Goal: Information Seeking & Learning: Find specific fact

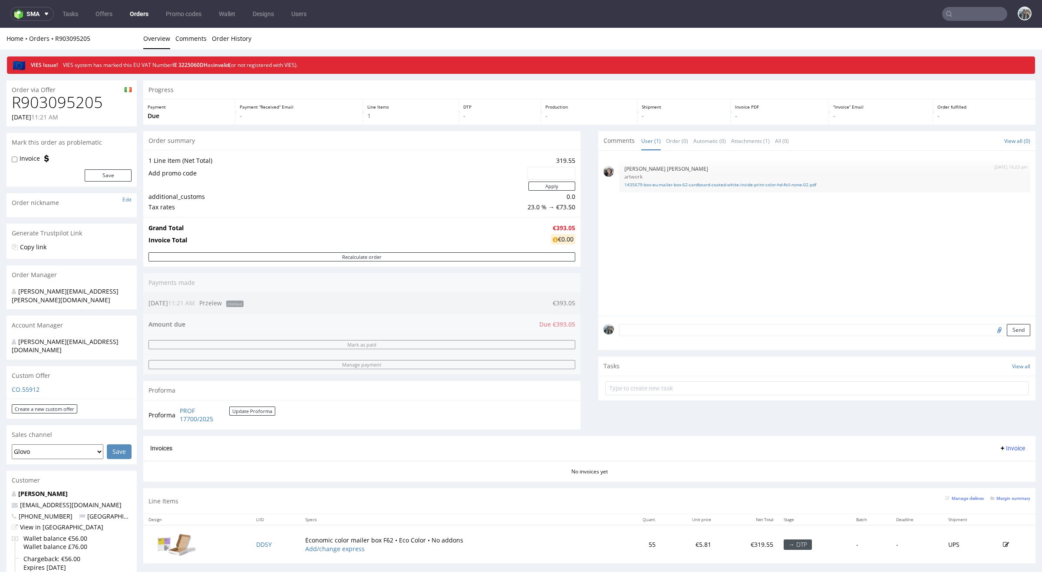
click at [86, 103] on h1 "R903095205" at bounding box center [72, 102] width 120 height 17
copy h1 "R903095205"
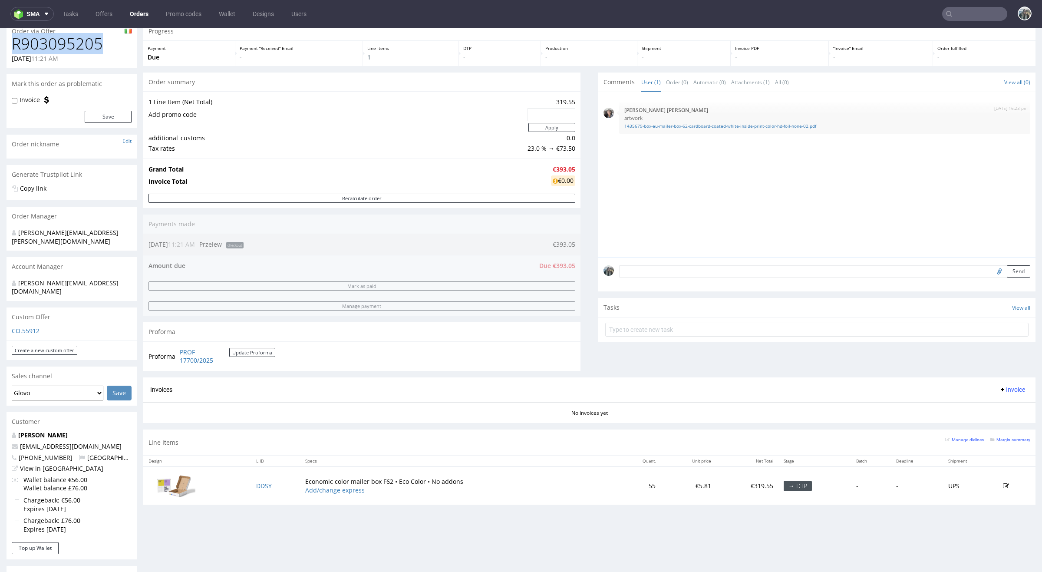
scroll to position [61, 0]
click at [49, 428] on link "Brenda Barry" at bounding box center [43, 432] width 50 height 8
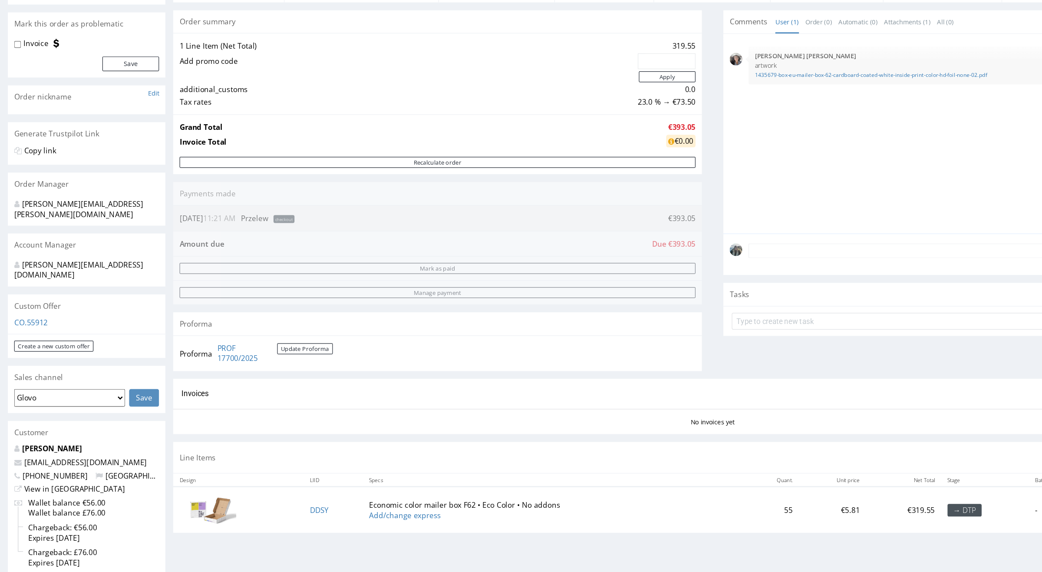
scroll to position [0, 0]
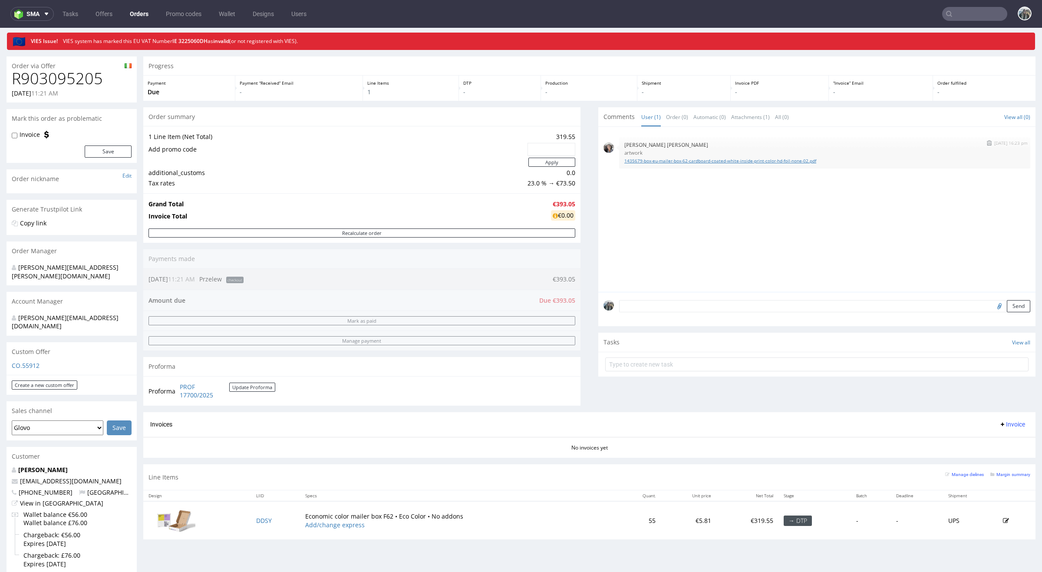
click at [651, 159] on link "1435679-box-eu-mailer-box-62-cardboard-coated-white-inside-print-color-hd-foil-…" at bounding box center [824, 161] width 401 height 7
click at [992, 308] on input "file" at bounding box center [998, 305] width 12 height 11
type input "C:\fakepath\image.png"
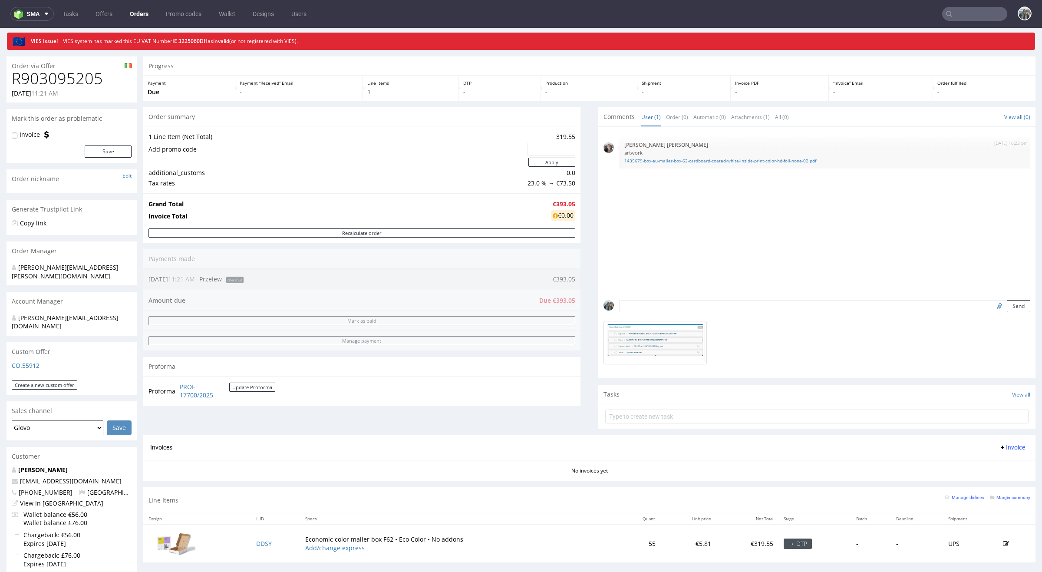
click at [760, 312] on form "Send" at bounding box center [824, 306] width 411 height 13
click at [760, 312] on textarea at bounding box center [824, 306] width 411 height 12
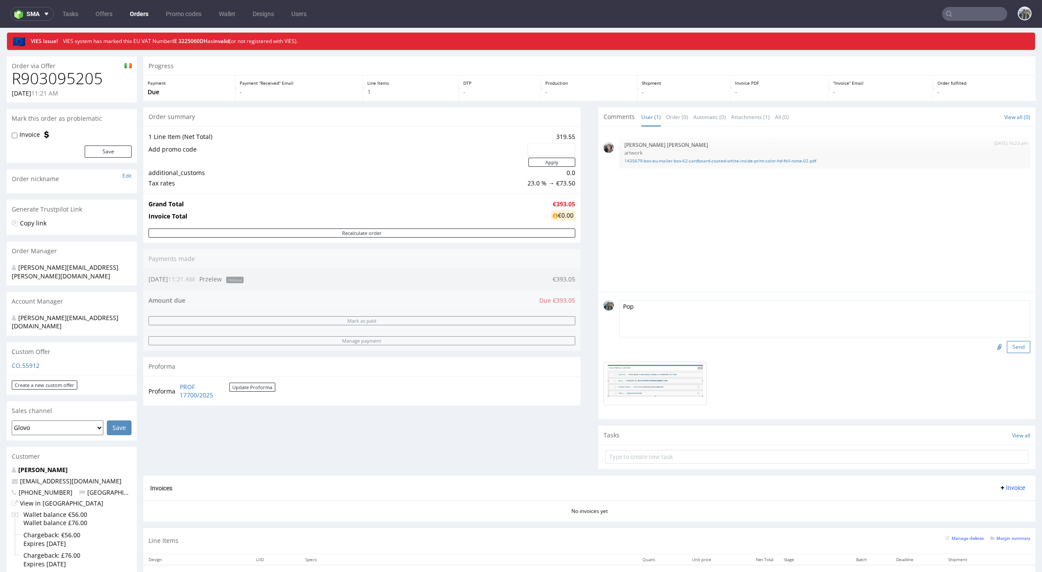
type textarea "Pop"
click at [1009, 345] on button "Send" at bounding box center [1018, 347] width 23 height 12
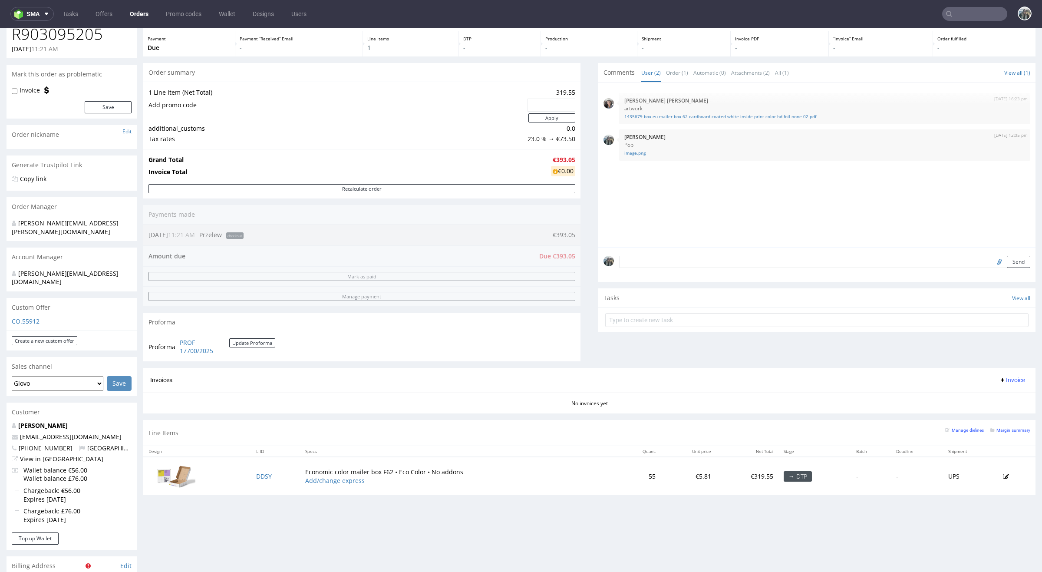
scroll to position [86, 0]
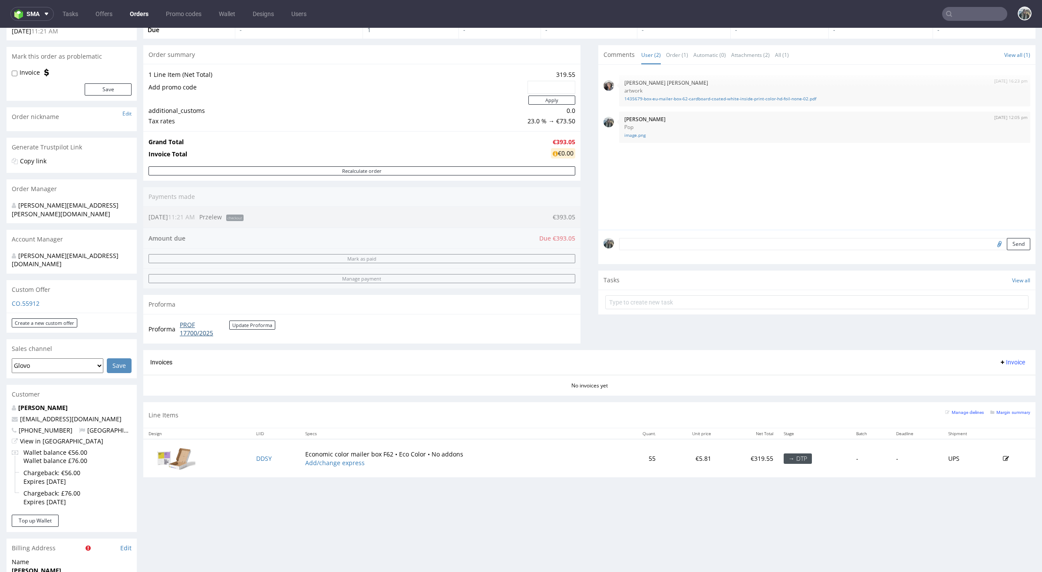
click at [197, 330] on link "PROF 17700/2025" at bounding box center [205, 328] width 50 height 17
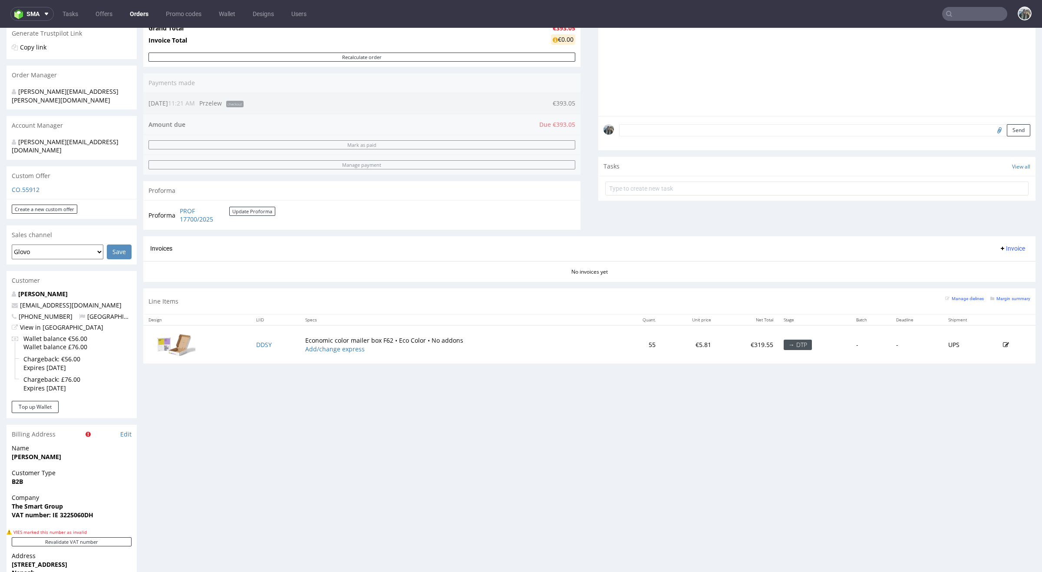
scroll to position [248, 0]
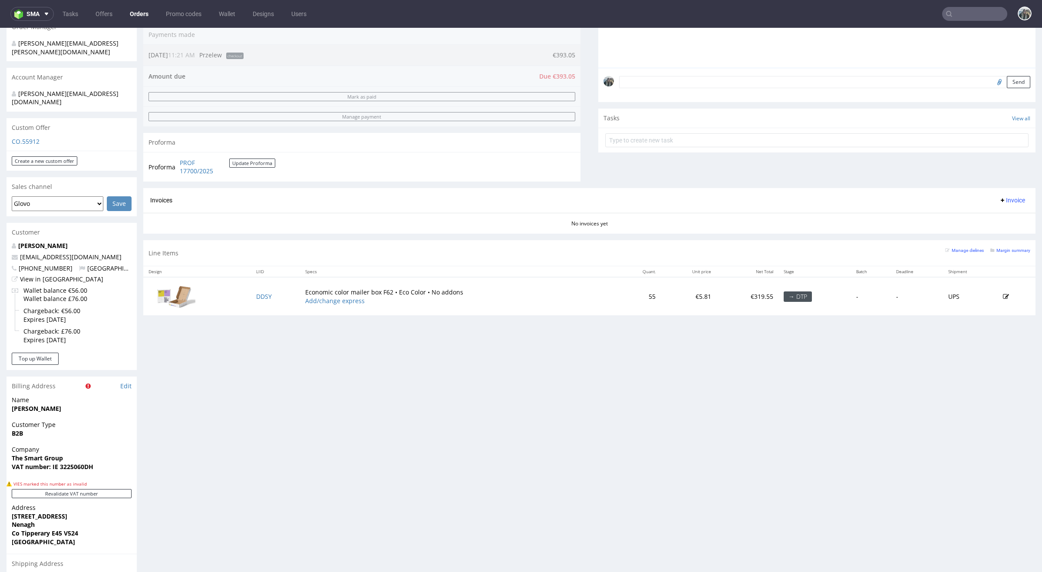
click at [71, 462] on strong "VAT number: IE 3225060DH" at bounding box center [53, 466] width 82 height 8
copy strong "3225060DH"
click at [91, 456] on div "Company The Smart Group VAT number: IE 3225060DH" at bounding box center [72, 461] width 130 height 33
drag, startPoint x: 96, startPoint y: 449, endPoint x: 52, endPoint y: 449, distance: 44.7
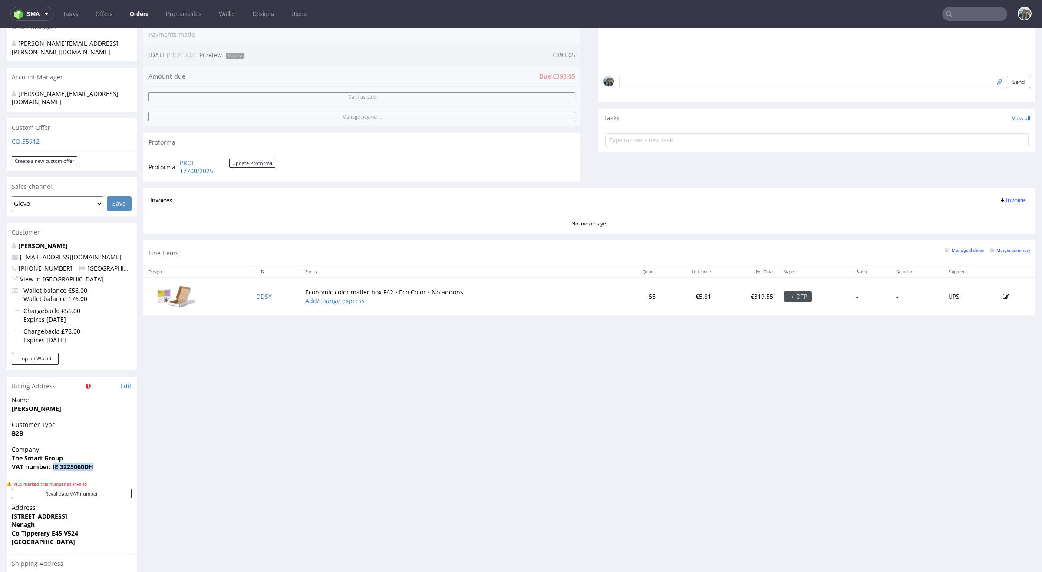
click at [52, 462] on span "VAT number: IE 3225060DH" at bounding box center [72, 466] width 120 height 9
copy strong "IE 3225060DH"
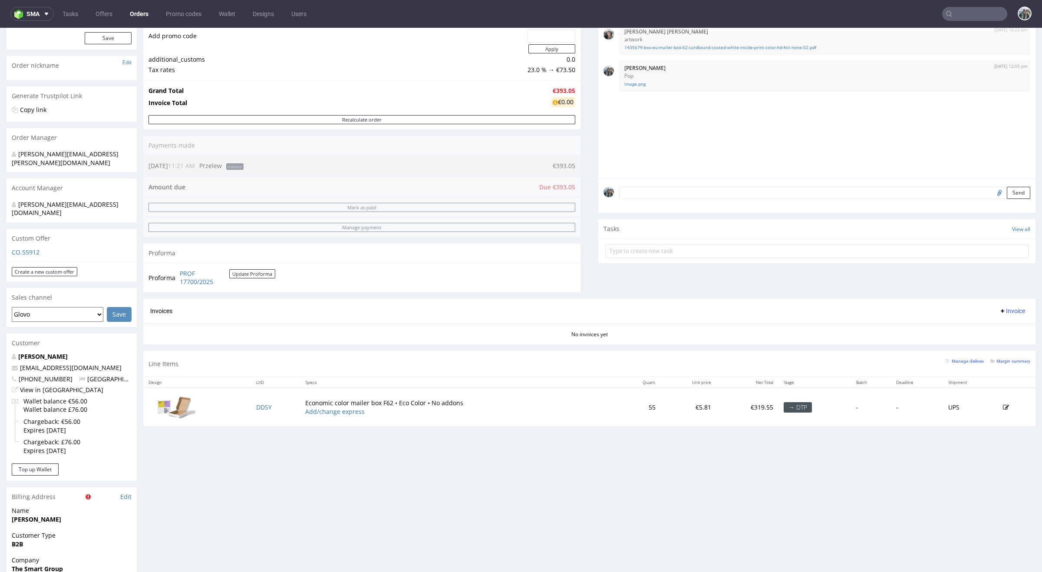
scroll to position [125, 0]
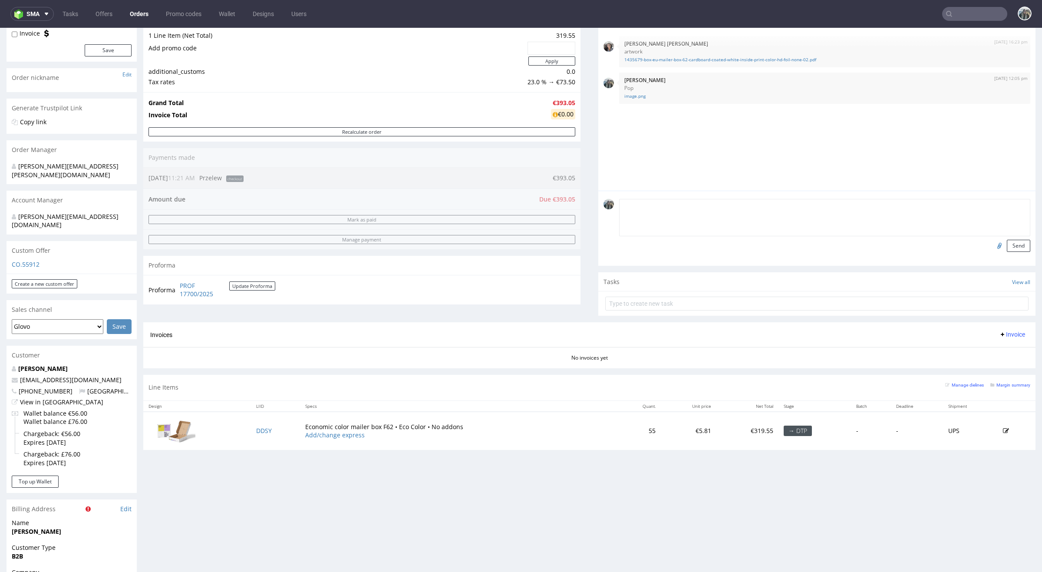
click at [722, 210] on textarea at bounding box center [824, 217] width 411 height 37
click at [635, 207] on textarea "They need to pay vat value or update the VAT nb" at bounding box center [824, 217] width 411 height 37
type textarea "They still need to pay vat value or update the VAT nb"
click at [1007, 240] on button "Send" at bounding box center [1018, 246] width 23 height 12
click at [1008, 251] on div "Comments User (2) Order (1) Automatic (0) Attachments (2) All (1) View all (1) …" at bounding box center [816, 164] width 437 height 317
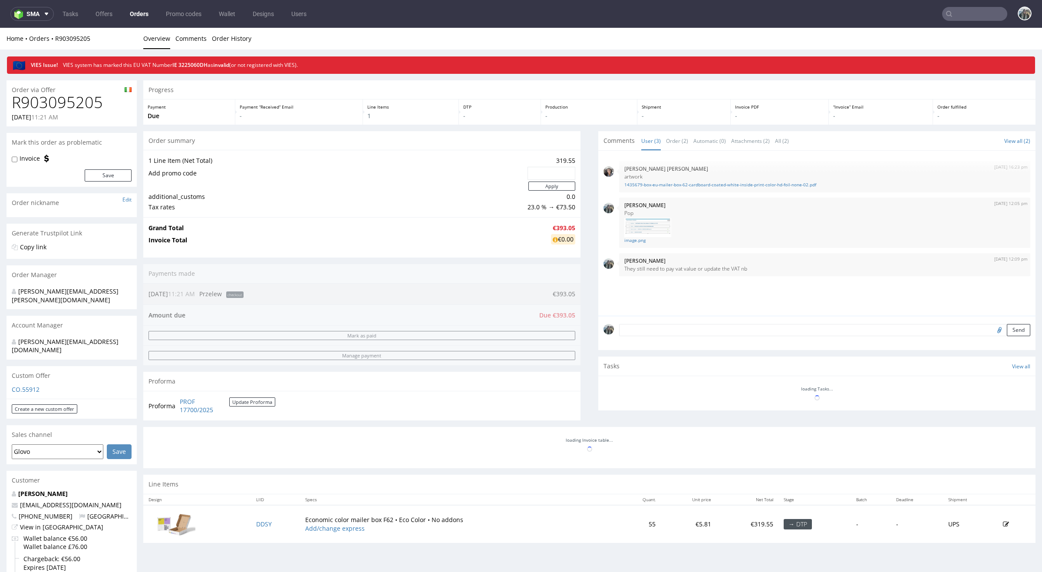
scroll to position [0, 0]
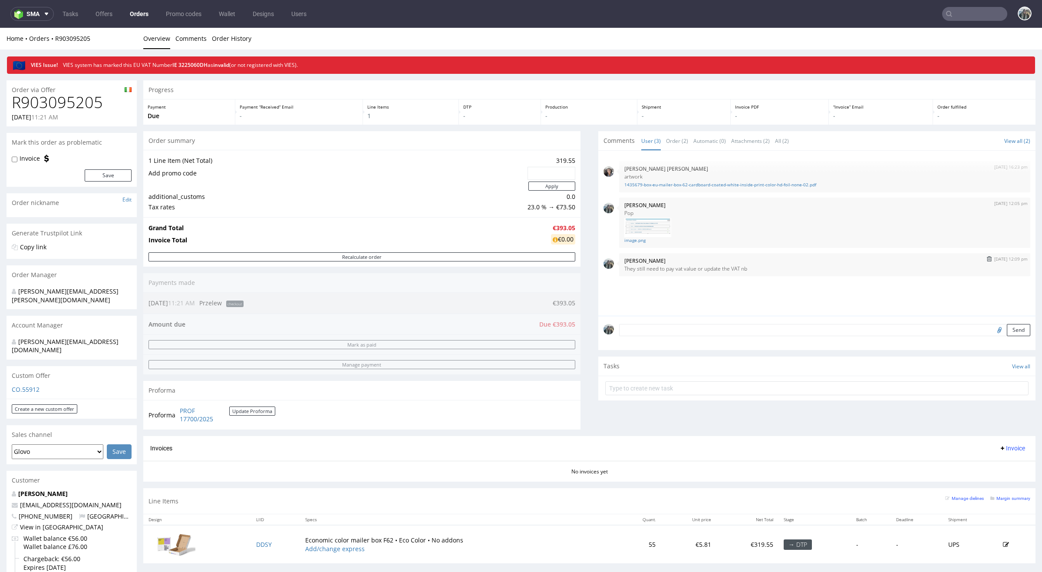
drag, startPoint x: 901, startPoint y: 268, endPoint x: 620, endPoint y: 272, distance: 281.0
click at [620, 272] on div "21st Aug 25 | 12:09 pm Zeniuk Magdalena They still need to pay vat value or upd…" at bounding box center [824, 264] width 411 height 23
drag, startPoint x: 620, startPoint y: 272, endPoint x: 739, endPoint y: 265, distance: 119.2
click at [738, 265] on div "21st Aug 25 | 12:09 pm Zeniuk Magdalena They still need to pay vat value or upd…" at bounding box center [824, 264] width 411 height 23
drag, startPoint x: 751, startPoint y: 268, endPoint x: 622, endPoint y: 268, distance: 129.4
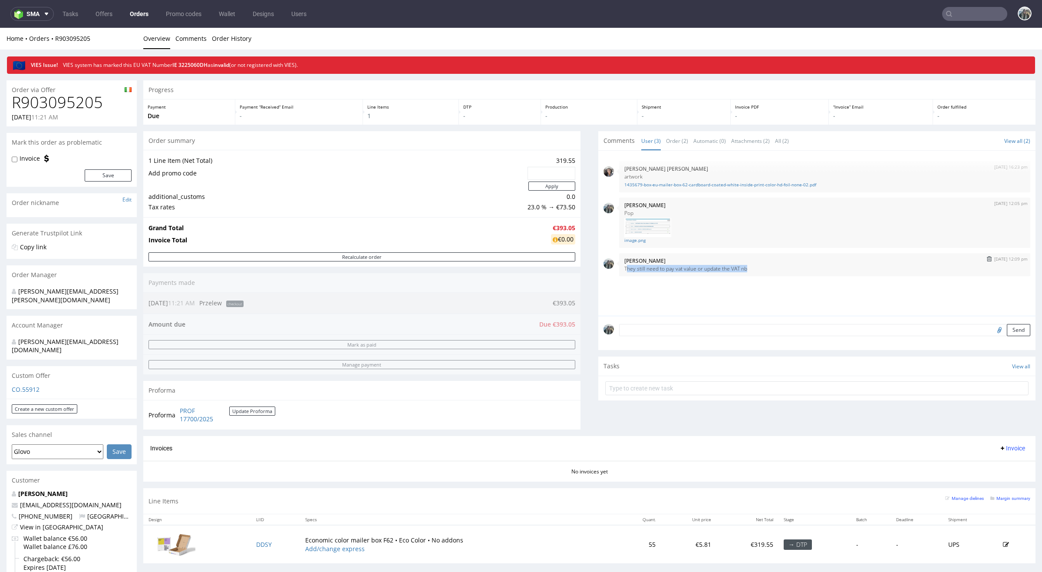
click at [624, 268] on p "They still need to pay vat value or update the VAT nb" at bounding box center [824, 268] width 401 height 7
copy p "hey still need to pay vat value or update the VAT nb"
click at [987, 260] on img "submit" at bounding box center [989, 258] width 5 height 5
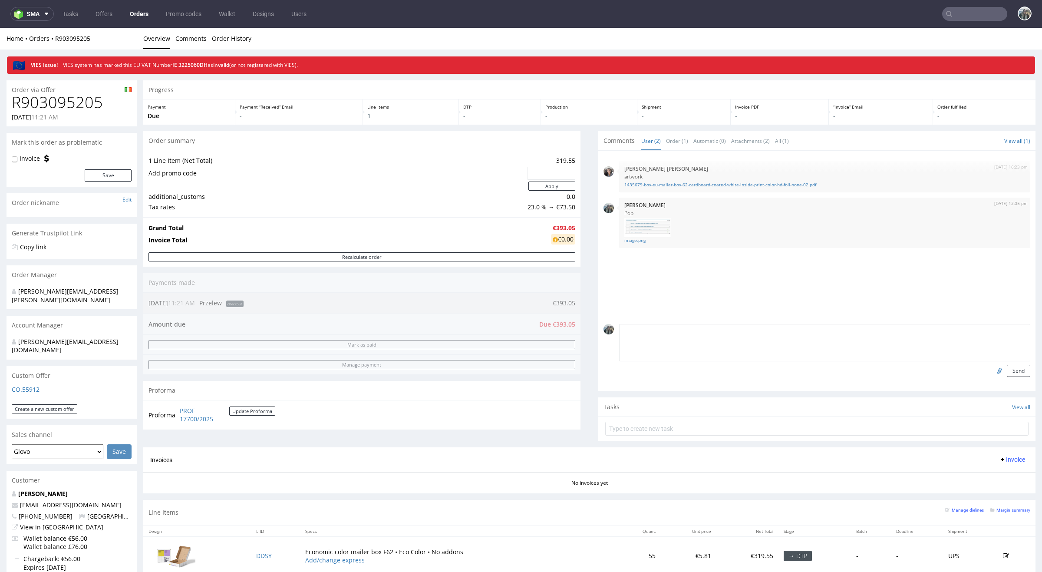
click at [820, 330] on textarea at bounding box center [824, 342] width 411 height 37
paste textarea "hey still need to pay vat value or update the VAT nb"
click at [680, 329] on textarea "They still need to pay vat value or update the VAT nb" at bounding box center [824, 342] width 411 height 37
click at [694, 331] on textarea "They still need to pay the vat value or update the VAT nb" at bounding box center [824, 342] width 411 height 37
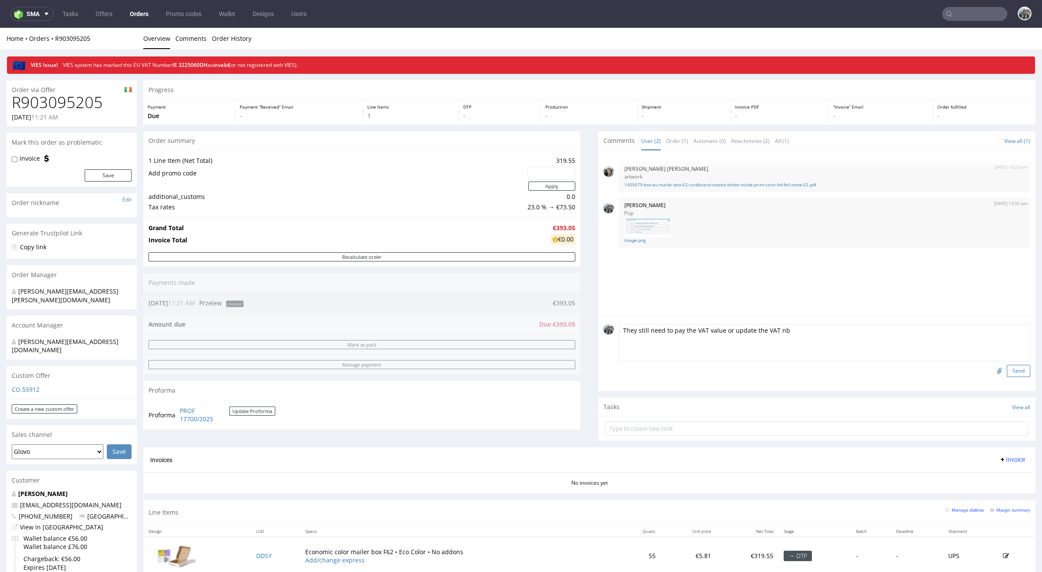
type textarea "They still need to pay the VAT value or update the VAT nb"
click at [1016, 368] on button "Send" at bounding box center [1018, 371] width 23 height 12
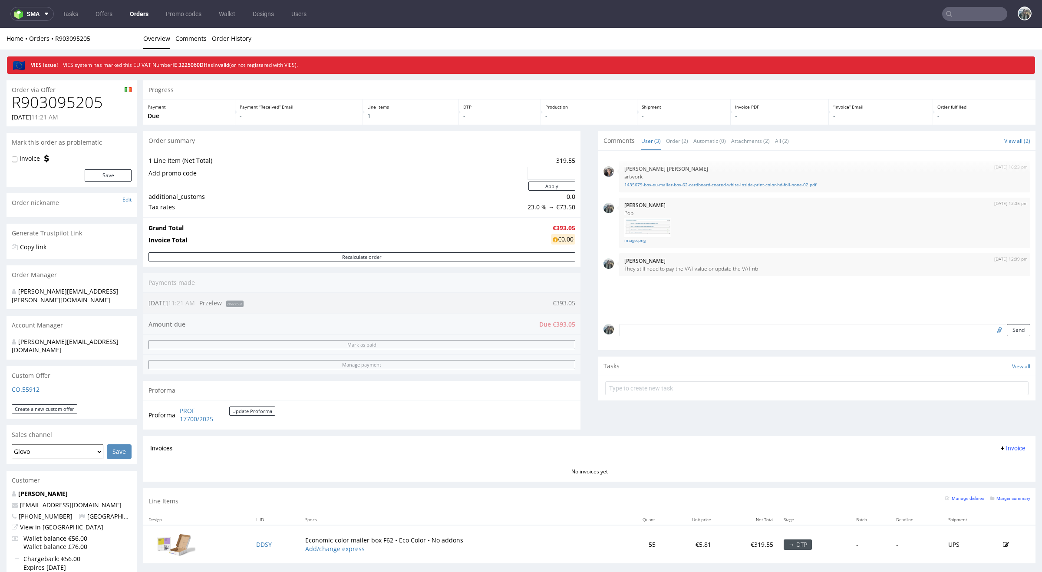
click at [942, 20] on input "text" at bounding box center [974, 14] width 65 height 14
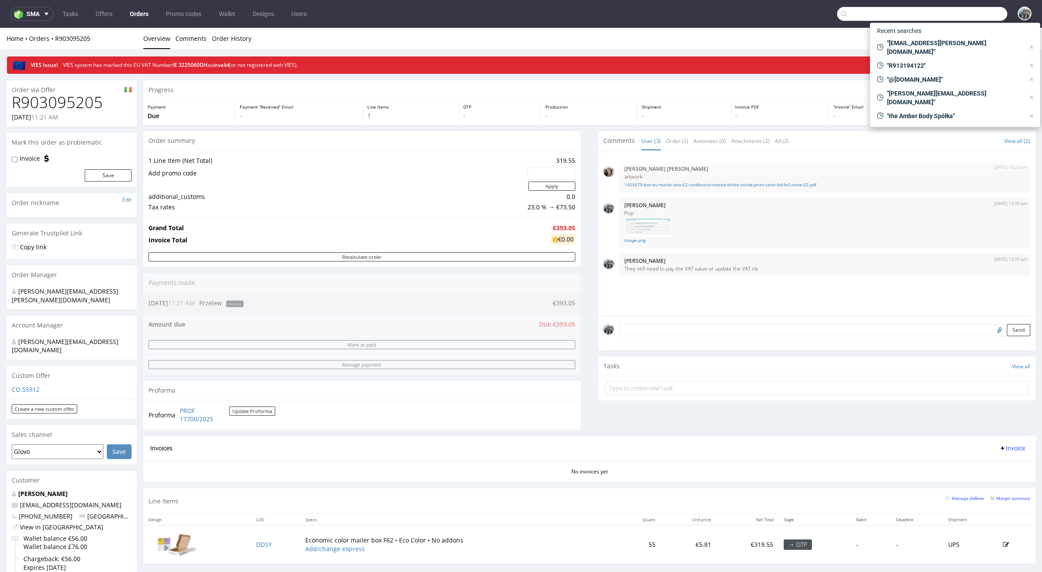
click at [952, 16] on input "text" at bounding box center [922, 14] width 170 height 14
paste input "R766589641"
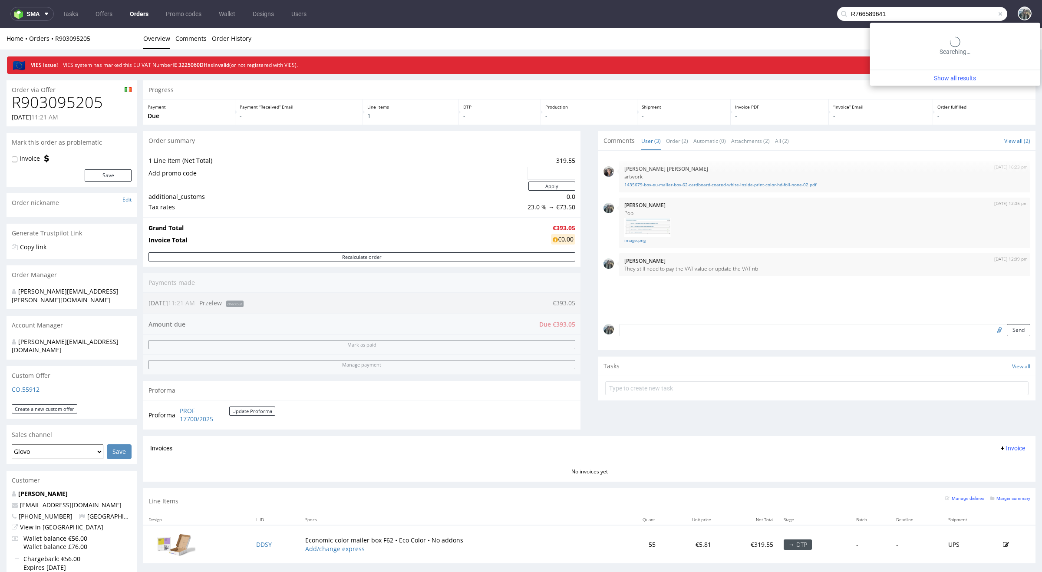
type input "R766589641"
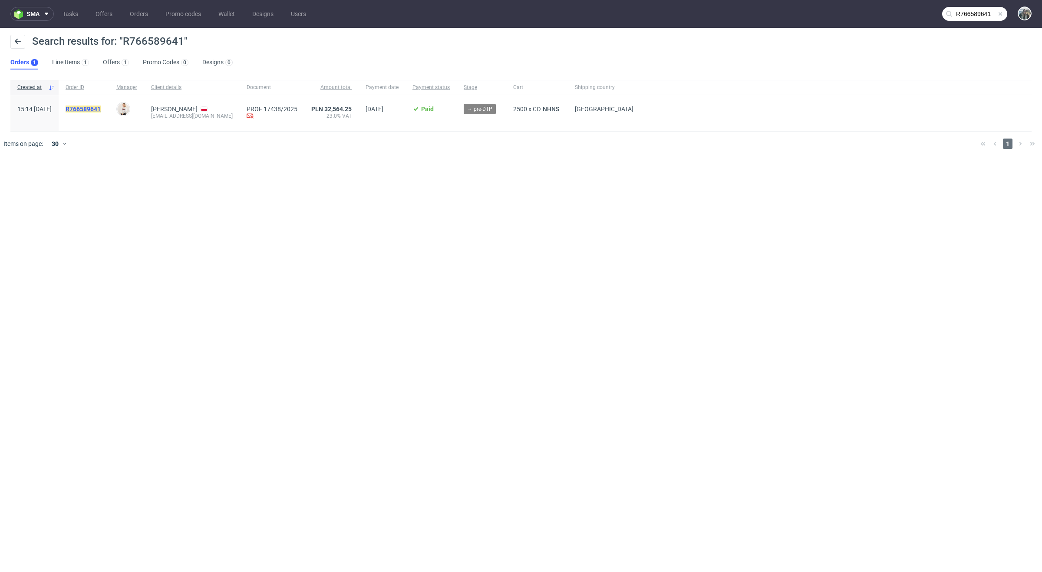
click at [101, 106] on mark "R766589641" at bounding box center [83, 109] width 35 height 7
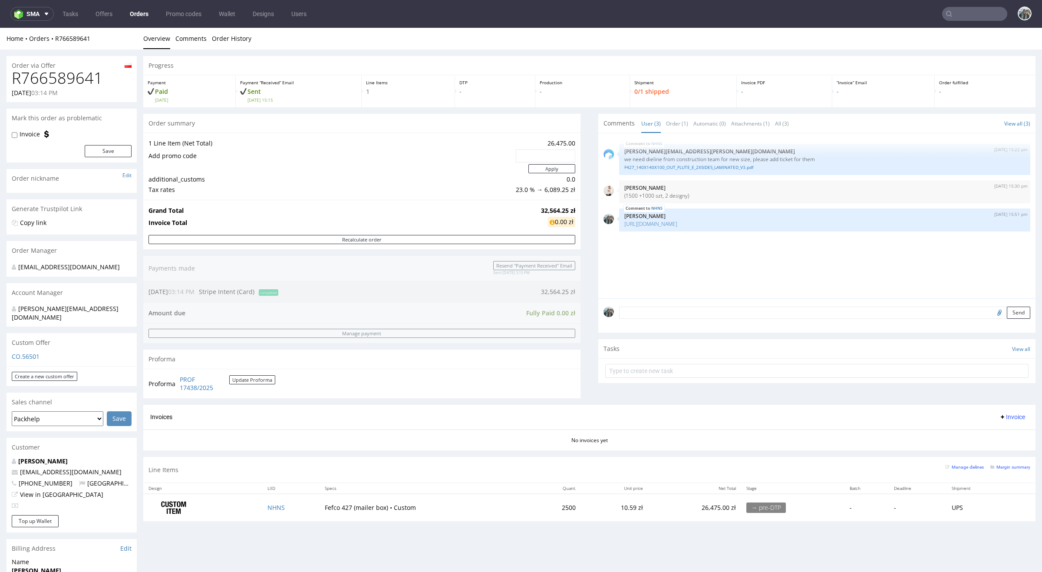
click at [671, 316] on form "Send" at bounding box center [824, 313] width 411 height 13
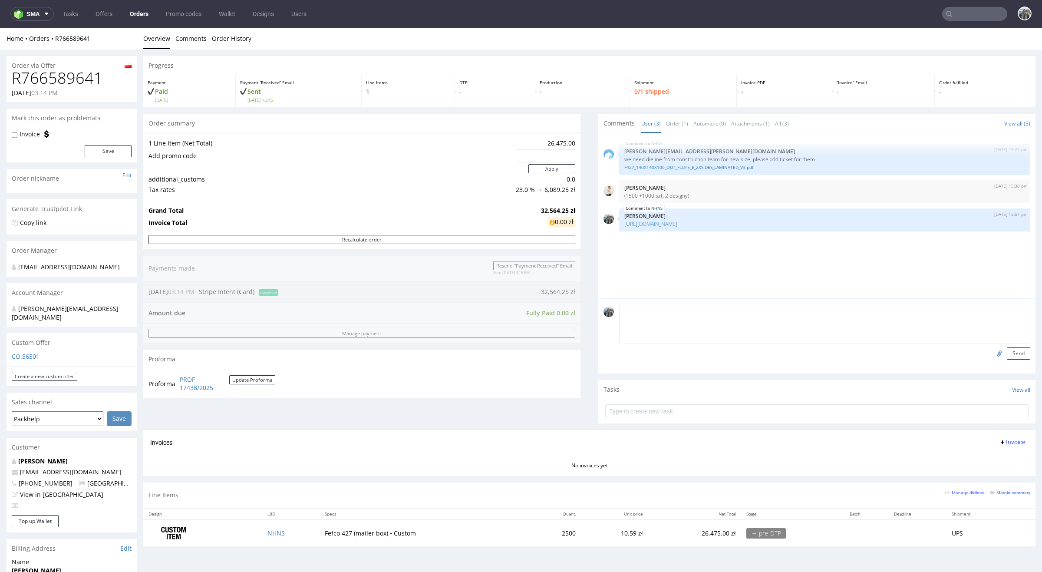
click at [671, 316] on textarea at bounding box center [824, 325] width 411 height 37
click at [699, 317] on textarea "Client accepted the new mockup" at bounding box center [824, 325] width 411 height 37
type textarea "Client accepted the new mockup, we are waiting for the artworks"
click at [1007, 353] on button "Send" at bounding box center [1018, 353] width 23 height 12
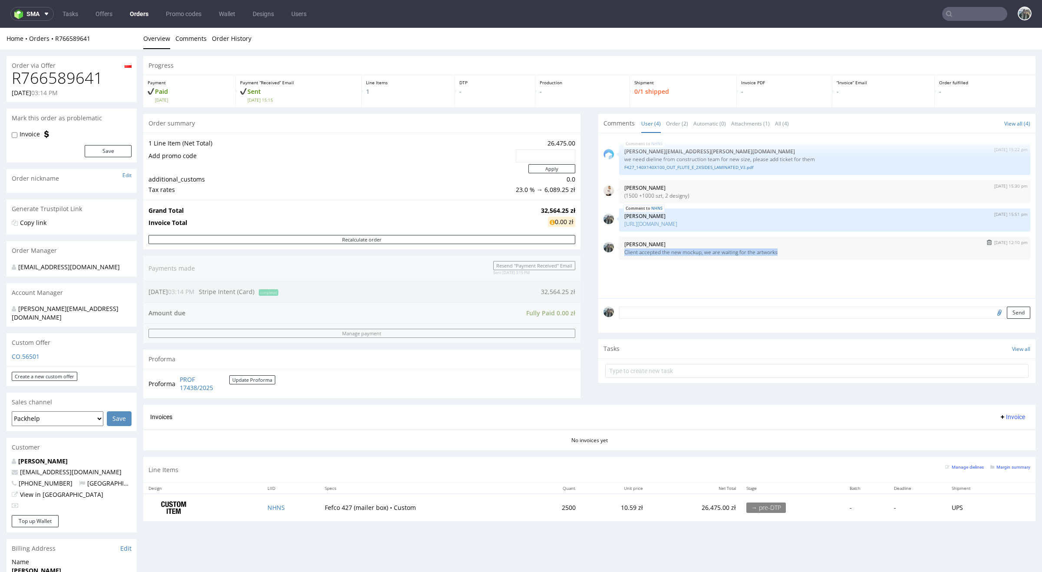
drag, startPoint x: 786, startPoint y: 254, endPoint x: 619, endPoint y: 252, distance: 167.6
click at [619, 252] on div "21st Aug 25 | 12:10 pm Zeniuk Magdalena Client accepted the new mockup, we are …" at bounding box center [824, 248] width 411 height 23
copy p "Client accepted the new mockup, we are waiting for the artworks"
click at [987, 243] on img "submit" at bounding box center [989, 242] width 5 height 5
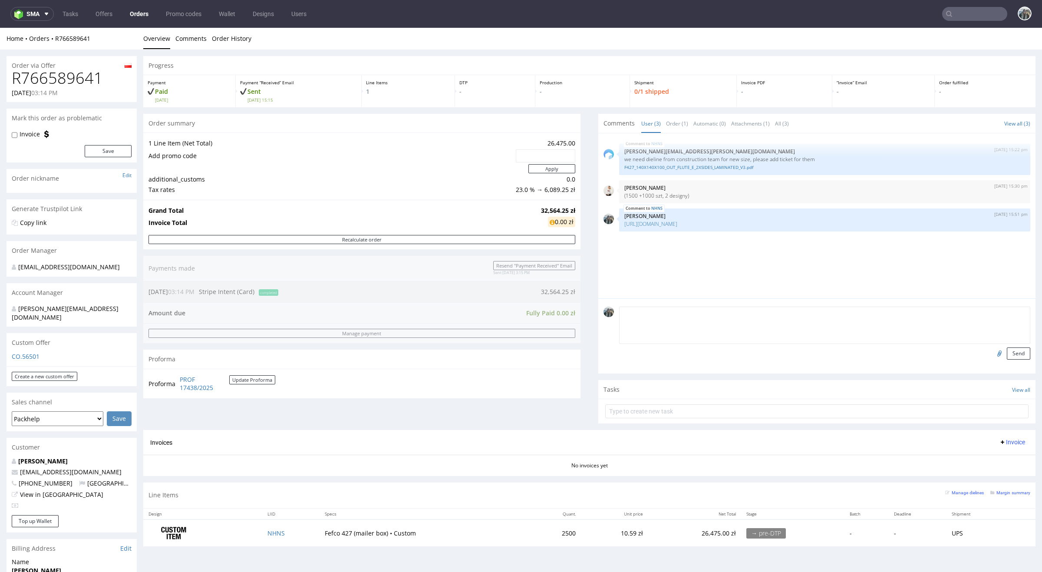
click at [838, 315] on textarea at bounding box center [824, 325] width 411 height 37
paste textarea "Client accepted the new mockup, we are waiting for the artworks"
click at [757, 312] on textarea "Client accepted the new mockup, we are waiting for the artworks" at bounding box center [824, 325] width 411 height 37
click at [769, 314] on textarea "Client accepted the new mockup, we are waiting for the artworks" at bounding box center [824, 325] width 411 height 37
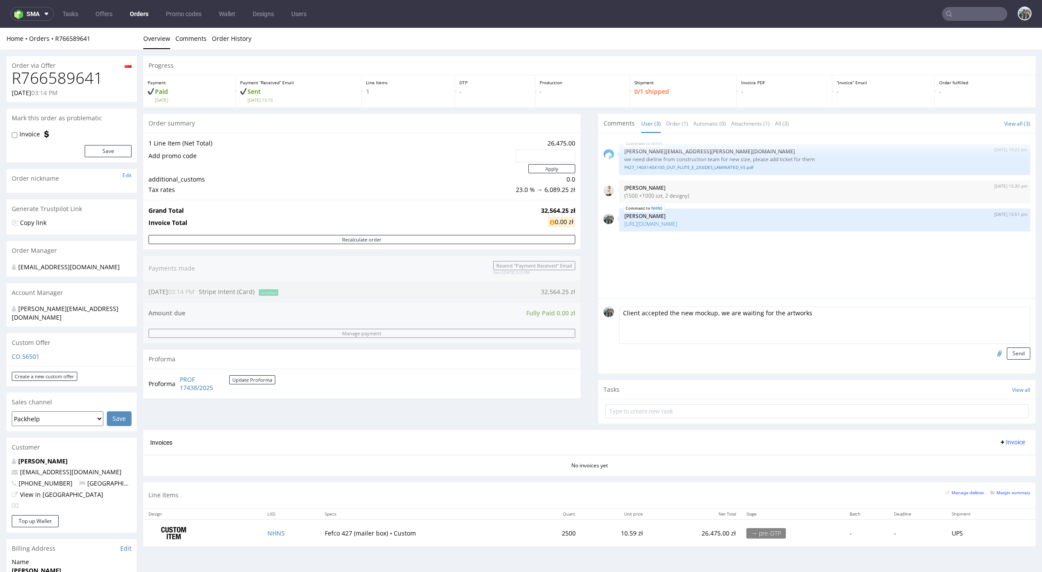
click at [769, 314] on textarea "Client accepted the new mockup, we are waiting for the artworks" at bounding box center [824, 325] width 411 height 37
type textarea "Client accepted the new mockup, we are waiting for artworks"
click at [1012, 351] on button "Send" at bounding box center [1018, 353] width 23 height 12
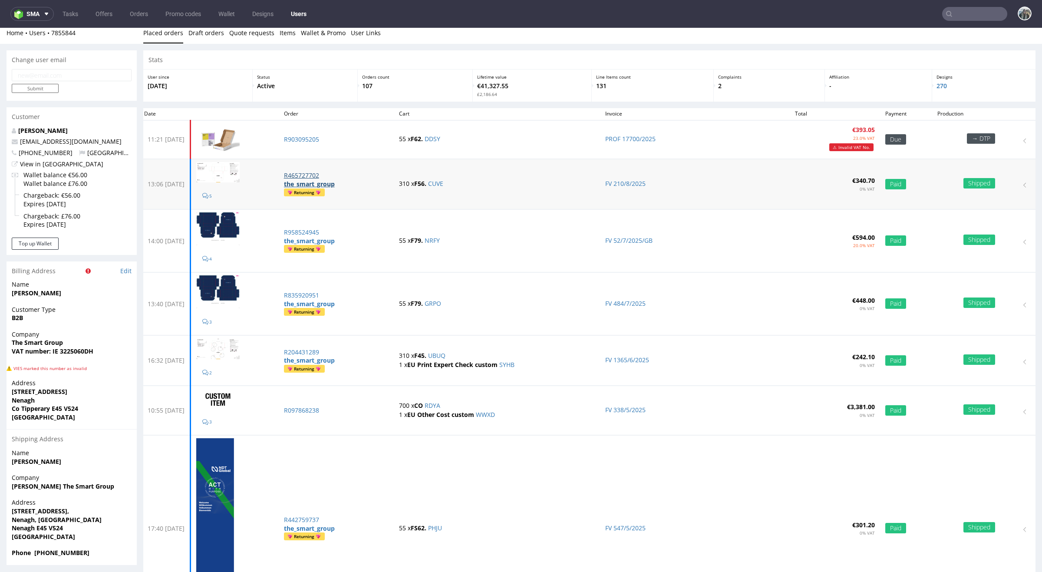
scroll to position [8, 0]
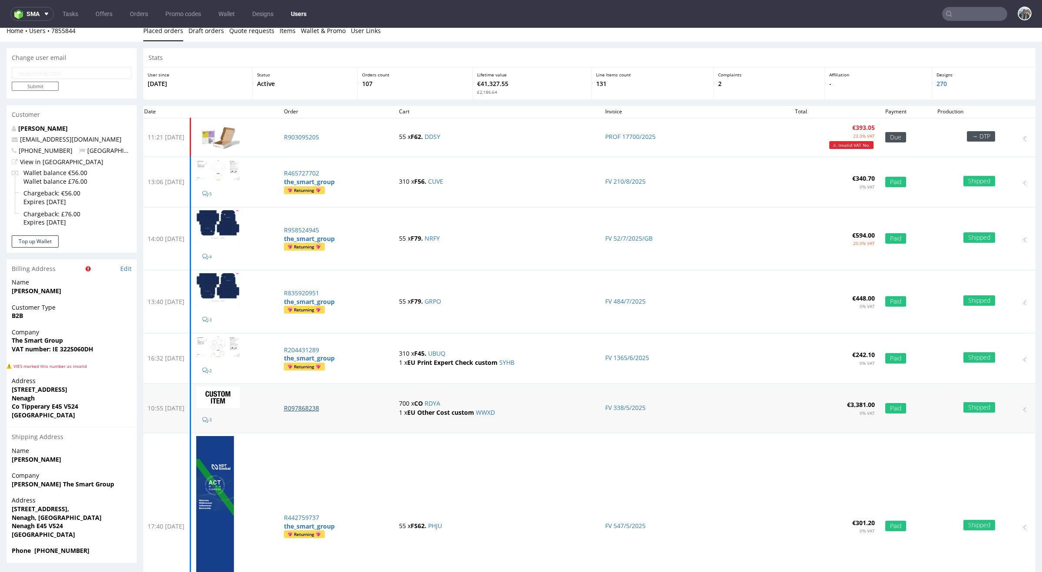
click at [347, 407] on p "R097868238" at bounding box center [336, 408] width 105 height 9
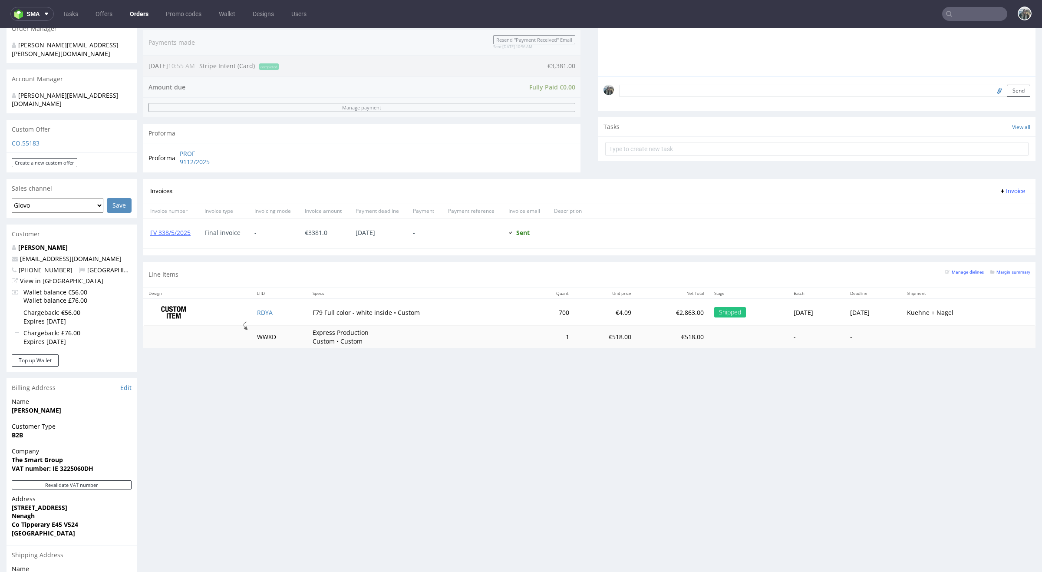
scroll to position [324, 0]
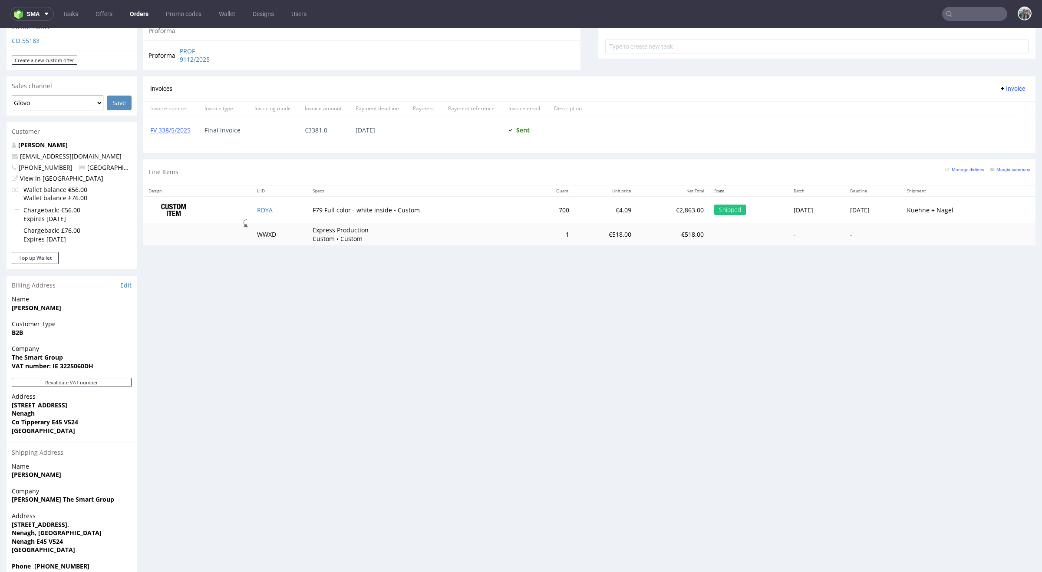
click at [73, 362] on strong "VAT number: IE 3225060DH" at bounding box center [53, 366] width 82 height 8
copy strong "3225060DH"
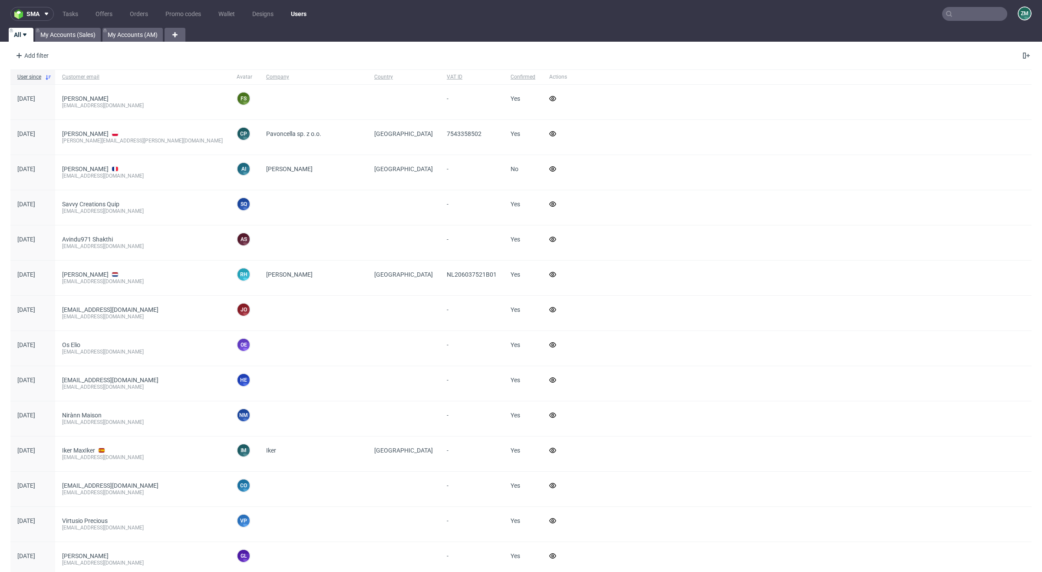
click at [951, 10] on input "text" at bounding box center [974, 14] width 65 height 14
paste input "R766589641"
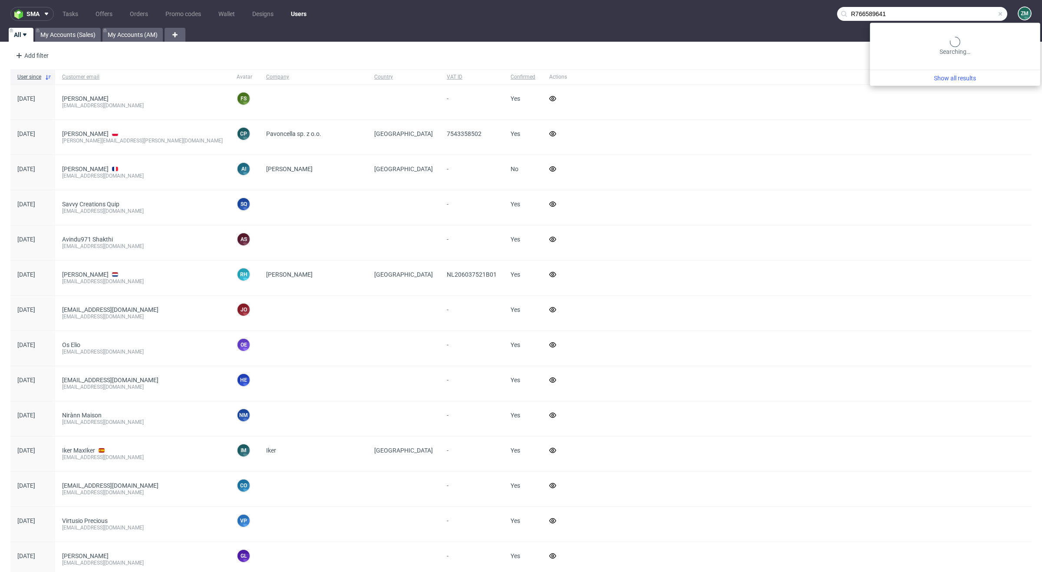
type input "R766589641"
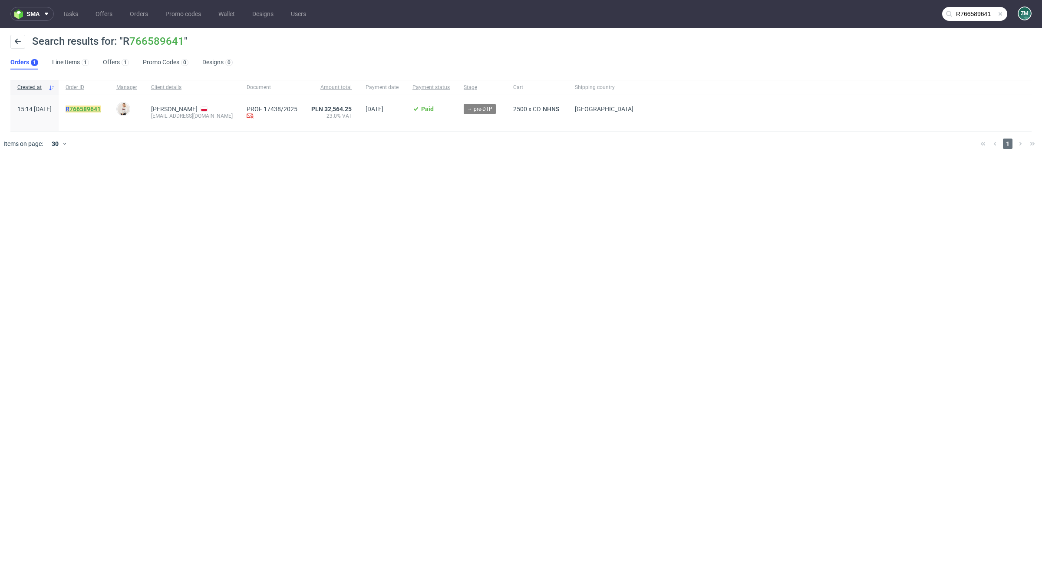
click at [101, 106] on link "766589641" at bounding box center [84, 109] width 31 height 7
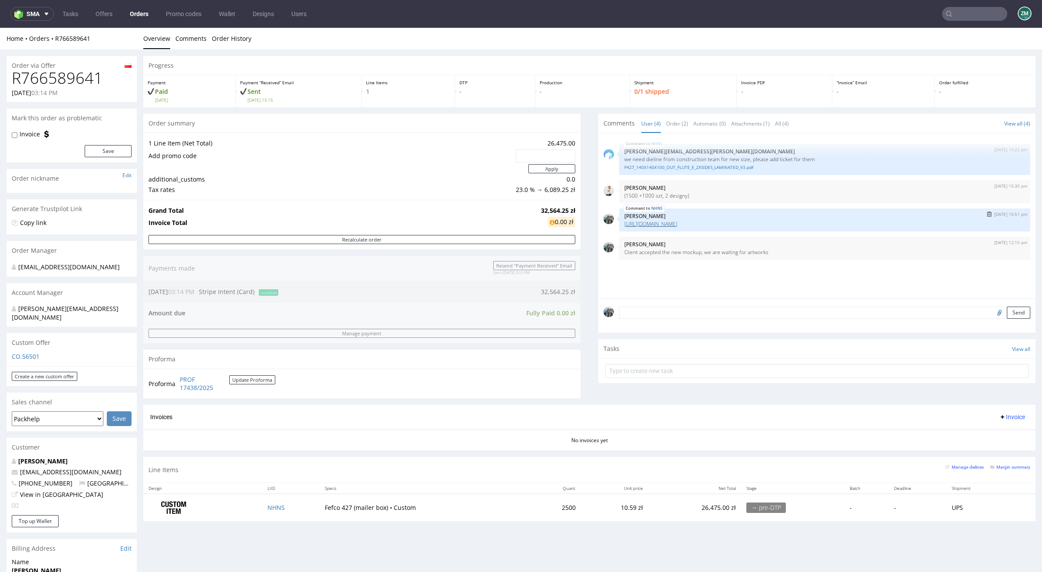
click at [677, 221] on link "[URL][DOMAIN_NAME]" at bounding box center [650, 223] width 53 height 7
click at [992, 316] on input "file" at bounding box center [998, 312] width 12 height 11
type input "C:\fakepath\1691_1_F427 MOD_E+2XGD.ard"
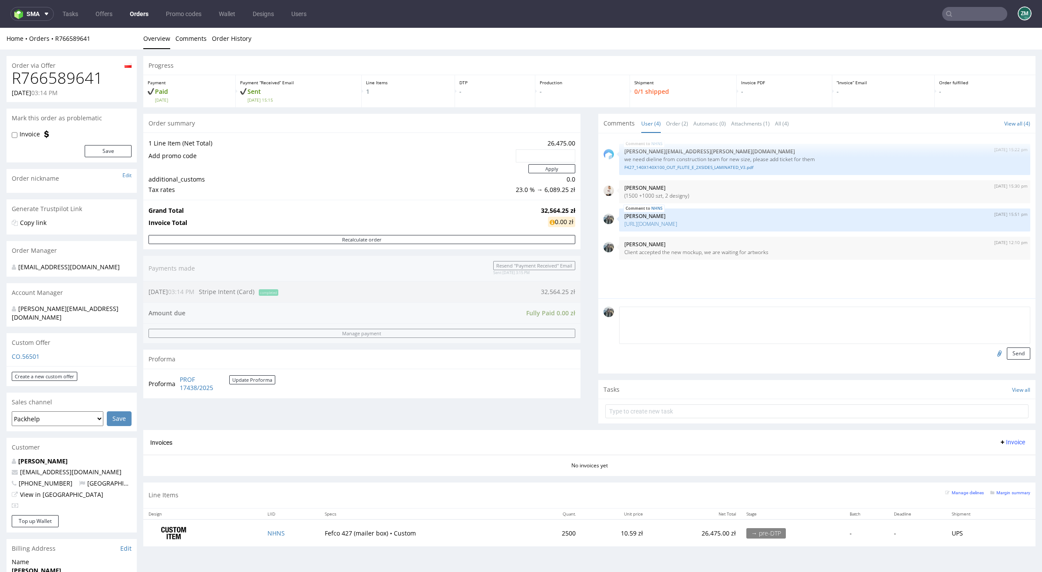
click at [696, 318] on textarea at bounding box center [824, 325] width 411 height 37
click at [900, 343] on textarea at bounding box center [824, 325] width 411 height 37
type textarea "Diecut from our constructors"
click at [1008, 350] on button "Send" at bounding box center [1018, 353] width 23 height 12
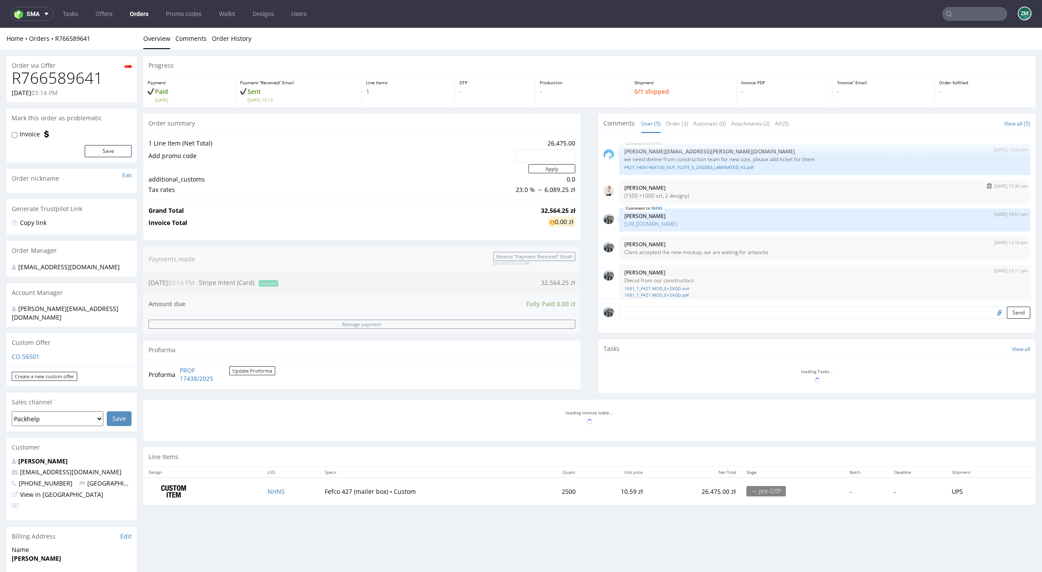
scroll to position [10, 0]
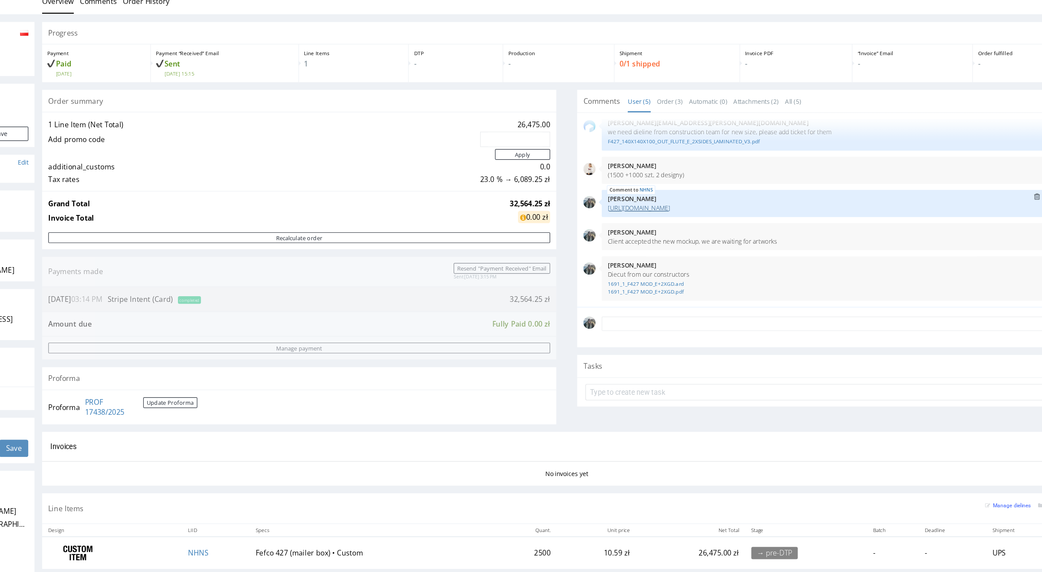
click at [551, 175] on link "[URL][DOMAIN_NAME]" at bounding box center [524, 175] width 53 height 7
click at [584, 201] on p "Client accepted the new mockup, we are waiting for artworks" at bounding box center [698, 203] width 401 height 7
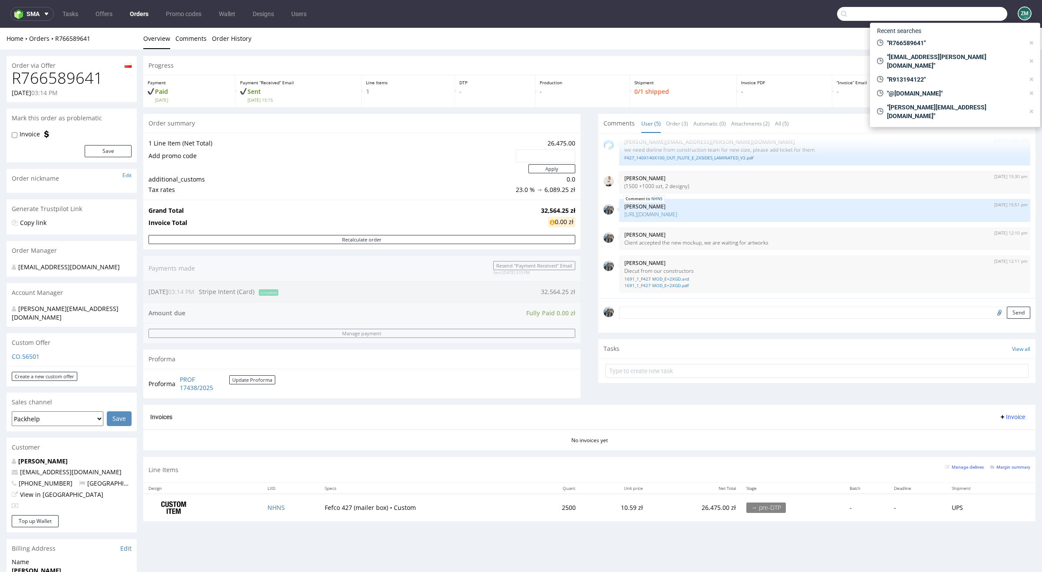
click at [962, 12] on input "text" at bounding box center [922, 14] width 170 height 14
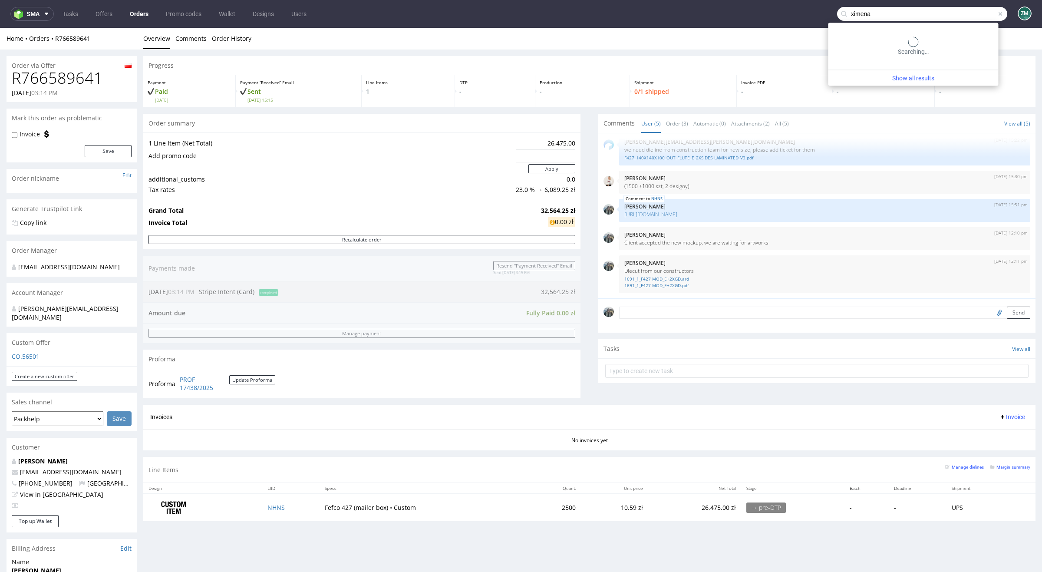
type input "ximena"
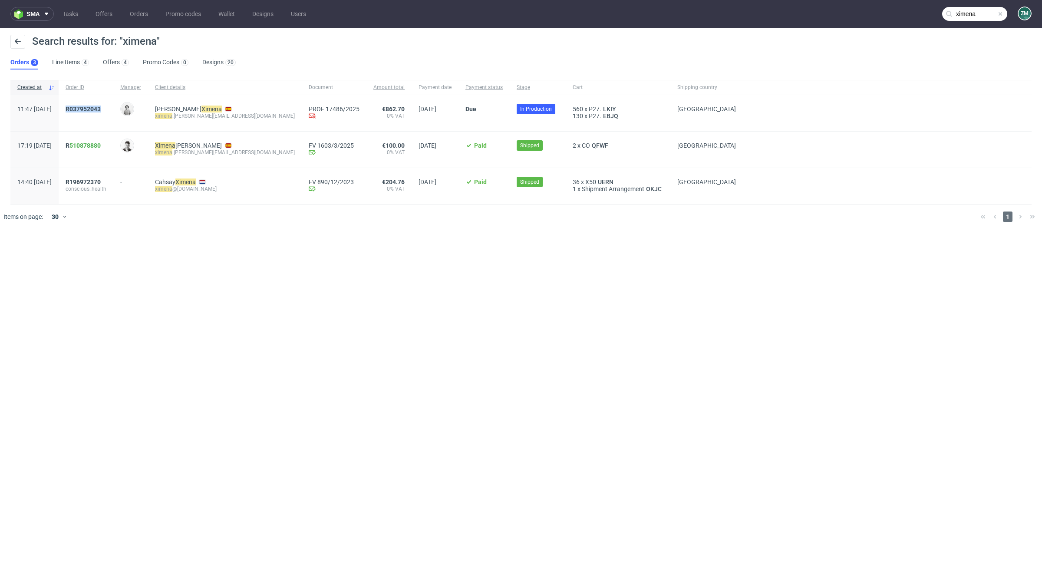
drag, startPoint x: 105, startPoint y: 116, endPoint x: 84, endPoint y: 110, distance: 21.3
click at [84, 110] on div "R037952043" at bounding box center [86, 113] width 55 height 36
copy span "R037952043"
click at [101, 112] on span "R037952043" at bounding box center [83, 109] width 35 height 7
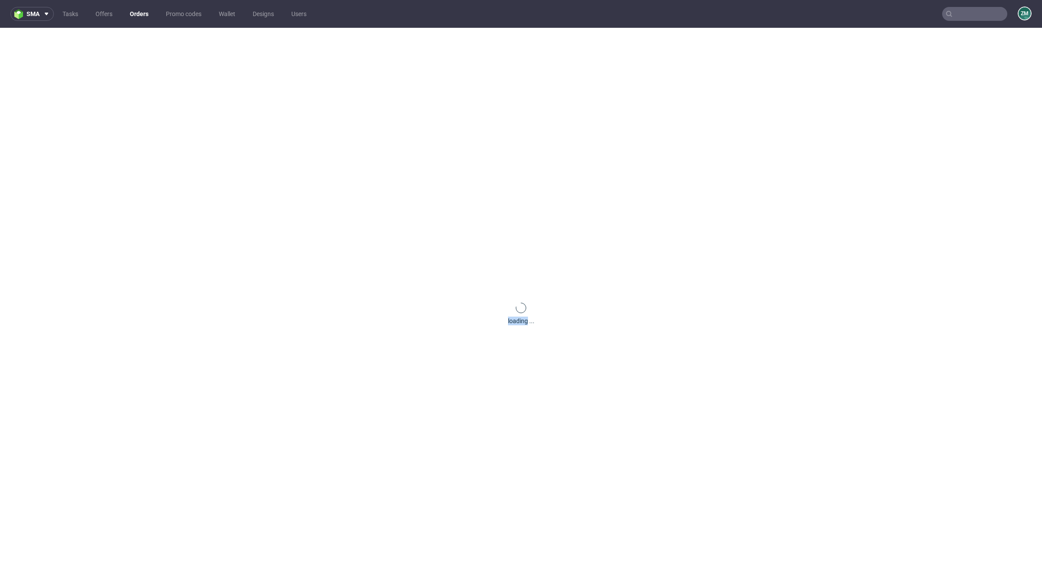
click at [110, 112] on div "loading ..." at bounding box center [521, 314] width 1042 height 572
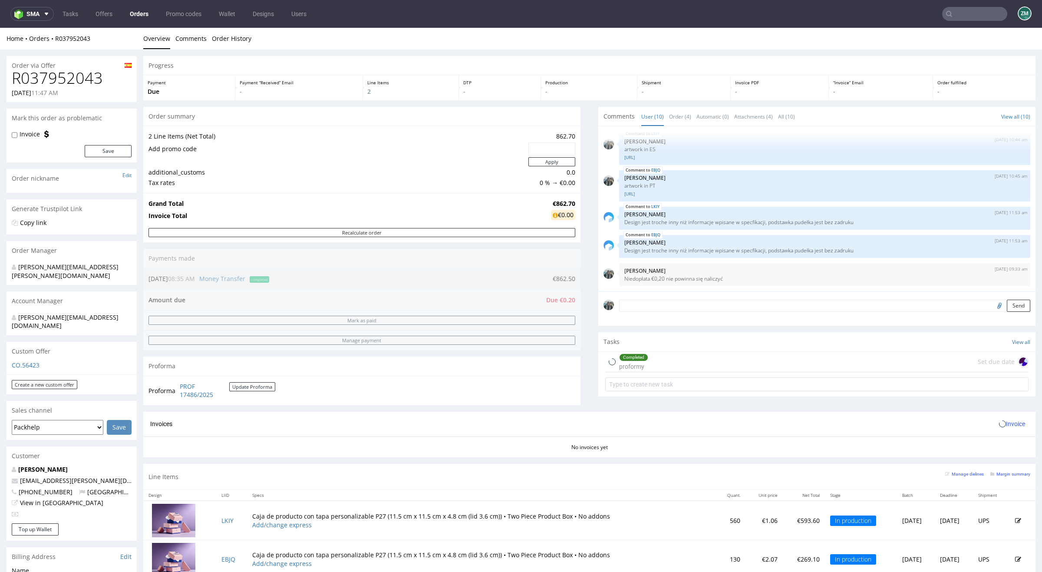
scroll to position [145, 0]
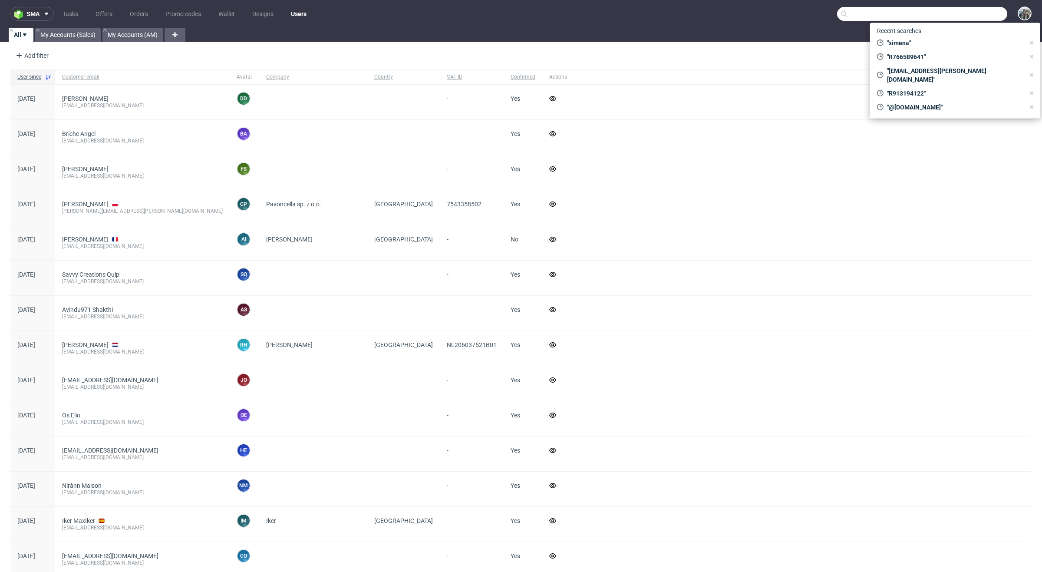
click at [958, 20] on input "text" at bounding box center [922, 14] width 170 height 14
paste input "R843749832"
type input "R843749832"
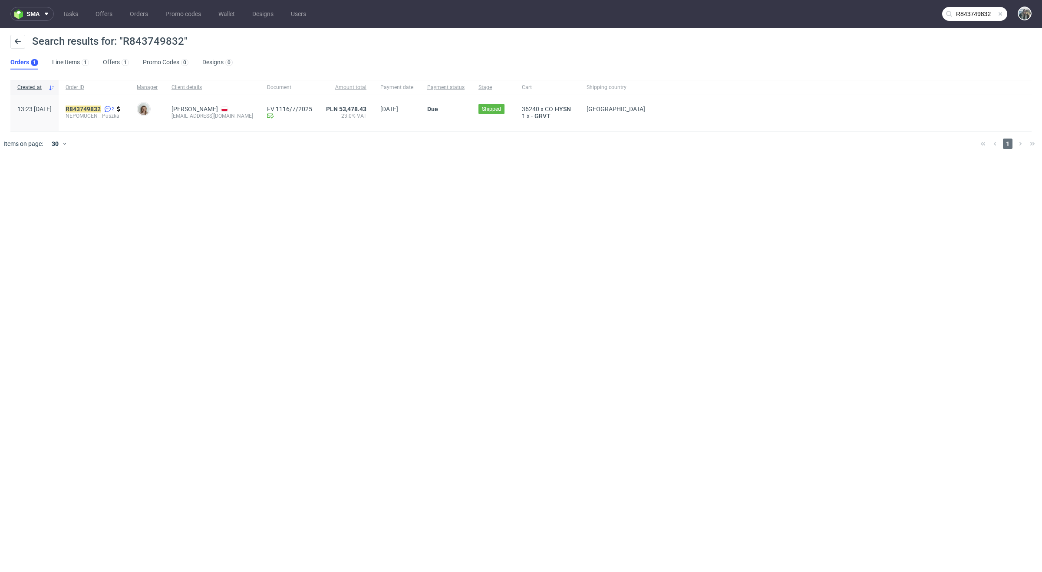
click at [209, 102] on div "Marcin Hupało produkcja@browar-nepomucen.pl" at bounding box center [213, 113] width 96 height 36
click at [209, 106] on link "Marcin Hupało" at bounding box center [195, 109] width 46 height 7
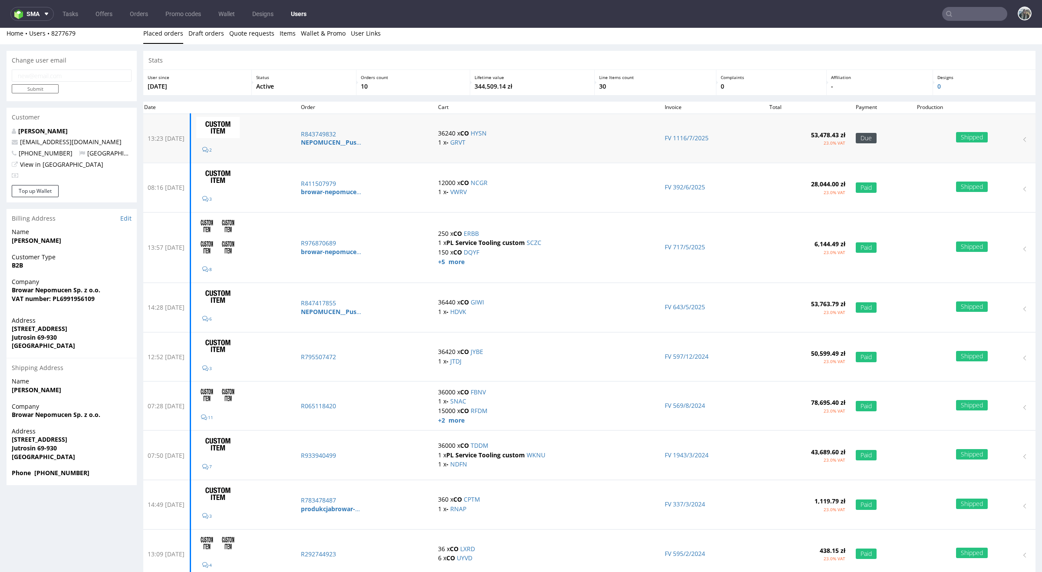
scroll to position [7, 0]
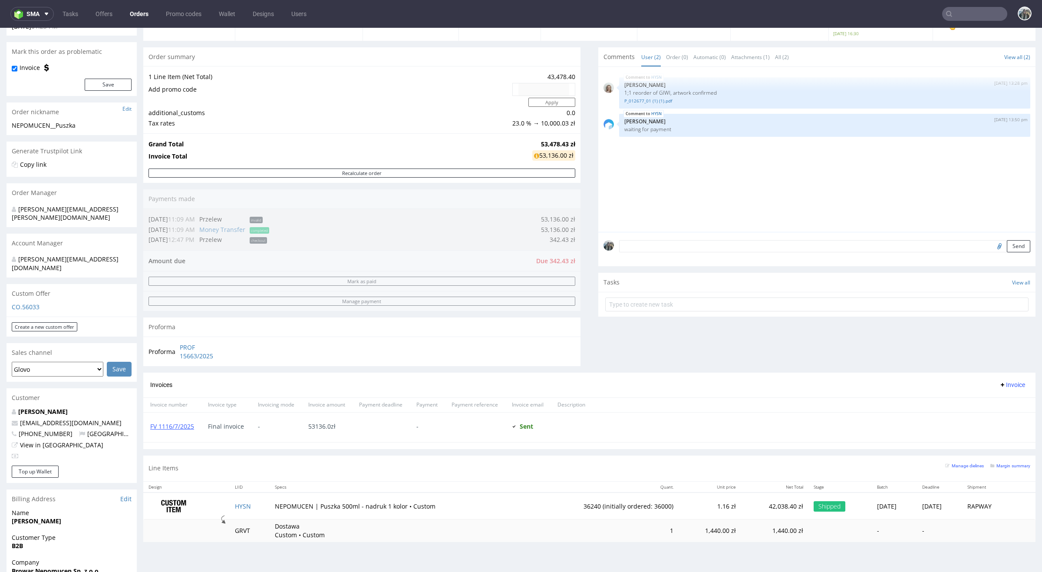
scroll to position [98, 0]
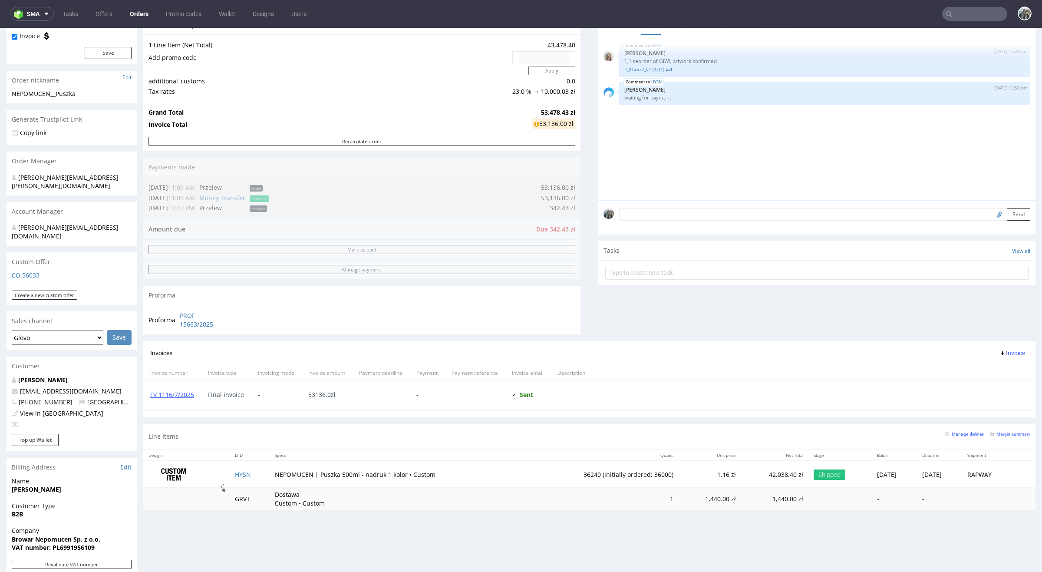
click at [40, 398] on span "+48607561347" at bounding box center [42, 402] width 61 height 8
copy p "48607561347 Poland"
click at [981, 17] on input "text" at bounding box center [974, 14] width 65 height 14
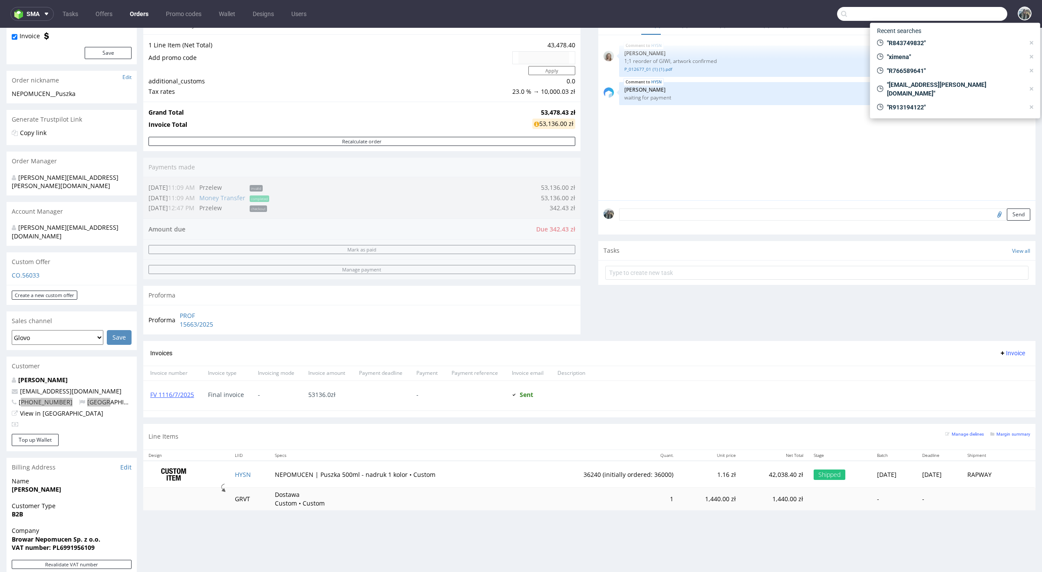
paste input "https://aarjahealth.com"
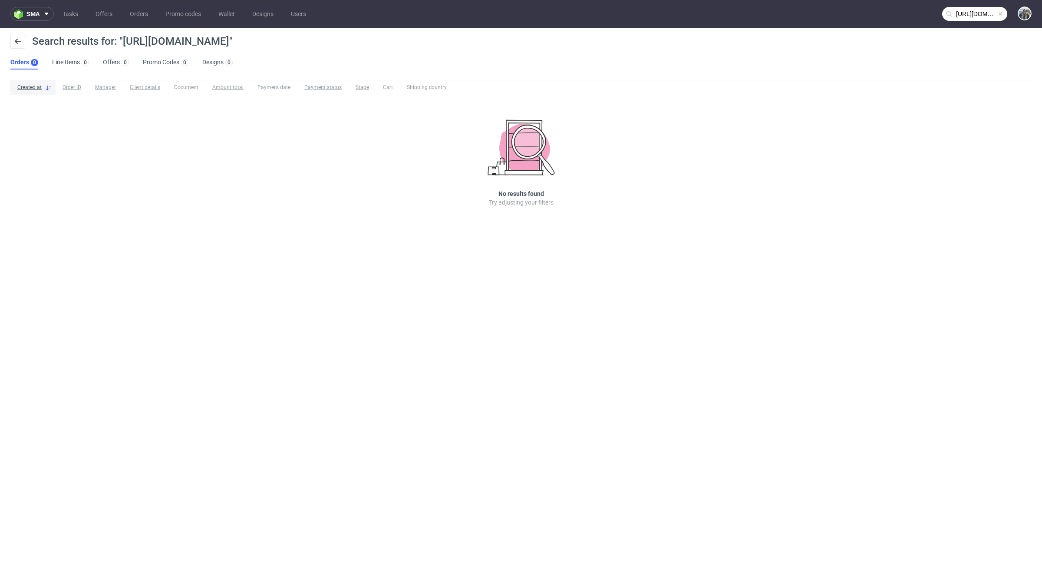
click at [971, 14] on input "https://aarjahealth.com" at bounding box center [974, 14] width 65 height 14
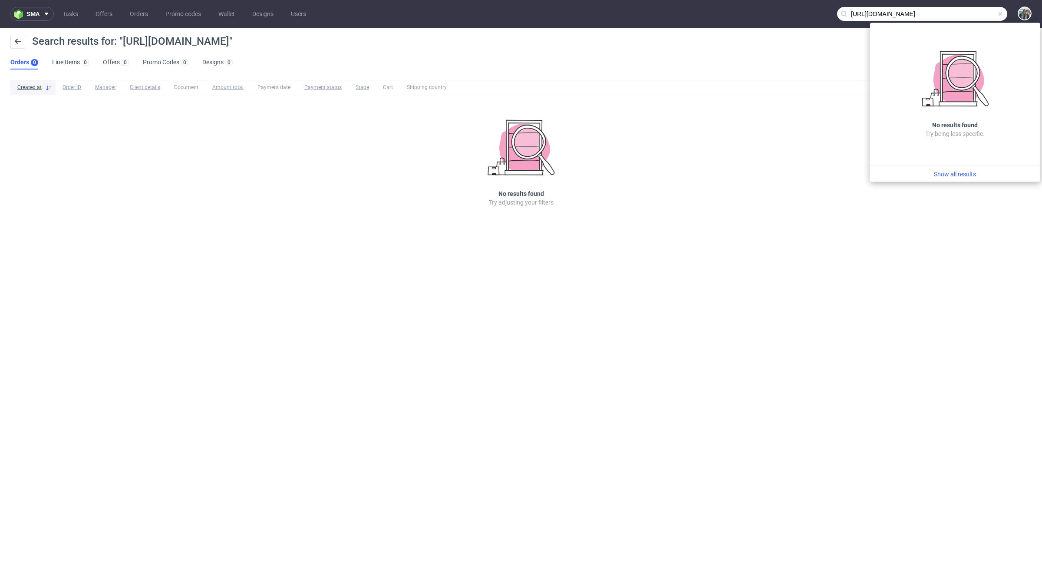
drag, startPoint x: 870, startPoint y: 16, endPoint x: 816, endPoint y: 16, distance: 53.4
click at [822, 16] on nav "sma Tasks Offers Orders Promo codes Wallet Designs Users https://aarjahealth.com" at bounding box center [521, 14] width 1042 height 28
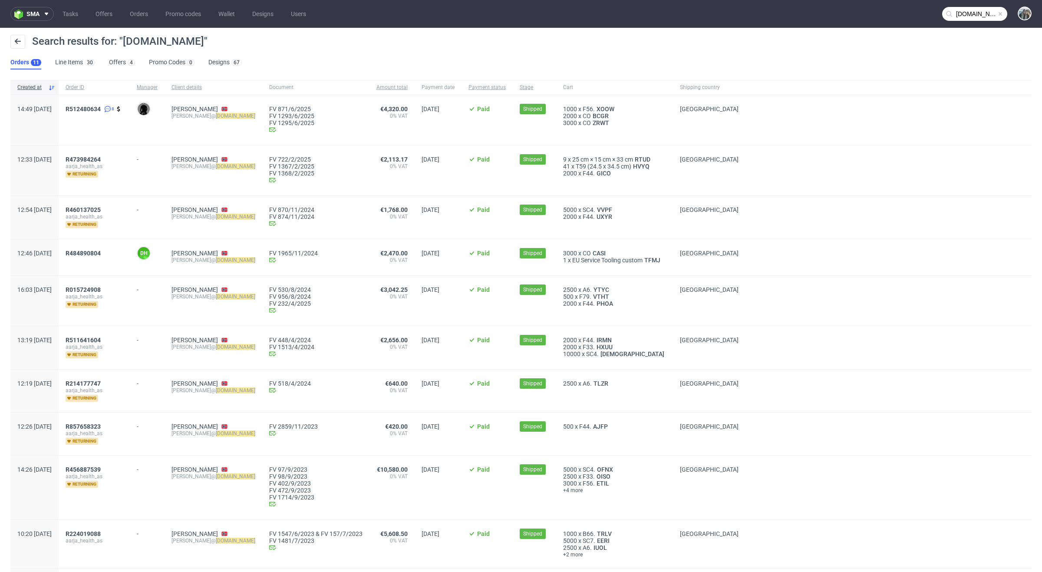
click at [976, 11] on input "aarjahealth.com" at bounding box center [974, 14] width 65 height 14
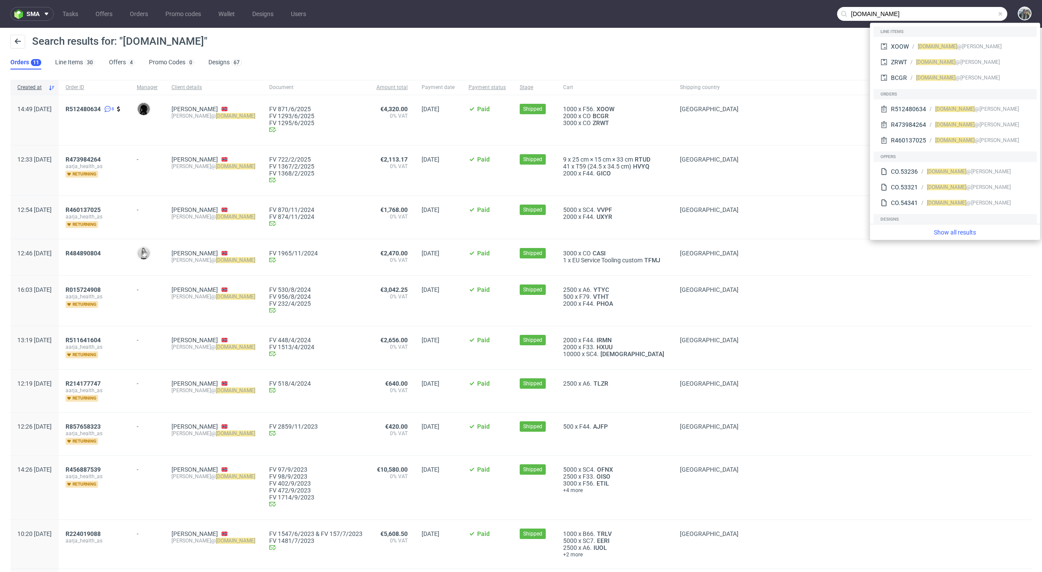
click at [123, 131] on span "R512480634 8" at bounding box center [94, 120] width 57 height 29
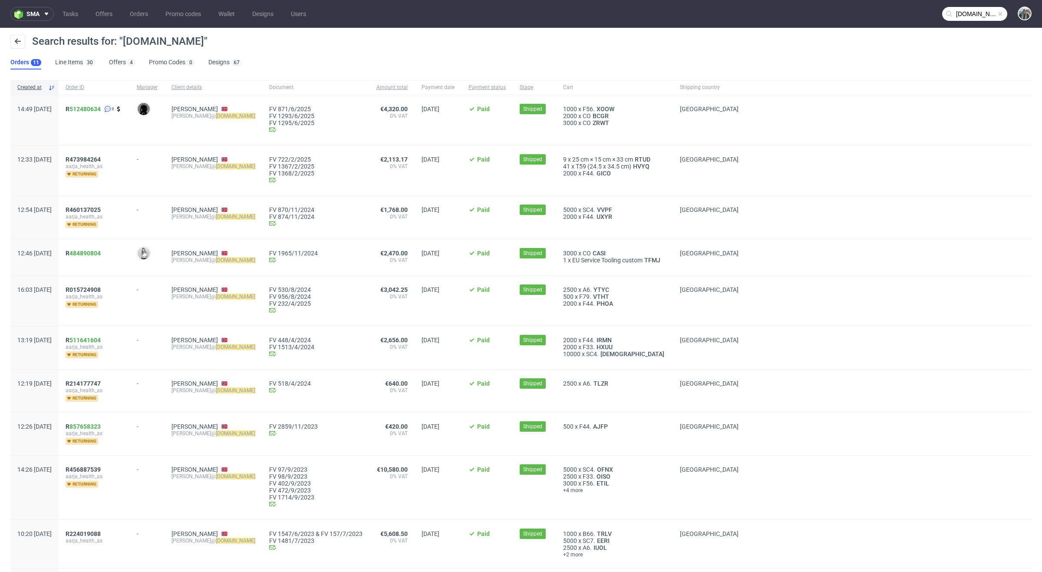
click at [974, 20] on input "aarjahealth.com" at bounding box center [974, 14] width 65 height 14
paste input "martyna.gospodarczyk@prostoria.com.pl"
type input "martyna.gospodarczyk@prostoria.com.pl"
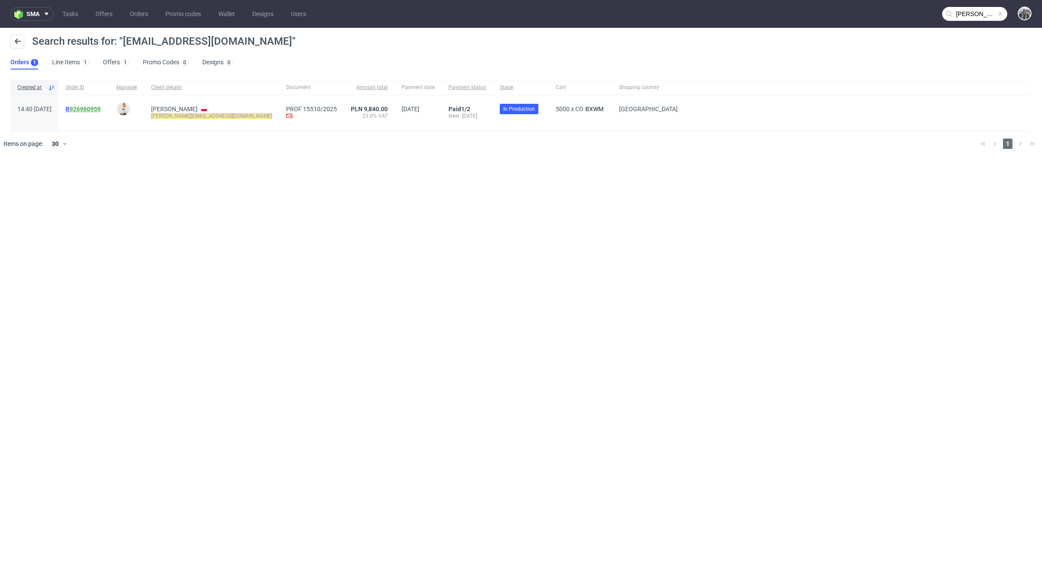
click at [101, 106] on link "926960959" at bounding box center [84, 109] width 31 height 7
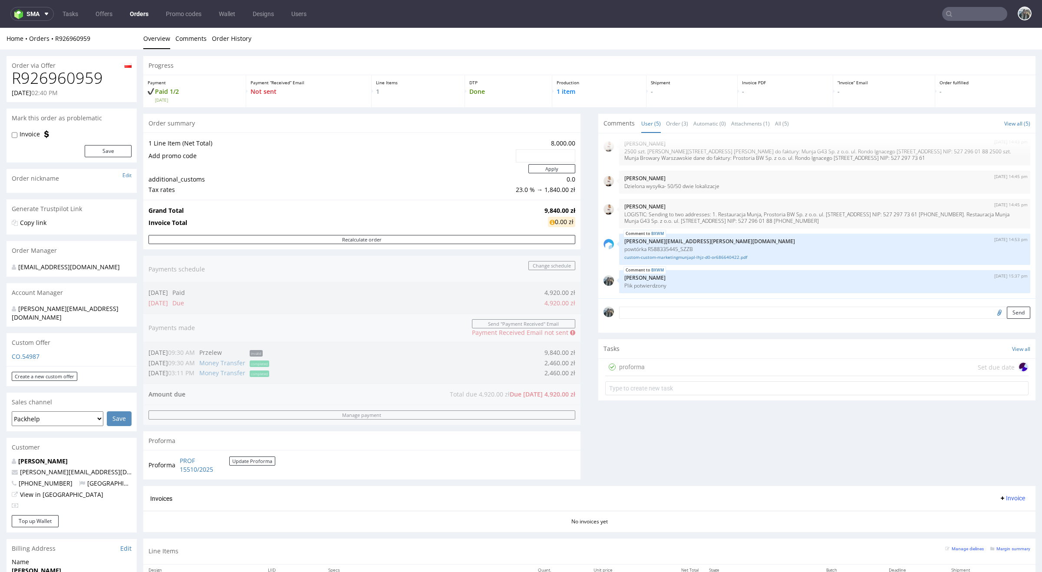
click at [58, 77] on h1 "R926960959" at bounding box center [72, 77] width 120 height 17
copy h1 "R926960959"
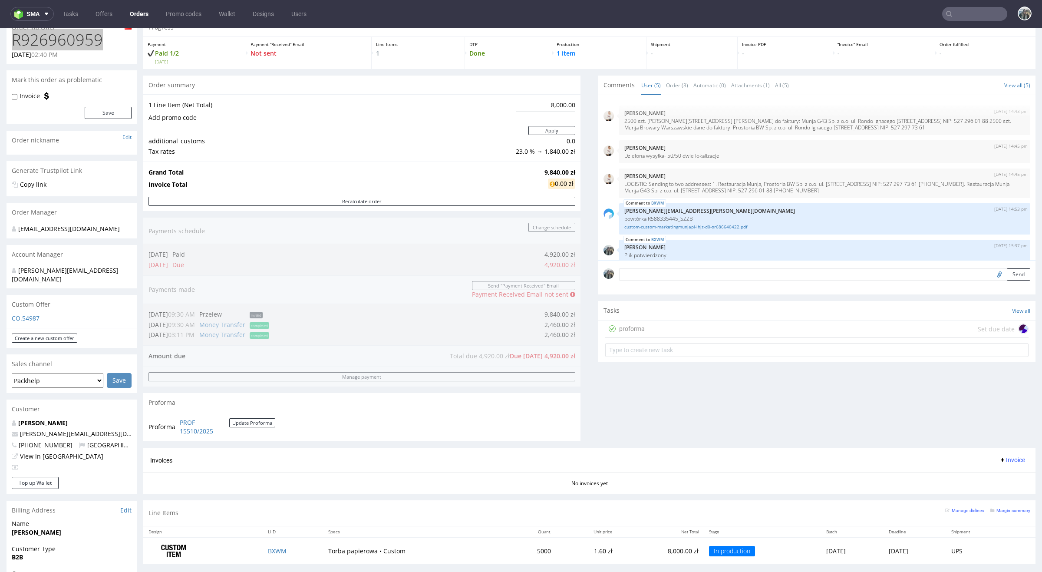
scroll to position [39, 0]
click at [197, 429] on link "PROF 15510/2025" at bounding box center [205, 425] width 50 height 17
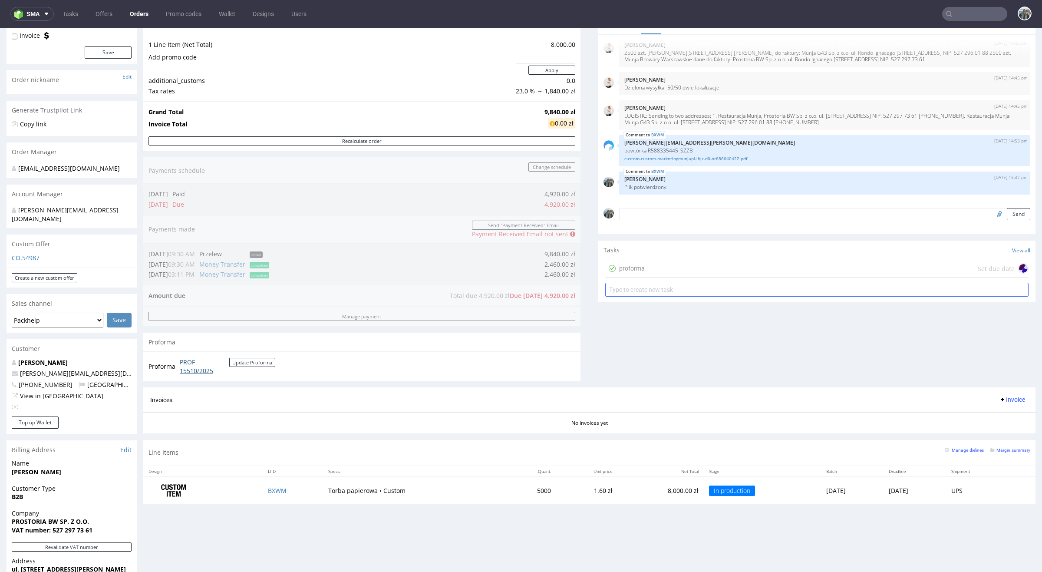
scroll to position [180, 0]
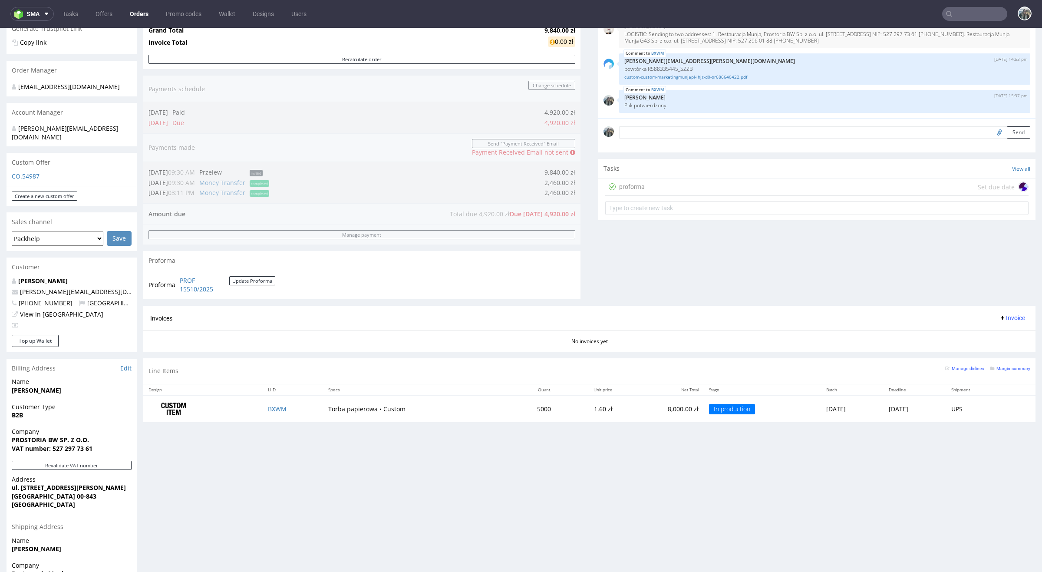
click at [667, 190] on div "proforma Set due date" at bounding box center [816, 186] width 423 height 17
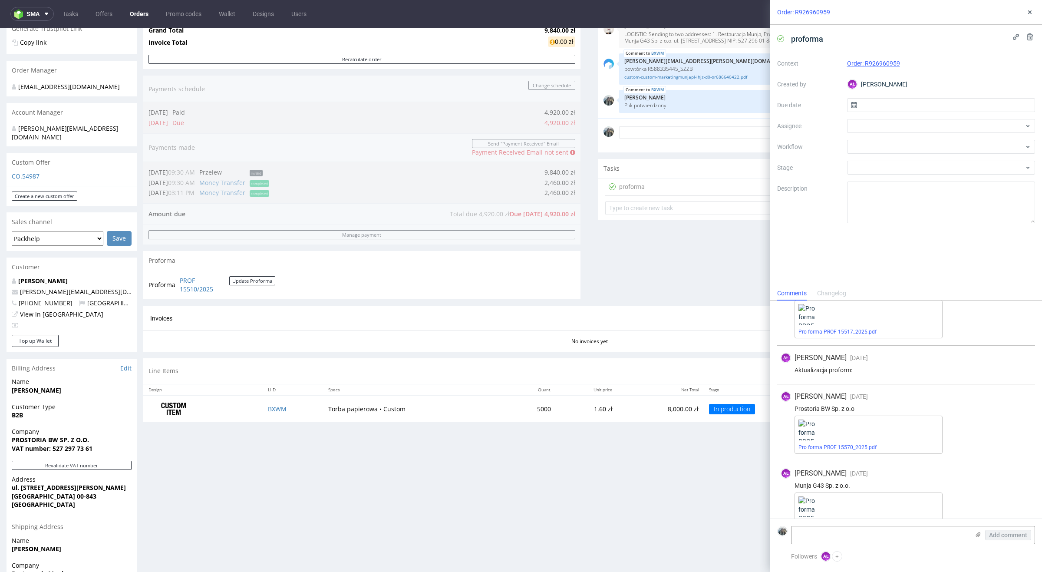
scroll to position [128, 0]
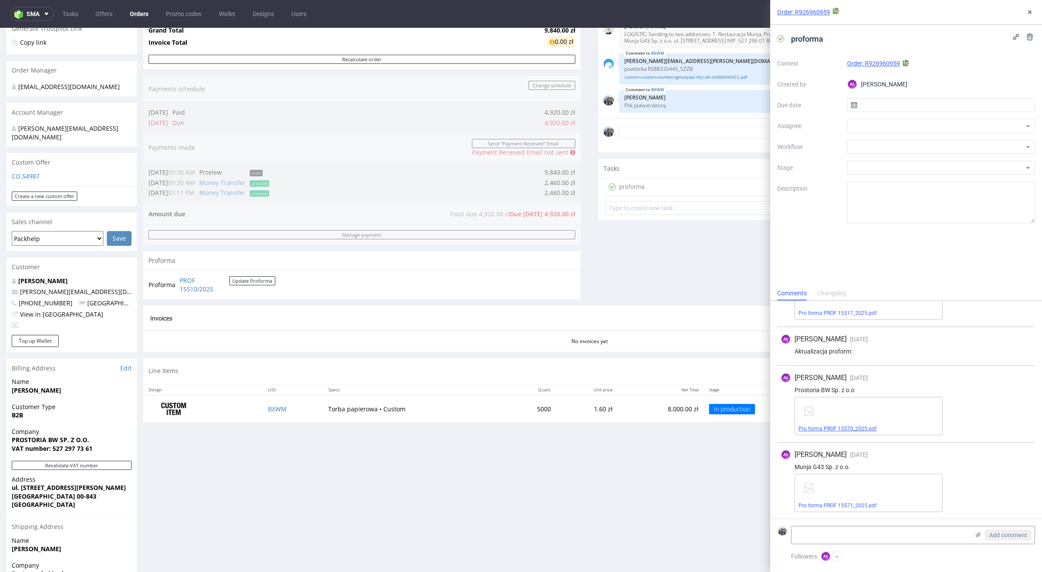
click at [840, 426] on link "Pro forma PROF 15570_2025.pdf" at bounding box center [838, 429] width 78 height 6
drag, startPoint x: 850, startPoint y: 506, endPoint x: 829, endPoint y: 500, distance: 21.3
click at [850, 506] on link "Pro forma PROF 15571_2025.pdf" at bounding box center [838, 505] width 78 height 6
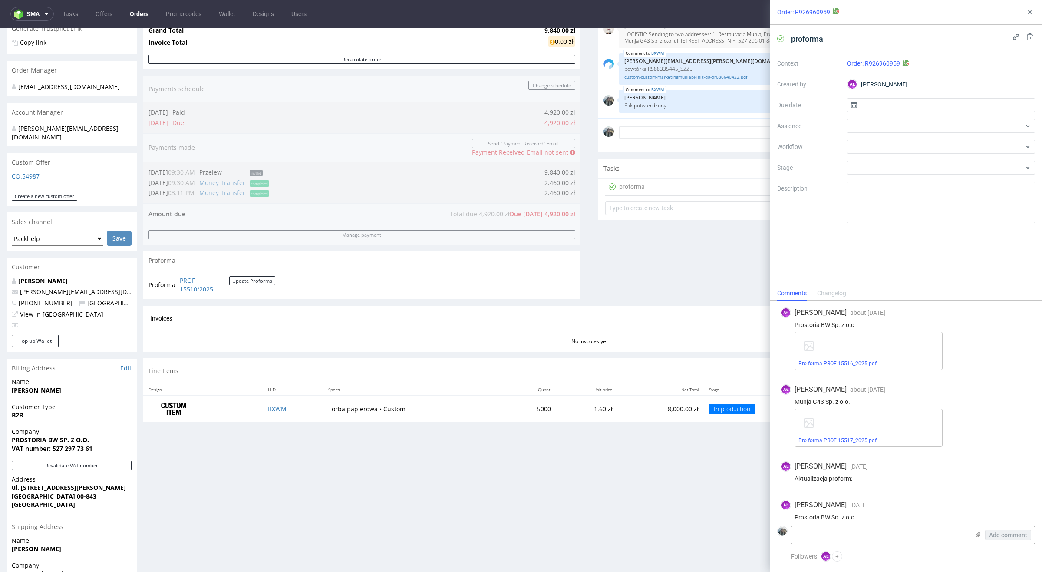
click at [845, 363] on link "Pro forma PROF 15516_2025.pdf" at bounding box center [838, 363] width 78 height 6
click at [847, 443] on span "Pro forma PROF 15517_2025.pdf" at bounding box center [869, 440] width 140 height 7
drag, startPoint x: 848, startPoint y: 439, endPoint x: 598, endPoint y: 288, distance: 291.9
click at [848, 439] on link "Pro forma PROF 15517_2025.pdf" at bounding box center [838, 440] width 78 height 6
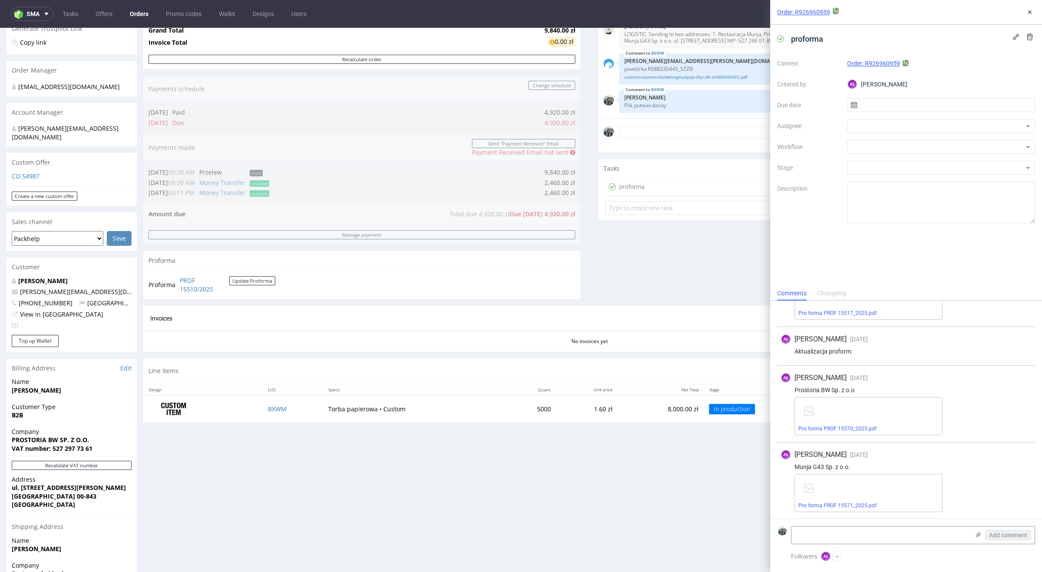
drag, startPoint x: 841, startPoint y: 431, endPoint x: 842, endPoint y: 435, distance: 4.4
click at [841, 431] on span "Pro forma PROF 15570_2025.pdf" at bounding box center [869, 428] width 140 height 7
click at [846, 503] on link "Pro forma PROF 15571_2025.pdf" at bounding box center [838, 505] width 78 height 6
click at [846, 421] on div "Pro forma PROF 15570_2025.pdf" at bounding box center [869, 416] width 148 height 38
click at [846, 426] on link "Pro forma PROF 15570_2025.pdf" at bounding box center [838, 429] width 78 height 6
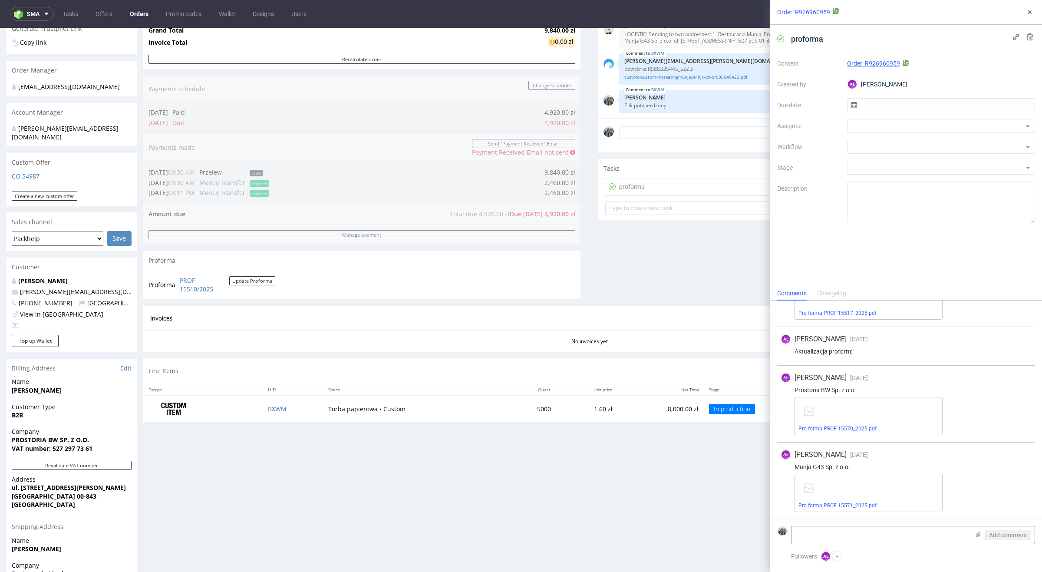
drag, startPoint x: 1036, startPoint y: 15, endPoint x: 987, endPoint y: 15, distance: 49.5
click at [1036, 15] on div "Order: R926960959" at bounding box center [906, 12] width 272 height 25
click at [1032, 14] on icon at bounding box center [1030, 12] width 7 height 7
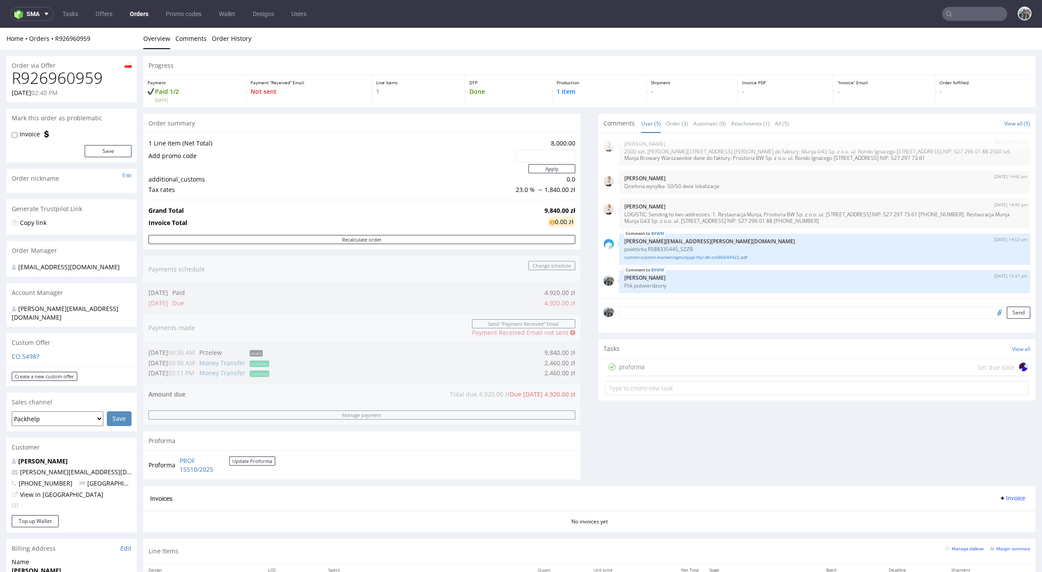
click at [85, 83] on h1 "R926960959" at bounding box center [72, 77] width 120 height 17
copy h1 "R926960959"
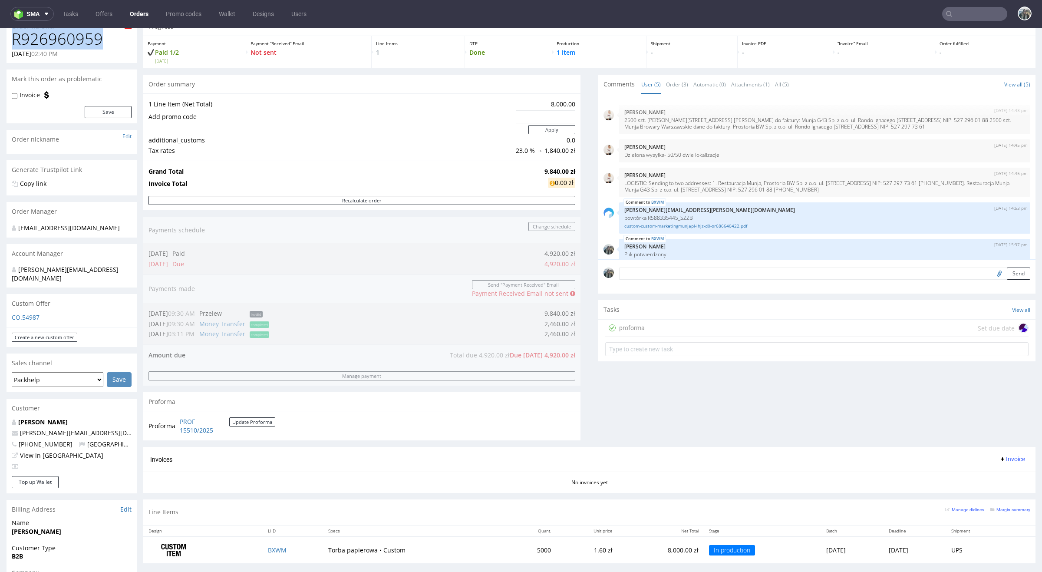
scroll to position [59, 0]
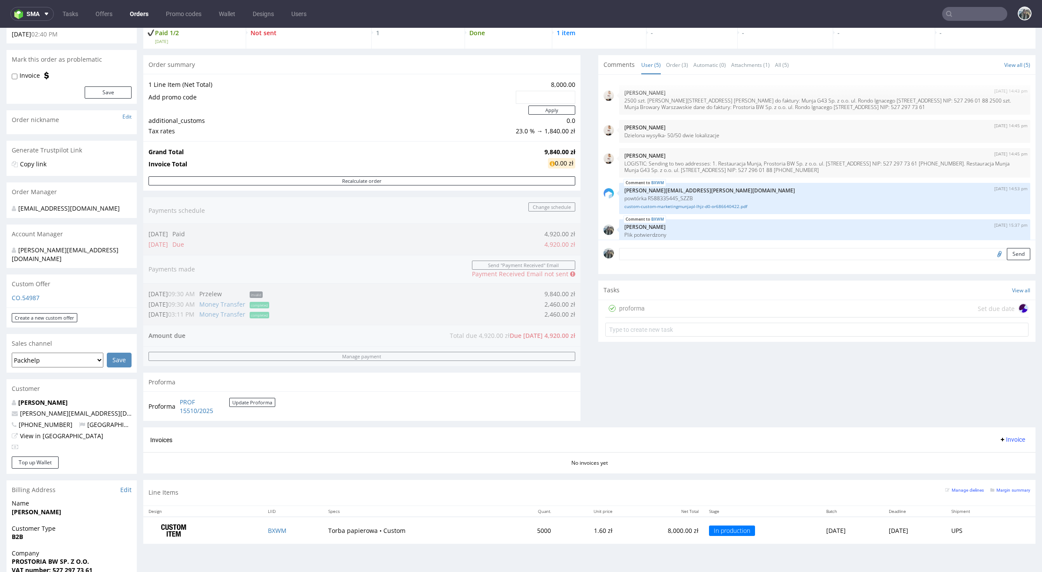
click at [653, 261] on div "Send" at bounding box center [816, 257] width 437 height 35
paste textarea "Jak najbardziej w tym przypadku możemy zgodzić się na płatność 50 / 50 :). Term…"
click at [653, 256] on textarea at bounding box center [824, 254] width 411 height 12
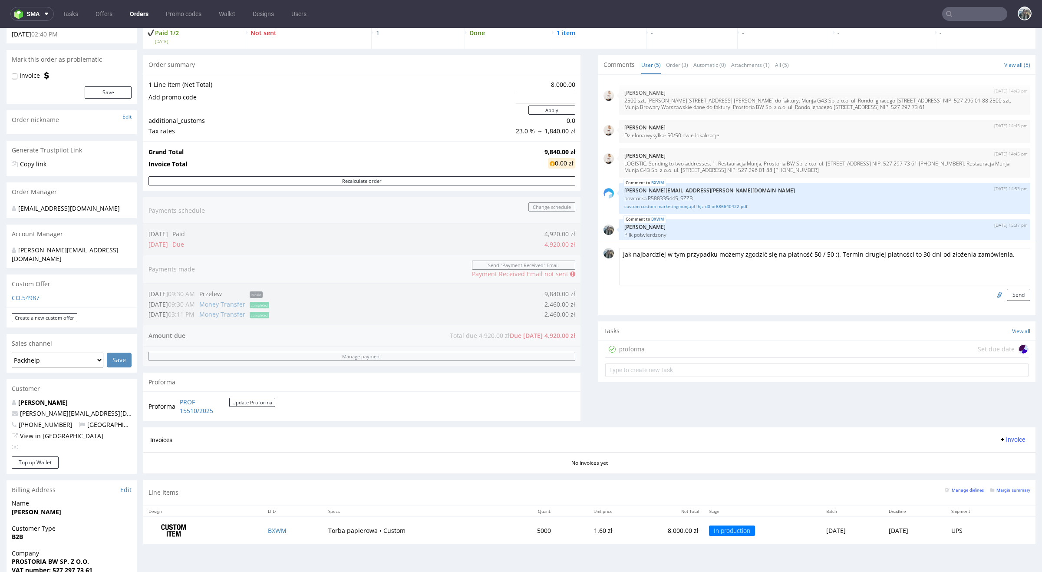
drag, startPoint x: 783, startPoint y: 256, endPoint x: 562, endPoint y: 258, distance: 220.6
click at [565, 258] on div "Progress Payment Paid 1/2 Mon 04 Aug Payment “Received” Email Not sent Line Ite…" at bounding box center [589, 273] width 892 height 553
drag, startPoint x: 715, startPoint y: 255, endPoint x: 665, endPoint y: 255, distance: 49.9
click at [665, 255] on textarea "Płatność 50 / 50 :). Termin drugiej płatności to 30 dni od złożenia zamówienia." at bounding box center [824, 266] width 411 height 37
click at [696, 250] on textarea "Płatność 50 / 50, druga płatności to 30 dni od złożenia zamówienia." at bounding box center [824, 266] width 411 height 37
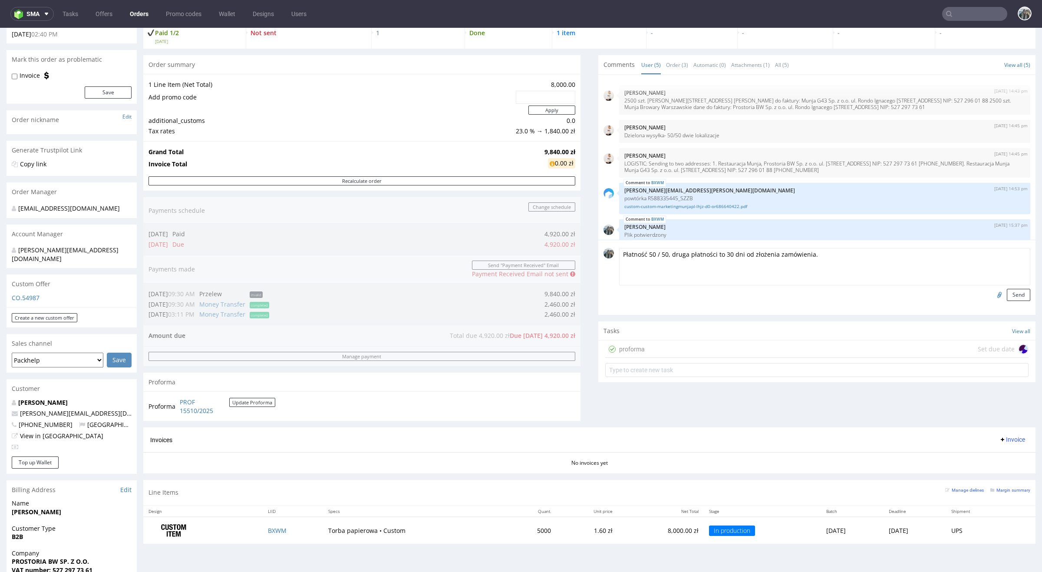
click at [696, 250] on textarea "Płatność 50 / 50, druga płatności to 30 dni od złożenia zamówienia." at bounding box center [824, 266] width 411 height 37
click at [696, 253] on textarea "Płatność 50 / 50, druga płatności to 30 dni od złożenia zamówienia." at bounding box center [824, 266] width 411 height 37
click at [715, 256] on textarea "Płatność 50 / 50, druga płatność to 30 dni od złożenia zamówienia." at bounding box center [824, 266] width 411 height 37
click at [714, 256] on textarea "Płatność 50 / 50, druga płatność to 30 dni od złożenia zamówienia." at bounding box center [824, 266] width 411 height 37
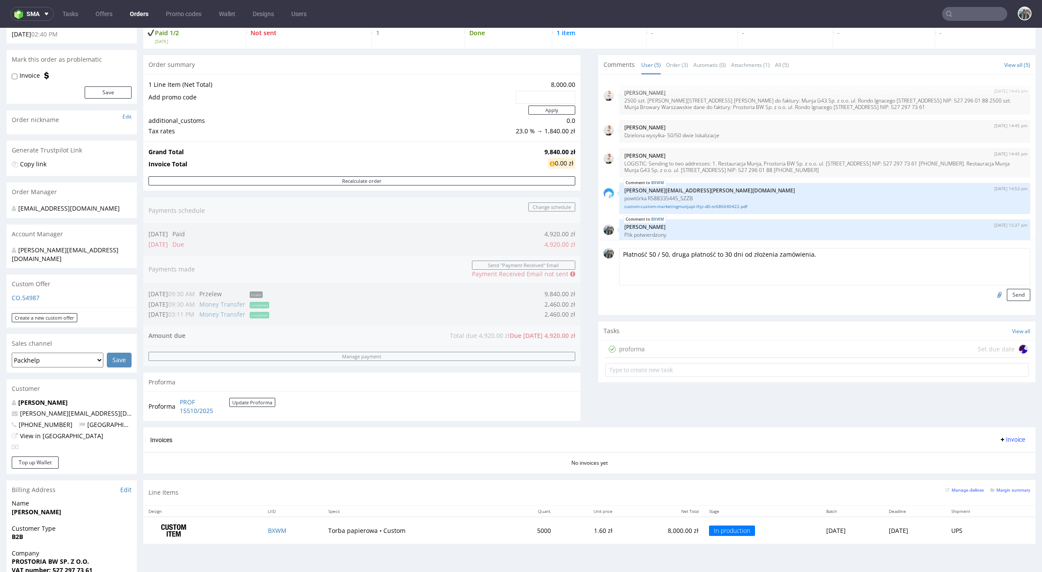
click at [714, 256] on textarea "Płatność 50 / 50, druga płatność to 30 dni od złożenia zamówienia." at bounding box center [824, 266] width 411 height 37
drag, startPoint x: 740, startPoint y: 252, endPoint x: 904, endPoint y: 248, distance: 164.2
click at [899, 250] on textarea "Płatność 50 / 50, druga płatność 30 dni od złożenia zamówienia." at bounding box center [824, 266] width 411 height 37
drag, startPoint x: 730, startPoint y: 256, endPoint x: 895, endPoint y: 256, distance: 165.0
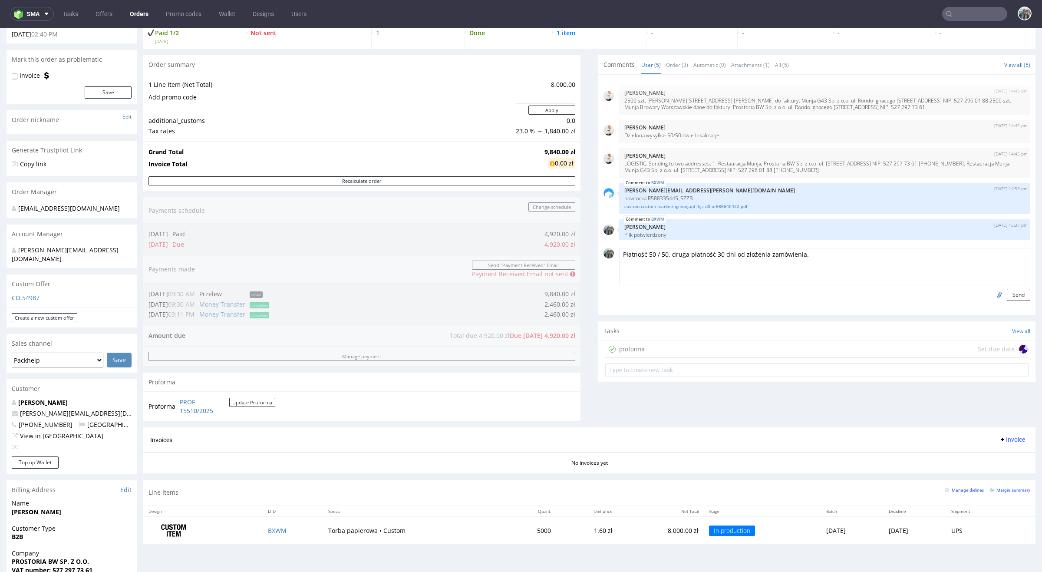
click at [892, 256] on textarea "Płatność 50 / 50, druga płatność 30 dni od złożenia zamówienia." at bounding box center [824, 266] width 411 height 37
type textarea "Płatność 50 / 50, druga płatność 30 dni po zamówieniu"
click at [1011, 297] on button "Send" at bounding box center [1018, 295] width 23 height 12
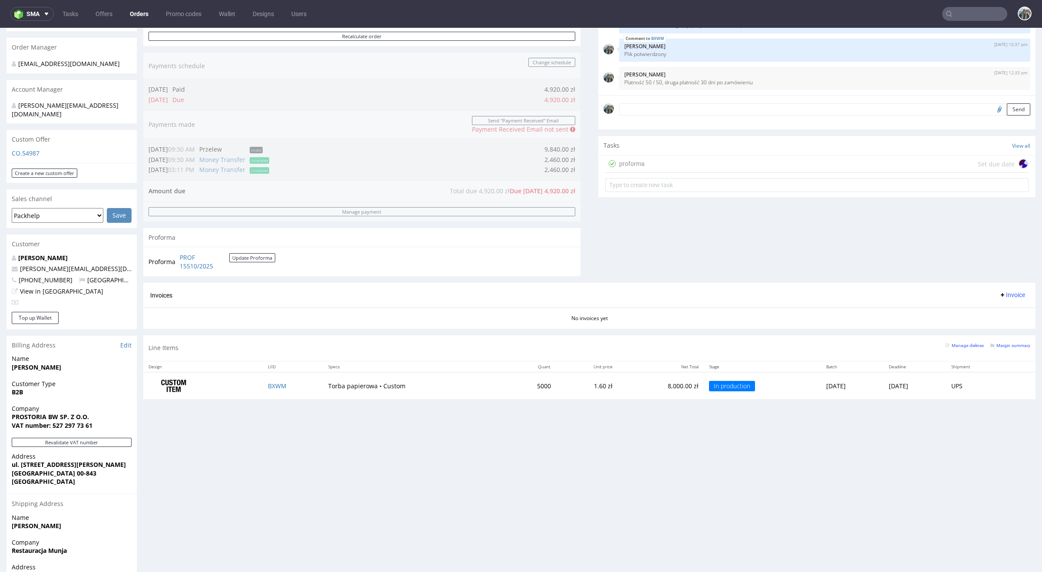
scroll to position [180, 0]
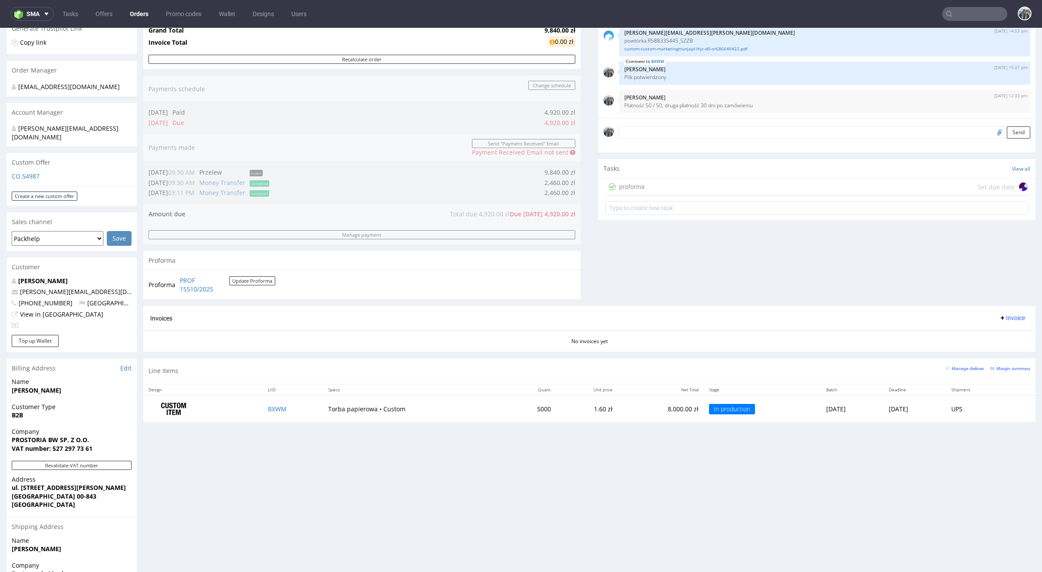
drag, startPoint x: 635, startPoint y: 184, endPoint x: 635, endPoint y: 198, distance: 14.3
click at [635, 184] on div "proforma" at bounding box center [632, 187] width 26 height 10
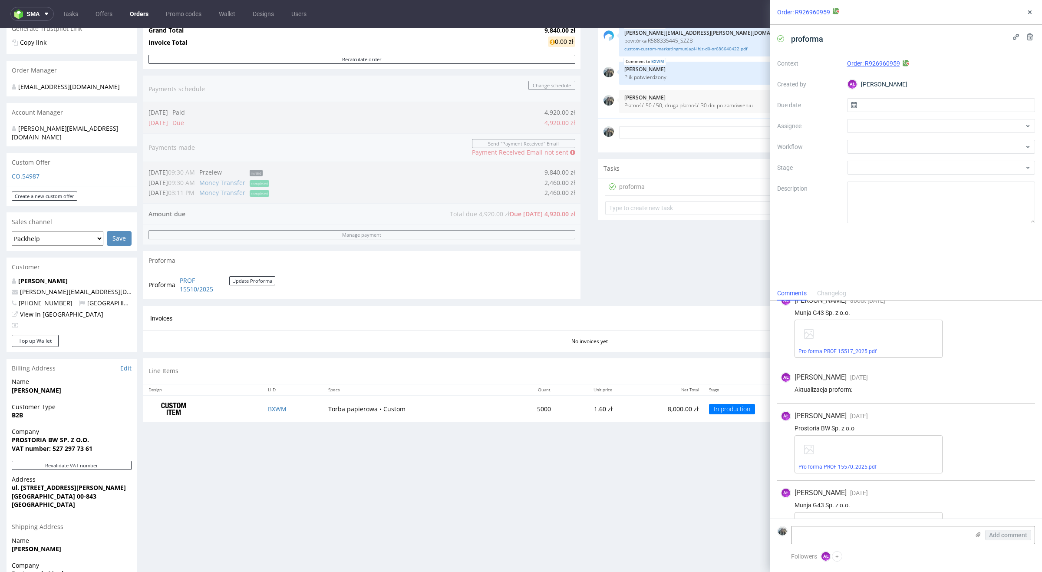
scroll to position [128, 0]
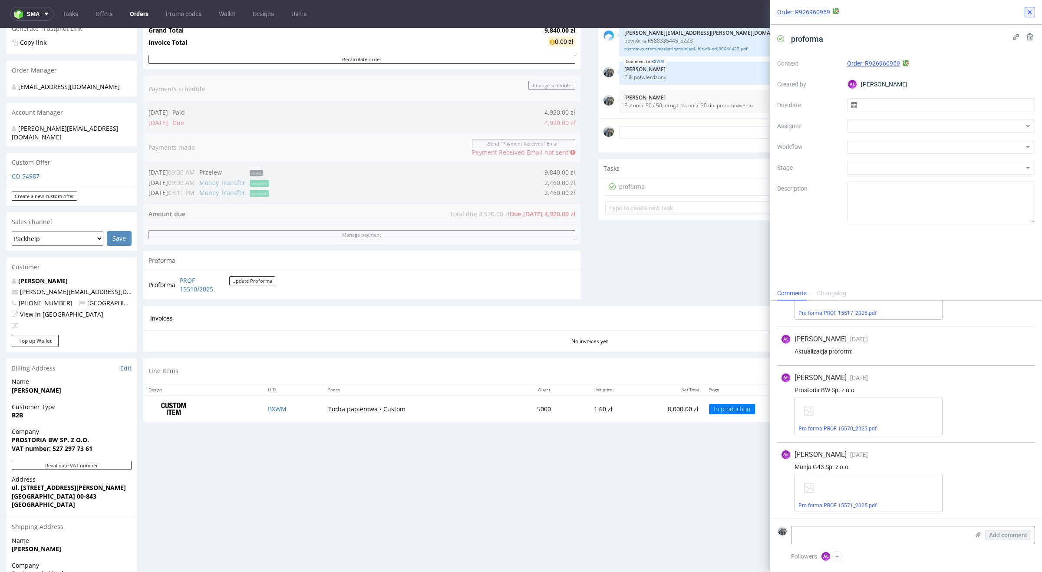
click at [1028, 11] on icon at bounding box center [1030, 12] width 7 height 7
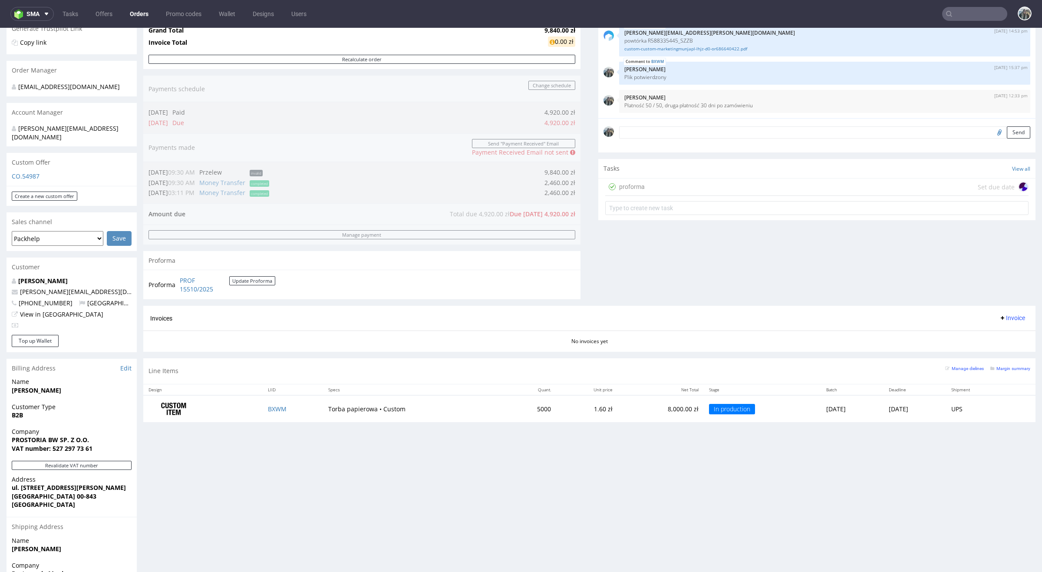
click at [954, 21] on nav "sma Tasks Offers Orders Promo codes Wallet Designs Users" at bounding box center [521, 14] width 1042 height 28
click at [955, 19] on input "text" at bounding box center [974, 14] width 65 height 14
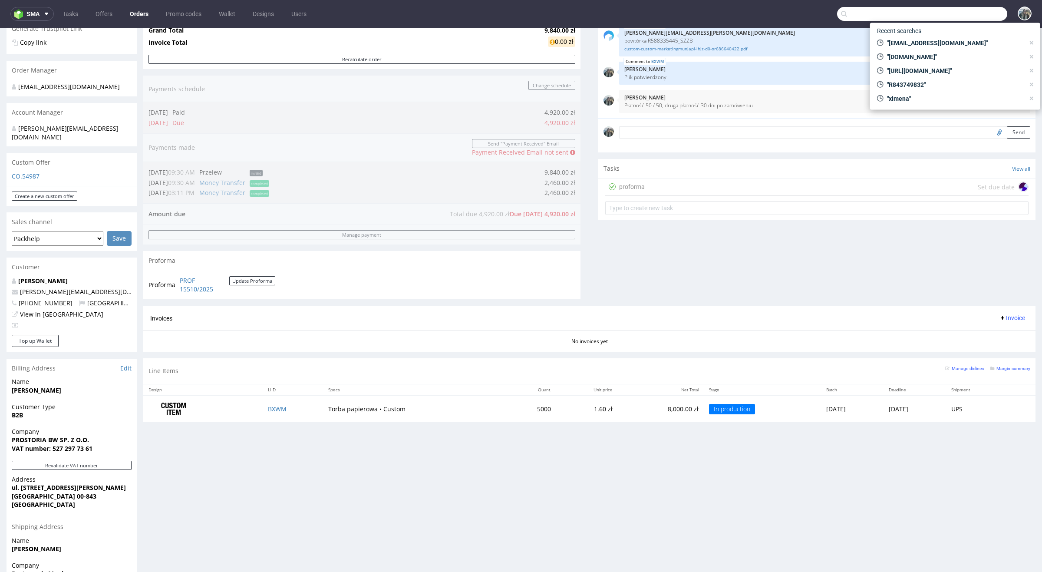
paste input "refurbed"
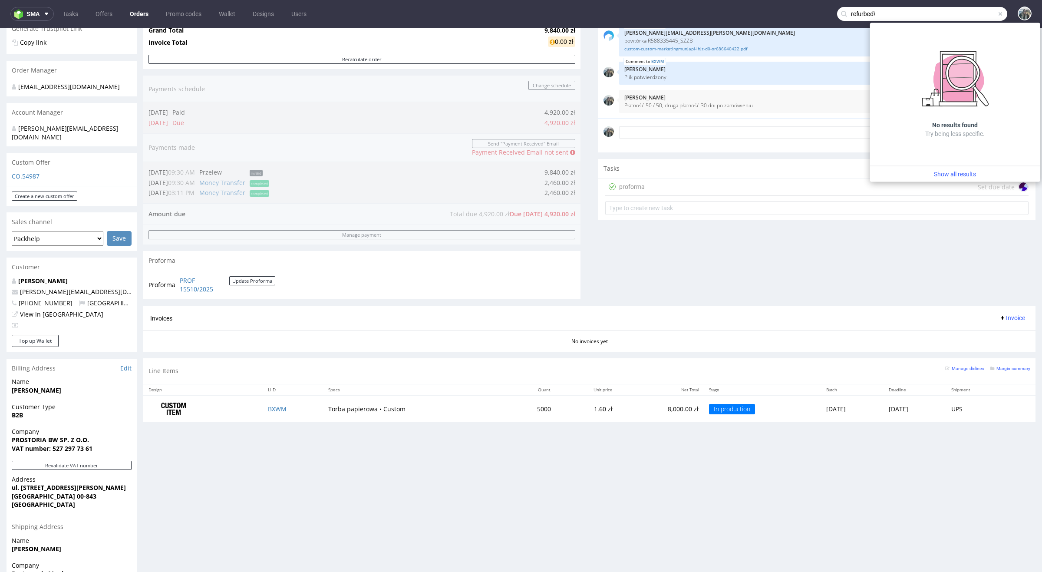
paste input "text"
type input "refurbed"
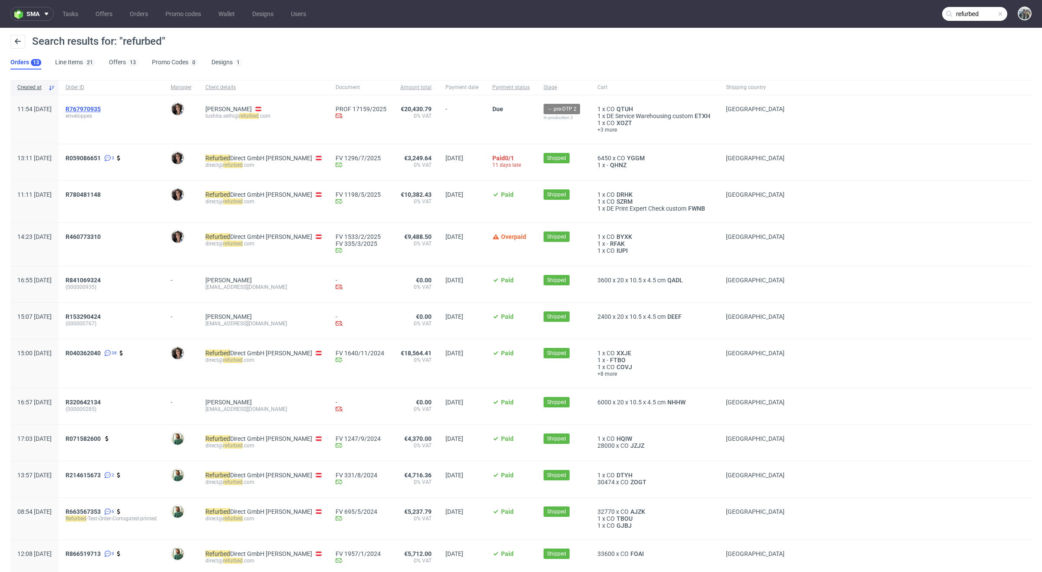
click at [101, 106] on span "R767970935" at bounding box center [83, 109] width 35 height 7
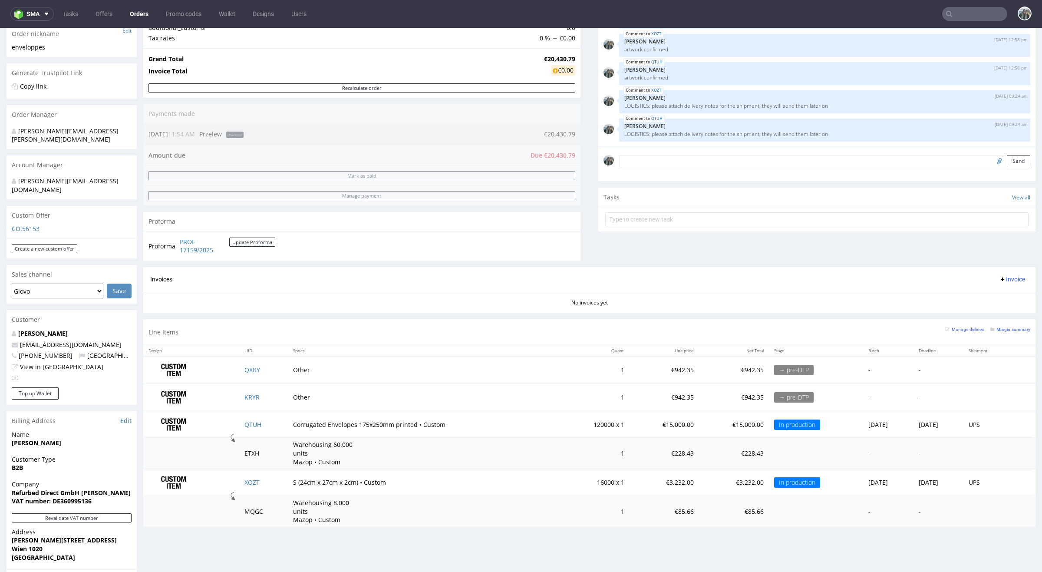
scroll to position [88, 0]
click at [955, 17] on input "text" at bounding box center [974, 14] width 65 height 14
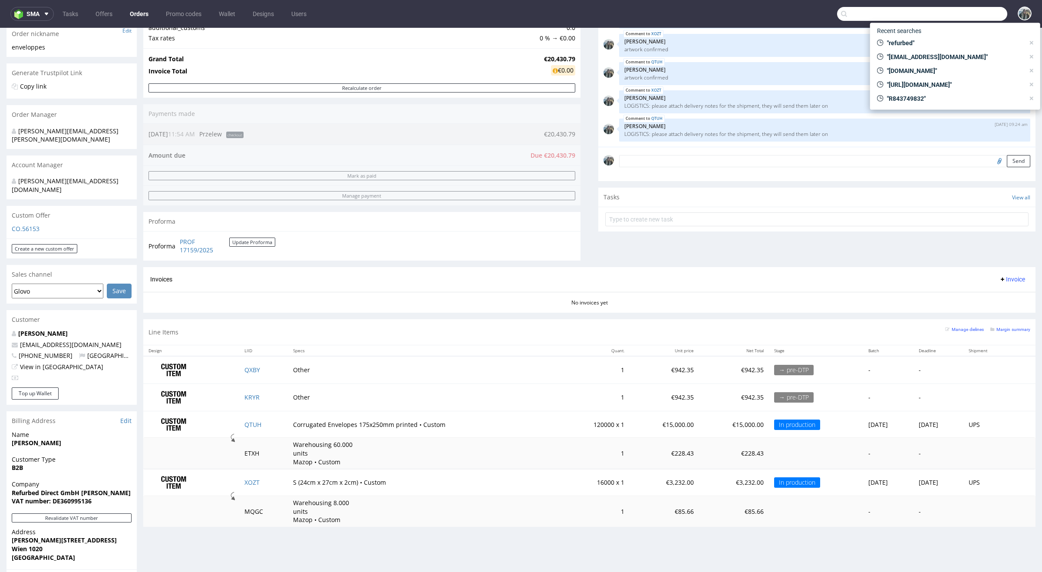
paste input "R490736445"
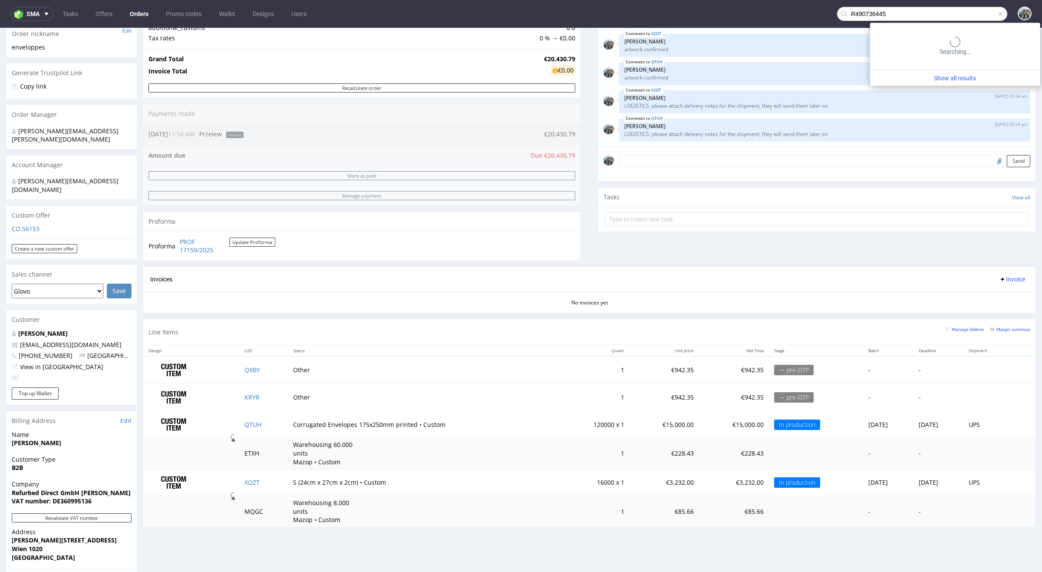
type input "R490736445"
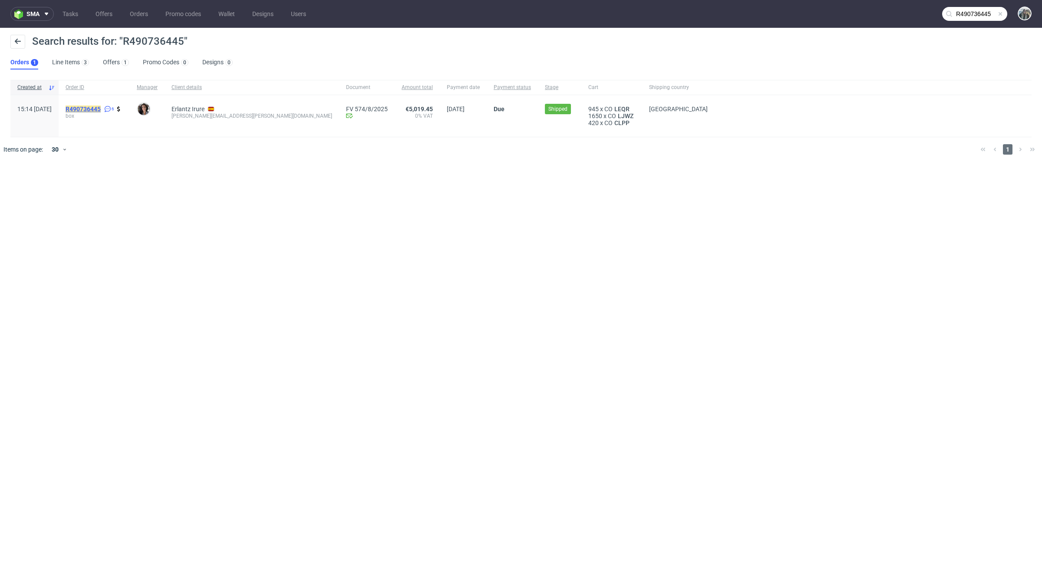
click at [101, 106] on mark "R490736445" at bounding box center [83, 109] width 35 height 7
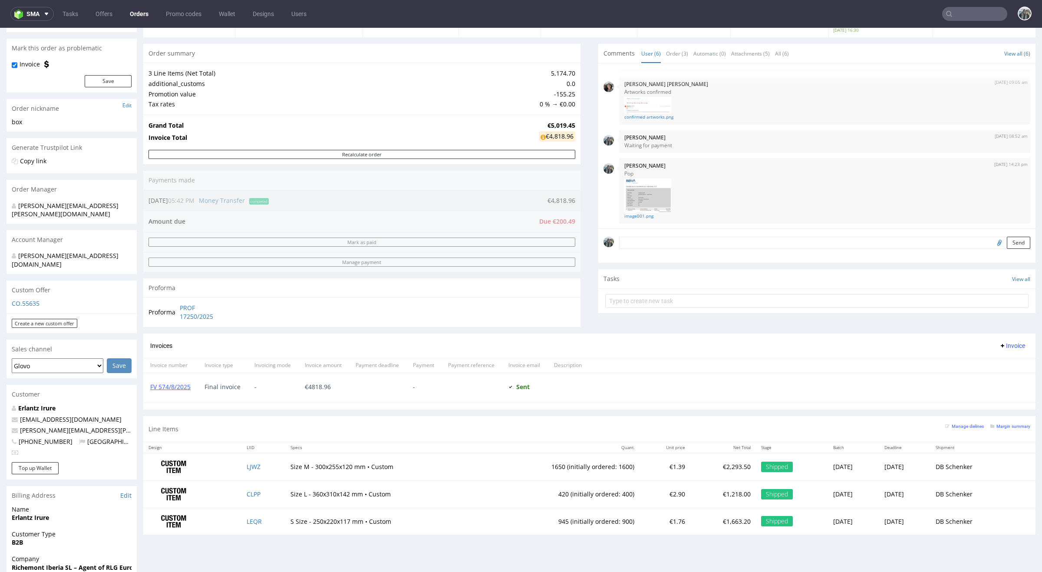
scroll to position [263, 0]
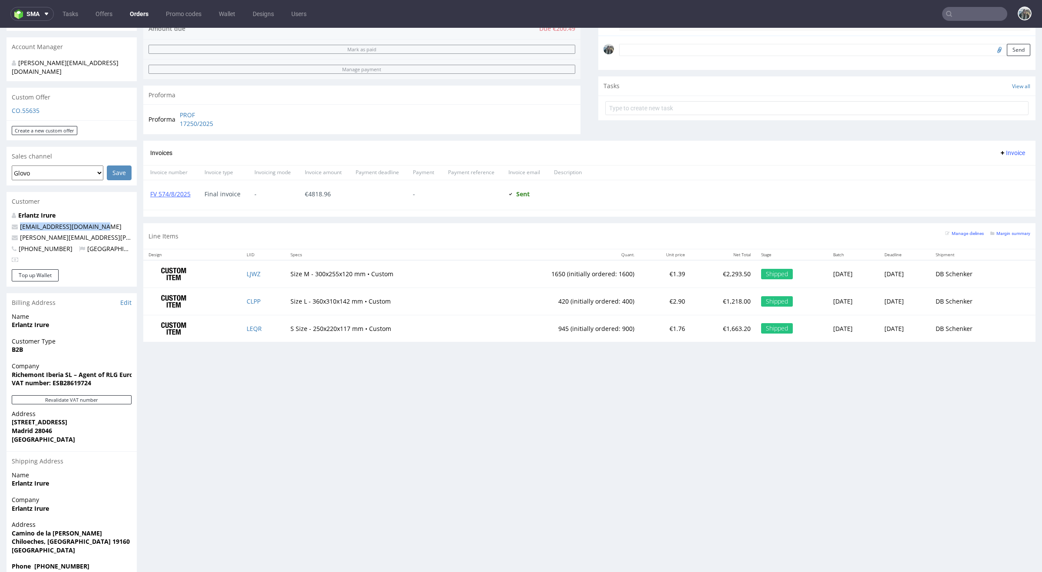
drag, startPoint x: 98, startPoint y: 211, endPoint x: 16, endPoint y: 213, distance: 82.5
click at [16, 222] on p "erlantz.irure@cartier.com" at bounding box center [72, 226] width 120 height 9
click at [33, 211] on strong "Erlantz Irure" at bounding box center [34, 215] width 44 height 8
drag, startPoint x: 100, startPoint y: 208, endPoint x: 56, endPoint y: 209, distance: 44.3
click at [56, 222] on p "erlantz.irure@cartier.com" at bounding box center [72, 226] width 120 height 9
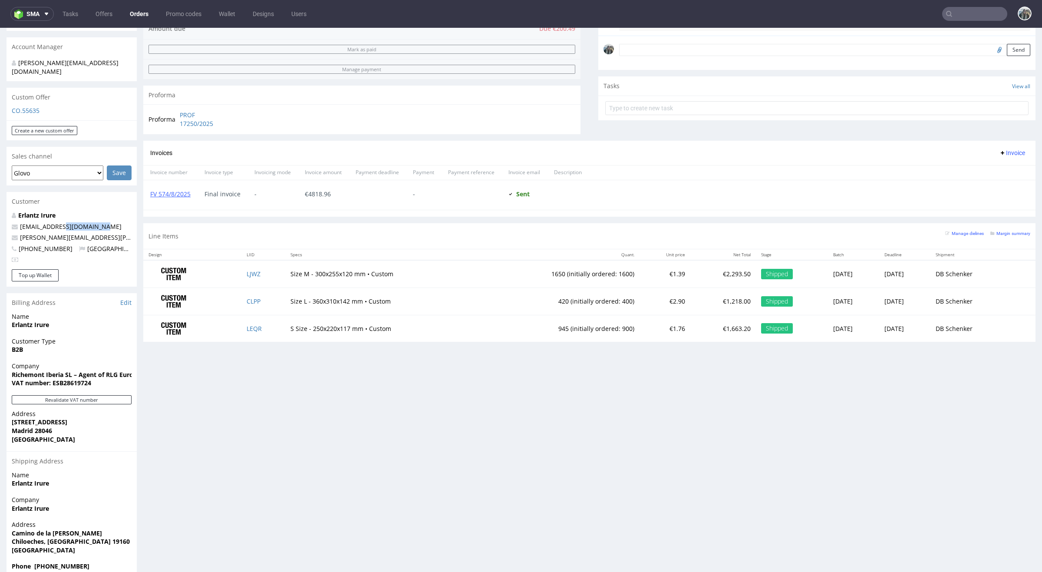
copy link "@cartier.com"
click at [956, 21] on nav "sma Tasks Offers Orders Promo codes Wallet Designs Users" at bounding box center [521, 14] width 1042 height 28
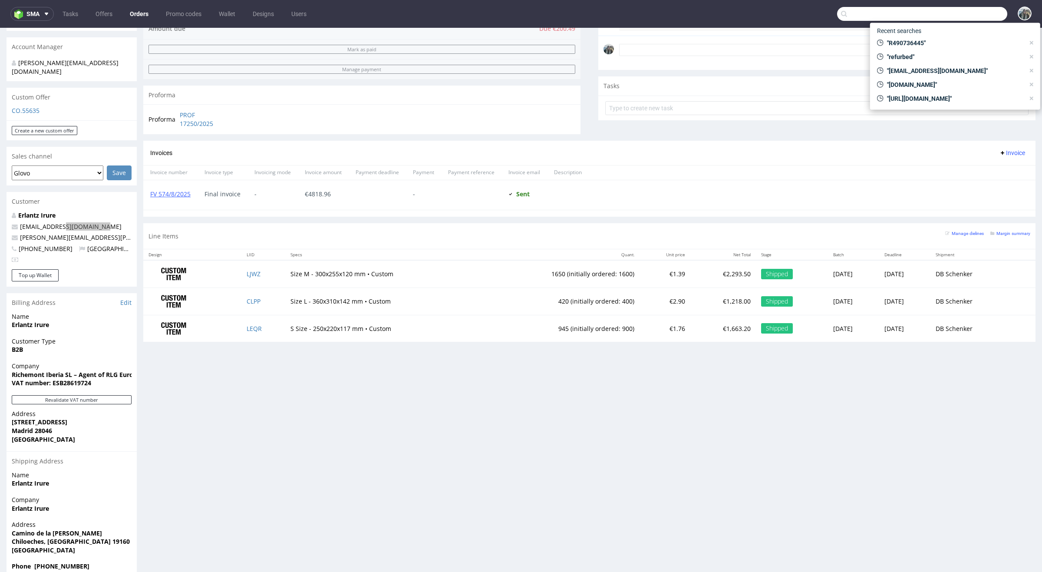
click at [957, 17] on input "text" at bounding box center [922, 14] width 170 height 14
paste input "@cartier.com"
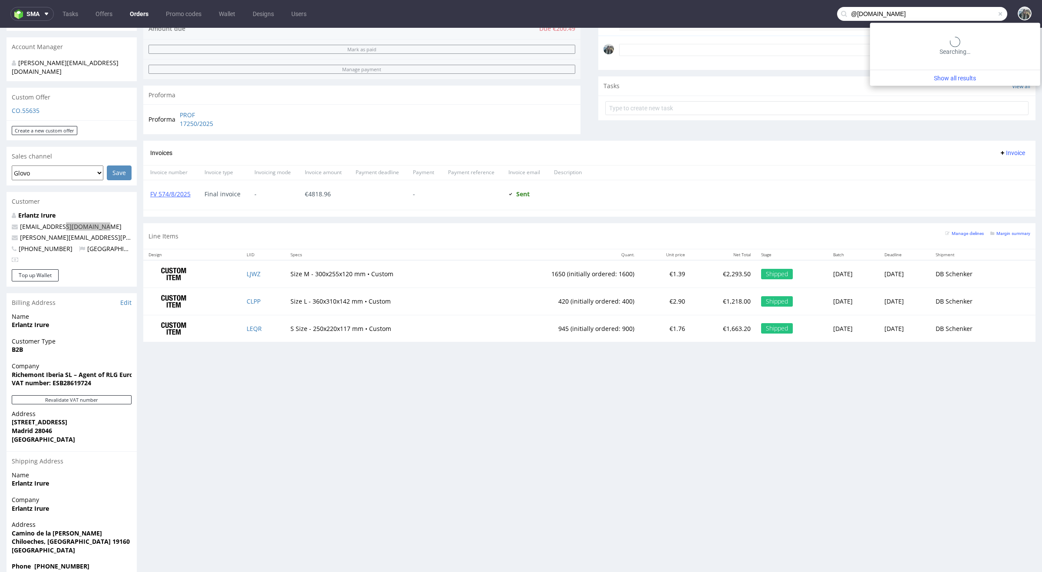
type input "@cartier.com"
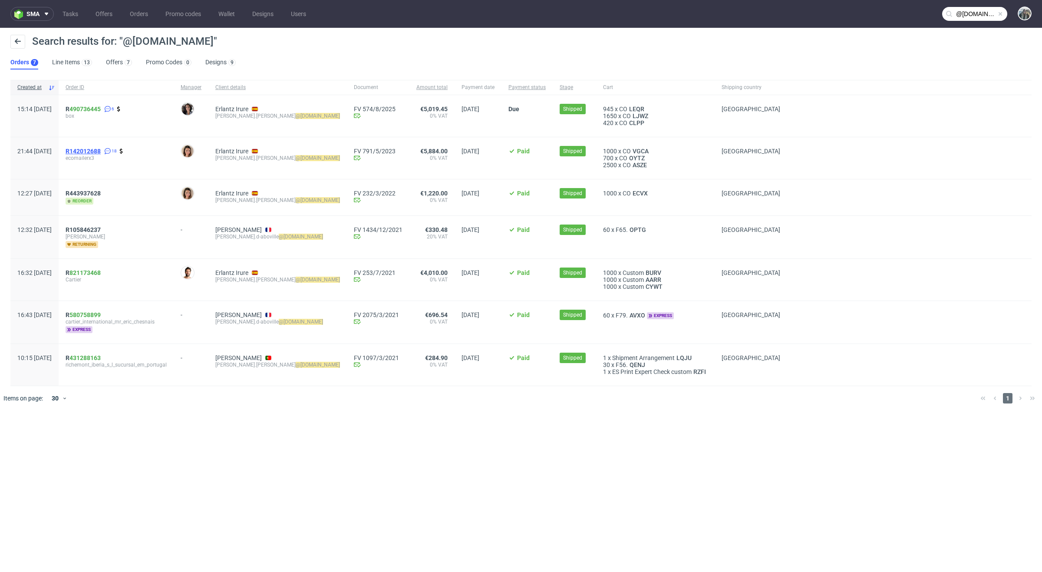
click at [97, 149] on span "R142012688" at bounding box center [83, 151] width 35 height 7
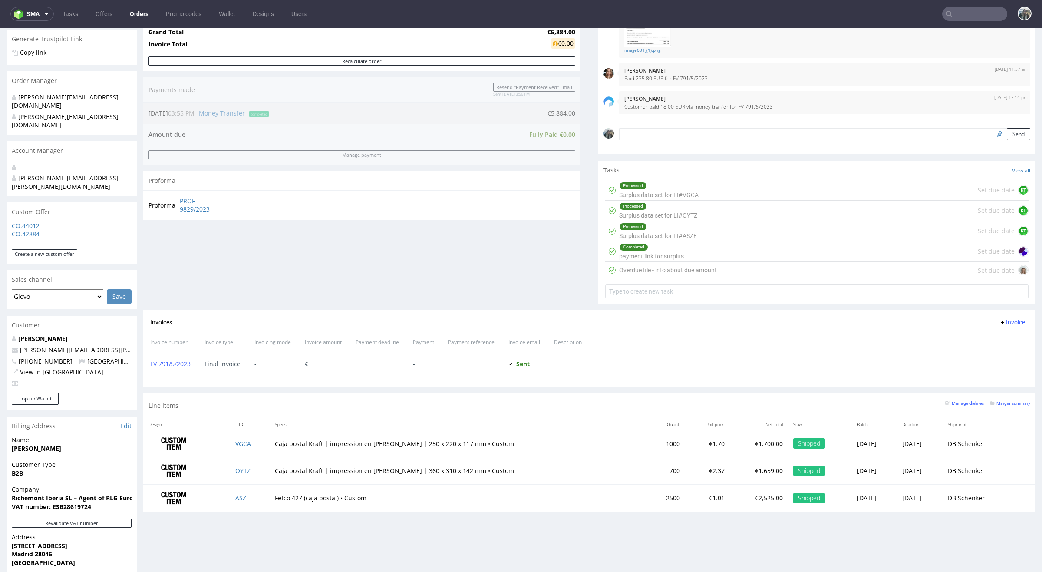
scroll to position [95, 0]
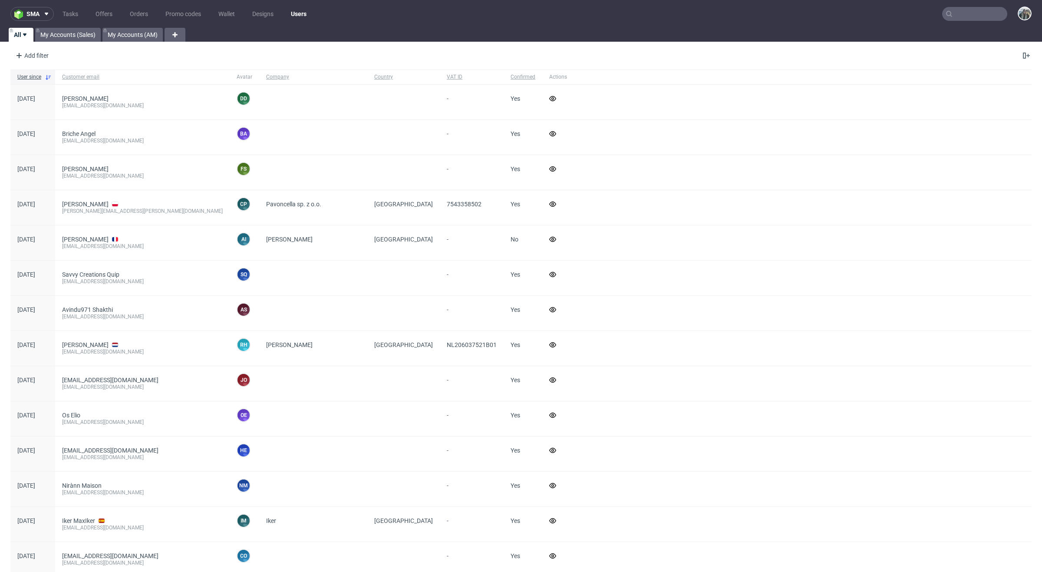
click at [982, 15] on input "text" at bounding box center [974, 14] width 65 height 14
paste input "R766589641"
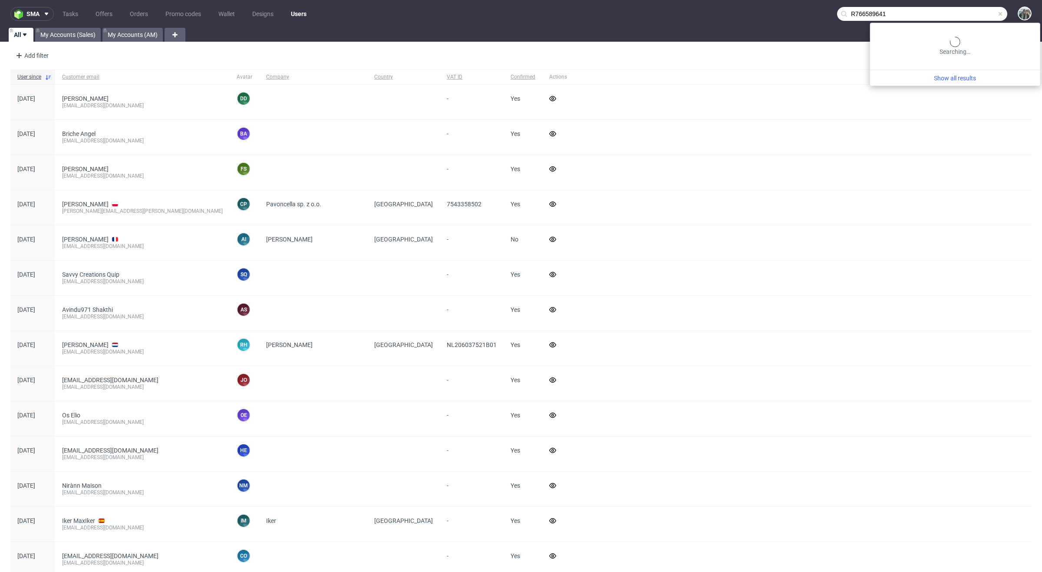
type input "R766589641"
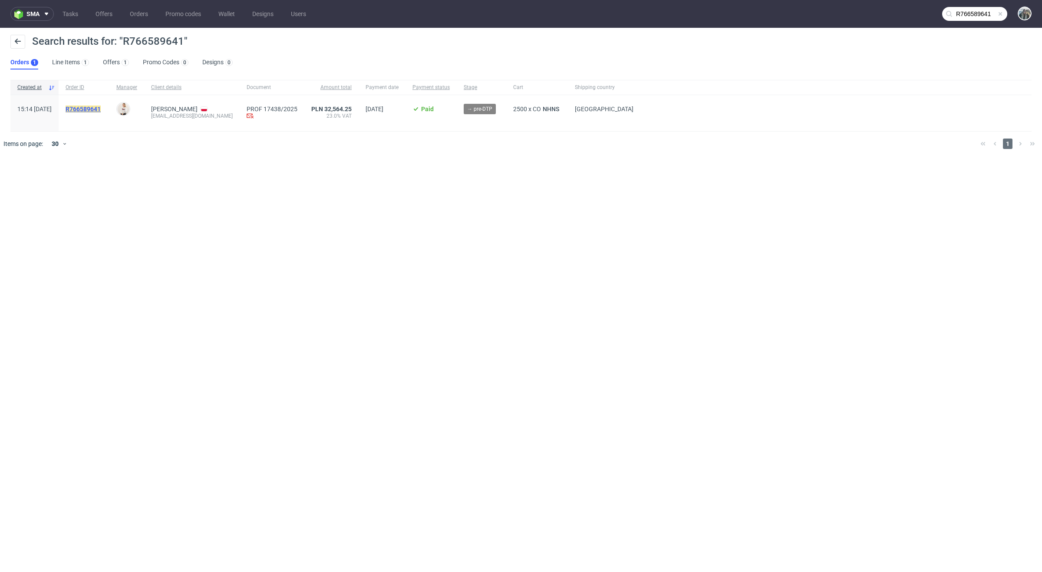
click at [101, 110] on mark "R766589641" at bounding box center [83, 109] width 35 height 7
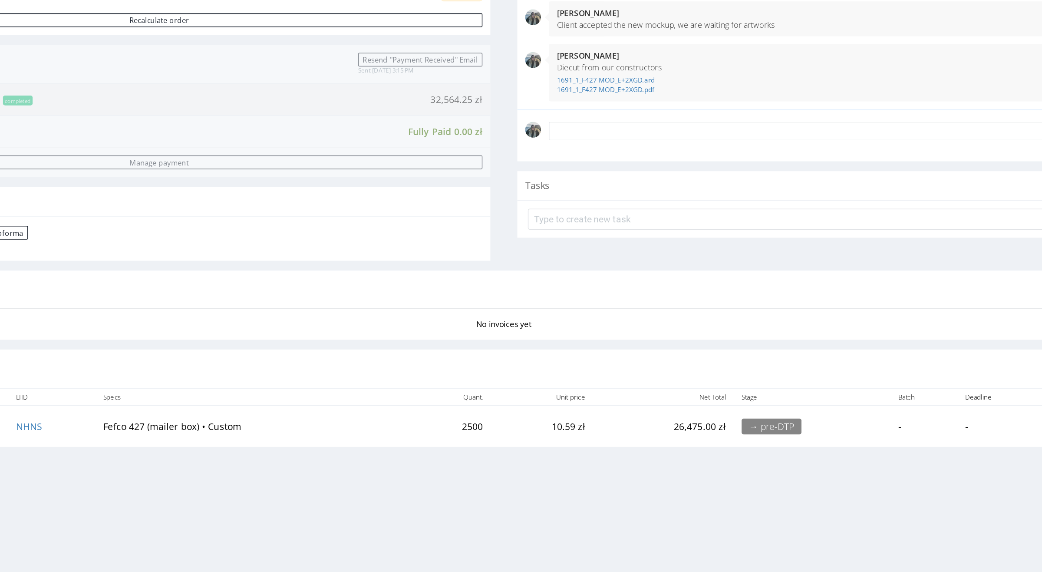
scroll to position [109, 0]
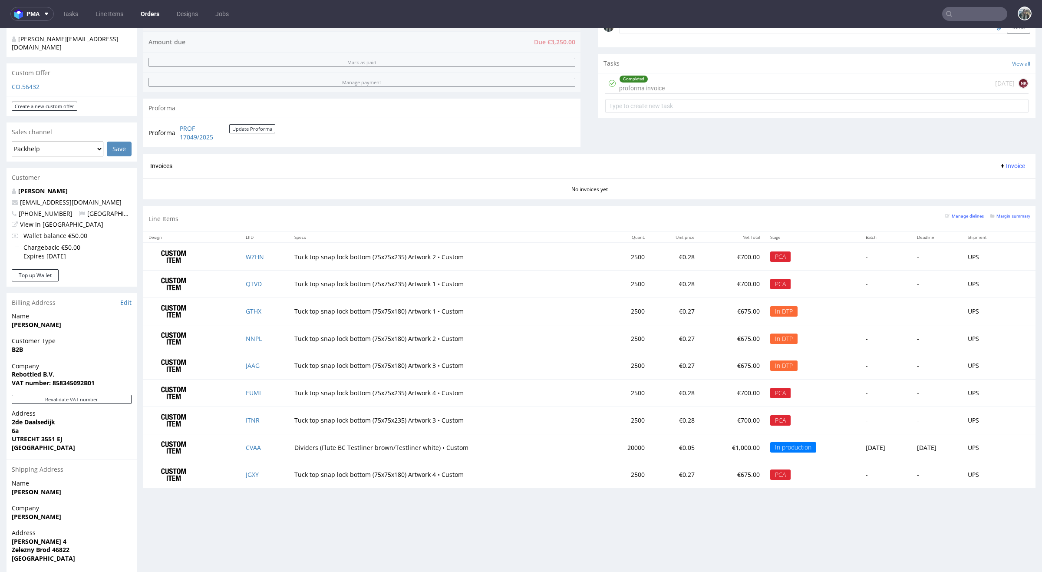
scroll to position [626, 0]
click at [957, 13] on input "text" at bounding box center [974, 14] width 65 height 14
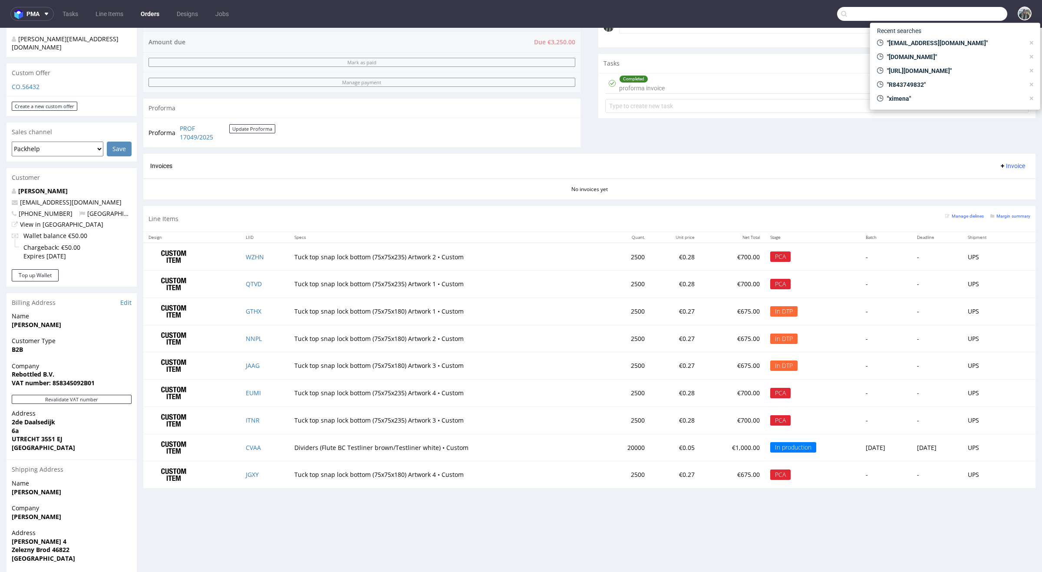
paste input "effettidesigns"
type input "effettidesigns"
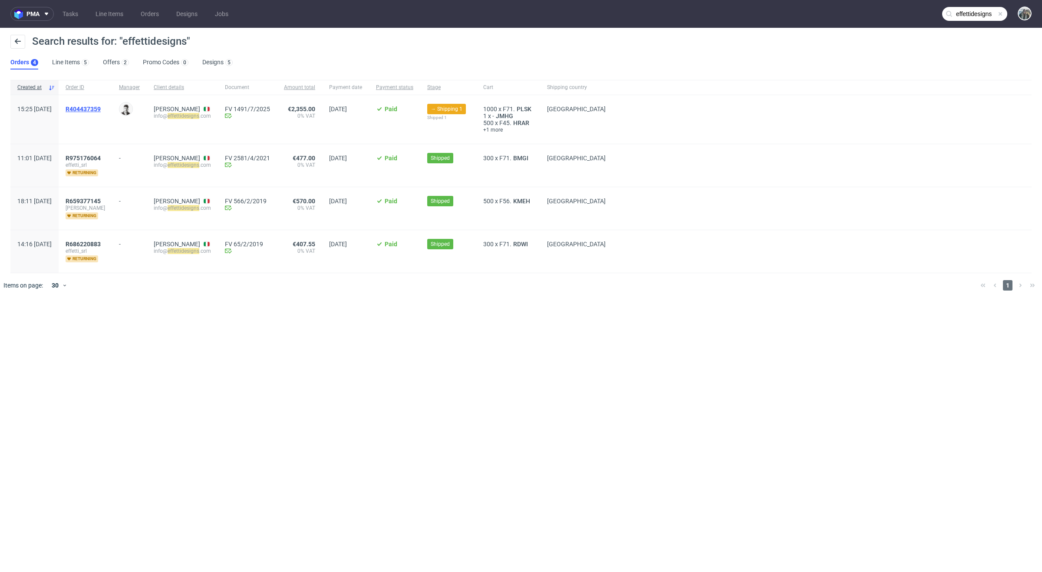
click at [101, 111] on span "R404437359" at bounding box center [83, 109] width 35 height 7
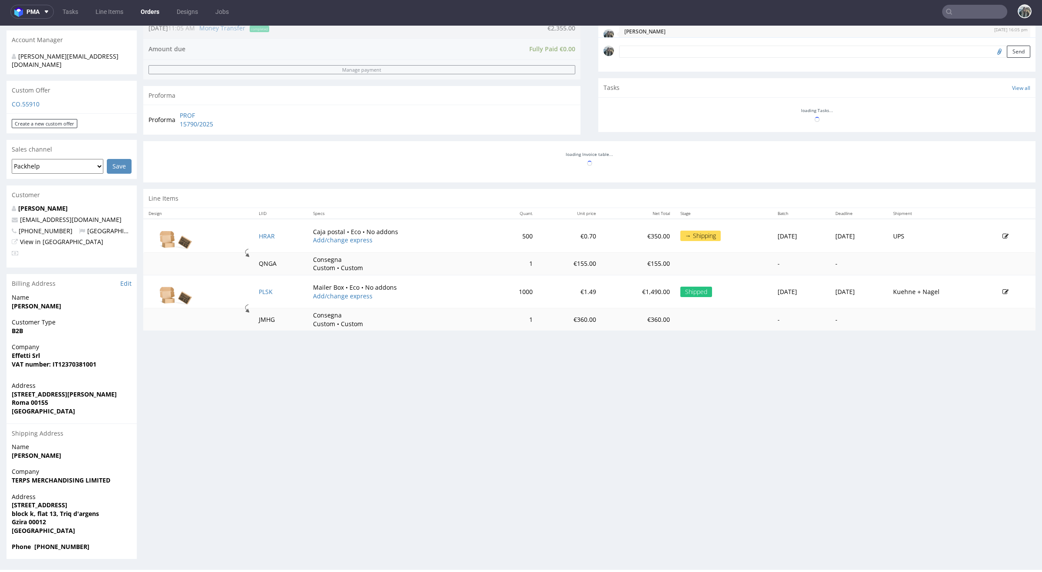
scroll to position [153, 0]
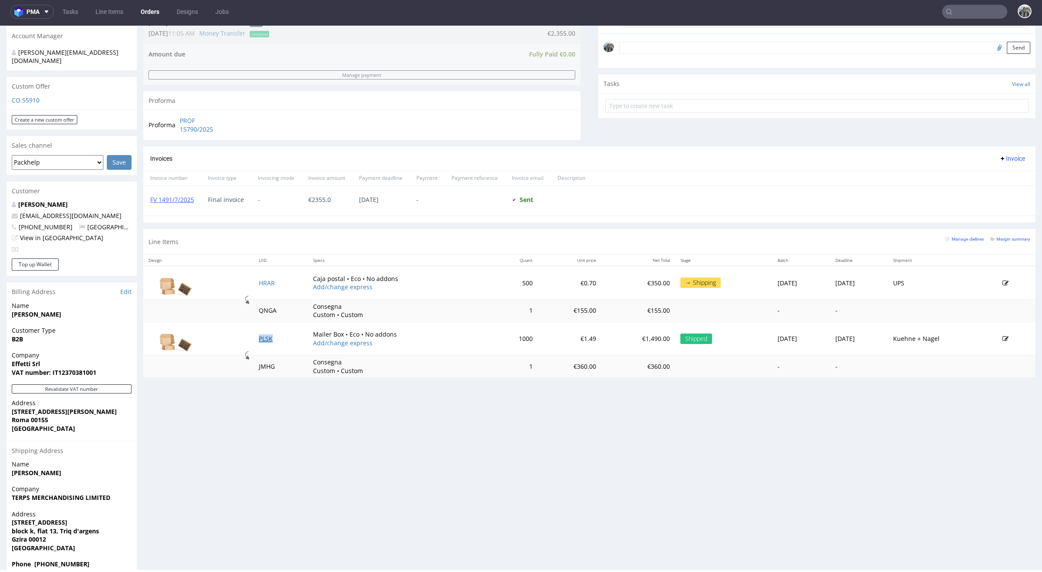
click at [264, 340] on link "PLSK" at bounding box center [266, 338] width 14 height 8
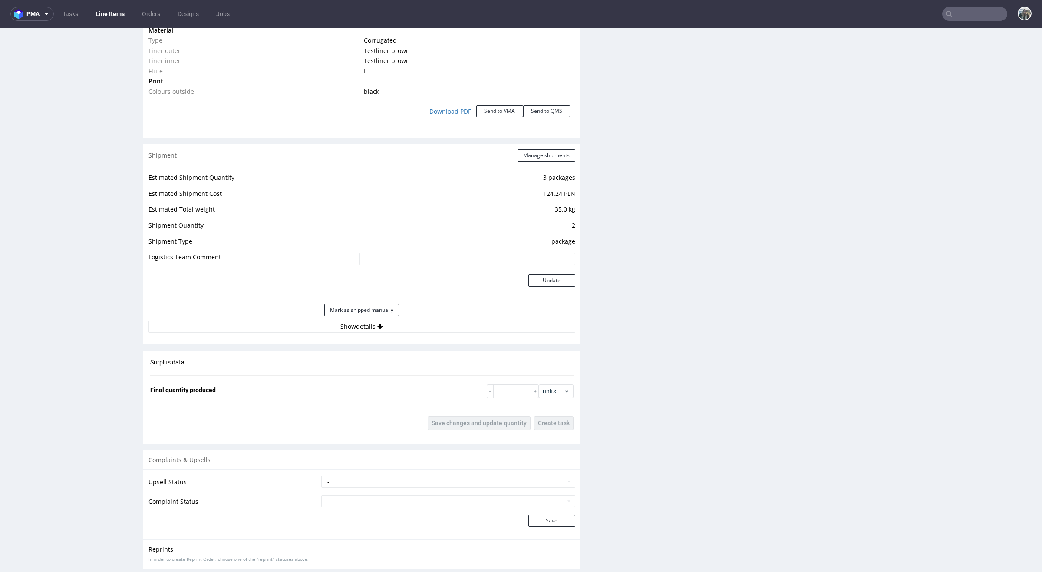
scroll to position [1054, 0]
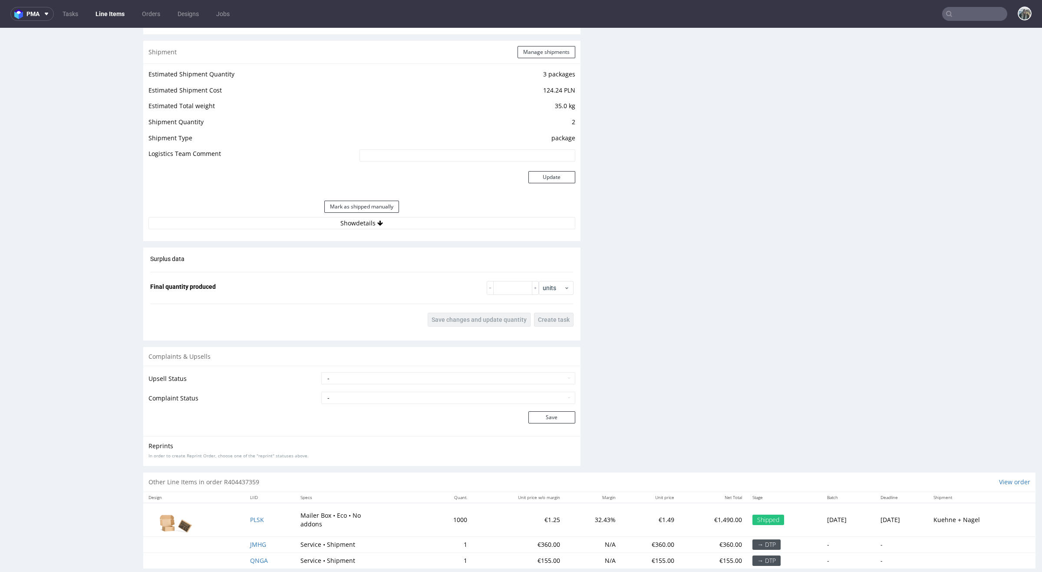
click at [409, 229] on div "Estimated Shipment Quantity 3 packages Estimated Shipment Cost 124.24 PLN Estim…" at bounding box center [361, 148] width 437 height 171
click at [398, 215] on div "Mark as shipped manually" at bounding box center [362, 206] width 427 height 21
click at [396, 232] on div "Estimated Shipment Quantity 3 packages Estimated Shipment Cost 124.24 PLN Estim…" at bounding box center [361, 148] width 437 height 171
click at [396, 225] on button "Show details" at bounding box center [362, 223] width 427 height 12
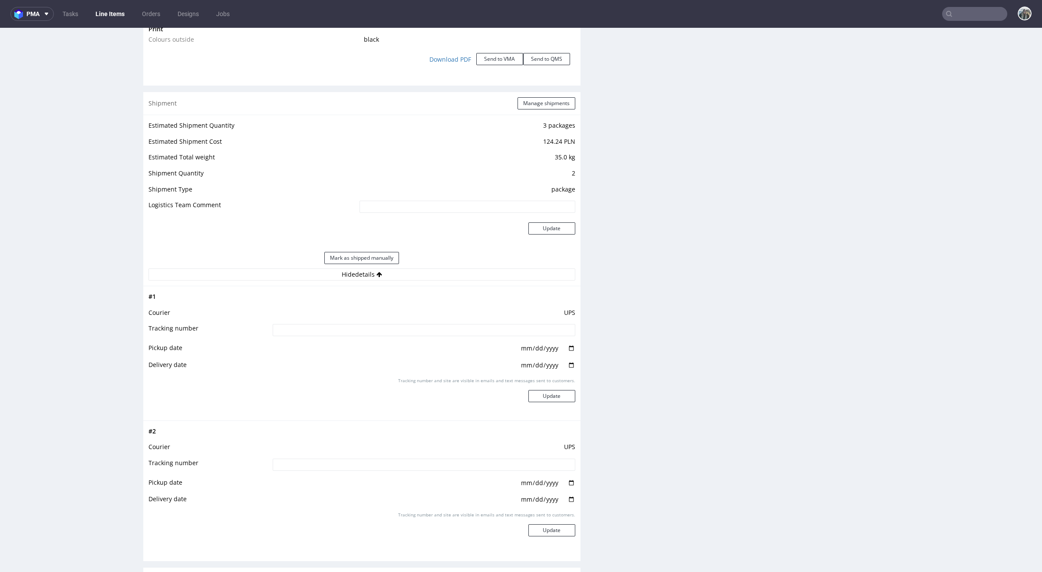
scroll to position [0, 0]
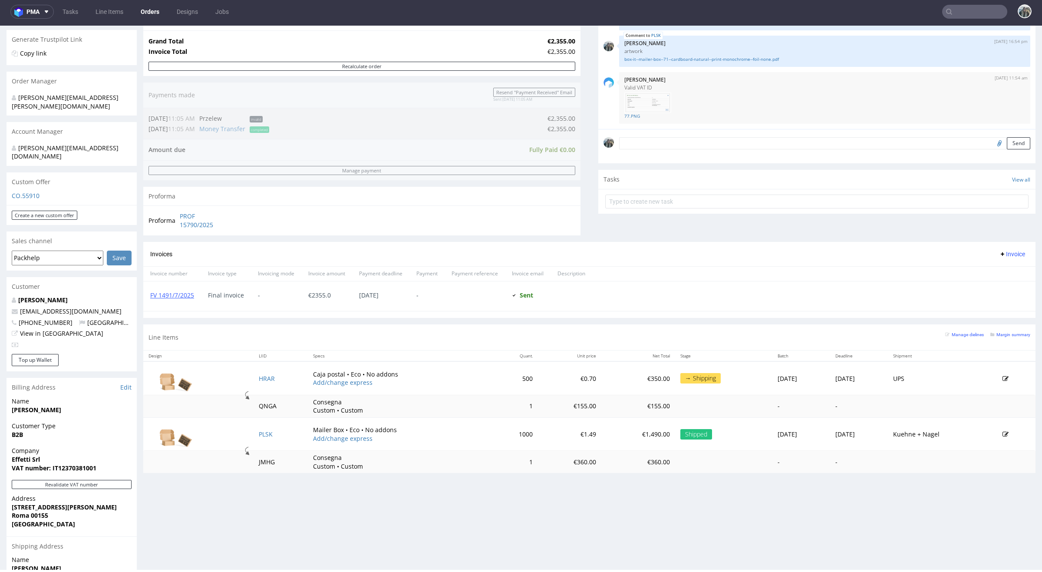
scroll to position [168, 0]
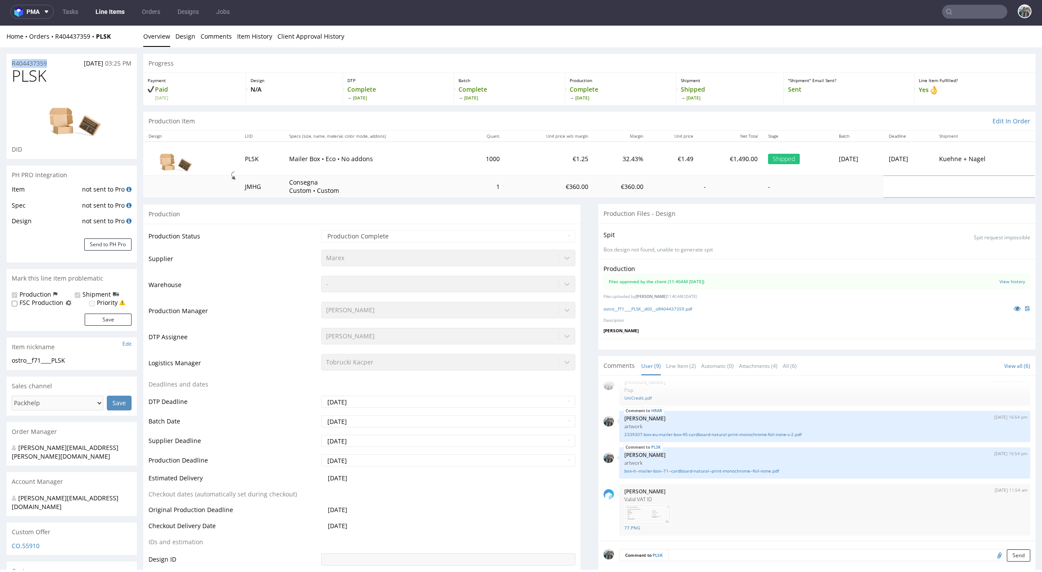
drag, startPoint x: 59, startPoint y: 60, endPoint x: 3, endPoint y: 64, distance: 55.7
copy p "R404437359"
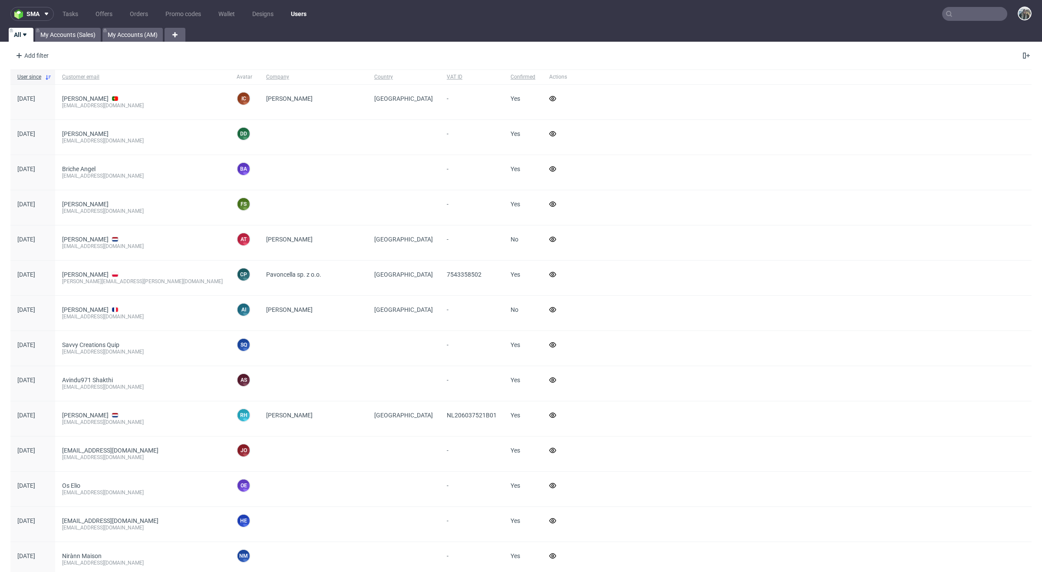
click at [961, 19] on input "text" at bounding box center [974, 14] width 65 height 14
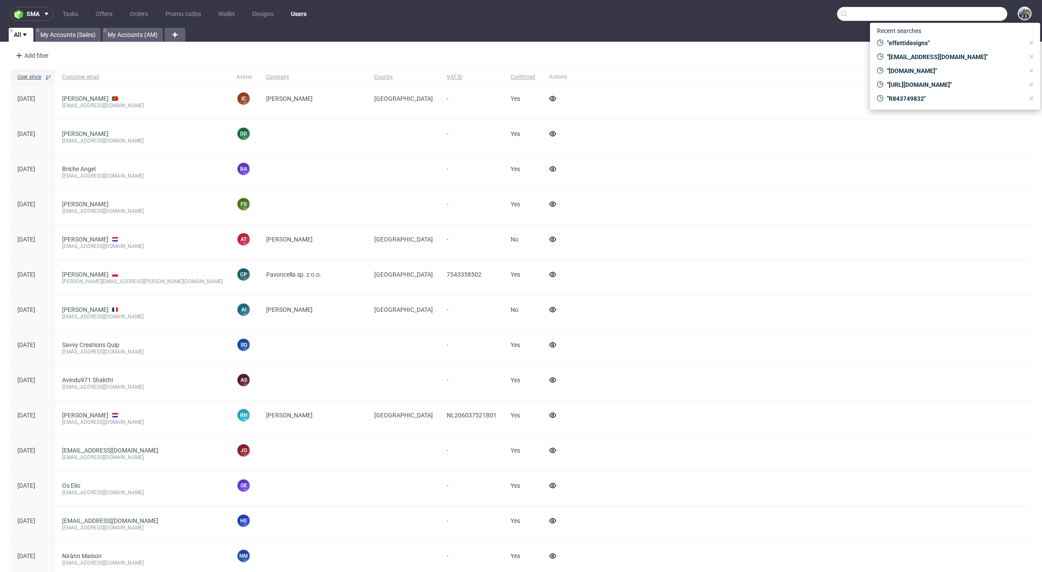
paste input "rebottled"
type input "rebottled"
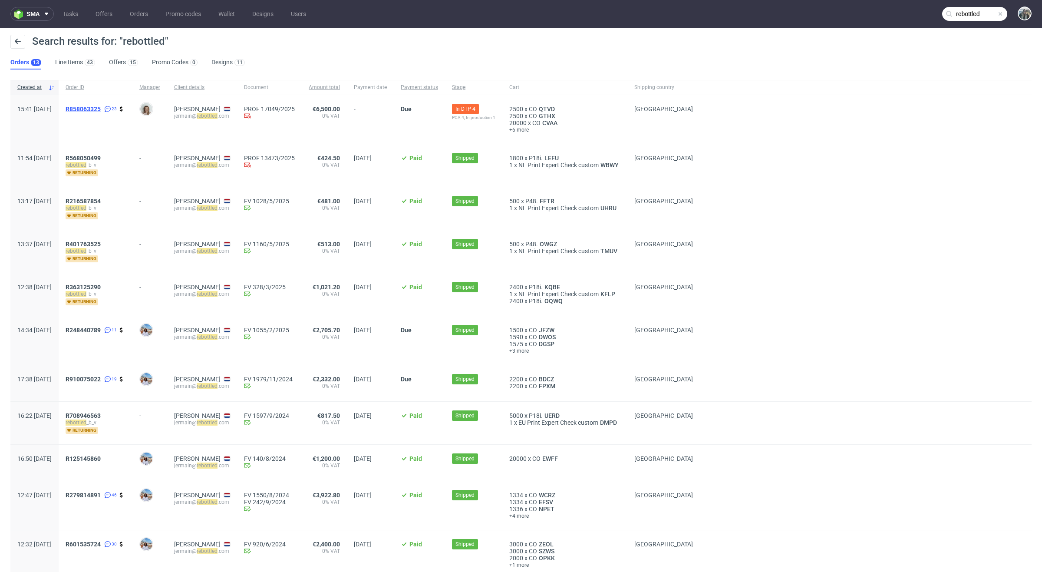
click at [101, 112] on span "R858063325" at bounding box center [83, 109] width 35 height 7
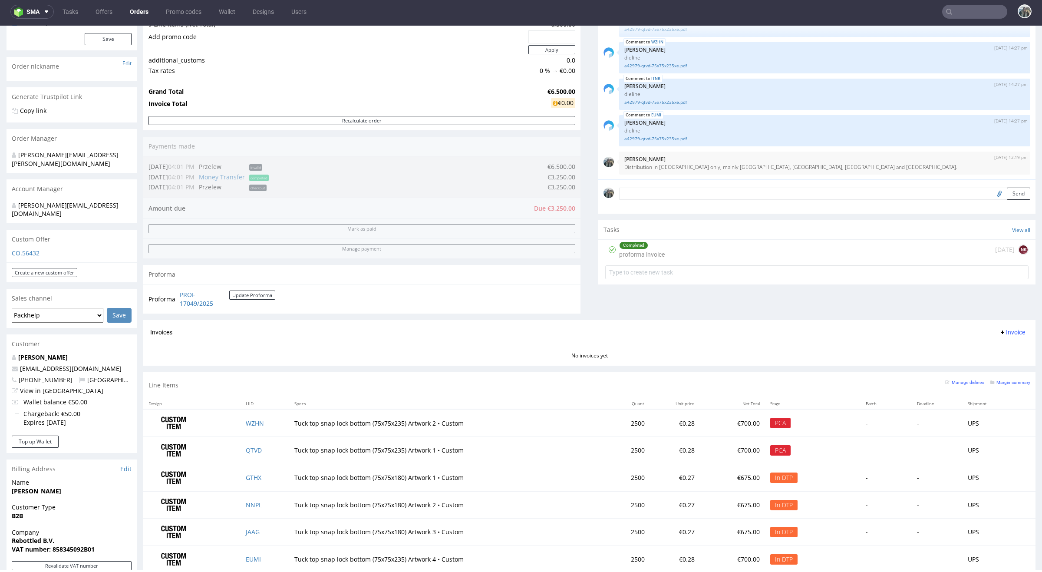
scroll to position [287, 0]
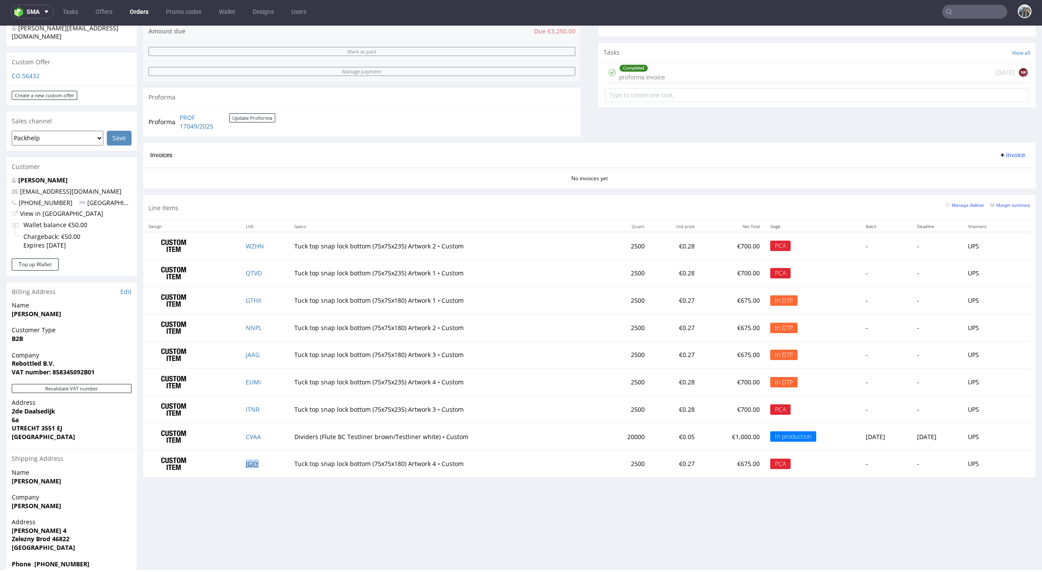
click at [248, 466] on link "JGXY" at bounding box center [252, 463] width 13 height 8
click at [252, 249] on link "WZHN" at bounding box center [255, 246] width 18 height 8
click at [251, 411] on link "ITNR" at bounding box center [253, 409] width 14 height 8
click at [251, 274] on link "QTVD" at bounding box center [254, 273] width 16 height 8
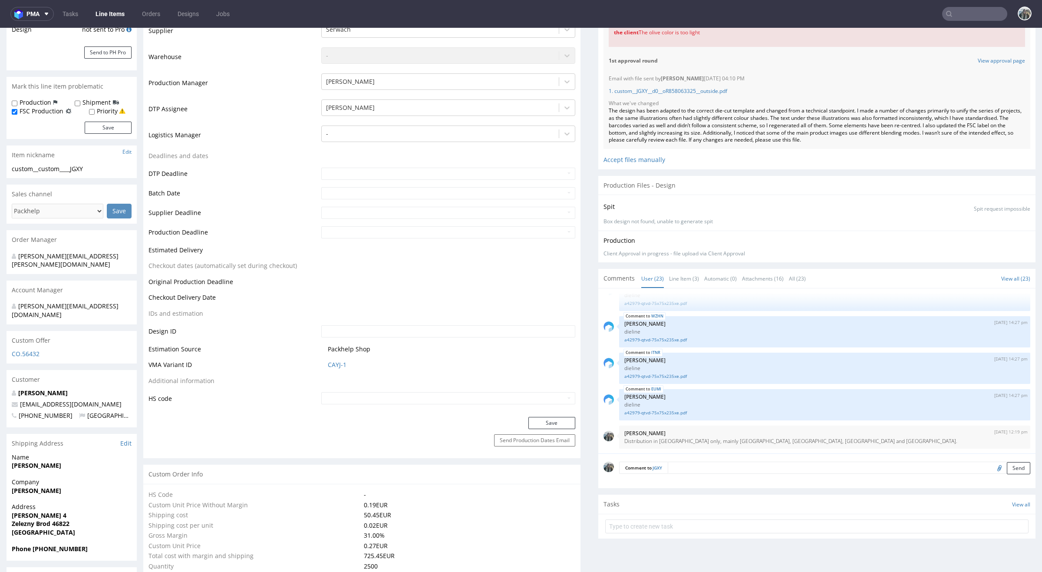
scroll to position [242, 0]
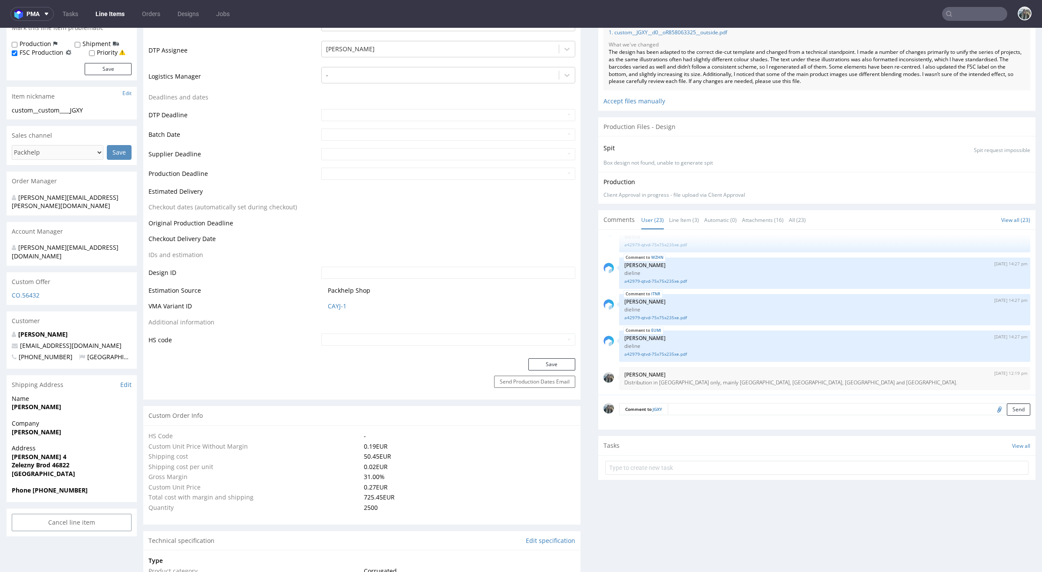
click at [992, 408] on input "file" at bounding box center [998, 408] width 12 height 11
type input "C:\fakepath\custom__JGXY__d0__oR858063325__outside 2.pdf"
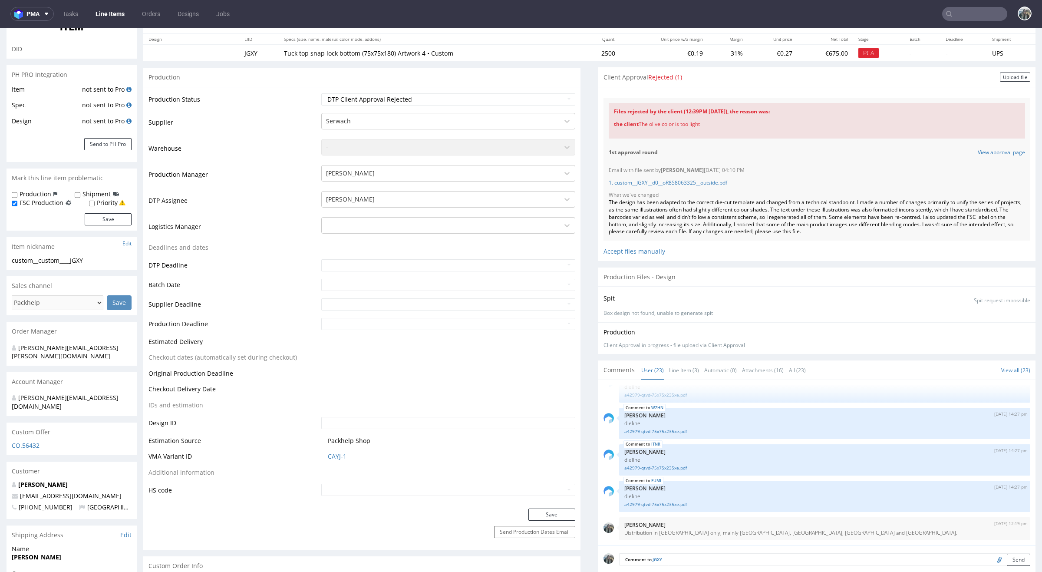
scroll to position [311, 0]
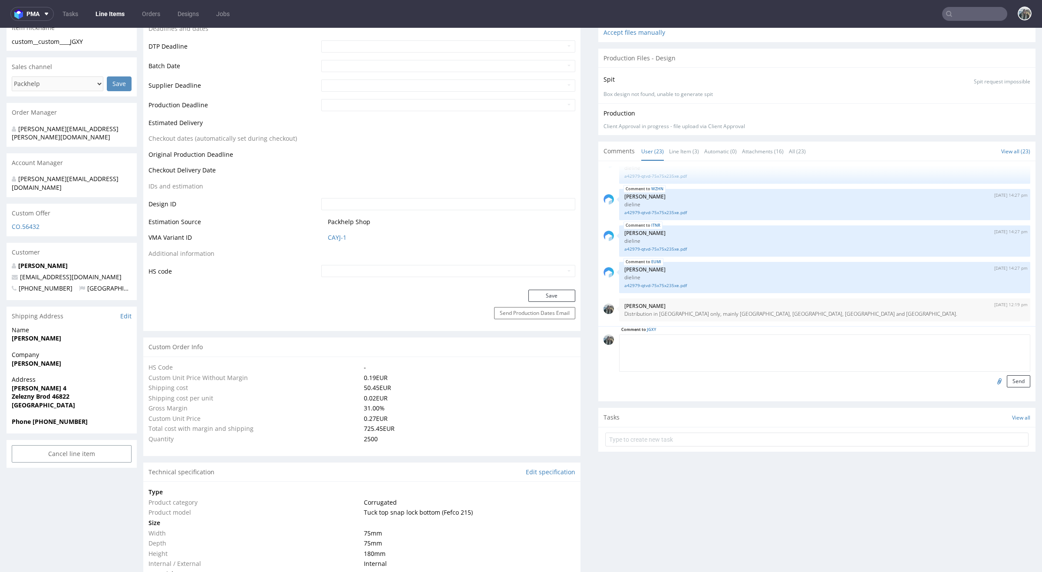
click at [706, 343] on textarea at bounding box center [824, 352] width 411 height 37
type textarea "corrected artwork"
click at [1008, 378] on button "Send" at bounding box center [1018, 381] width 23 height 12
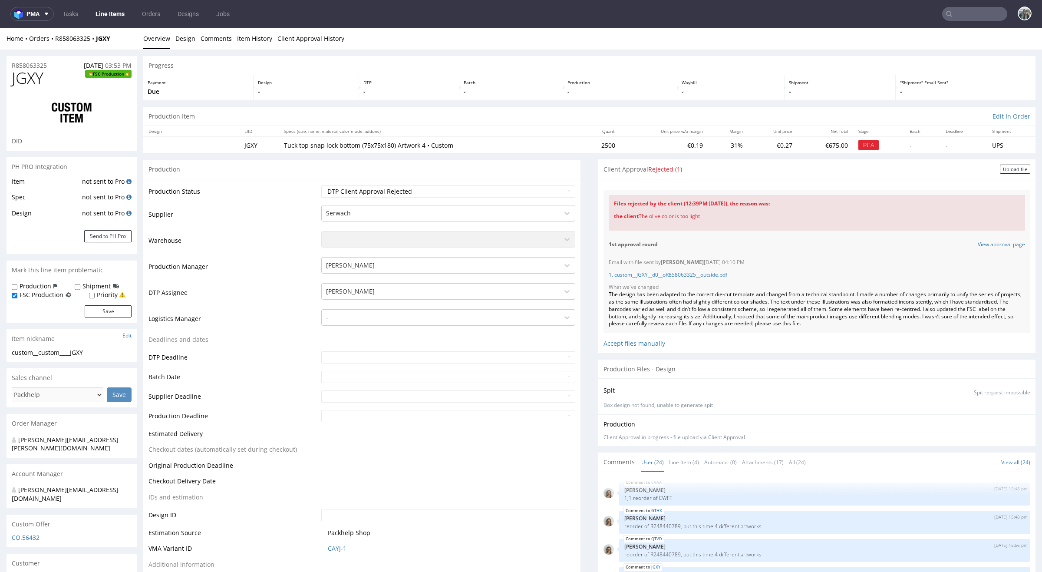
scroll to position [663, 0]
click at [385, 195] on select "Waiting for Artwork Waiting for Diecut Waiting for Mockup Waiting for DTP Waiti…" at bounding box center [448, 191] width 254 height 12
select select "back_for_dtp"
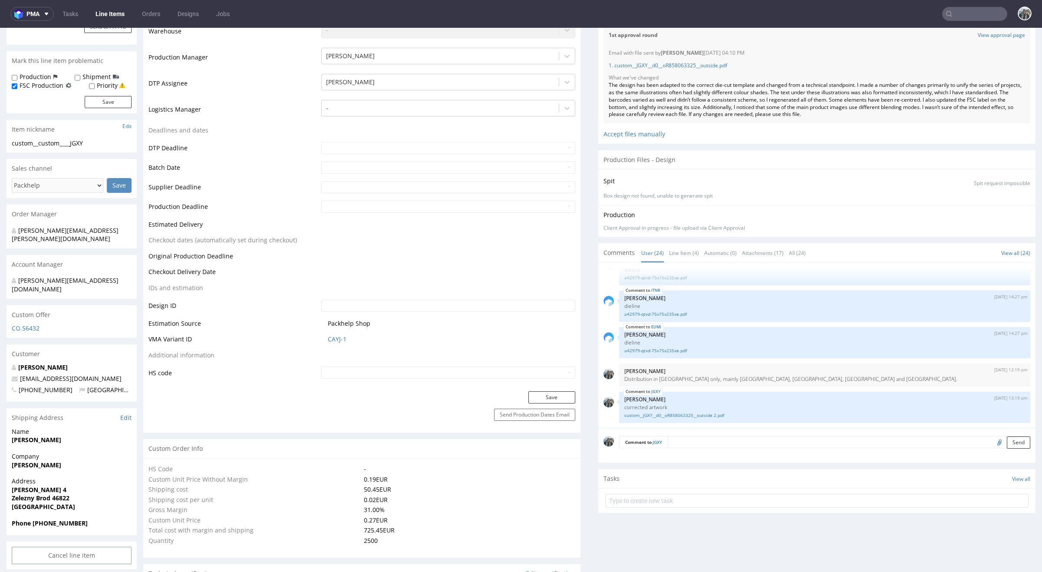
scroll to position [313, 0]
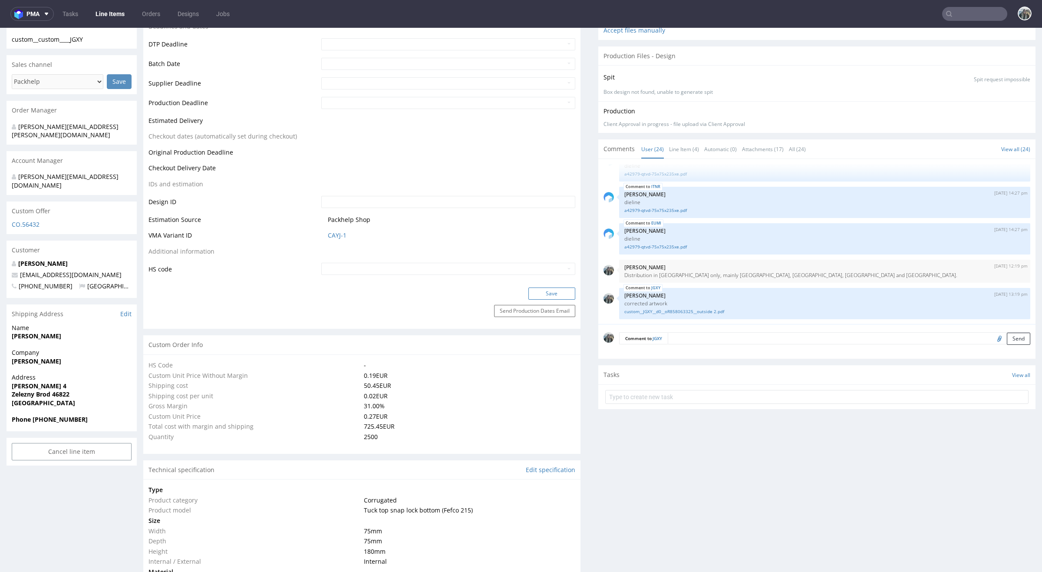
click at [548, 290] on button "Save" at bounding box center [551, 293] width 47 height 12
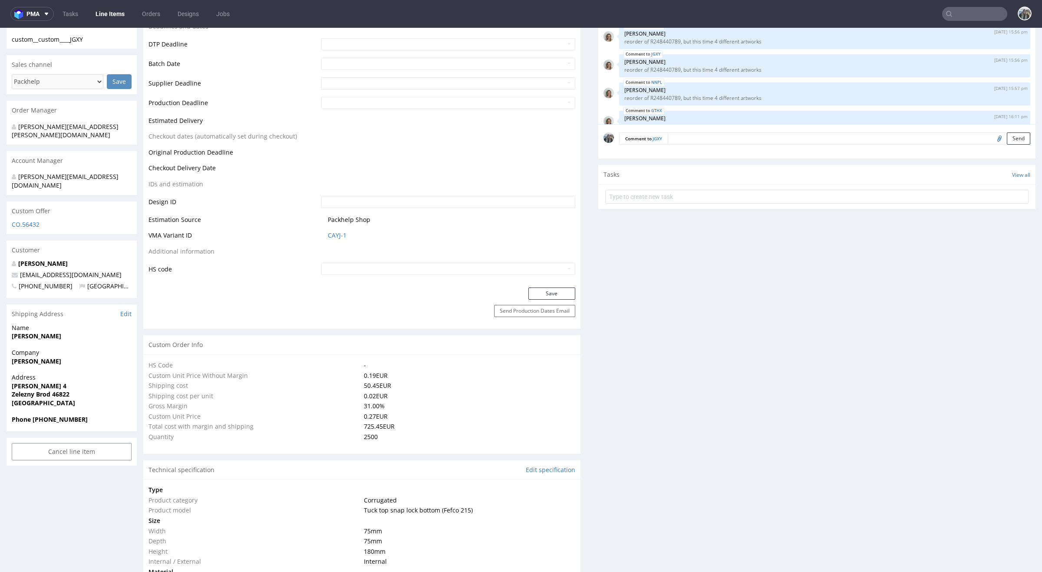
scroll to position [772, 0]
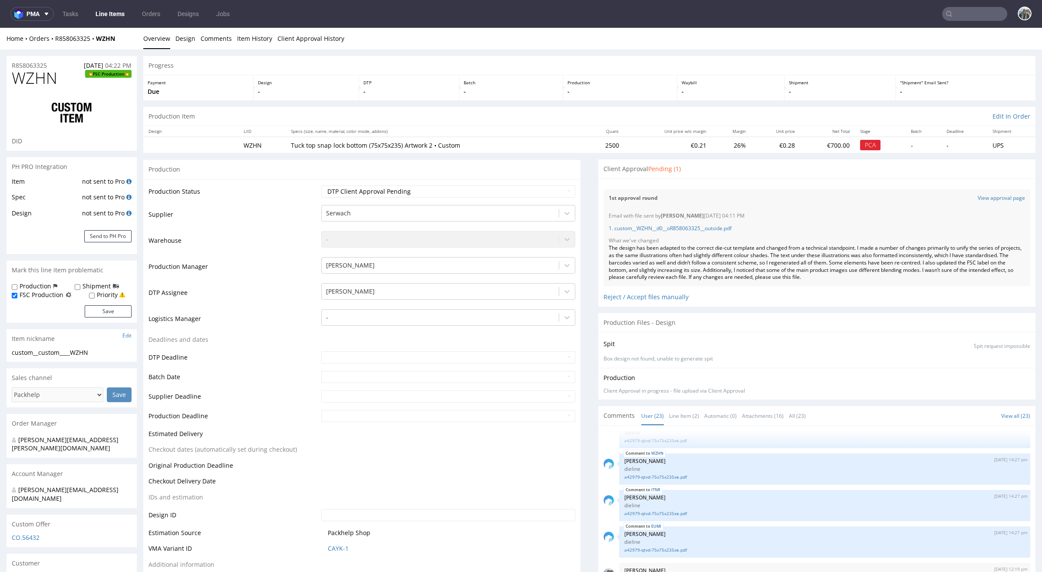
scroll to position [229, 0]
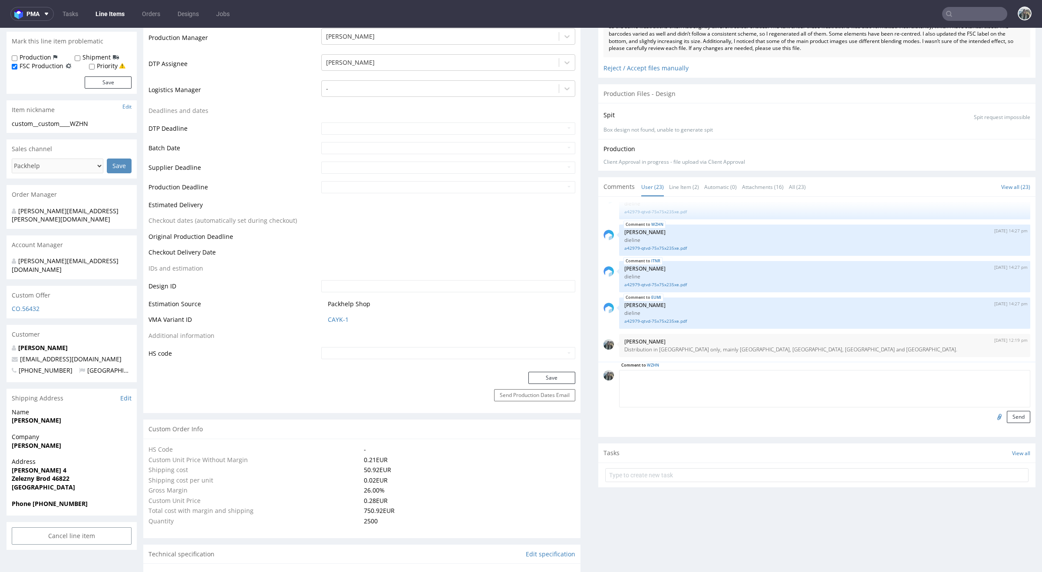
click at [975, 376] on textarea at bounding box center [824, 388] width 411 height 37
paste textarea "corrected artwork"
type textarea "corrected artwork"
click at [987, 424] on div "Comment to WZHN corrected artwork Send" at bounding box center [816, 399] width 437 height 75
click at [992, 416] on input "file" at bounding box center [998, 416] width 12 height 11
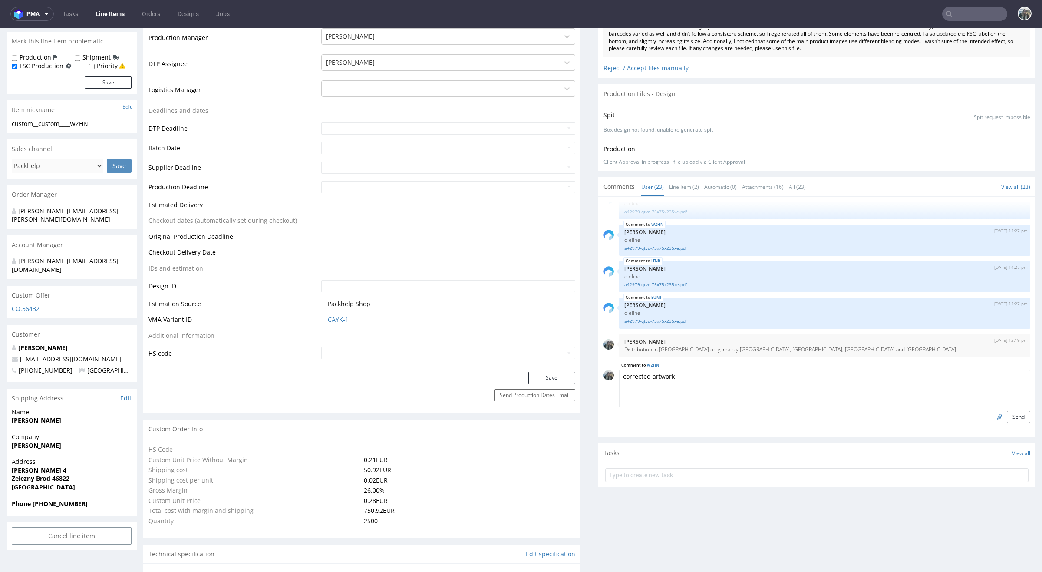
type input "C:\fakepath\custom__WZHN__d0__oR858063325__outside 2.pdf"
click at [1009, 418] on button "Send" at bounding box center [1018, 417] width 23 height 12
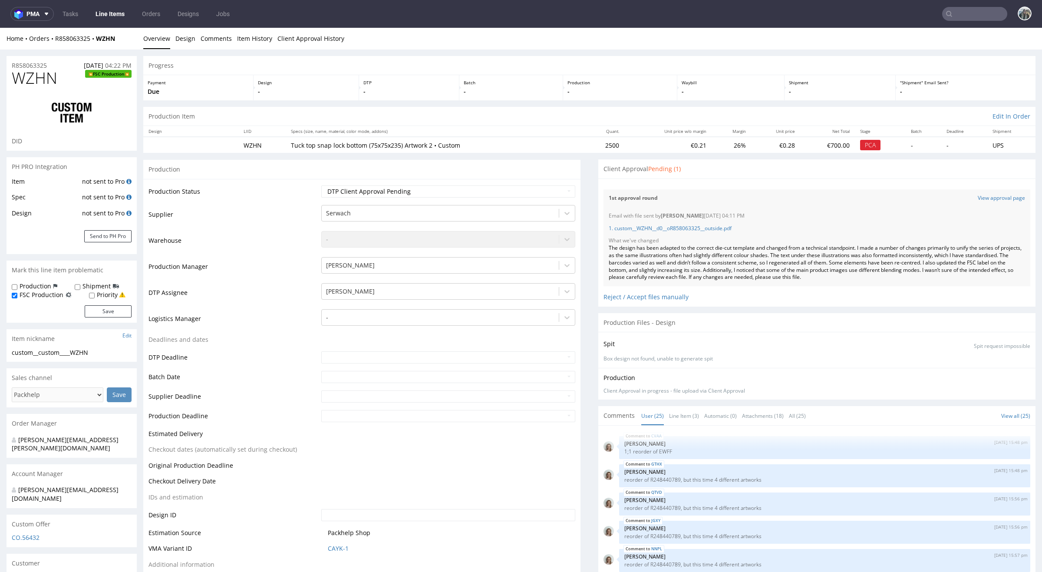
scroll to position [700, 0]
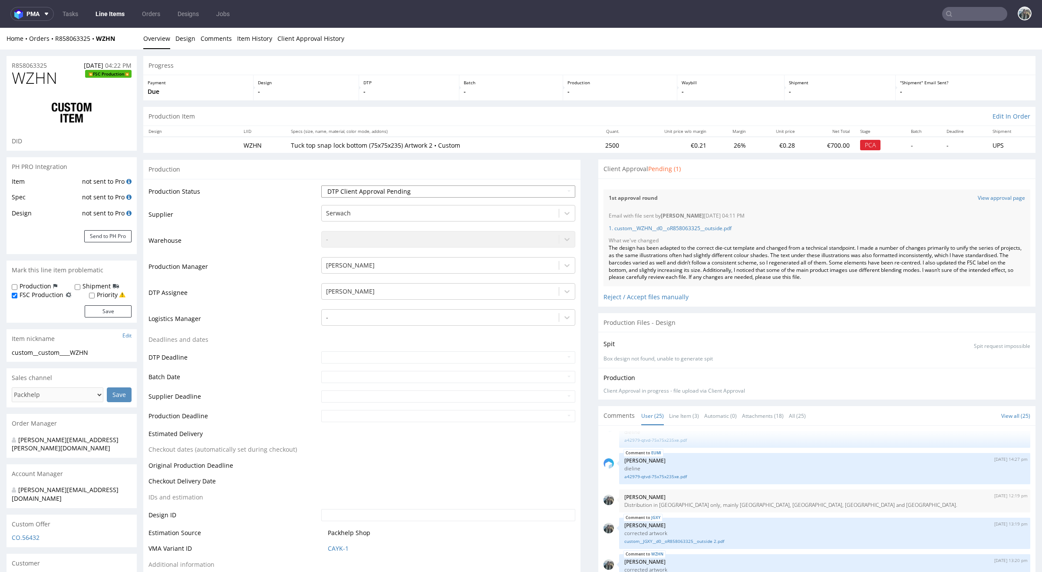
click at [422, 192] on select "Waiting for Artwork Waiting for Diecut Waiting for Mockup Waiting for DTP Waiti…" at bounding box center [448, 191] width 254 height 12
select select "back_for_dtp"
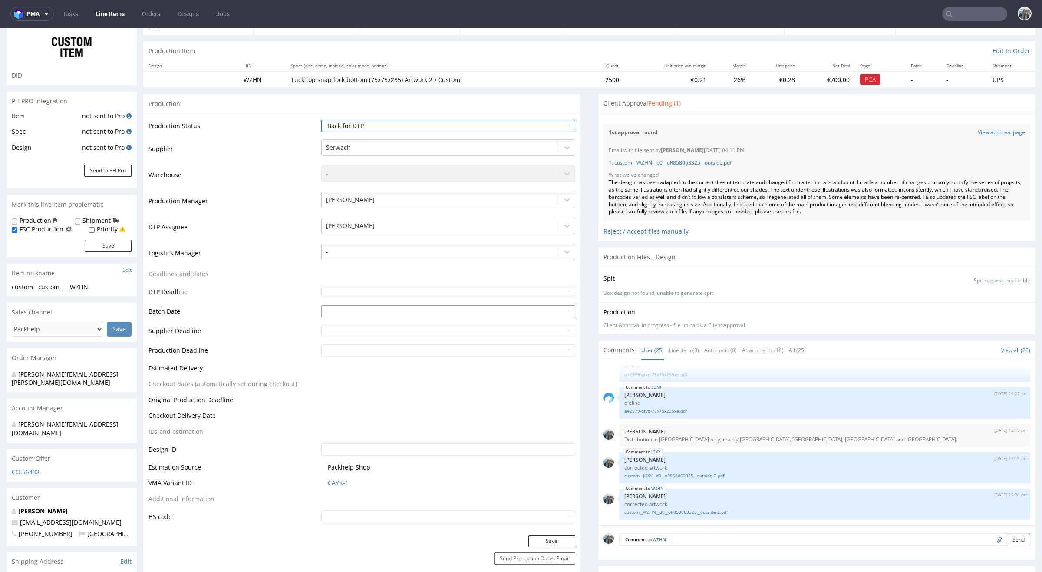
scroll to position [196, 0]
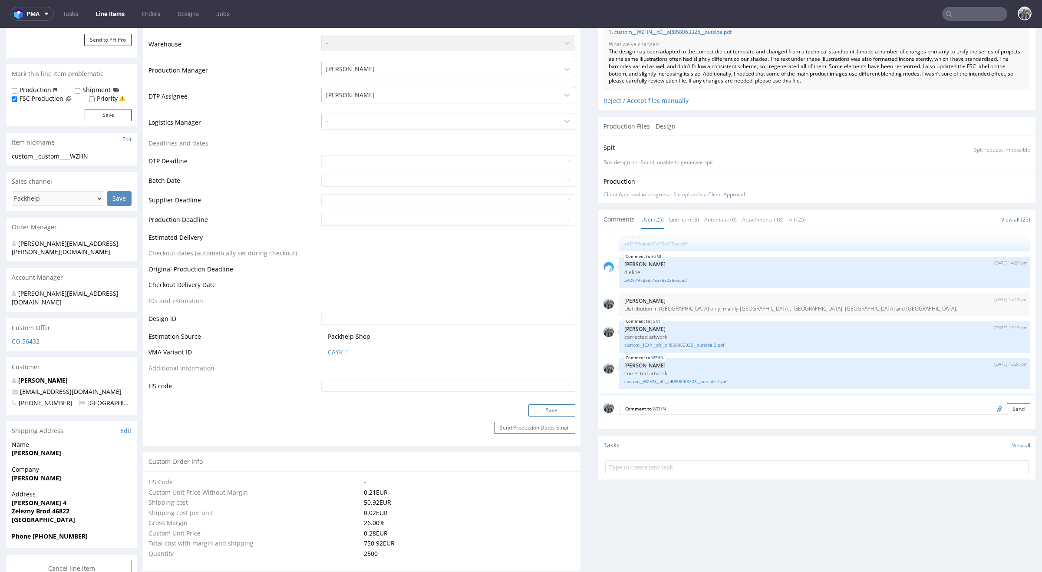
click at [533, 404] on button "Save" at bounding box center [551, 410] width 47 height 12
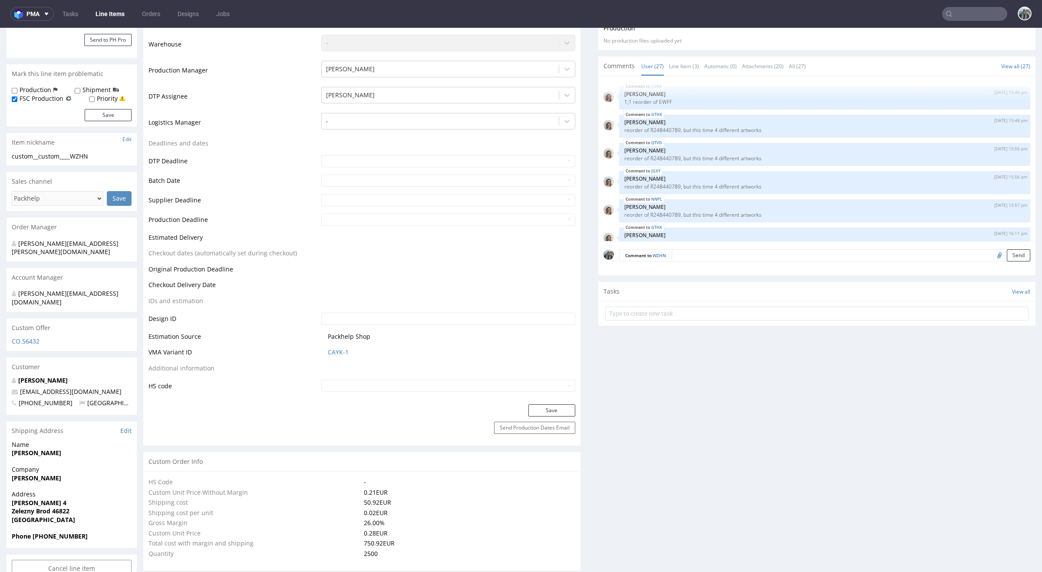
scroll to position [772, 0]
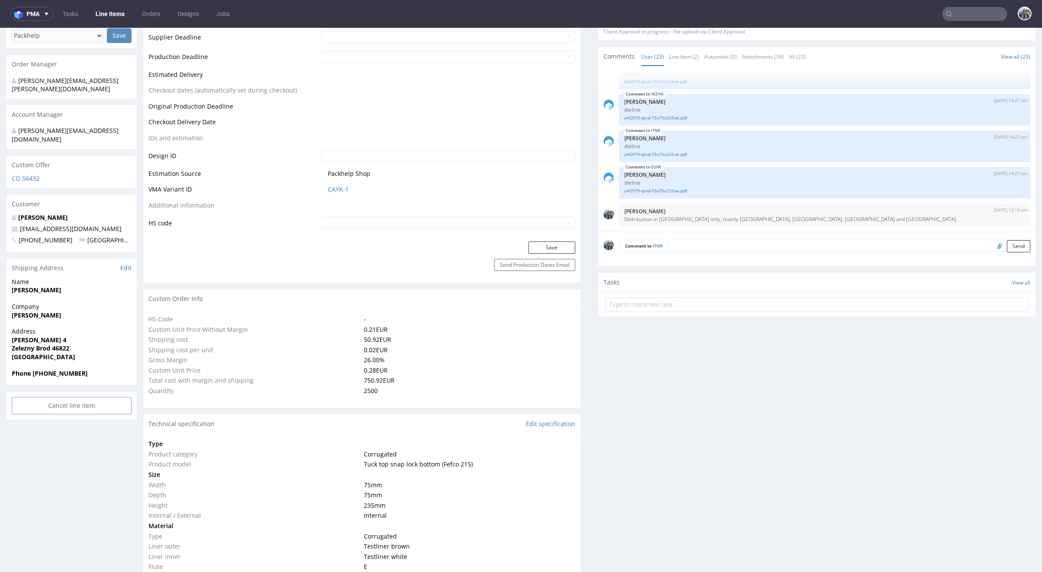
scroll to position [387, 0]
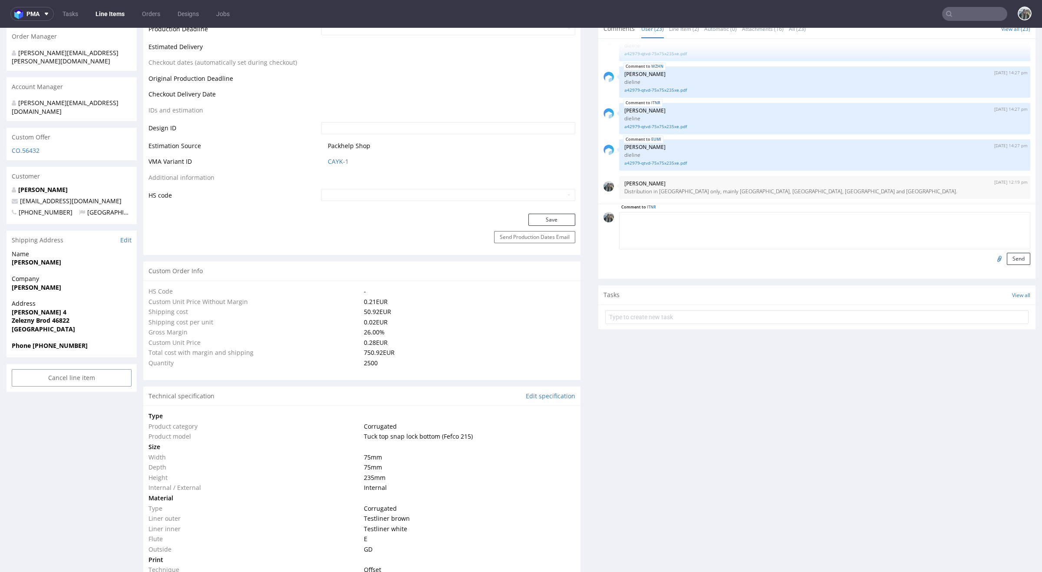
click at [910, 216] on textarea at bounding box center [824, 230] width 411 height 37
paste textarea "corrected artwork"
type textarea "corrected artwork"
click at [993, 260] on input "file" at bounding box center [998, 258] width 12 height 11
type input "C:\fakepath\custom__ITNR__d0__oR858063325__outside 2.pdf"
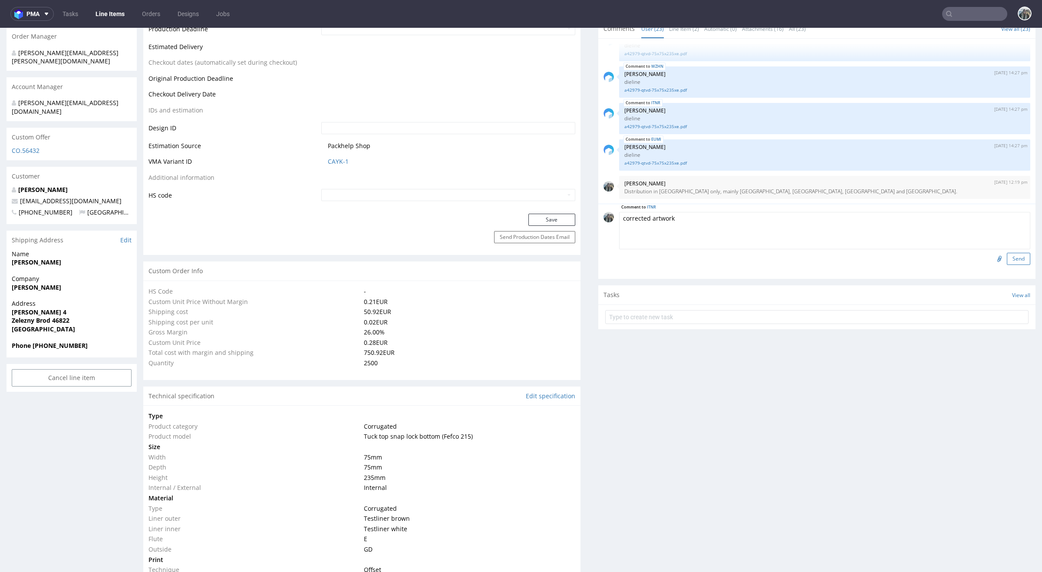
click at [1009, 253] on button "Send" at bounding box center [1018, 259] width 23 height 12
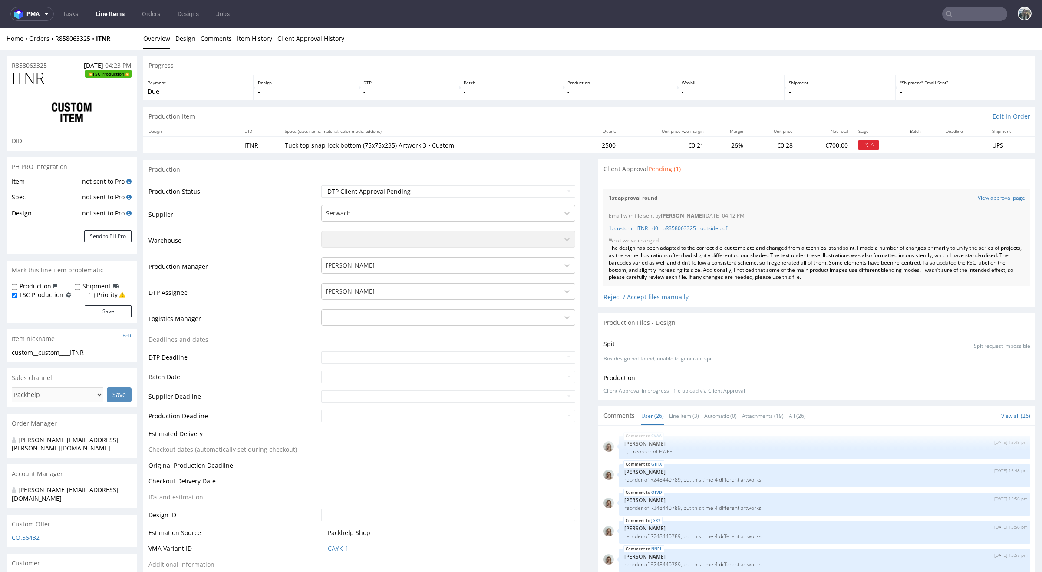
scroll to position [736, 0]
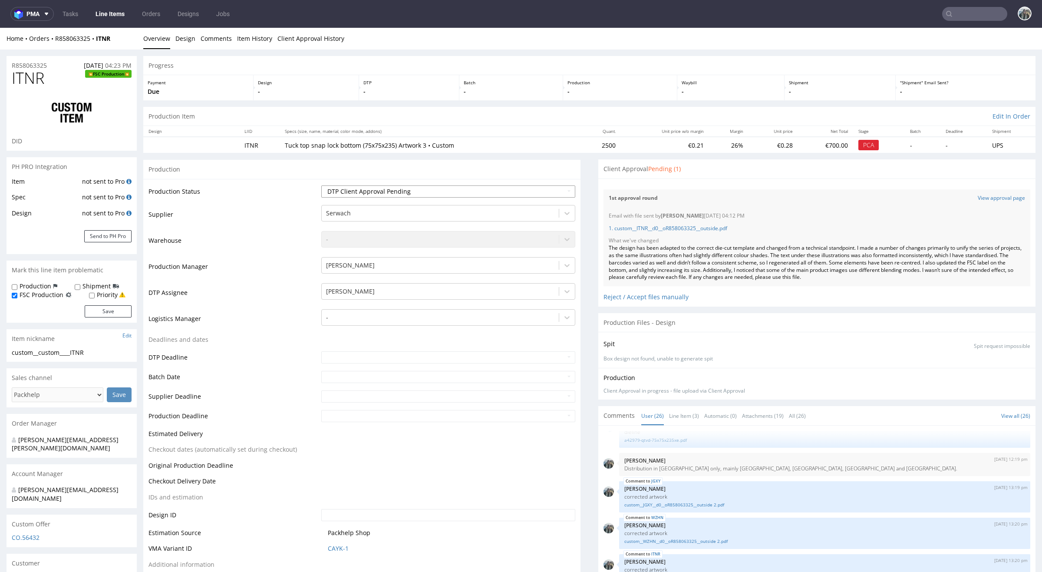
click at [376, 186] on select "Waiting for Artwork Waiting for Diecut Waiting for Mockup Waiting for DTP Waiti…" at bounding box center [448, 191] width 254 height 12
select select "back_for_dtp"
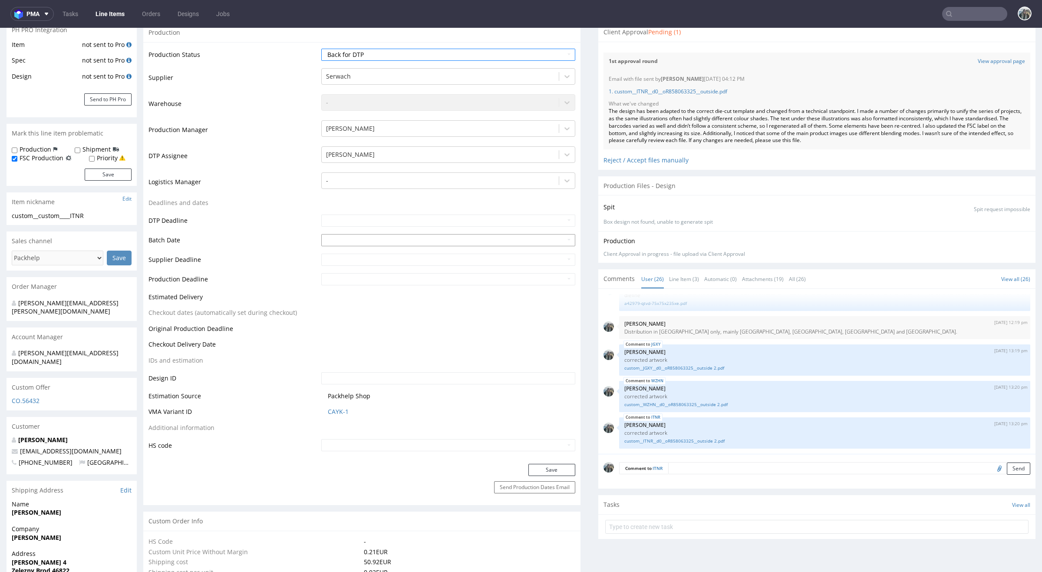
scroll to position [208, 0]
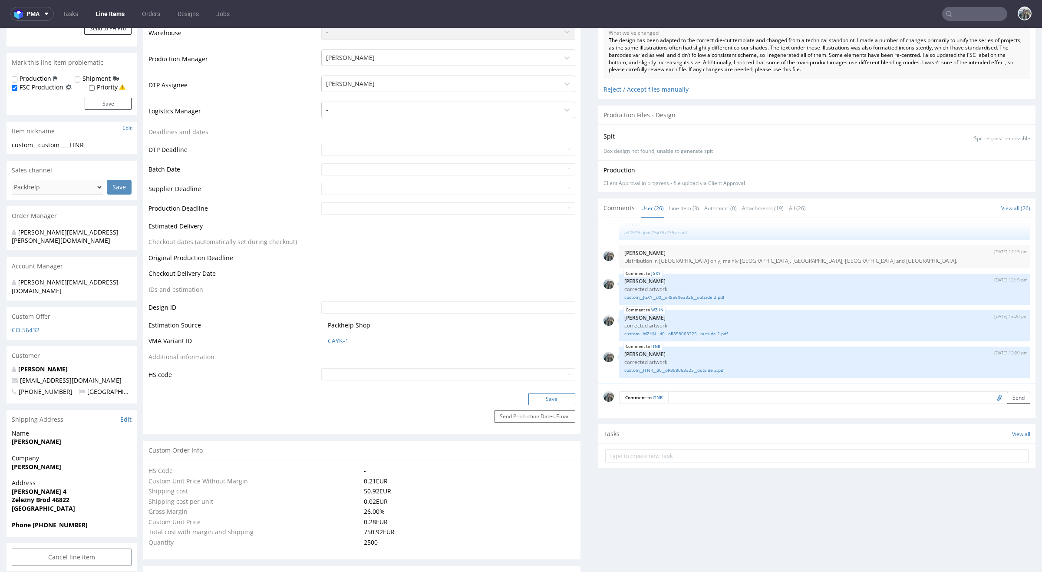
click at [553, 399] on button "Save" at bounding box center [551, 399] width 47 height 12
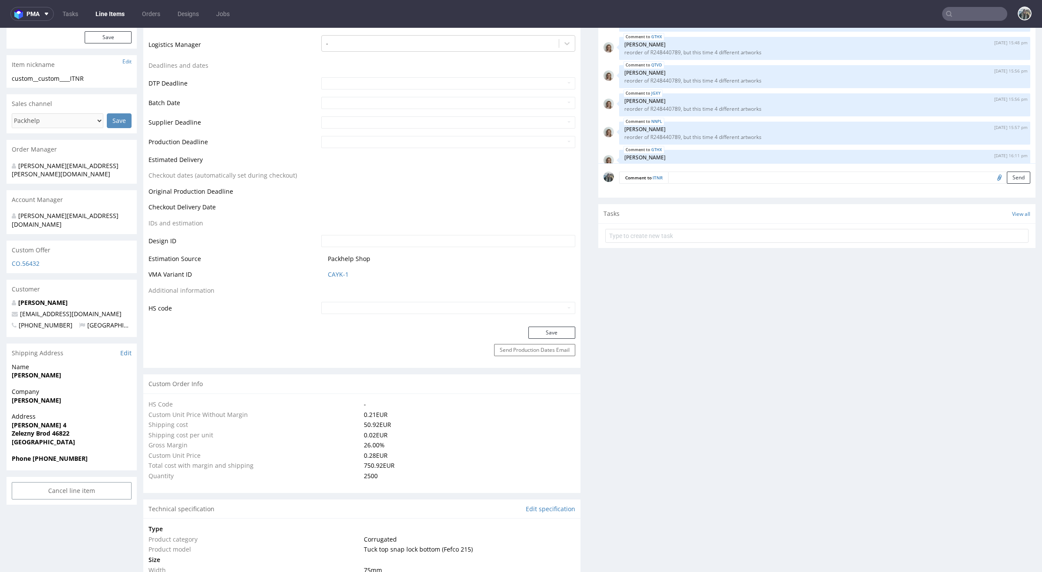
scroll to position [274, 0]
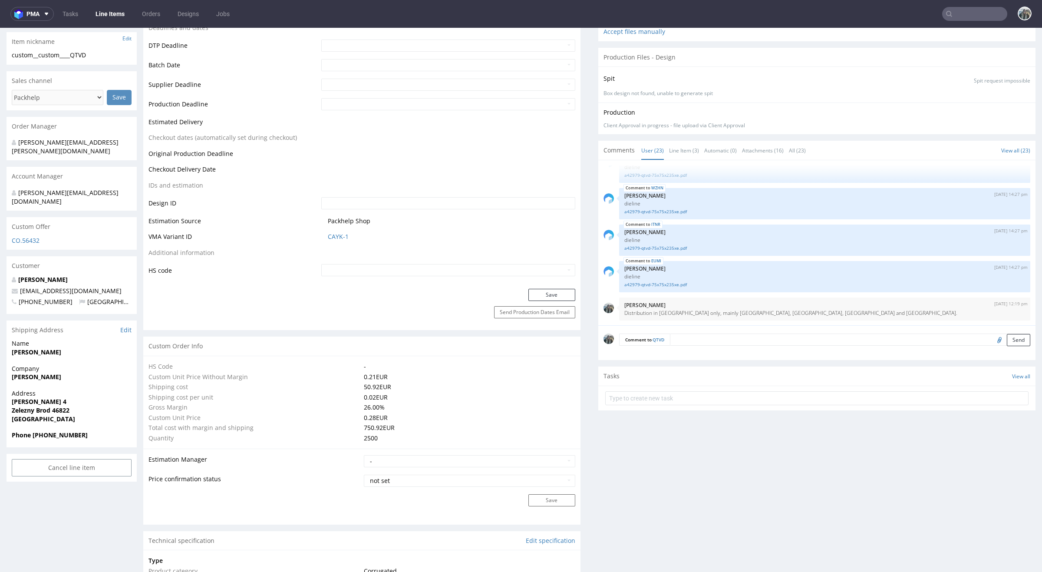
scroll to position [366, 0]
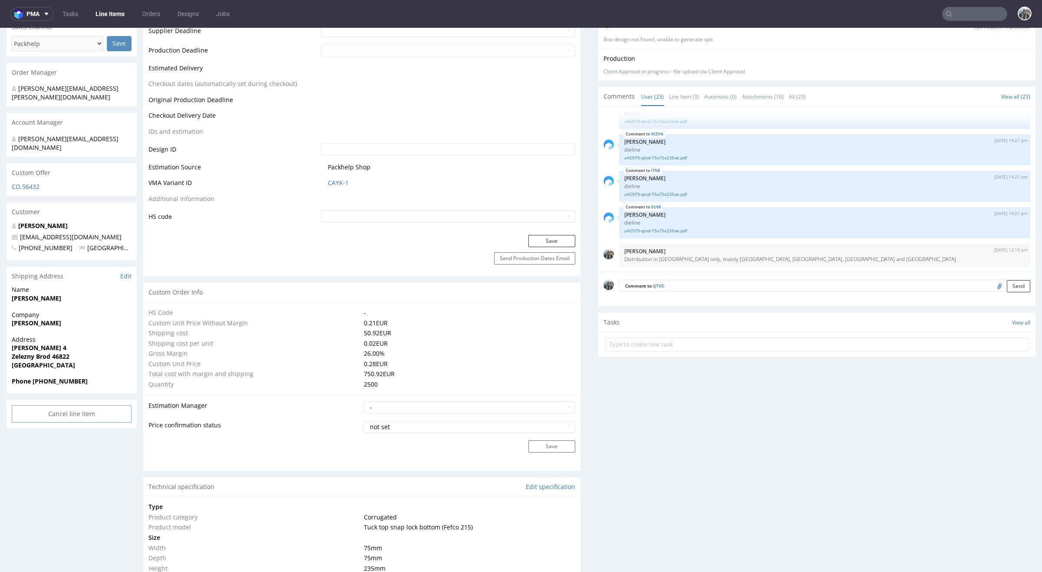
click at [912, 286] on textarea at bounding box center [850, 286] width 360 height 12
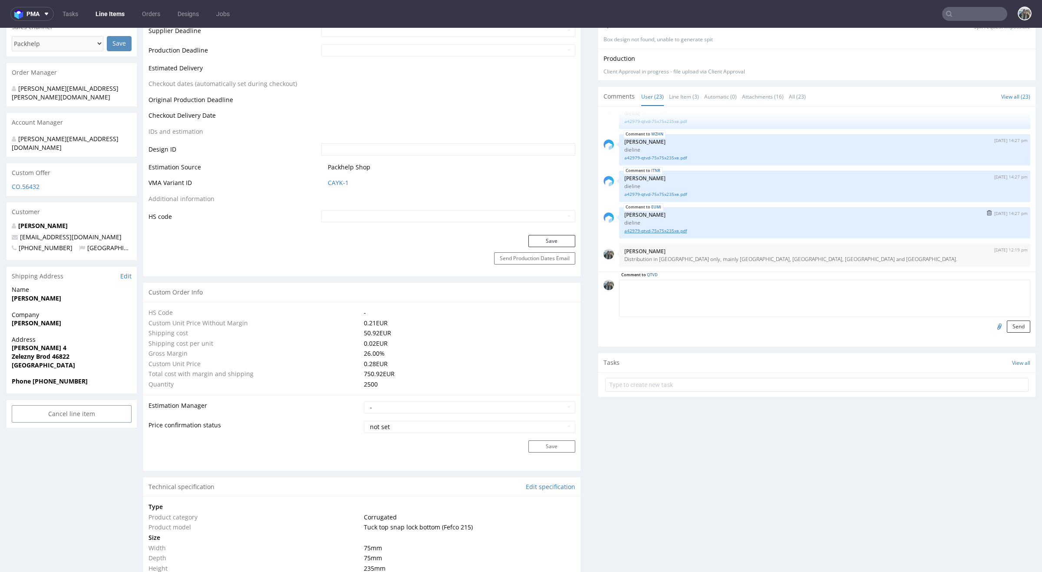
paste textarea "corrected artwork"
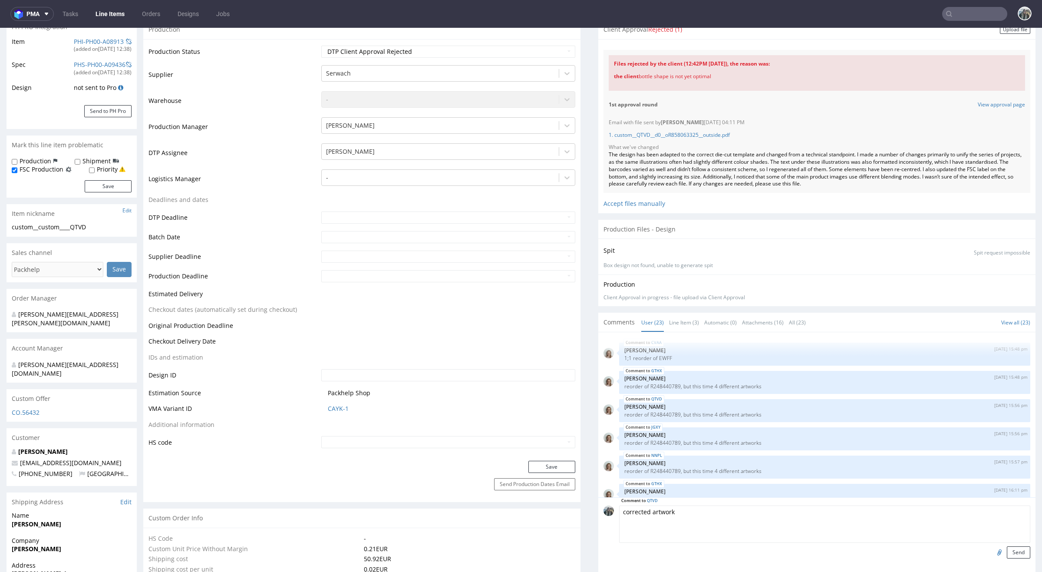
scroll to position [411, 0]
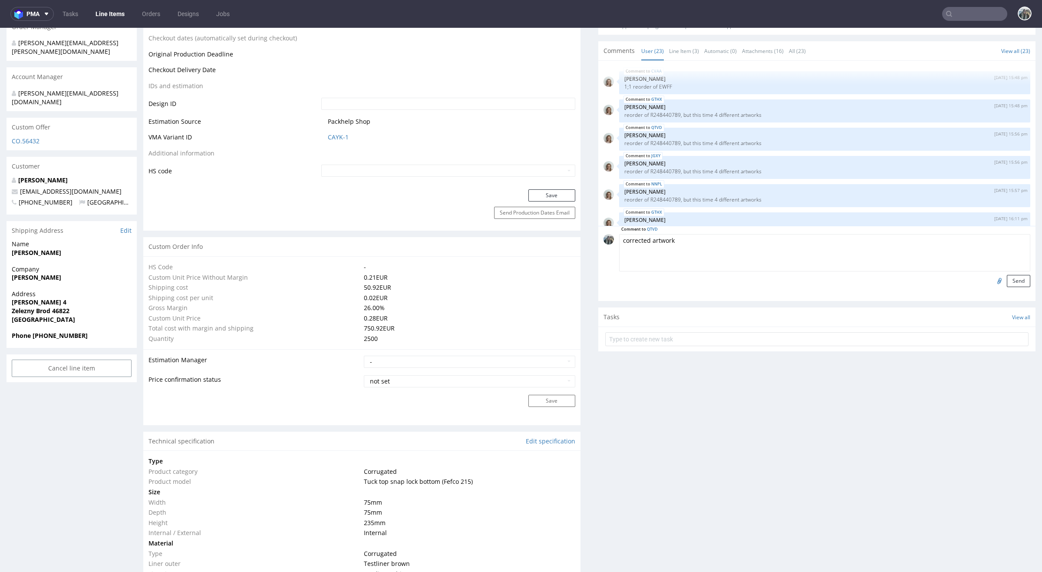
type textarea "corrected artwork"
click at [994, 281] on input "file" at bounding box center [998, 280] width 12 height 11
type input "C:\fakepath\custom__QTVD__d0__oR858063325__outside 2.pdf"
click at [1016, 279] on button "Send" at bounding box center [1018, 281] width 23 height 12
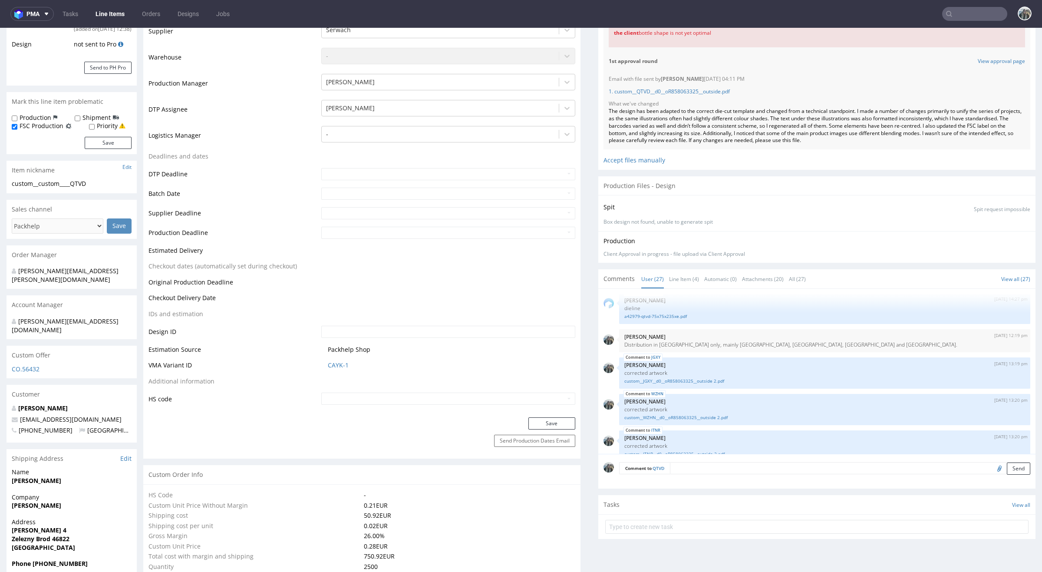
scroll to position [98, 0]
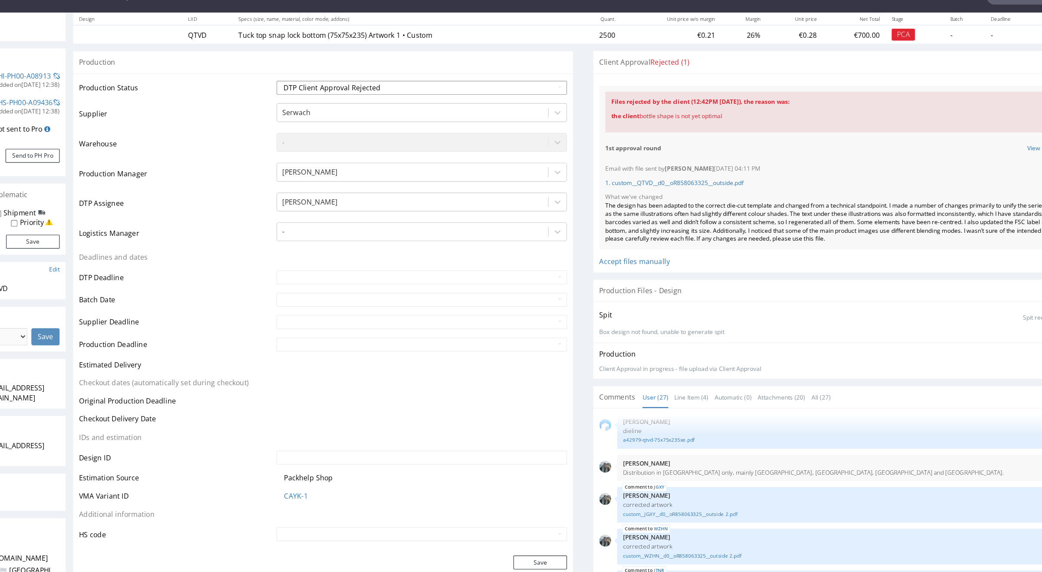
click at [343, 74] on select "Waiting for Artwork Waiting for Diecut Waiting for Mockup Waiting for DTP Waiti…" at bounding box center [358, 78] width 254 height 12
click at [321, 79] on select "Waiting for Artwork Waiting for Diecut Waiting for Mockup Waiting for DTP Waiti…" at bounding box center [358, 78] width 254 height 12
select select "back_for_dtp"
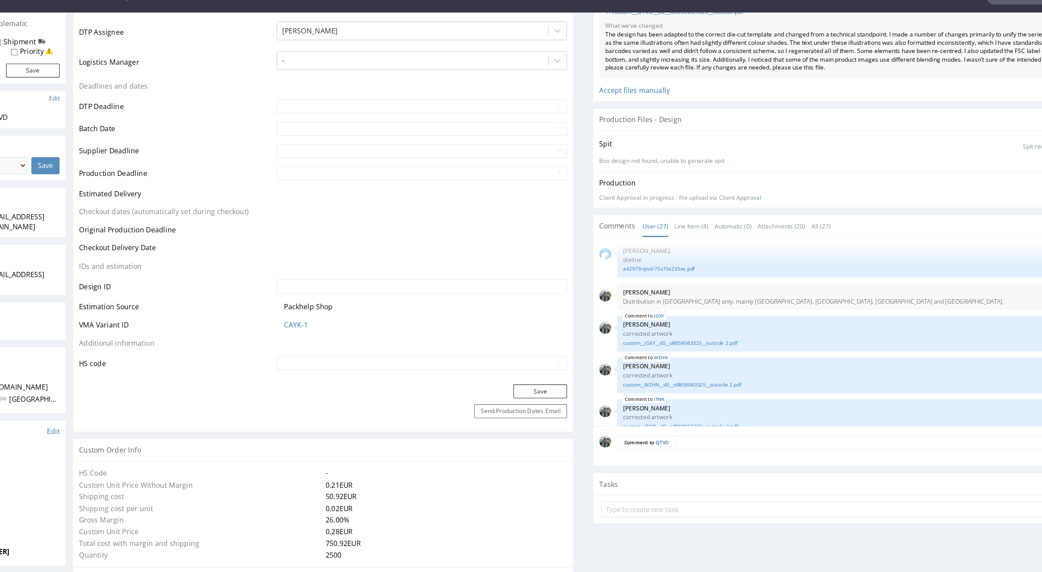
scroll to position [294, 0]
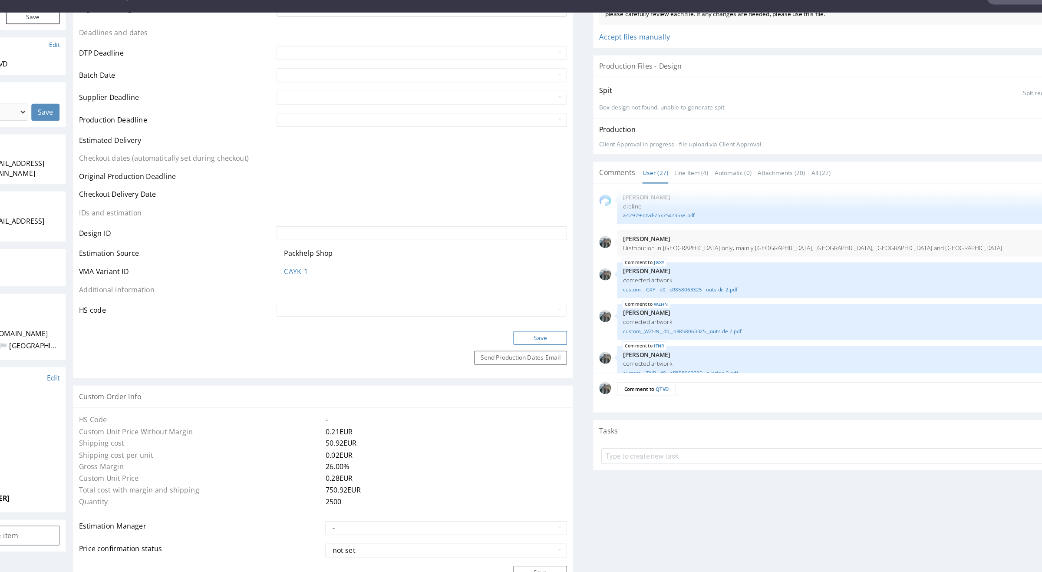
click at [460, 297] on button "Save" at bounding box center [461, 297] width 47 height 12
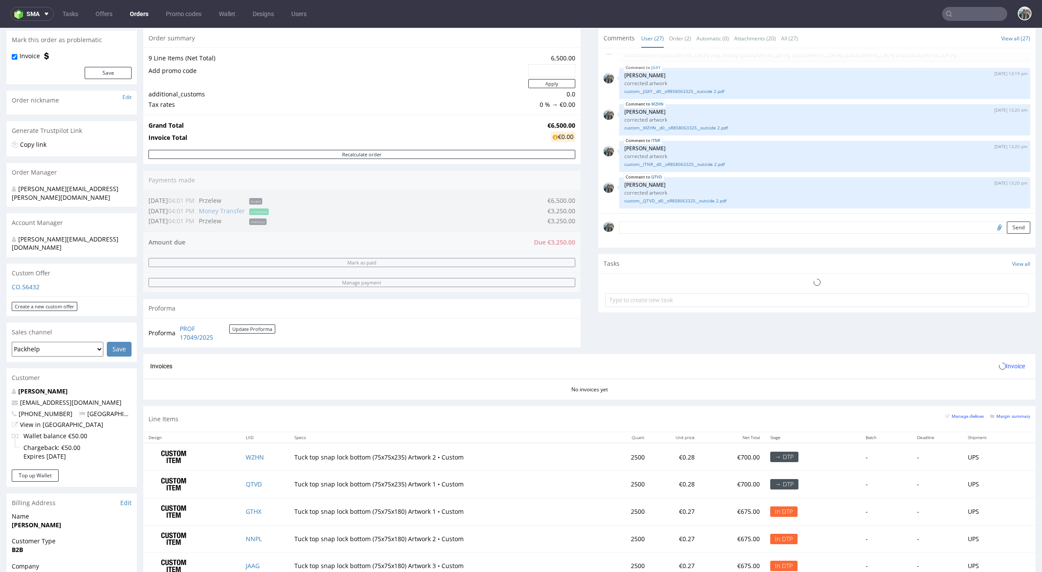
scroll to position [287, 0]
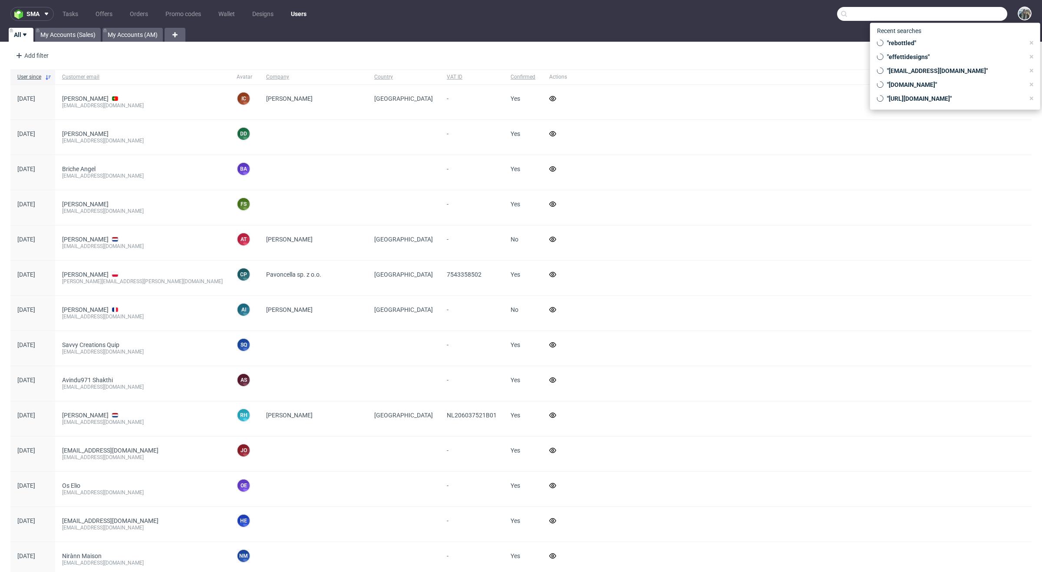
click at [964, 11] on input "text" at bounding box center [922, 14] width 170 height 14
paste input "Happa"
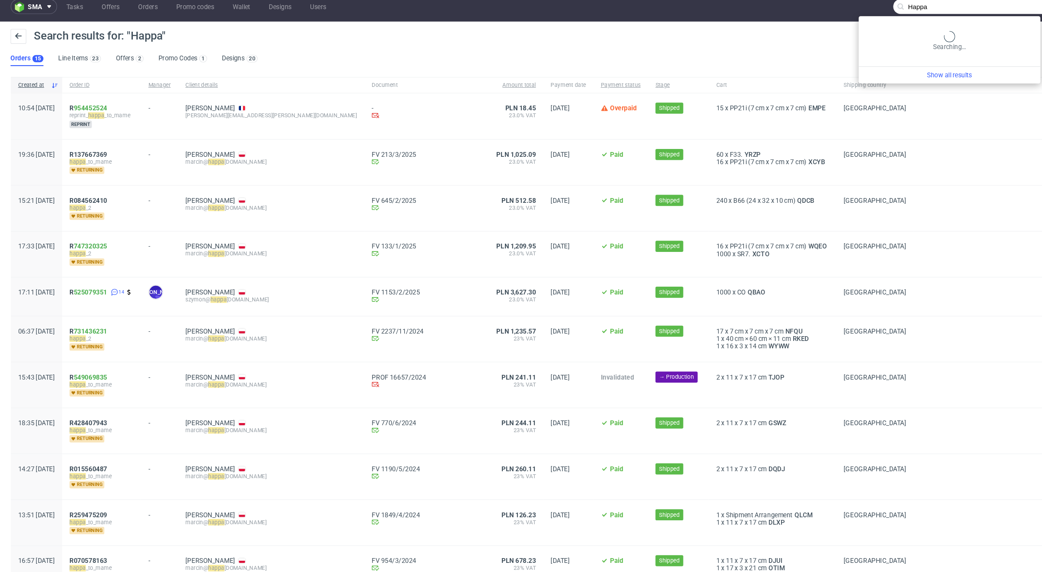
click at [948, 16] on input "Happa" at bounding box center [922, 14] width 170 height 14
paste input "andopen"
type input "andopen"
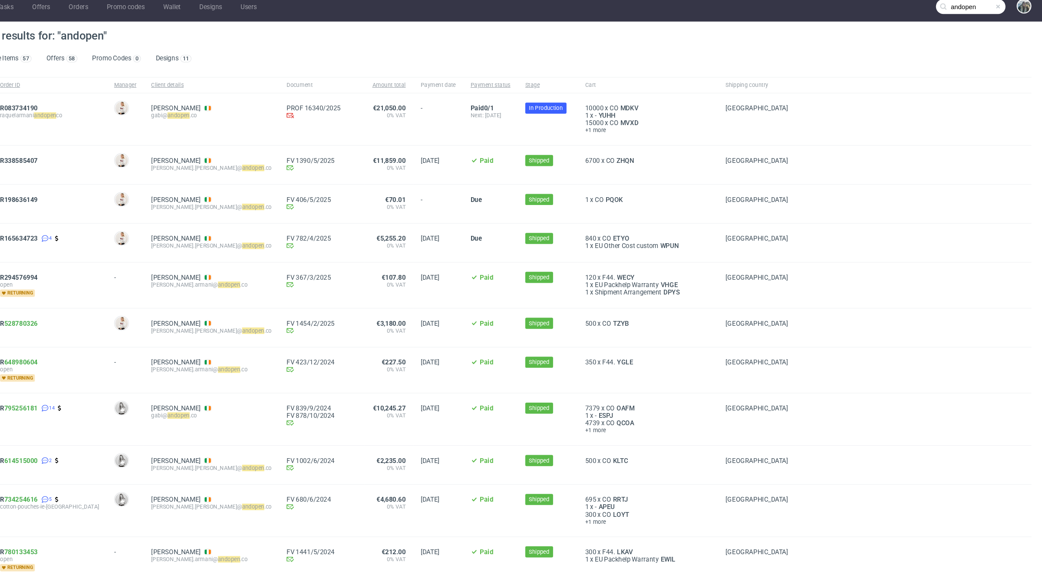
click at [972, 15] on input "andopen" at bounding box center [974, 14] width 65 height 14
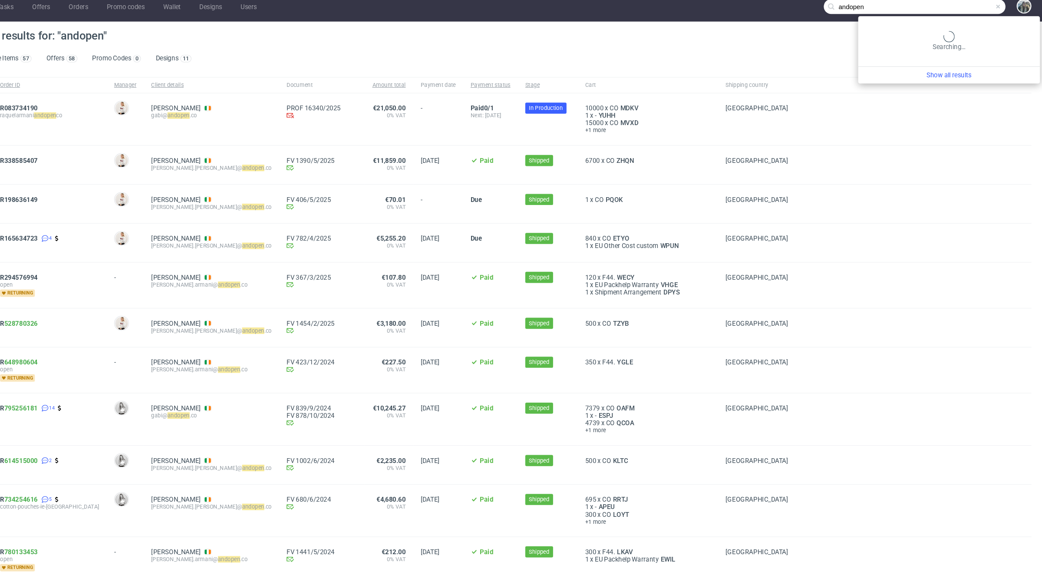
click at [997, 14] on span at bounding box center [1000, 13] width 7 height 7
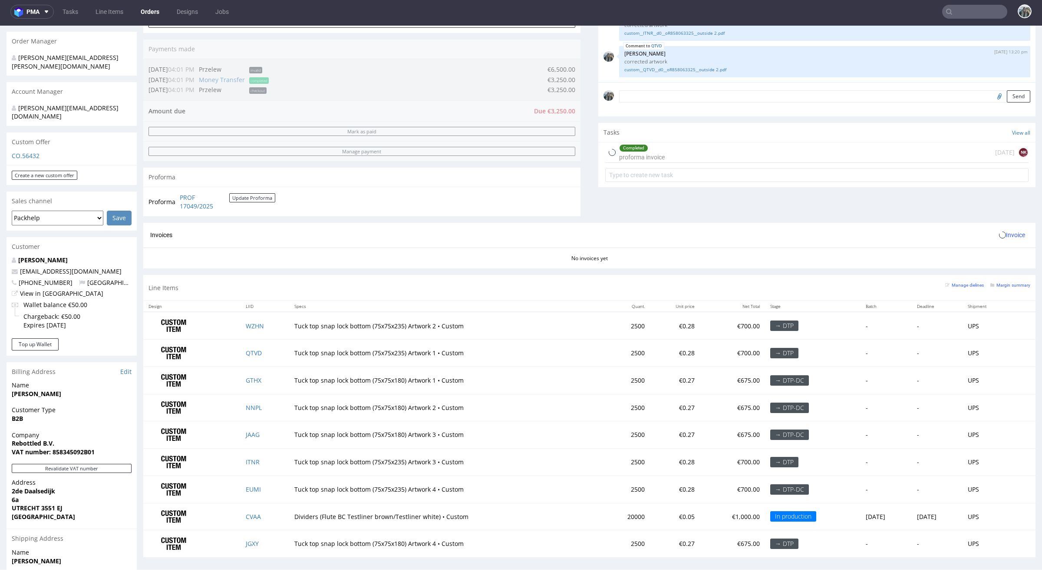
scroll to position [287, 0]
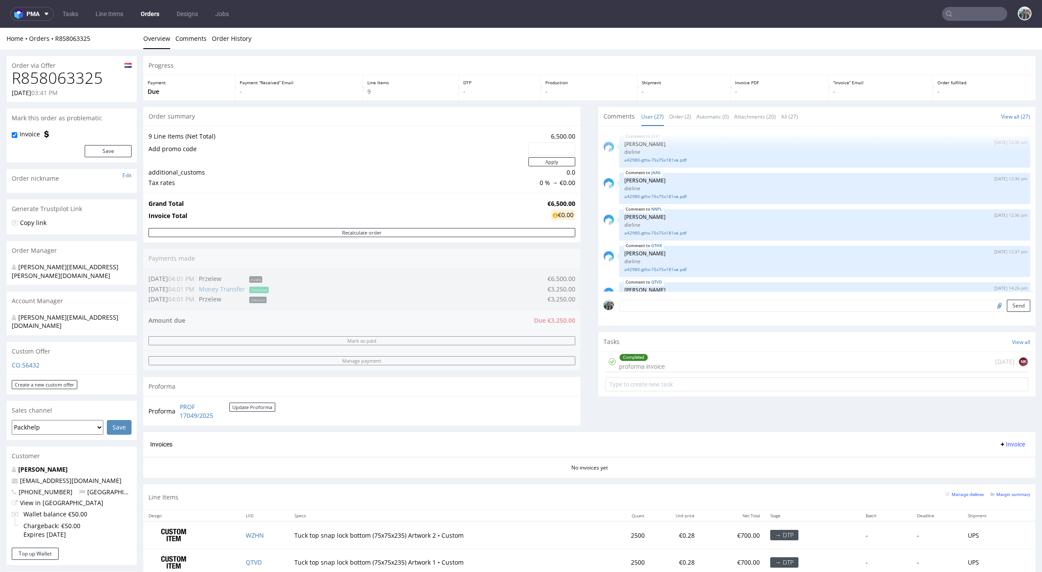
scroll to position [772, 0]
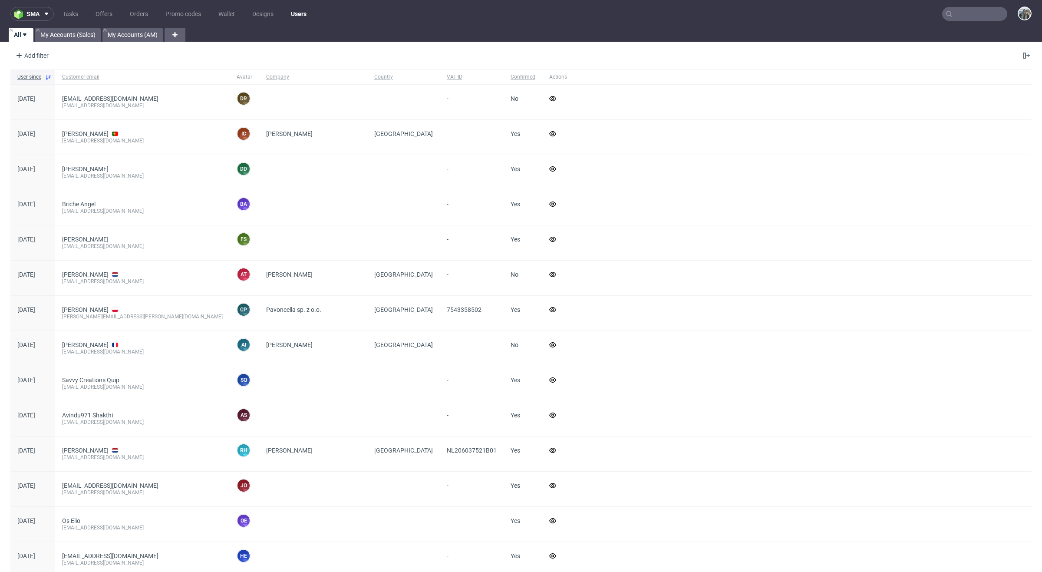
click at [959, 12] on input "text" at bounding box center [974, 14] width 65 height 14
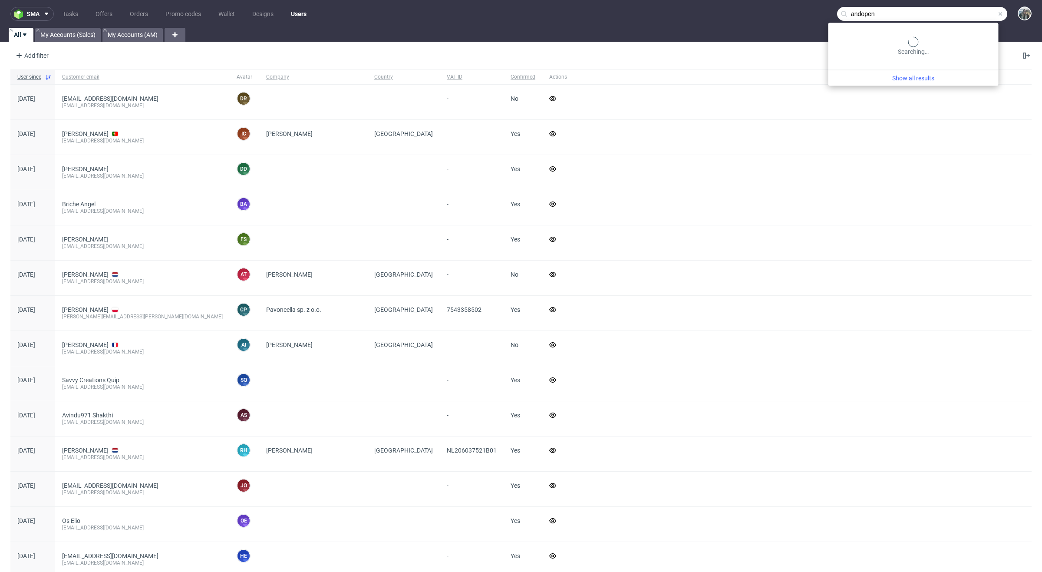
type input "andopen"
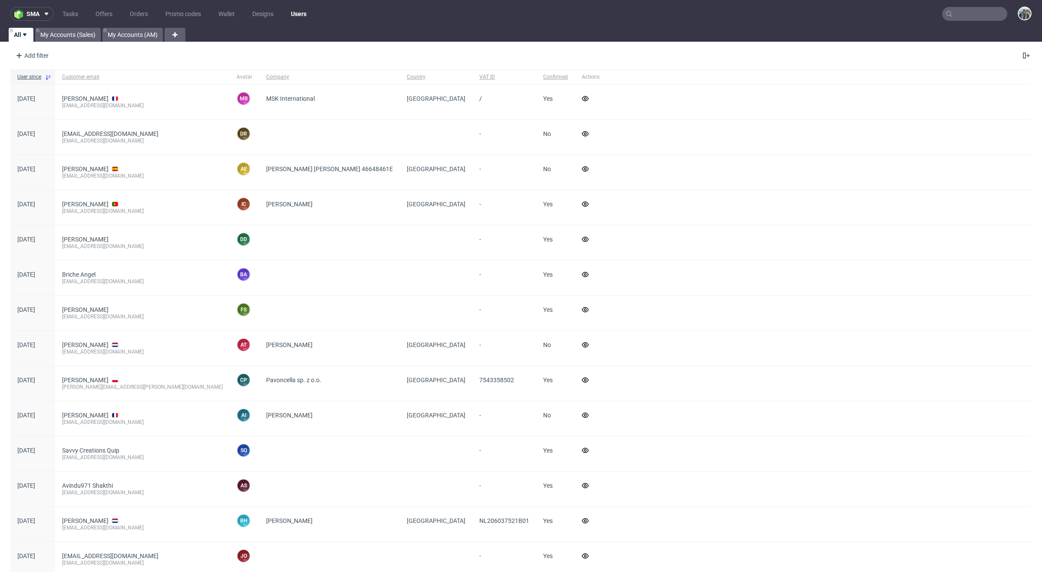
click at [969, 19] on input "text" at bounding box center [974, 14] width 65 height 14
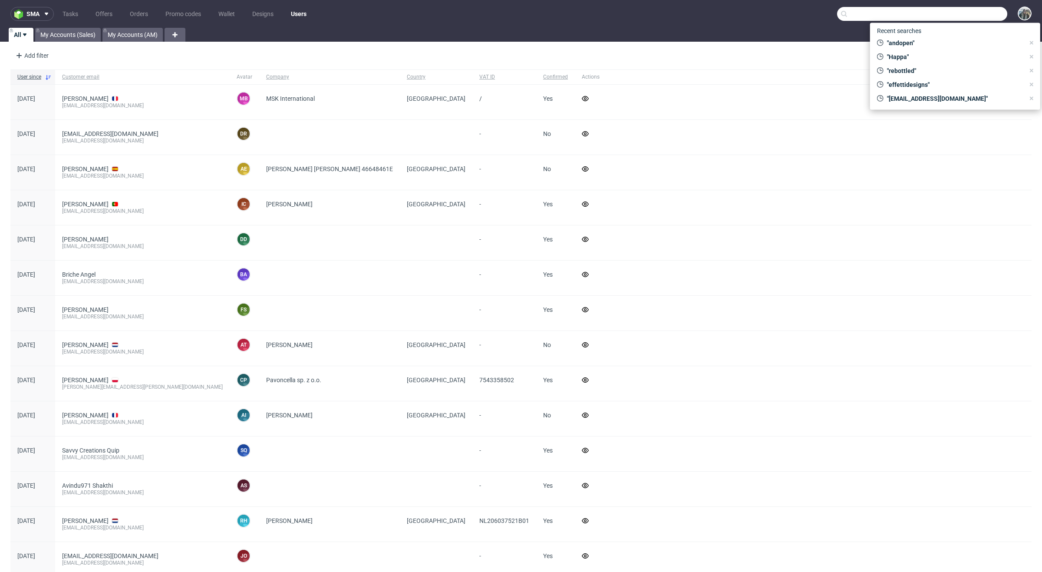
paste input "reachdesk"
type input "reachdesk"
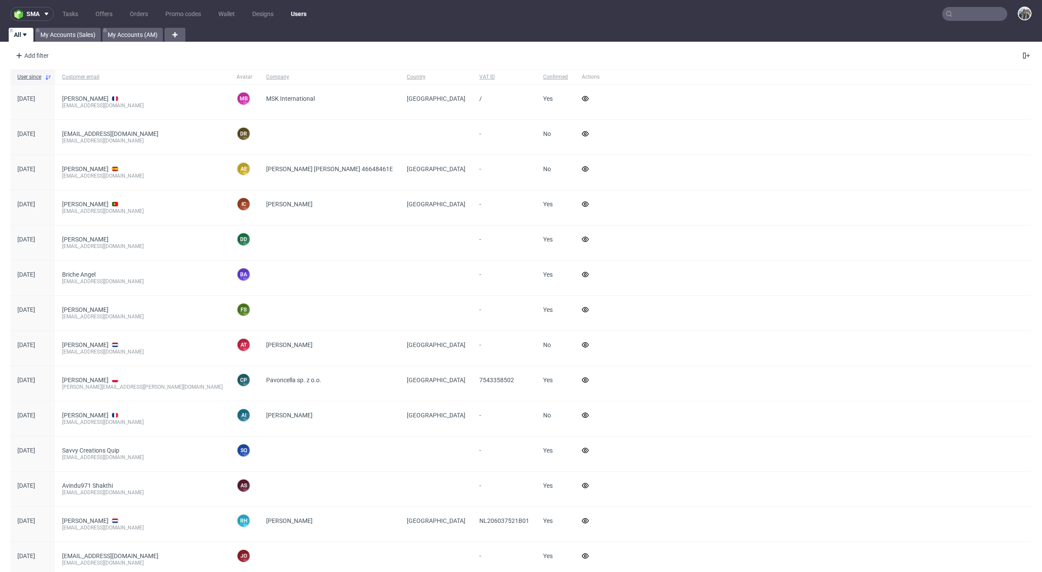
click at [965, 2] on nav "sma Tasks Offers Orders Promo codes Wallet Designs Users" at bounding box center [521, 14] width 1042 height 28
click at [965, 16] on input "text" at bounding box center [974, 14] width 65 height 14
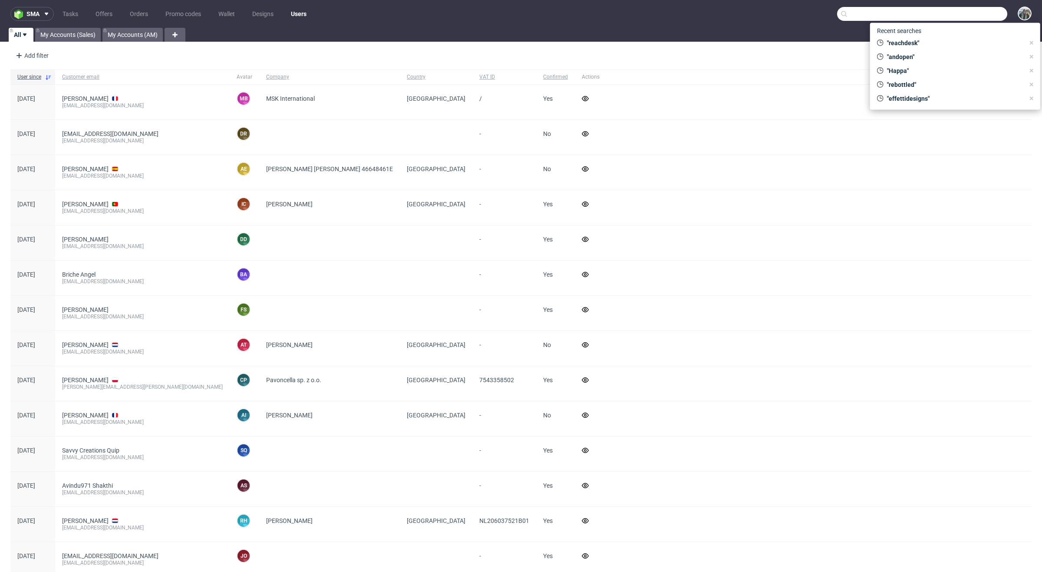
paste input "R652370559"
type input "R652370559"
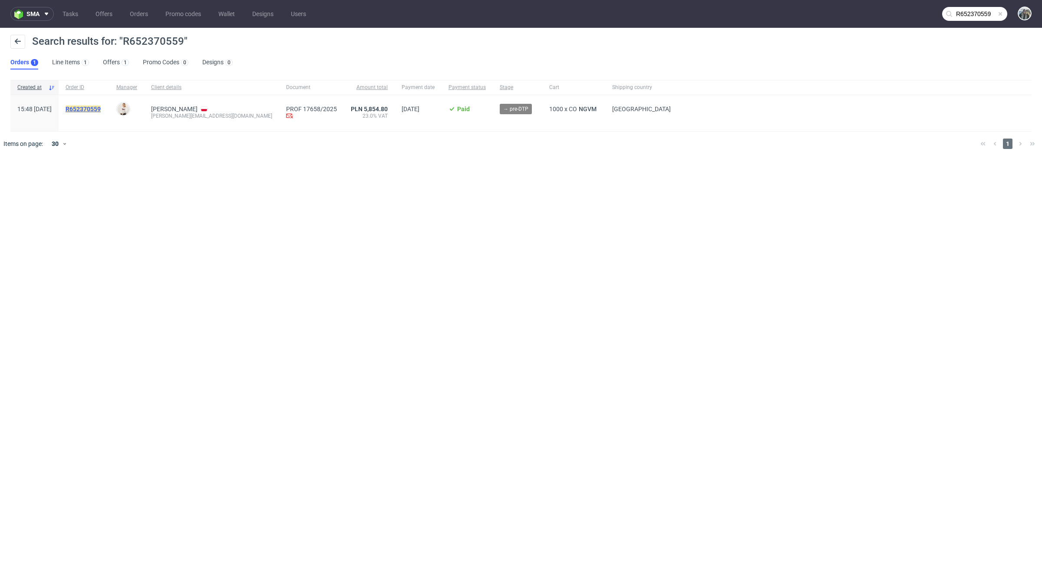
click at [101, 108] on mark "R652370559" at bounding box center [83, 109] width 35 height 7
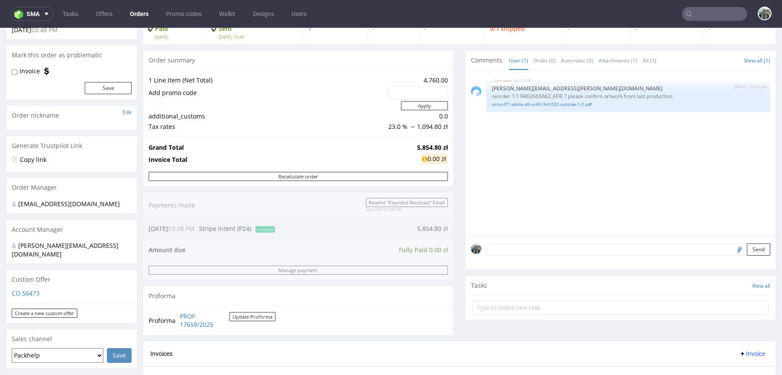
scroll to position [66, 0]
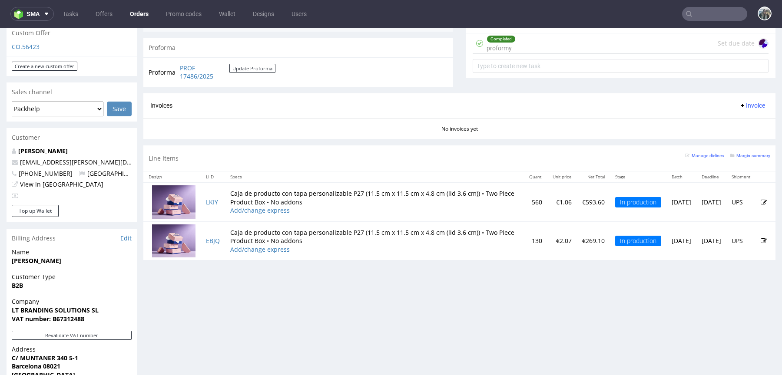
scroll to position [324, 0]
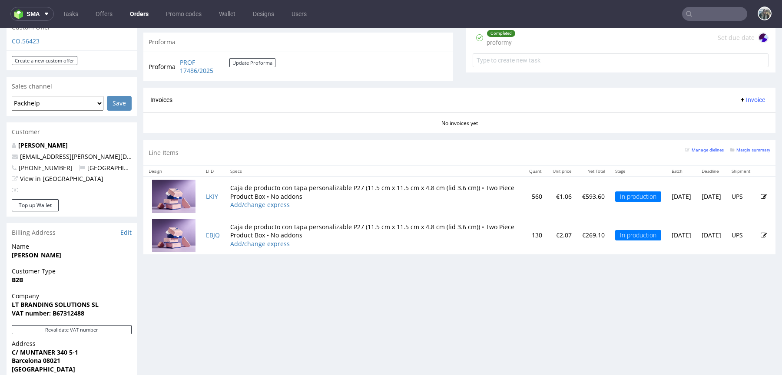
drag, startPoint x: 709, startPoint y: 196, endPoint x: 688, endPoint y: 196, distance: 20.4
click at [696, 196] on td "[DATE]" at bounding box center [711, 196] width 30 height 39
click at [696, 195] on td "[DATE]" at bounding box center [711, 196] width 30 height 39
drag, startPoint x: 684, startPoint y: 205, endPoint x: 683, endPoint y: 195, distance: 9.7
click at [696, 195] on td "[DATE]" at bounding box center [711, 196] width 30 height 39
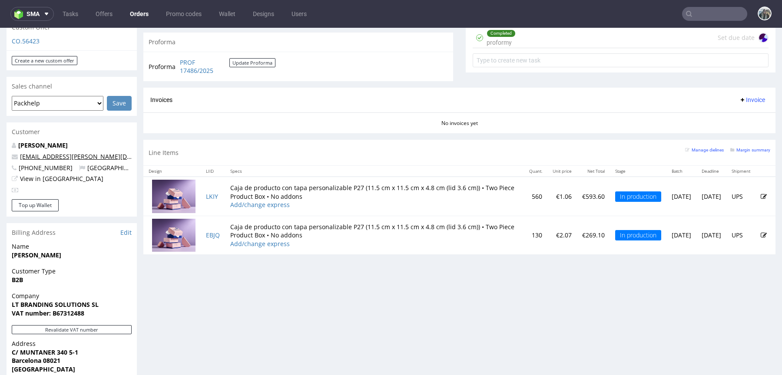
scroll to position [0, 0]
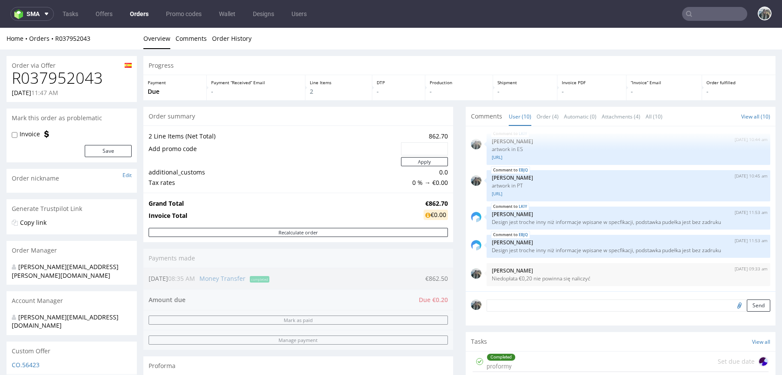
click at [68, 78] on h1 "R037952043" at bounding box center [72, 77] width 120 height 17
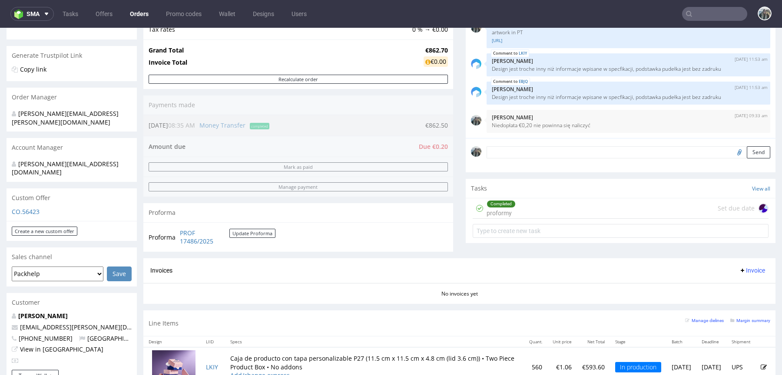
scroll to position [430, 0]
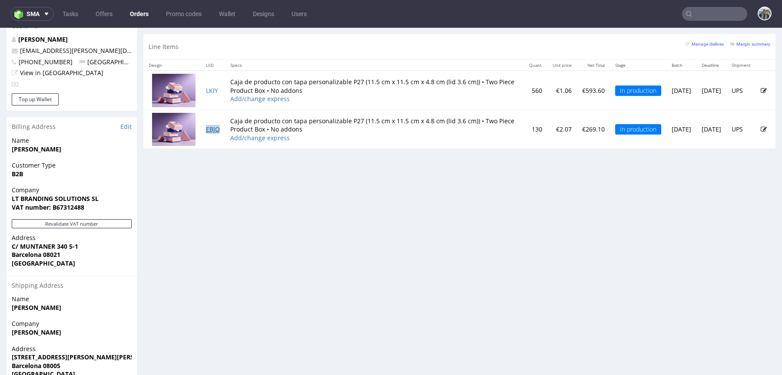
click at [211, 129] on link "EBJQ" at bounding box center [213, 129] width 14 height 8
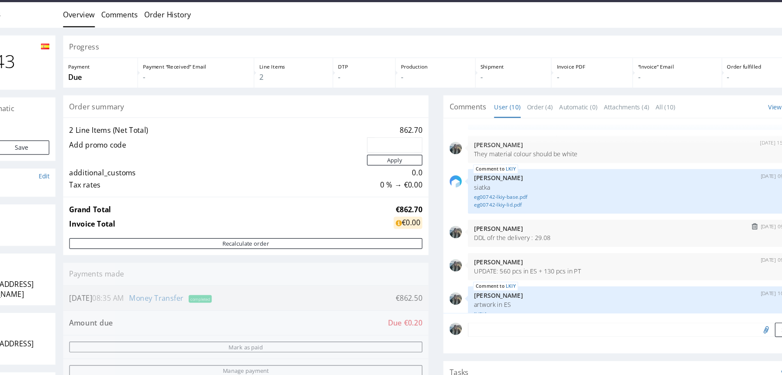
scroll to position [30, 0]
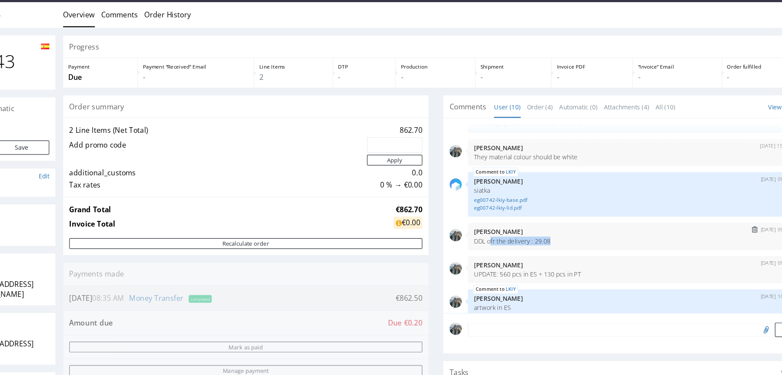
drag, startPoint x: 450, startPoint y: 206, endPoint x: 392, endPoint y: 206, distance: 58.2
click at [392, 206] on p "DDL ofr the delivery : 29.08" at bounding box center [522, 204] width 273 height 7
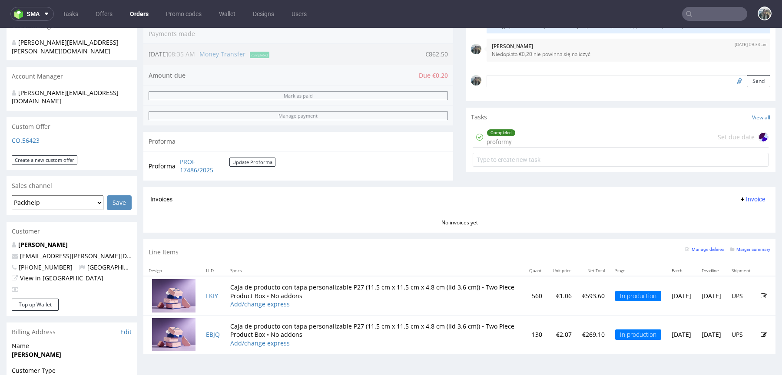
scroll to position [221, 0]
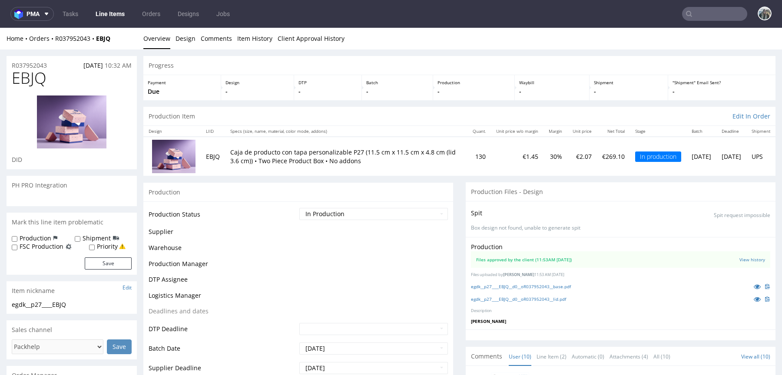
scroll to position [167, 0]
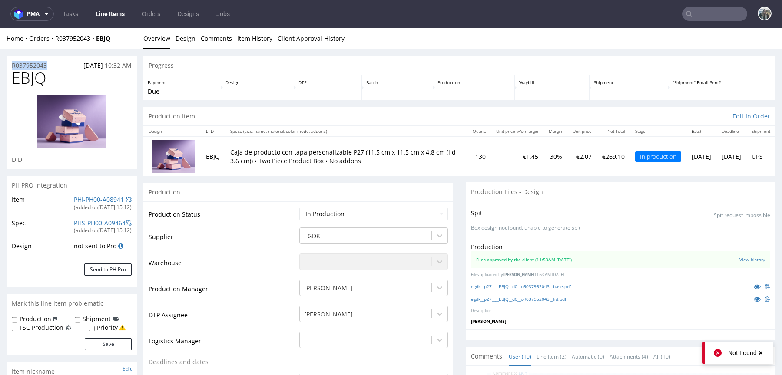
drag, startPoint x: 51, startPoint y: 69, endPoint x: 0, endPoint y: 69, distance: 51.2
copy p "R037952043"
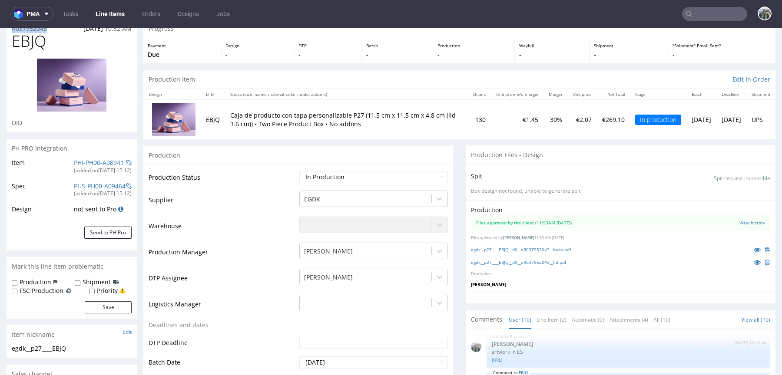
scroll to position [39, 0]
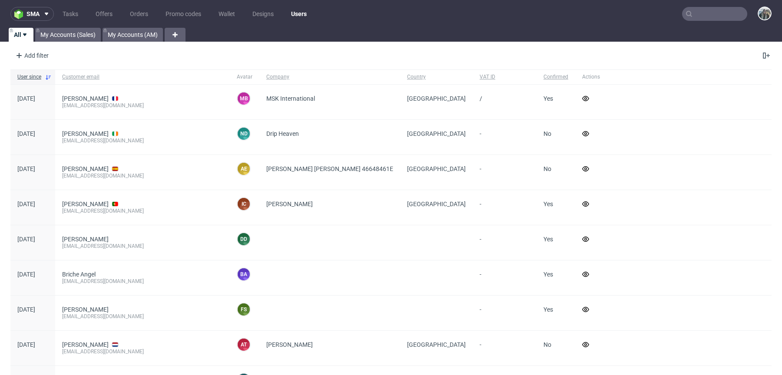
click at [714, 15] on input "text" at bounding box center [714, 14] width 65 height 14
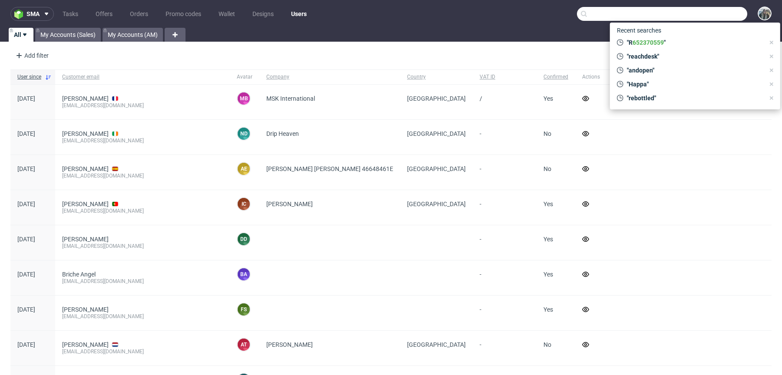
type input "h"
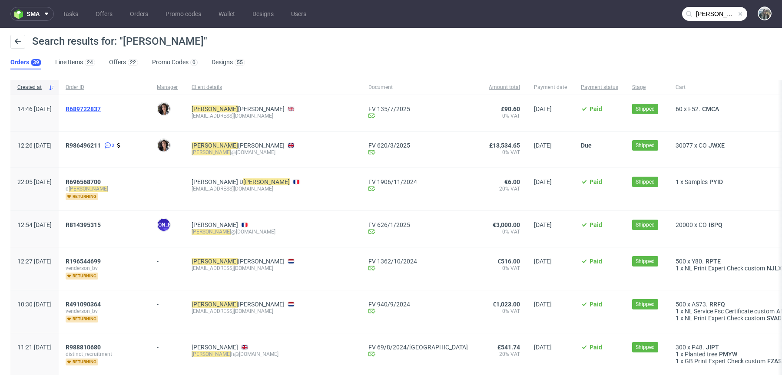
click at [101, 110] on span "R689722837" at bounding box center [83, 109] width 35 height 7
click at [99, 147] on link "986496211" at bounding box center [84, 145] width 31 height 7
drag, startPoint x: 230, startPoint y: 122, endPoint x: 217, endPoint y: 117, distance: 13.9
click at [217, 117] on div "Jenna Horner cloudandcuckoo@gmail.com" at bounding box center [273, 113] width 177 height 36
copy div "cloudandcuckoo@gmail.com"
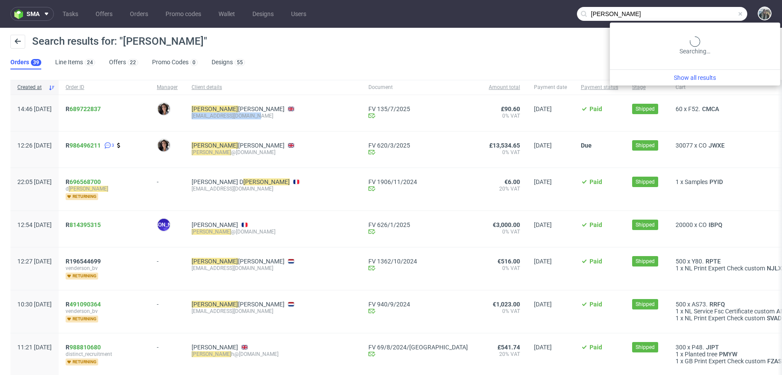
click at [708, 17] on input "jenna" at bounding box center [662, 14] width 170 height 14
paste input "cloudandcuckoo@gmail.com"
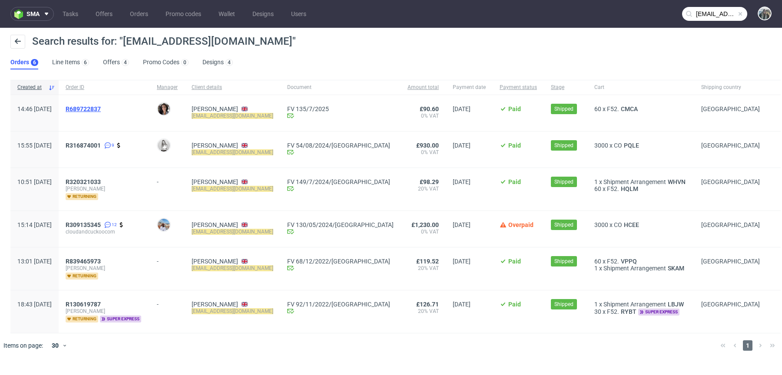
click at [95, 106] on span "R689722837" at bounding box center [83, 109] width 35 height 7
click at [113, 149] on span "R316874001 9" at bounding box center [104, 149] width 77 height 15
click at [101, 148] on span "R316874001" at bounding box center [83, 145] width 35 height 7
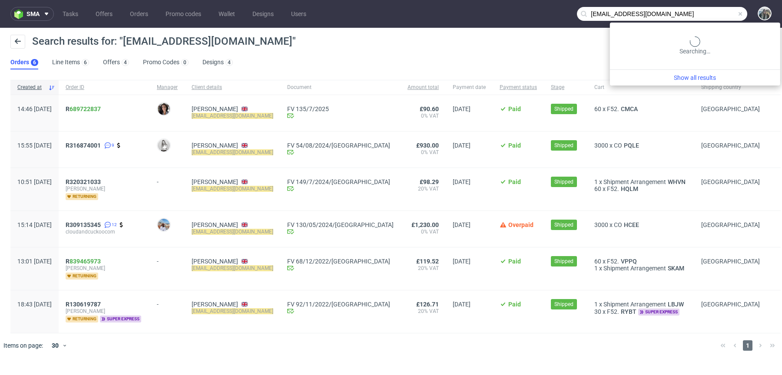
click at [704, 13] on input "cloudandcuckoo@gmail.com" at bounding box center [662, 14] width 170 height 14
paste input "j! Brand"
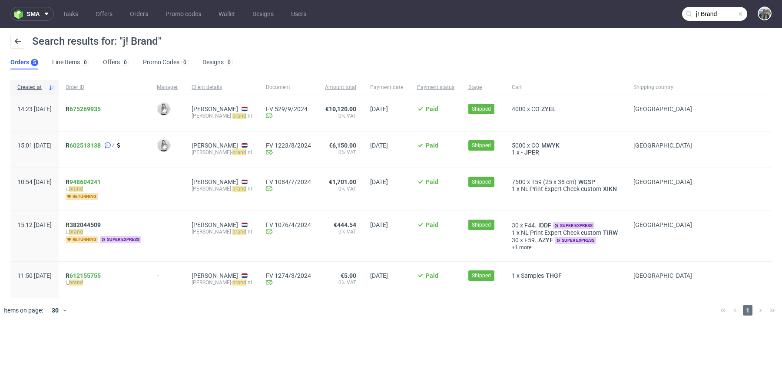
click at [721, 15] on input "j! Brand" at bounding box center [714, 14] width 65 height 14
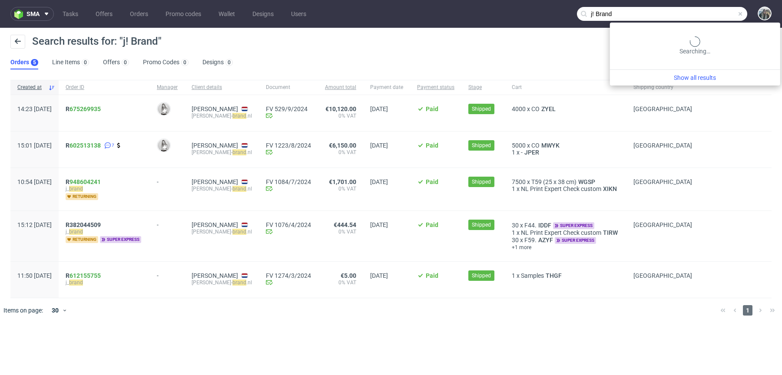
paste input "j! Brand"
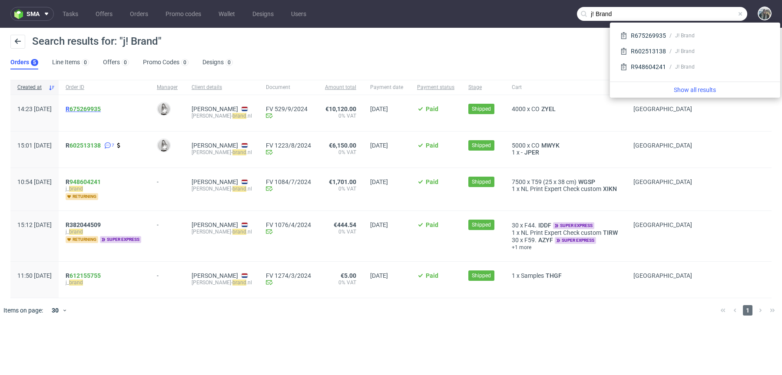
type input "j! Brand"
click at [93, 110] on span "R 675269935" at bounding box center [83, 109] width 35 height 7
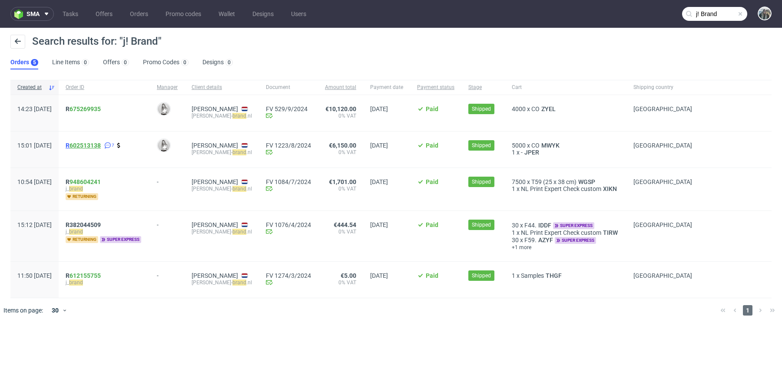
click at [94, 147] on link "602513138" at bounding box center [84, 145] width 31 height 7
click at [92, 108] on span "R 675269935" at bounding box center [83, 109] width 35 height 7
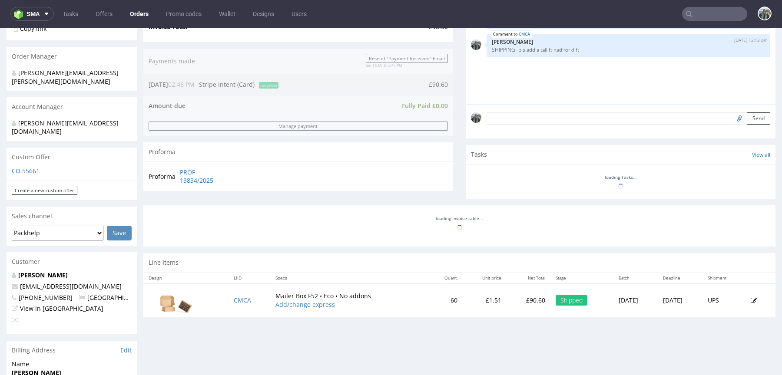
scroll to position [196, 0]
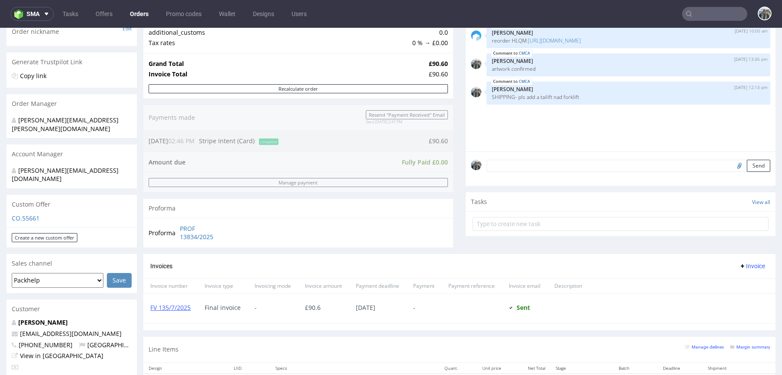
scroll to position [146, 0]
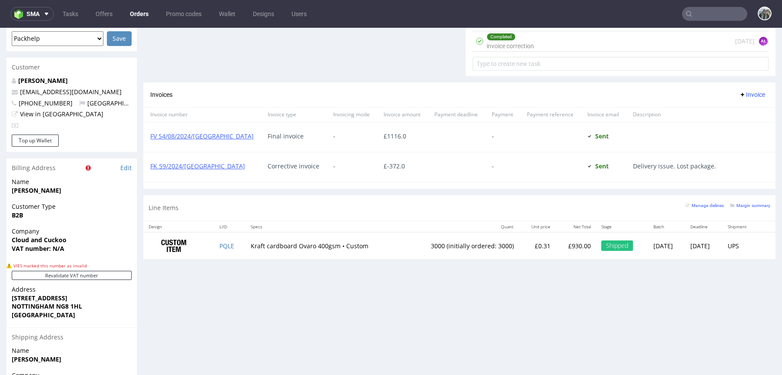
scroll to position [396, 0]
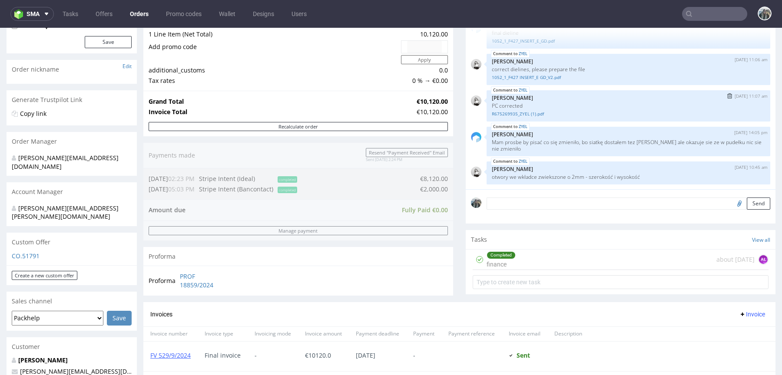
scroll to position [252, 0]
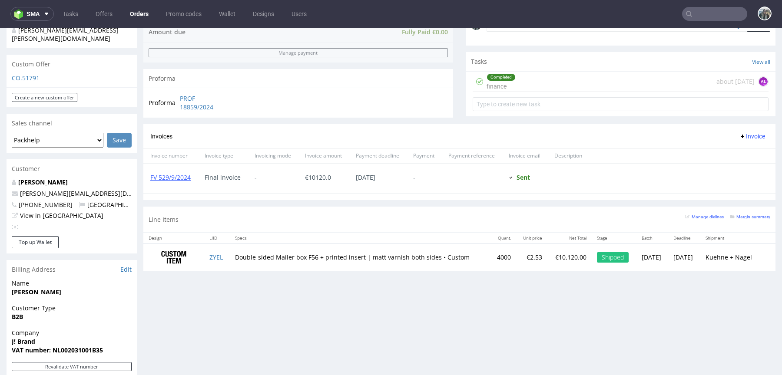
scroll to position [287, 0]
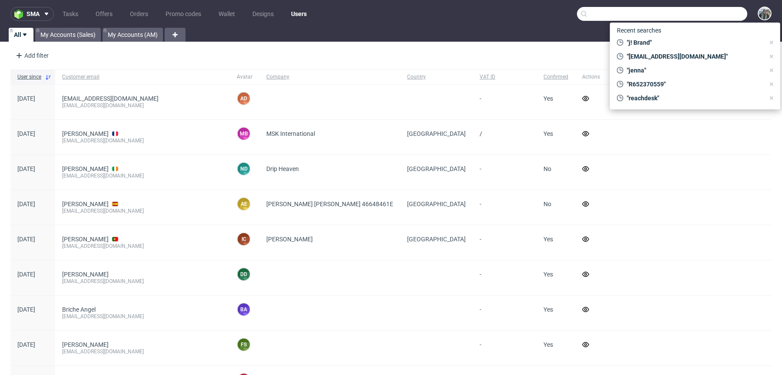
click at [705, 14] on input "text" at bounding box center [662, 14] width 170 height 14
paste input "reachdesk"
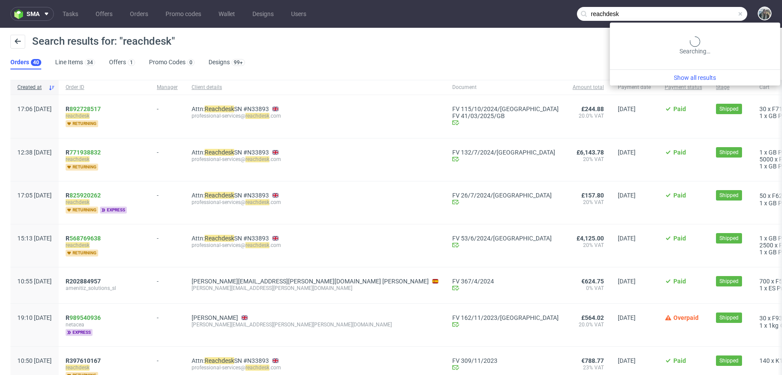
click at [701, 17] on input "reachdesk" at bounding box center [662, 14] width 170 height 14
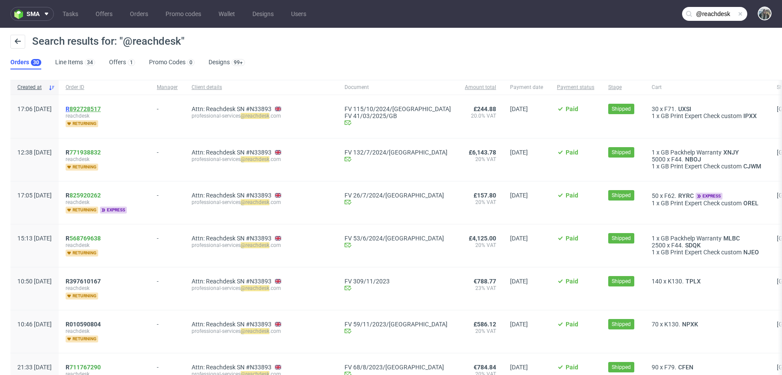
click at [101, 110] on link "892728517" at bounding box center [84, 109] width 31 height 7
click at [92, 109] on span "R 892728517" at bounding box center [83, 109] width 35 height 7
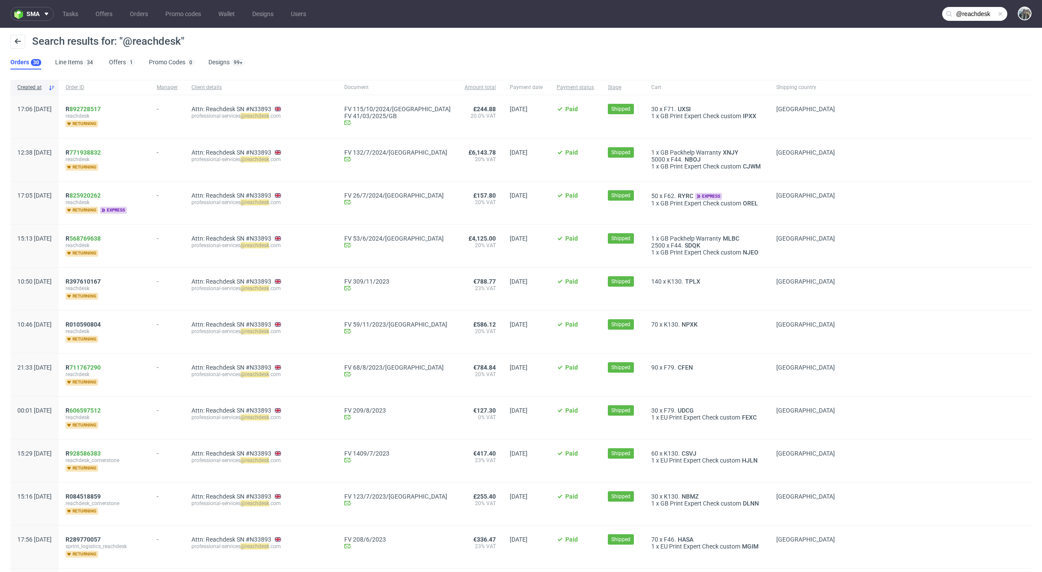
click at [781, 17] on input "@reachdesk" at bounding box center [974, 14] width 65 height 14
paste input "KOWAB"
type input "KOWAB"
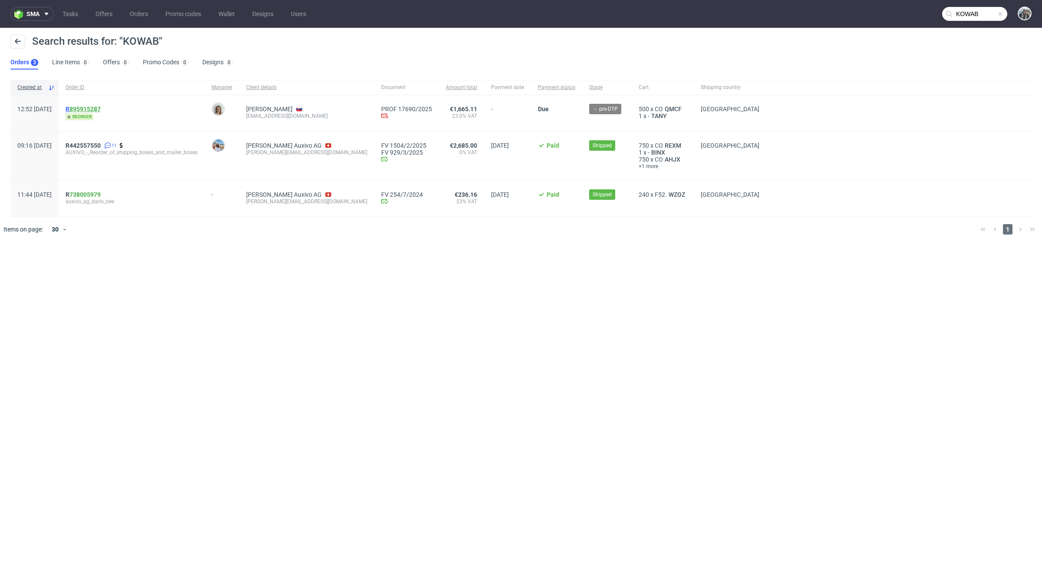
click at [100, 108] on link "895915287" at bounding box center [84, 109] width 31 height 7
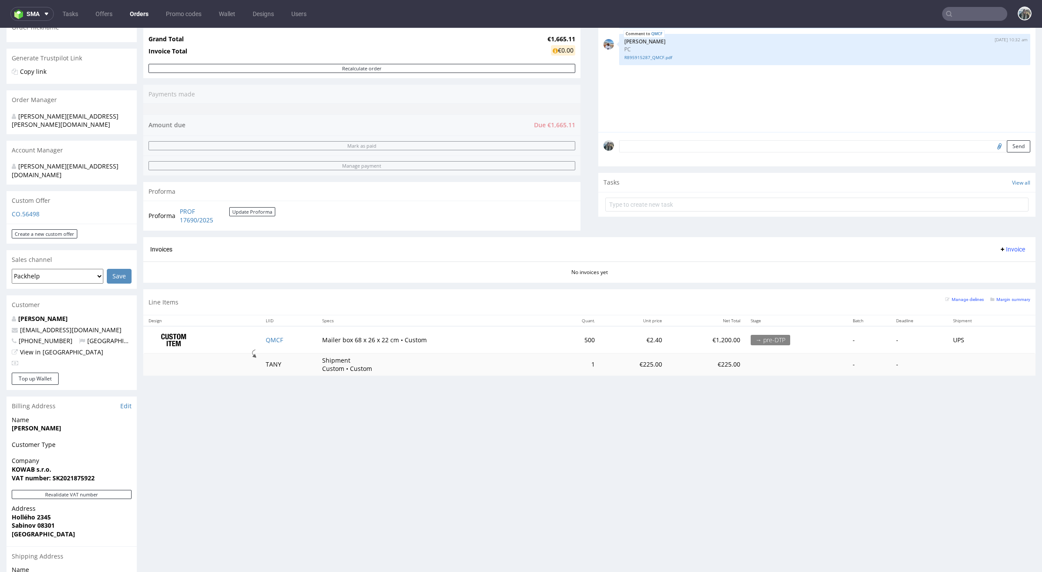
scroll to position [160, 0]
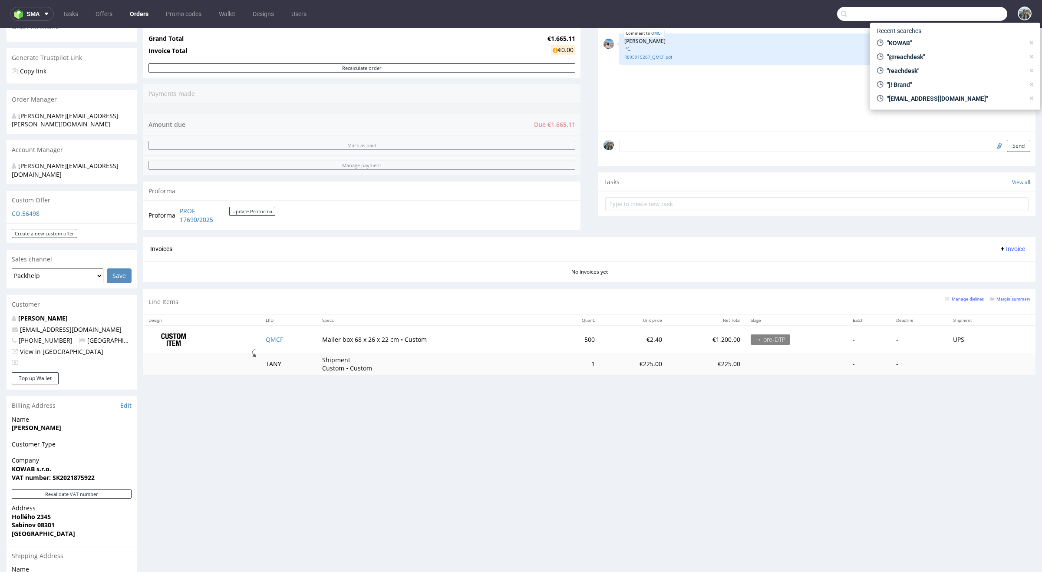
click at [781, 14] on input "text" at bounding box center [922, 14] width 170 height 14
paste input "17636/2025"
type input "17636/2025"
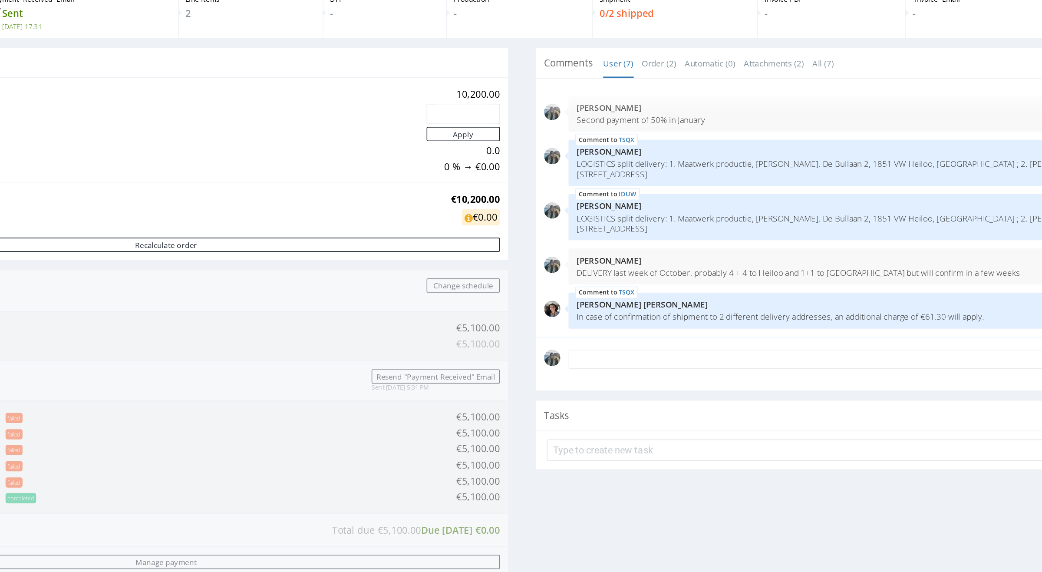
scroll to position [23, 0]
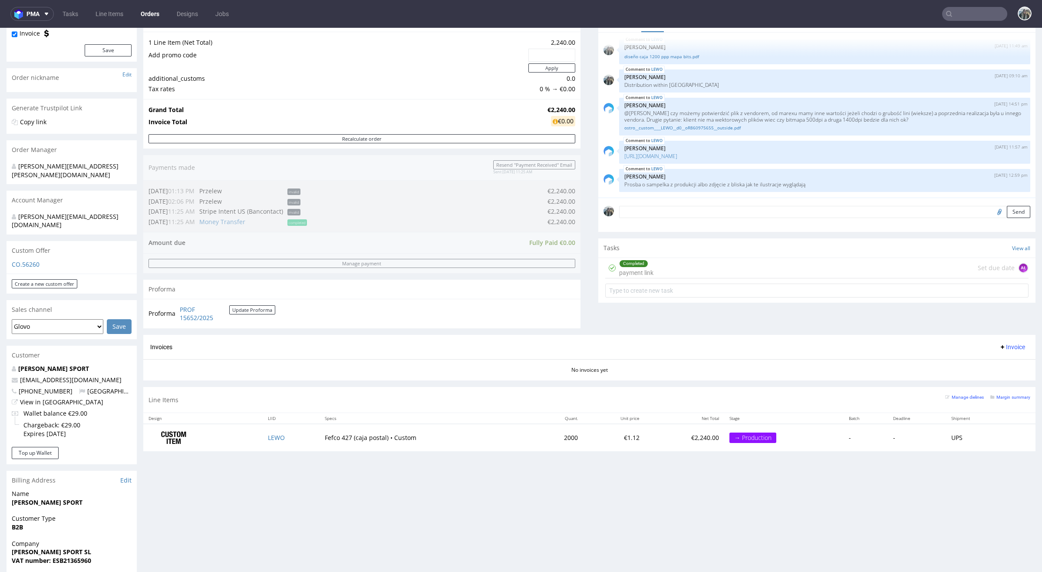
scroll to position [106, 0]
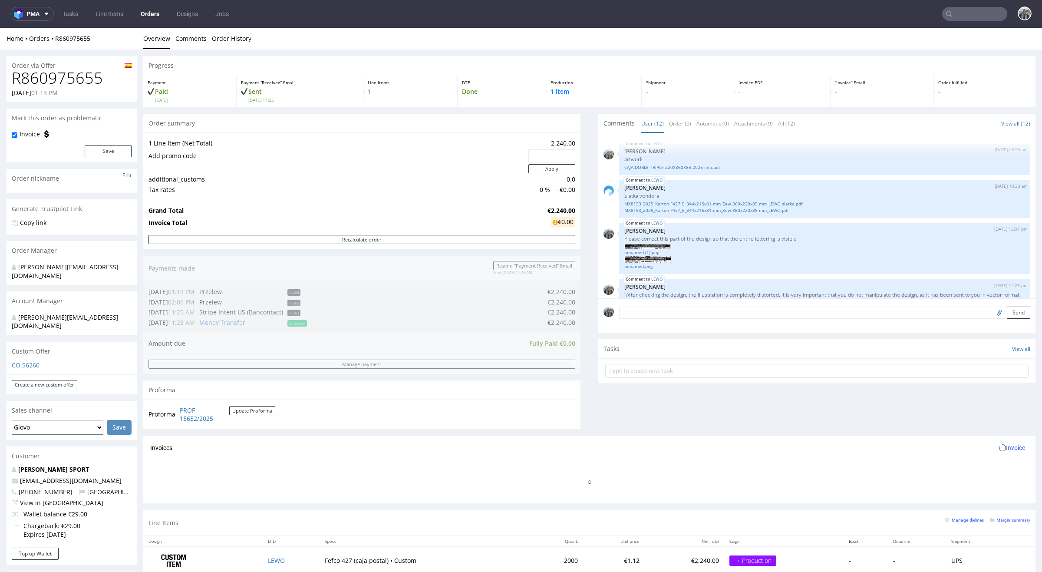
scroll to position [544, 0]
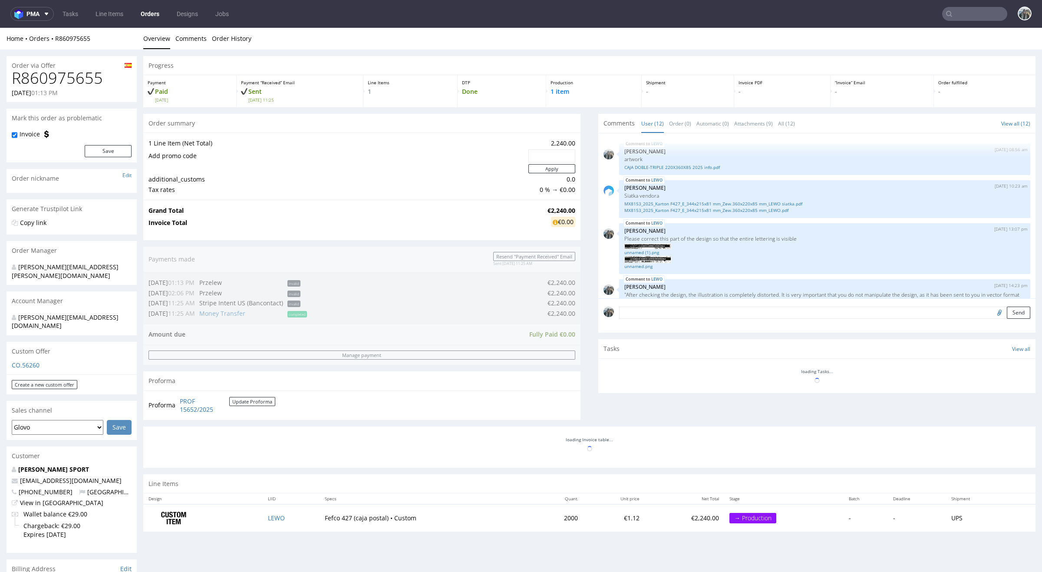
scroll to position [544, 0]
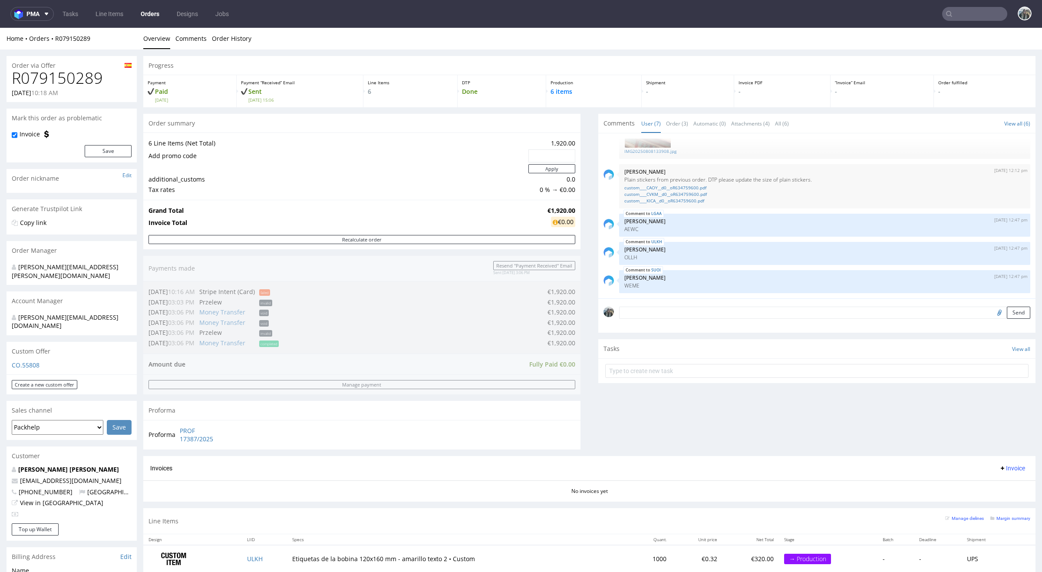
click at [60, 80] on h1 "R079150289" at bounding box center [72, 77] width 120 height 17
copy h1 "R079150289"
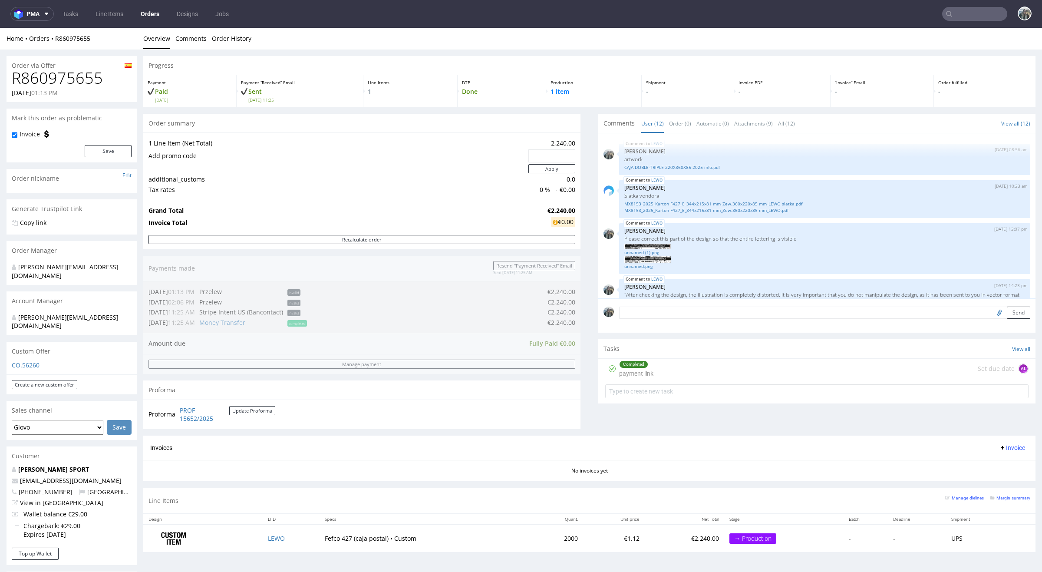
scroll to position [544, 0]
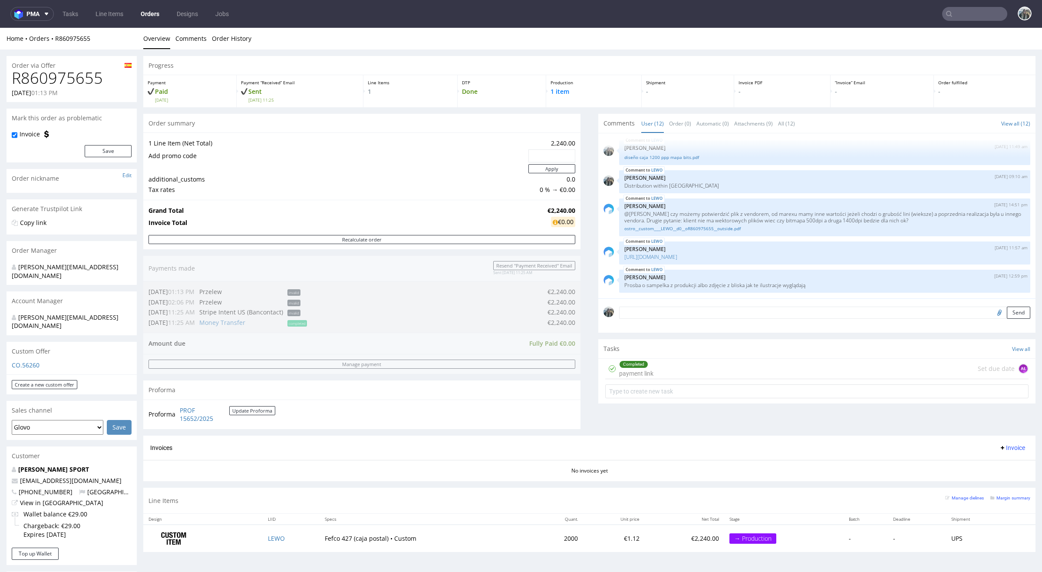
click at [92, 79] on h1 "R860975655" at bounding box center [72, 77] width 120 height 17
copy h1 "R860975655"
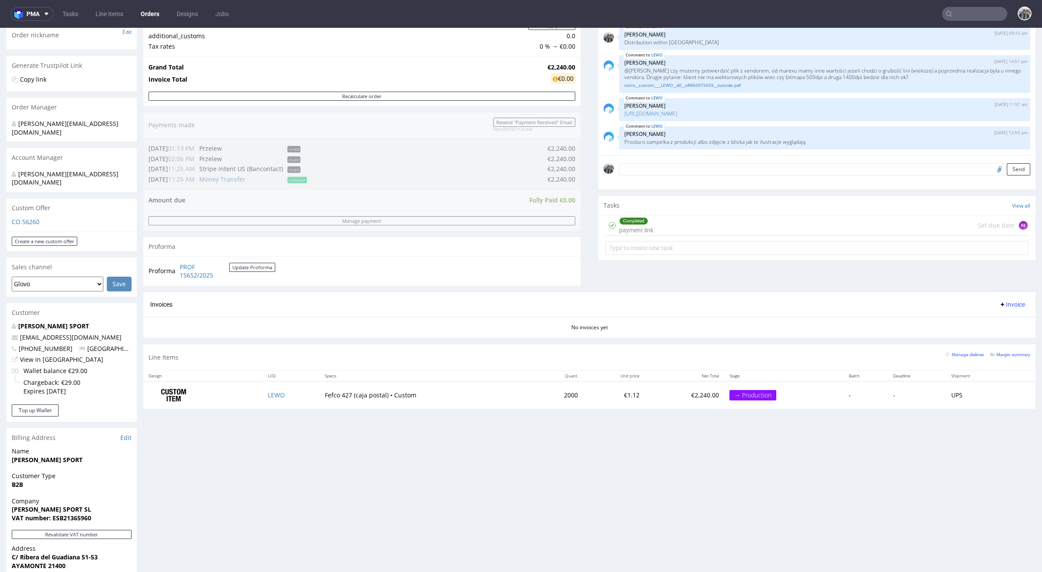
scroll to position [155, 0]
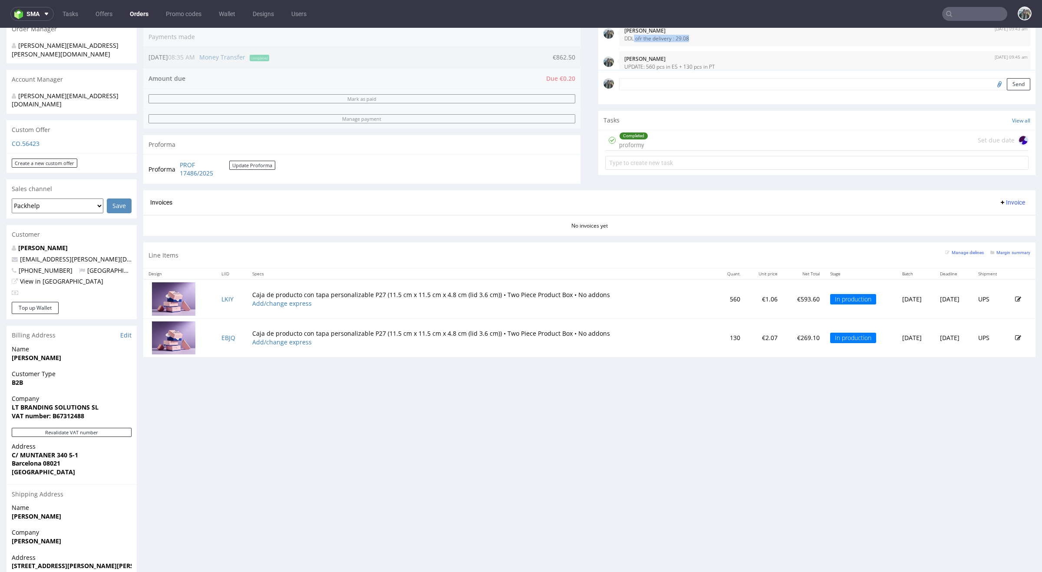
scroll to position [167, 0]
click at [968, 20] on input "text" at bounding box center [974, 14] width 65 height 14
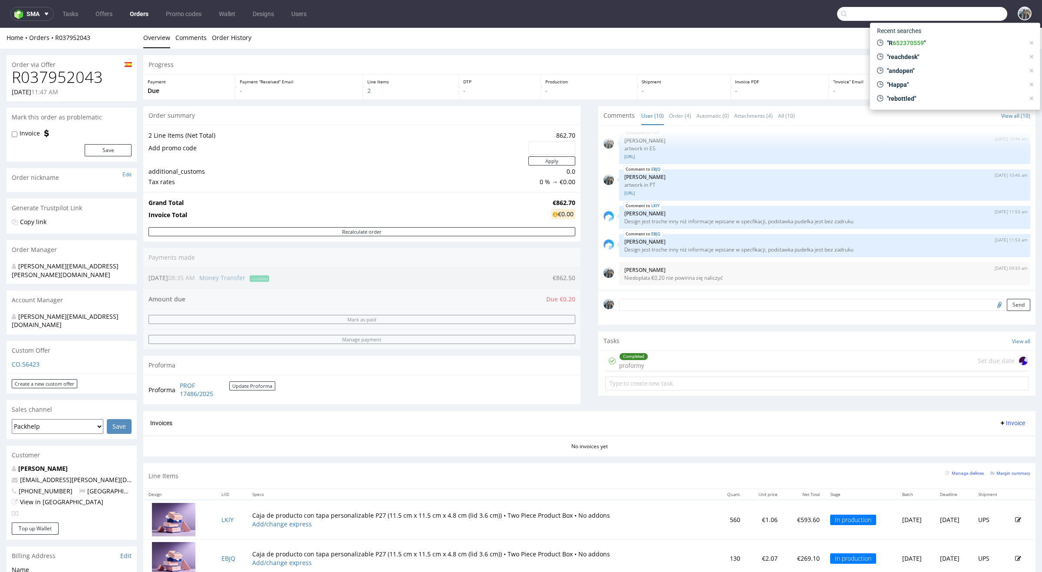
scroll to position [0, 0]
click at [100, 73] on h1 "R037952043" at bounding box center [72, 77] width 120 height 17
drag, startPoint x: 99, startPoint y: 38, endPoint x: 52, endPoint y: 38, distance: 46.9
click at [52, 38] on div "Home Orders R037952043" at bounding box center [72, 38] width 130 height 9
copy link "R037952043"
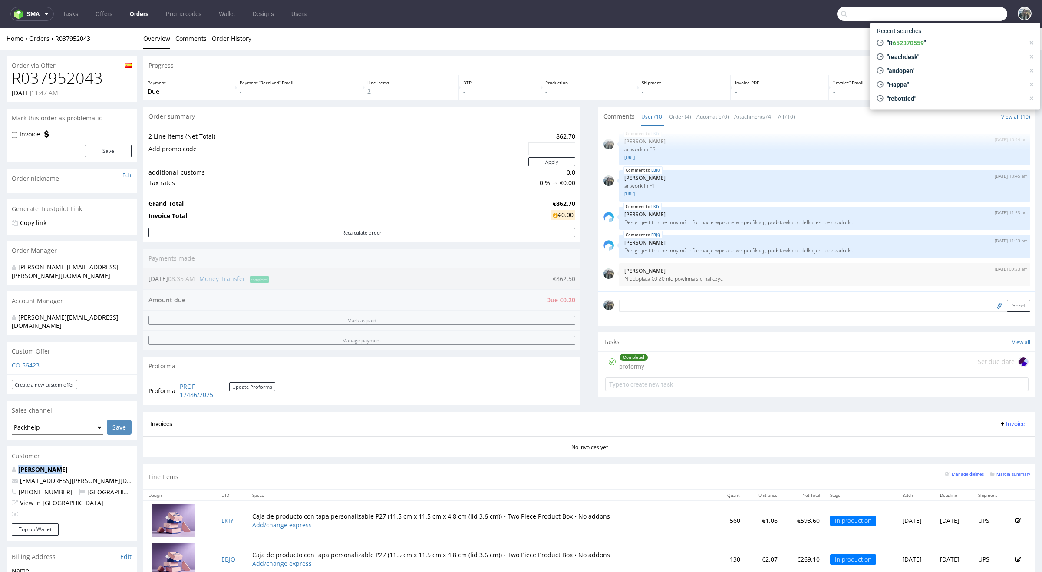
drag, startPoint x: 63, startPoint y: 454, endPoint x: 7, endPoint y: 454, distance: 56.5
click at [7, 465] on div "[PERSON_NAME] [PERSON_NAME][EMAIL_ADDRESS][PERSON_NAME][DOMAIN_NAME] [PHONE_NUM…" at bounding box center [72, 494] width 130 height 58
copy strong "[PERSON_NAME]"
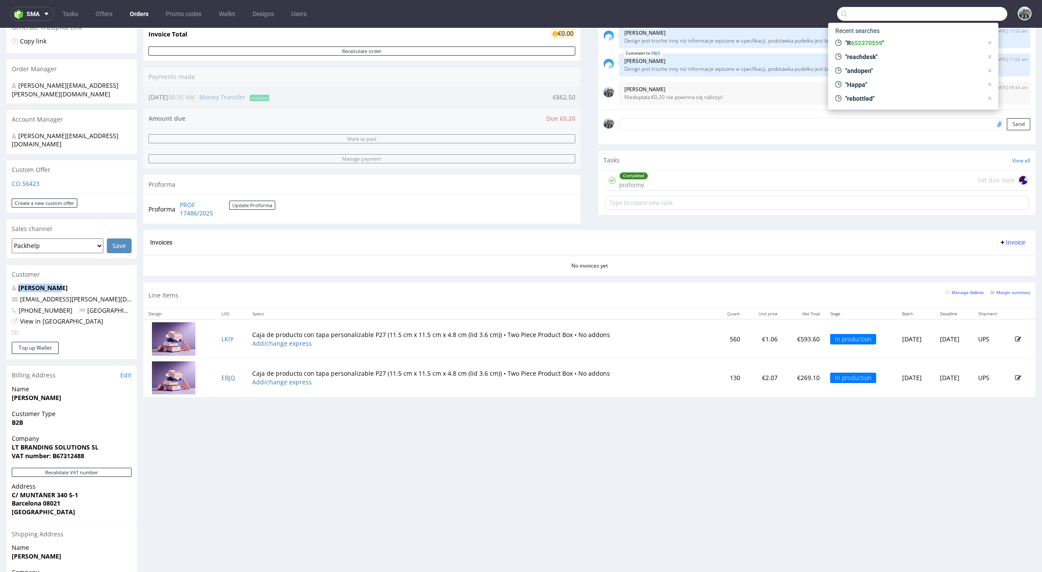
scroll to position [248, 0]
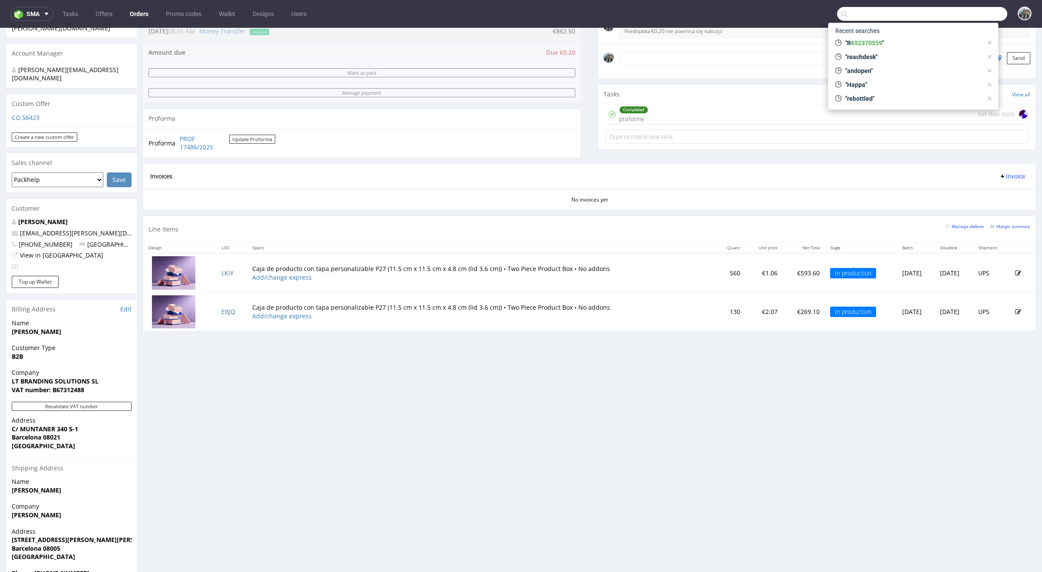
click at [483, 437] on div "Progress Payment Due Payment “Received” Email - Line Items 2 DTP - Production -…" at bounding box center [589, 196] width 892 height 777
click at [1001, 229] on small "Margin summary" at bounding box center [1011, 226] width 40 height 5
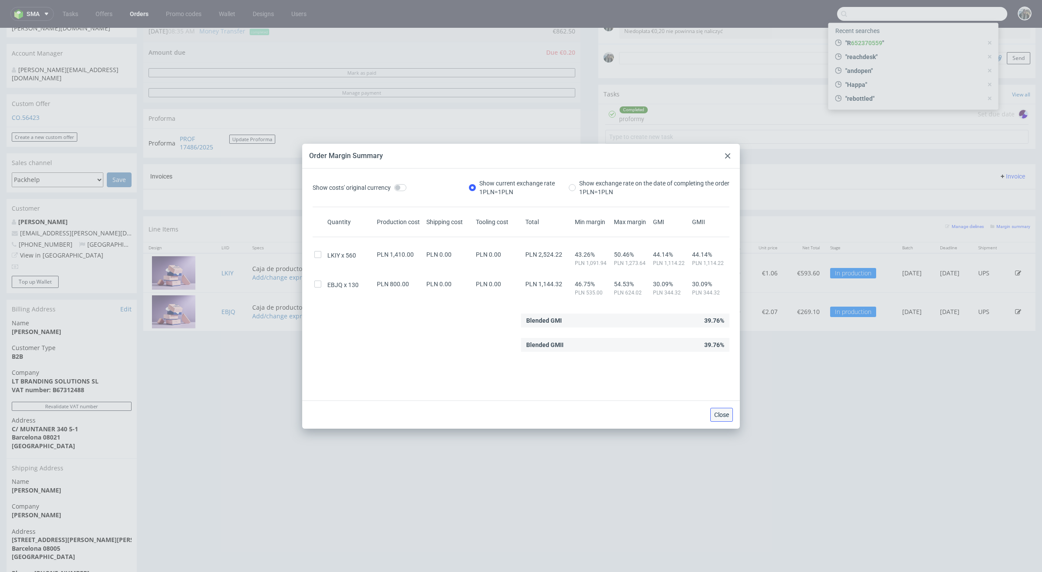
drag, startPoint x: 725, startPoint y: 413, endPoint x: 403, endPoint y: 131, distance: 427.1
click at [725, 413] on span "Close" at bounding box center [721, 415] width 15 height 6
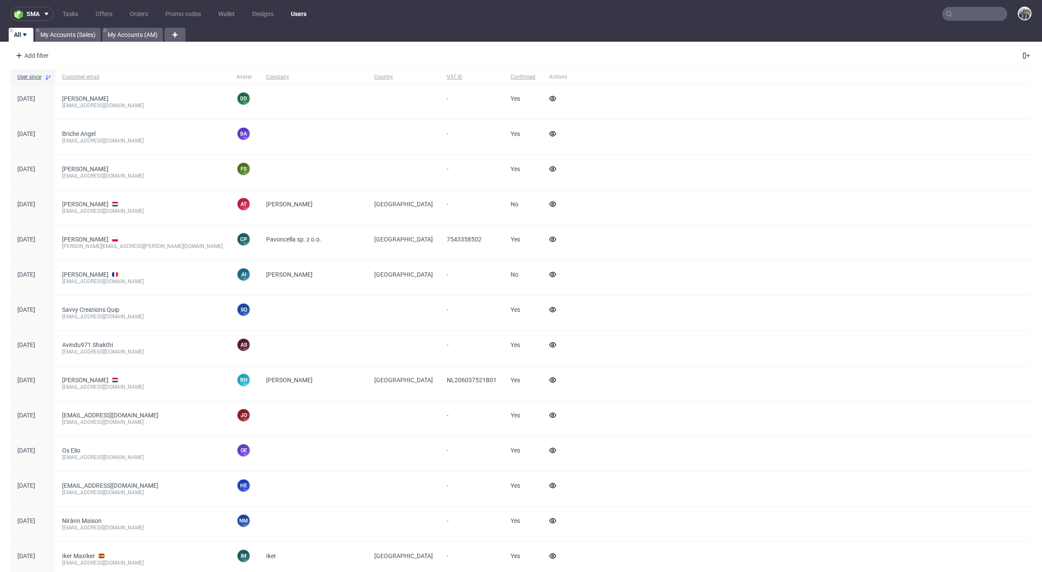
click at [978, 20] on input "text" at bounding box center [974, 14] width 65 height 14
paste input "R512456279"
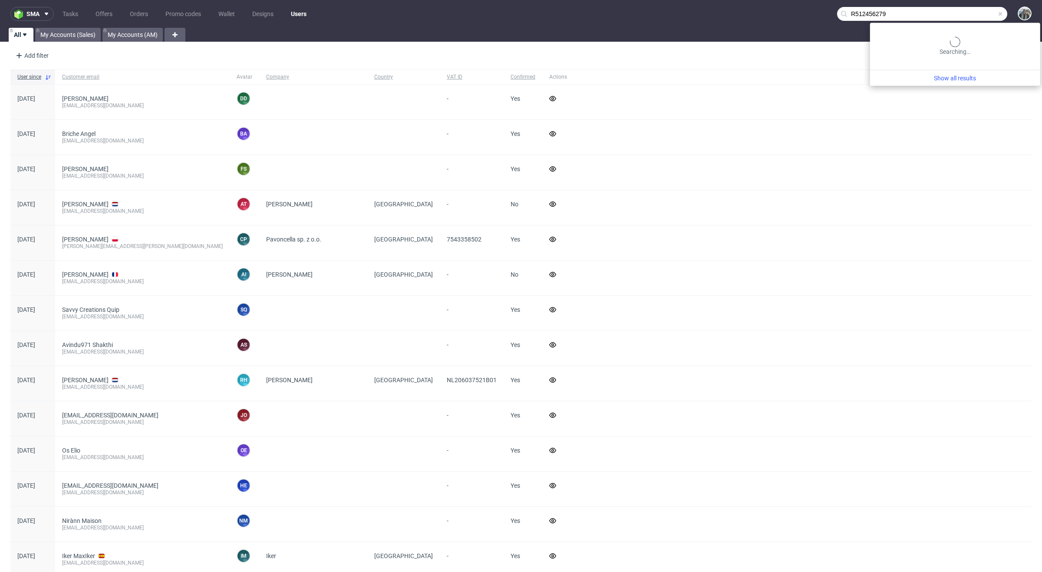
type input "R512456279"
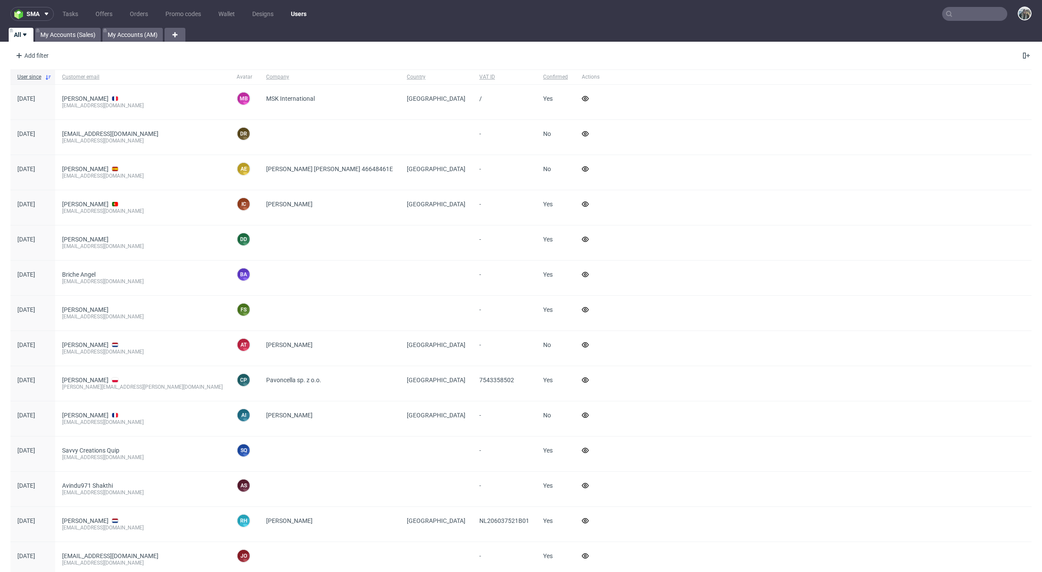
click at [967, 15] on input "text" at bounding box center [974, 14] width 65 height 14
paste input "R237771052"
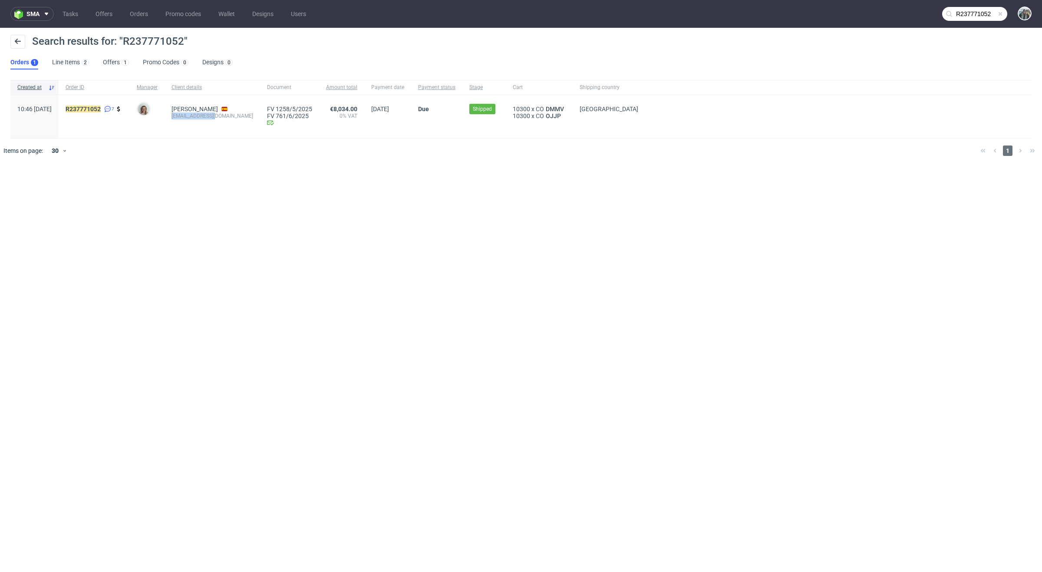
drag, startPoint x: 192, startPoint y: 122, endPoint x: 191, endPoint y: 118, distance: 5.1
click at [191, 118] on div "Therese Nyberg tnyberg@xlash.es" at bounding box center [213, 116] width 96 height 43
copy div "tnyberg@xlash.es"
click at [964, 9] on input "R237771052" at bounding box center [922, 14] width 170 height 14
paste input "452468941"
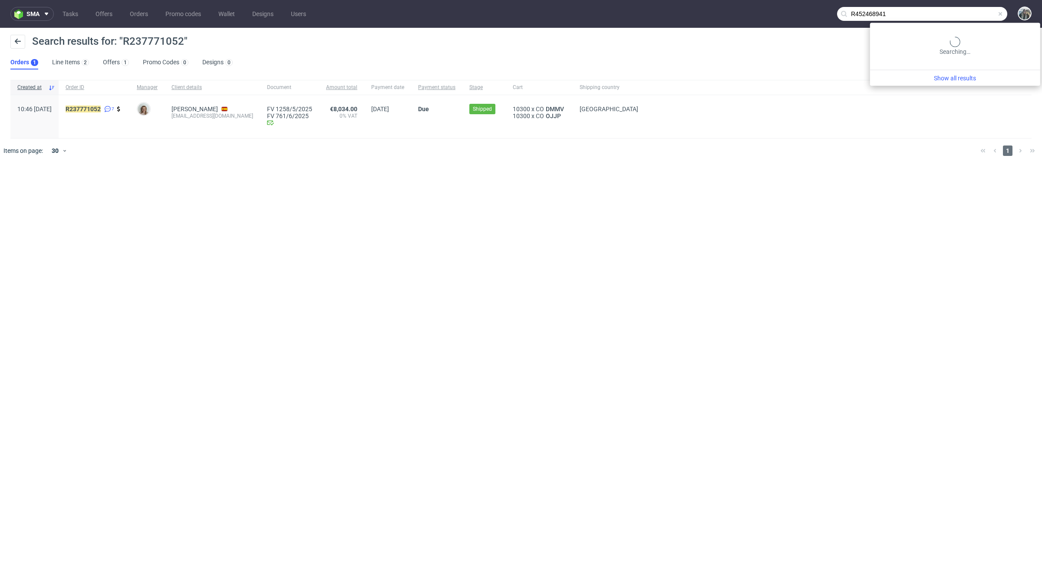
type input "R452468941"
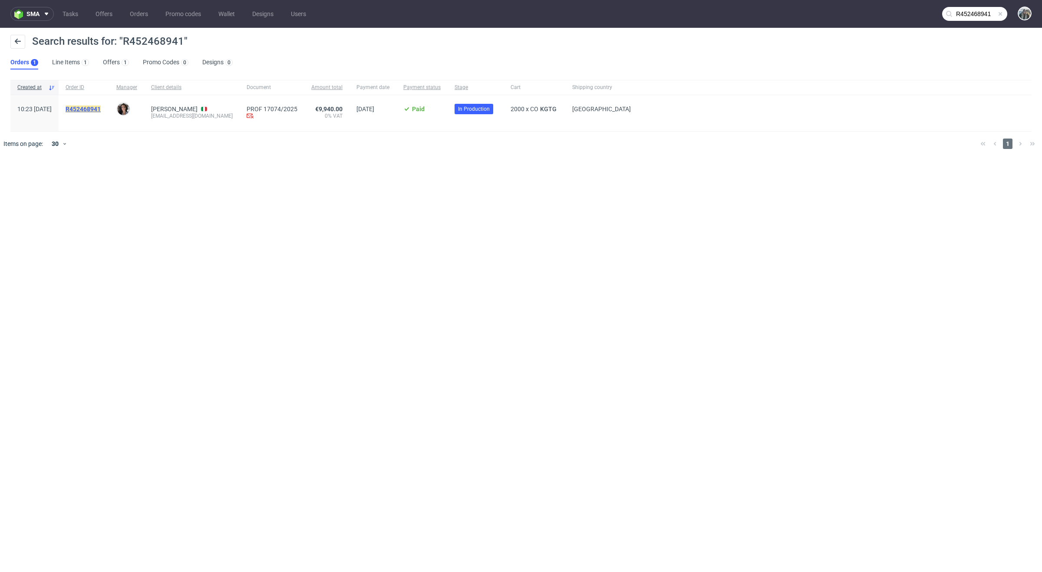
click at [101, 109] on mark "R452468941" at bounding box center [83, 109] width 35 height 7
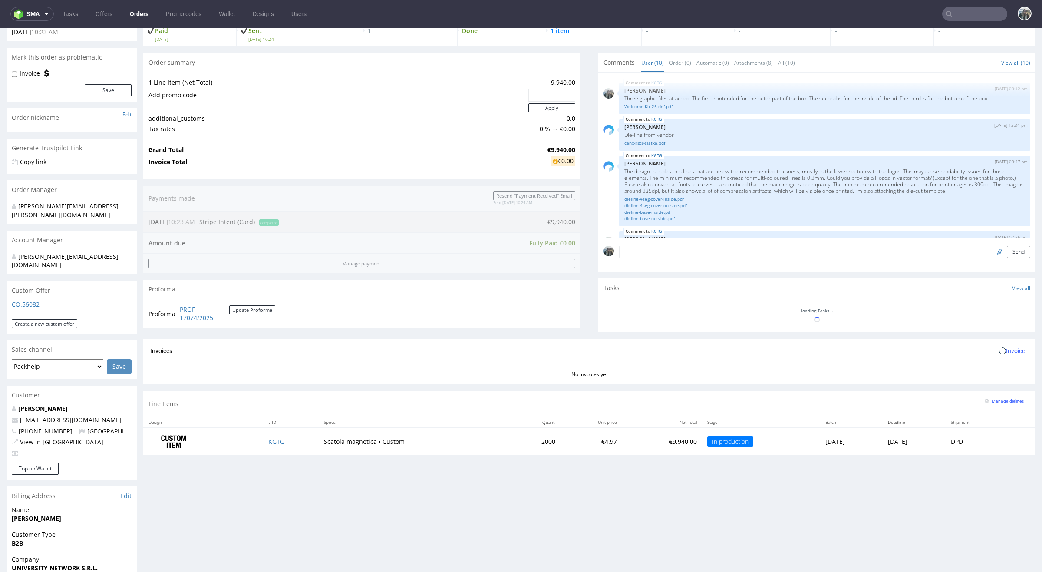
scroll to position [335, 0]
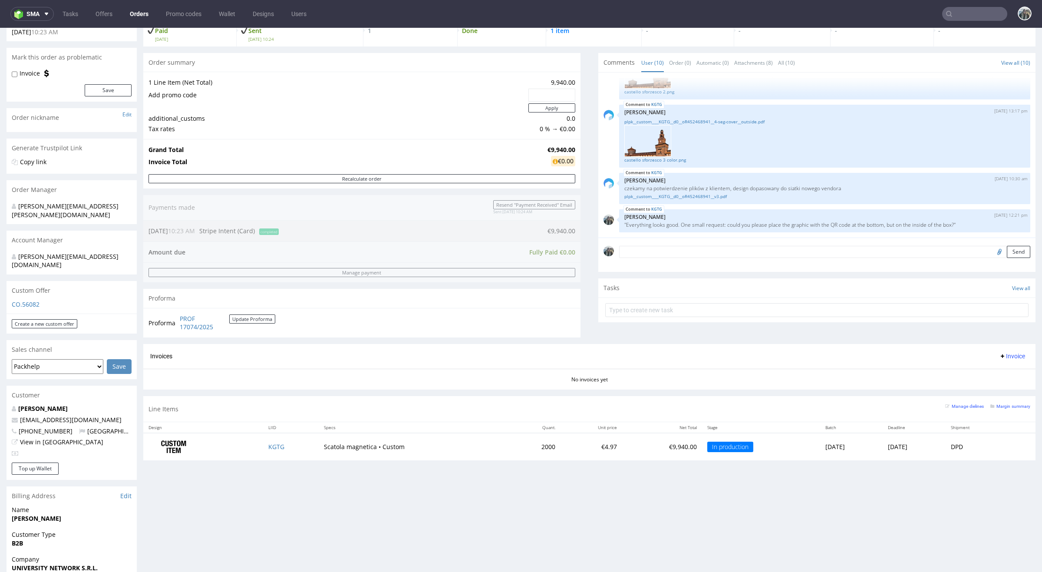
click at [965, 18] on input "text" at bounding box center [974, 14] width 65 height 14
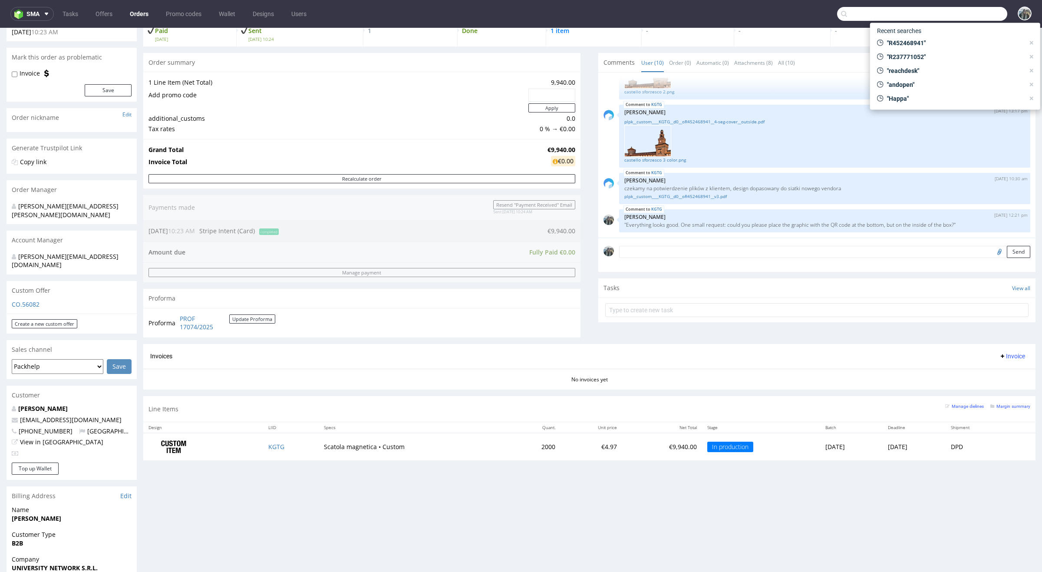
paste input "R830459063"
type input "R830459063"
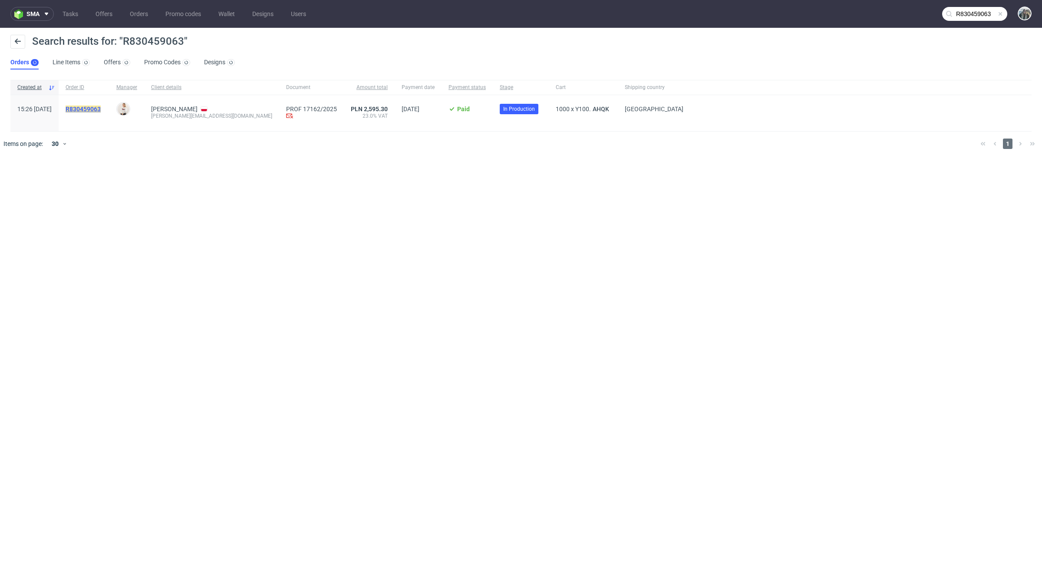
click at [101, 111] on mark "R830459063" at bounding box center [83, 109] width 35 height 7
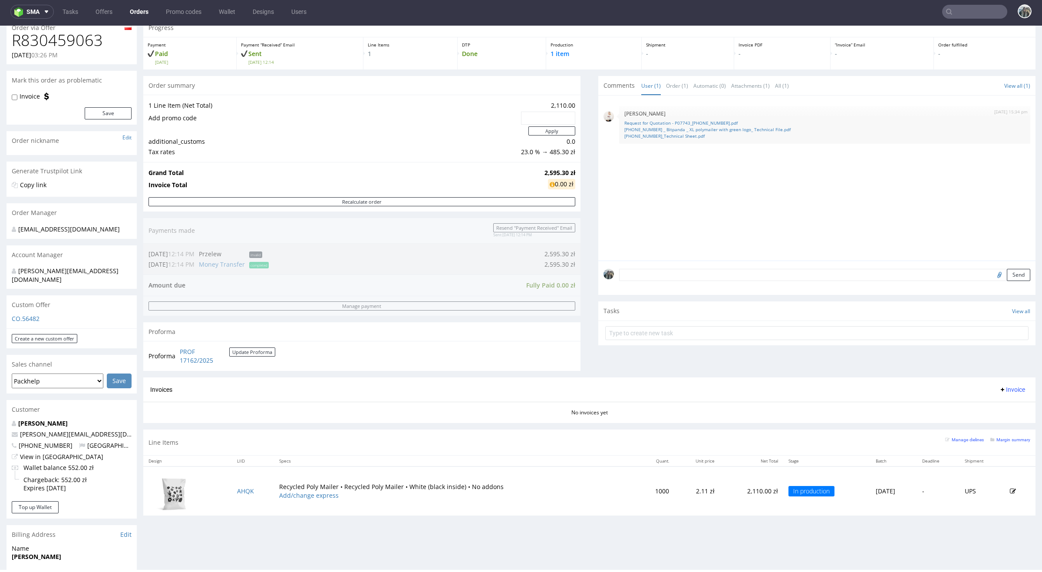
scroll to position [30, 0]
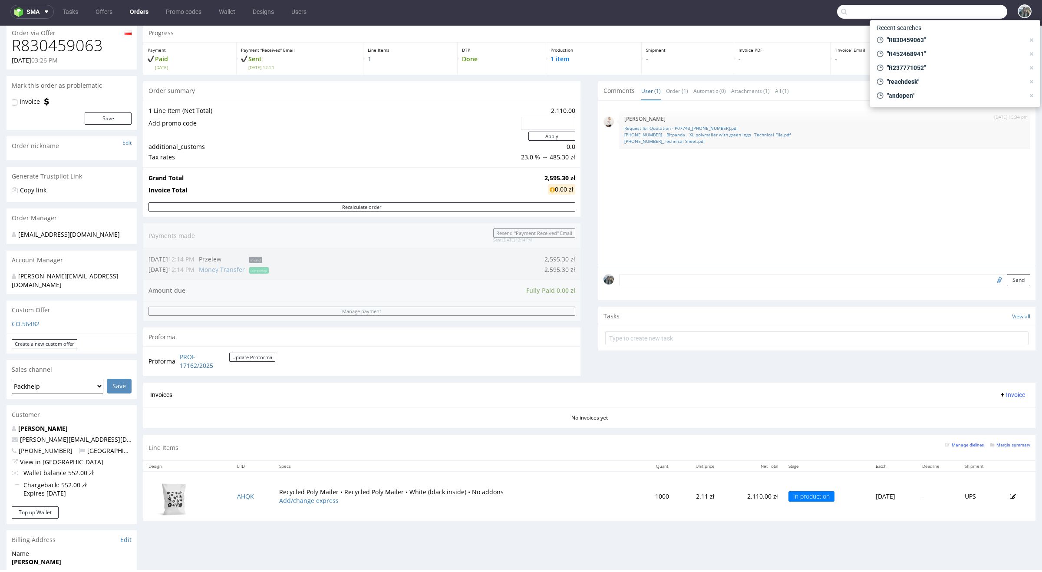
click at [975, 11] on input "text" at bounding box center [922, 12] width 170 height 14
paste input "R812170330"
type input "R812170330"
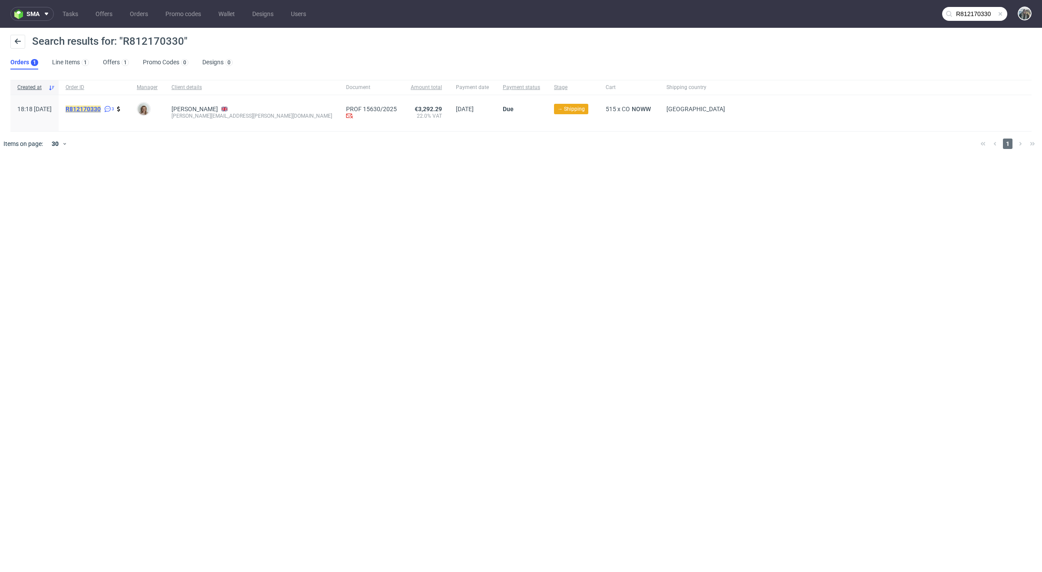
click at [101, 111] on mark "R812170330" at bounding box center [83, 109] width 35 height 7
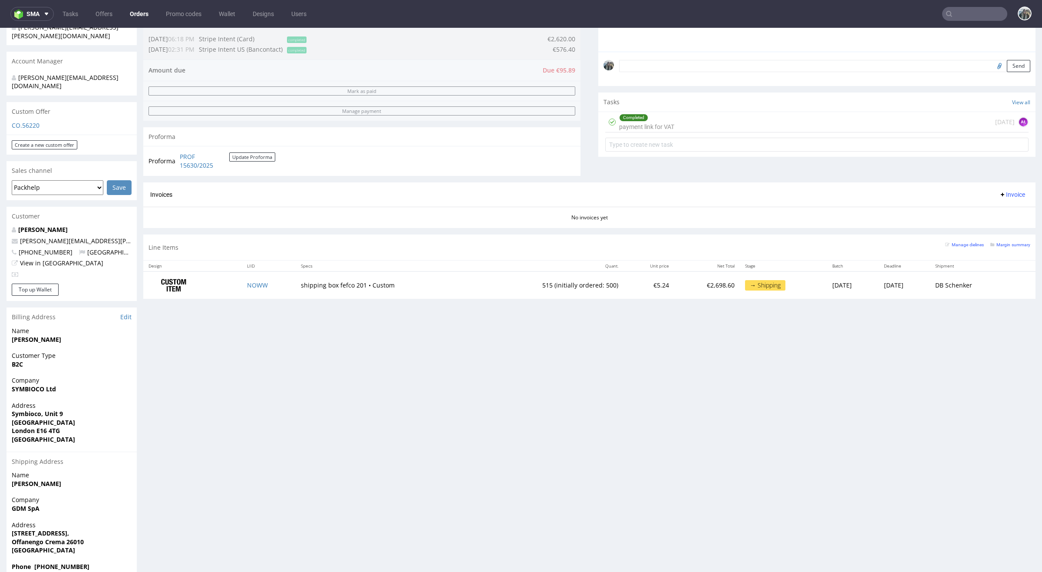
scroll to position [239, 0]
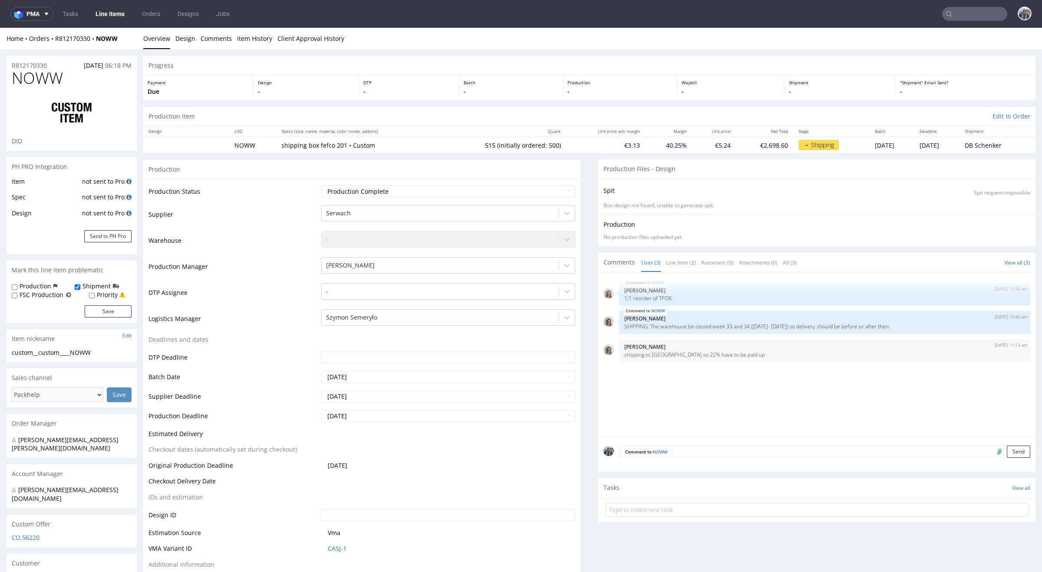
click at [56, 84] on span "NOWW" at bounding box center [37, 77] width 51 height 17
click at [45, 85] on span "NOWW" at bounding box center [37, 77] width 51 height 17
copy span "NOWW"
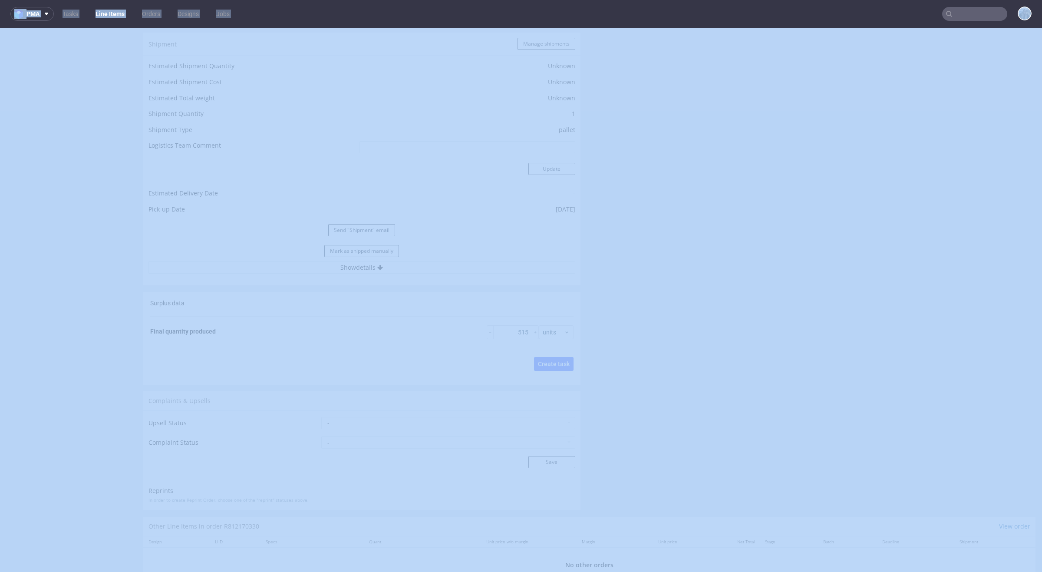
scroll to position [1125, 0]
click at [343, 242] on button "Show details" at bounding box center [362, 240] width 427 height 12
click at [338, 293] on input "PLWAW508028308" at bounding box center [424, 296] width 303 height 12
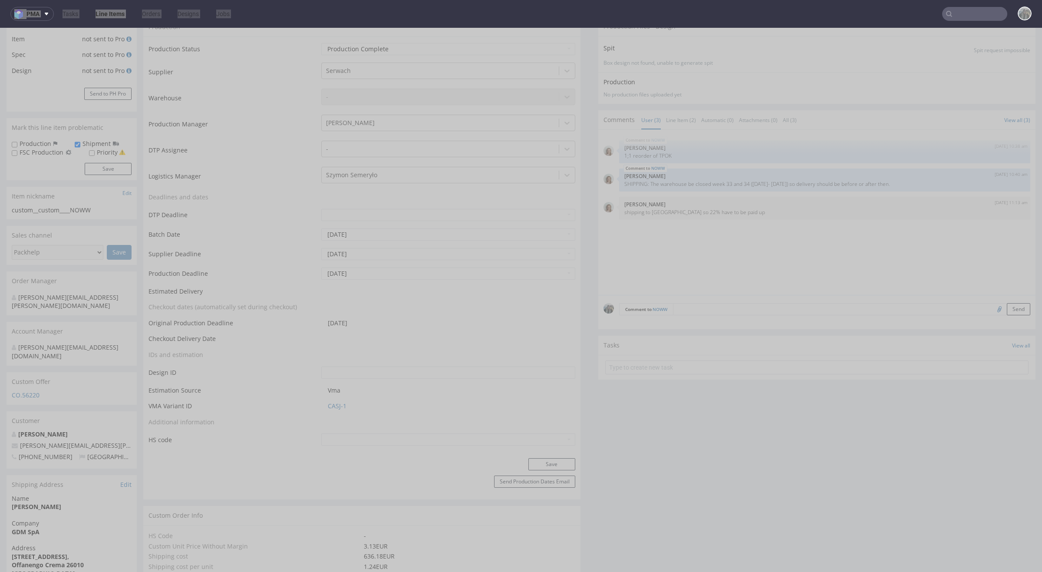
scroll to position [0, 0]
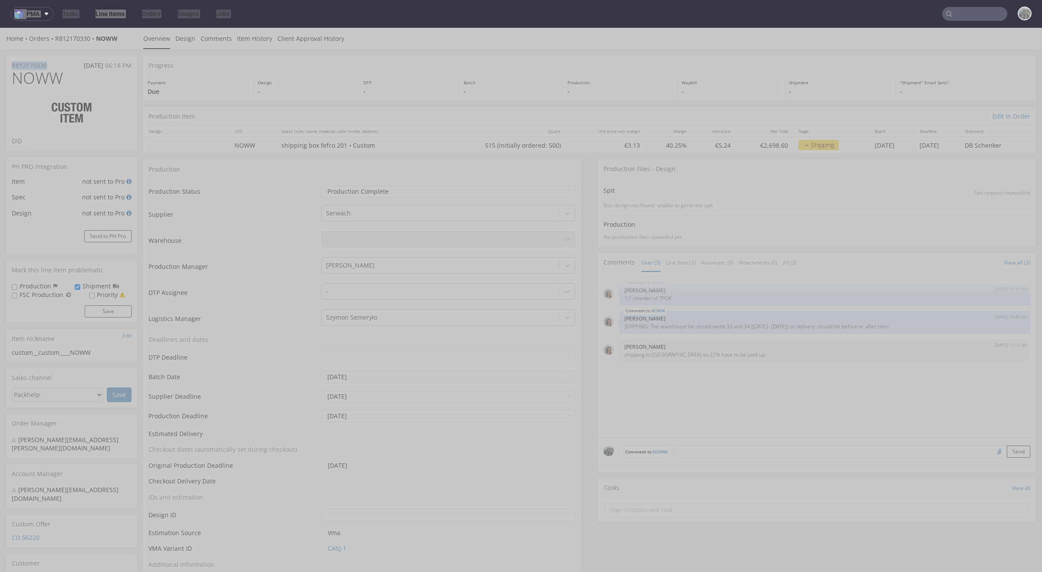
drag, startPoint x: 34, startPoint y: 63, endPoint x: 0, endPoint y: 63, distance: 34.3
copy p "R812170330"
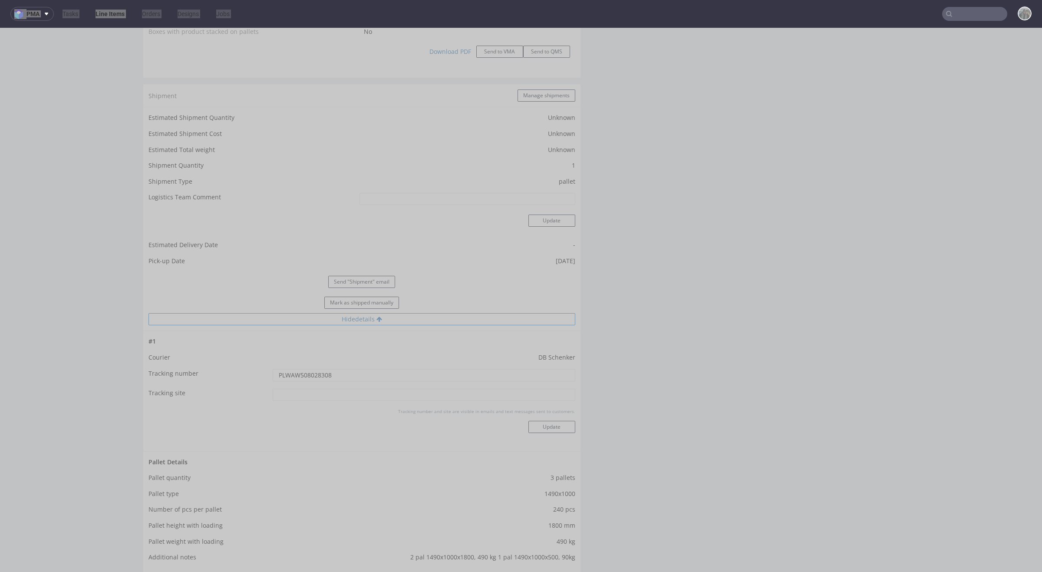
scroll to position [1073, 0]
click at [346, 347] on input "PLWAW508028308" at bounding box center [424, 347] width 303 height 12
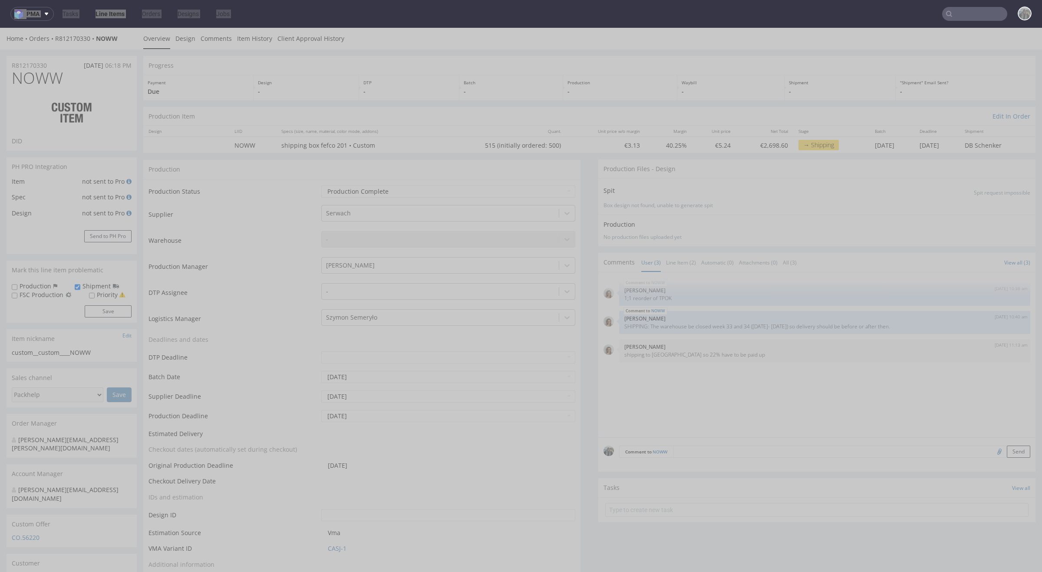
click at [34, 69] on span "NOWW" at bounding box center [37, 77] width 51 height 17
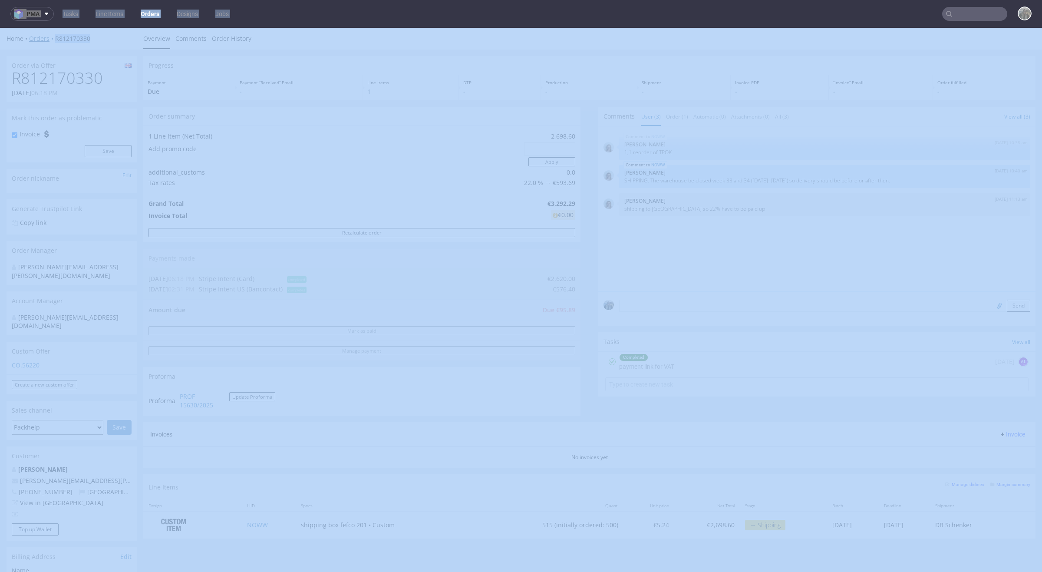
drag, startPoint x: 87, startPoint y: 38, endPoint x: 52, endPoint y: 40, distance: 35.7
click at [52, 40] on div "Home Orders R812170330" at bounding box center [72, 38] width 130 height 9
copy link "R812170330"
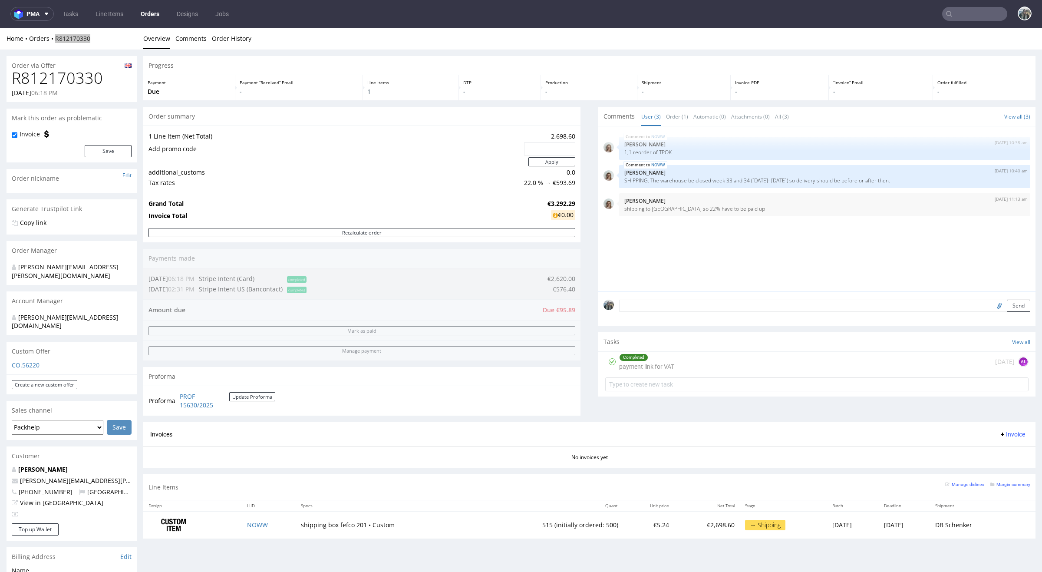
click at [959, 2] on nav "pma Tasks Line Items Orders Designs Jobs" at bounding box center [521, 14] width 1042 height 28
click at [959, 17] on input "text" at bounding box center [974, 14] width 65 height 14
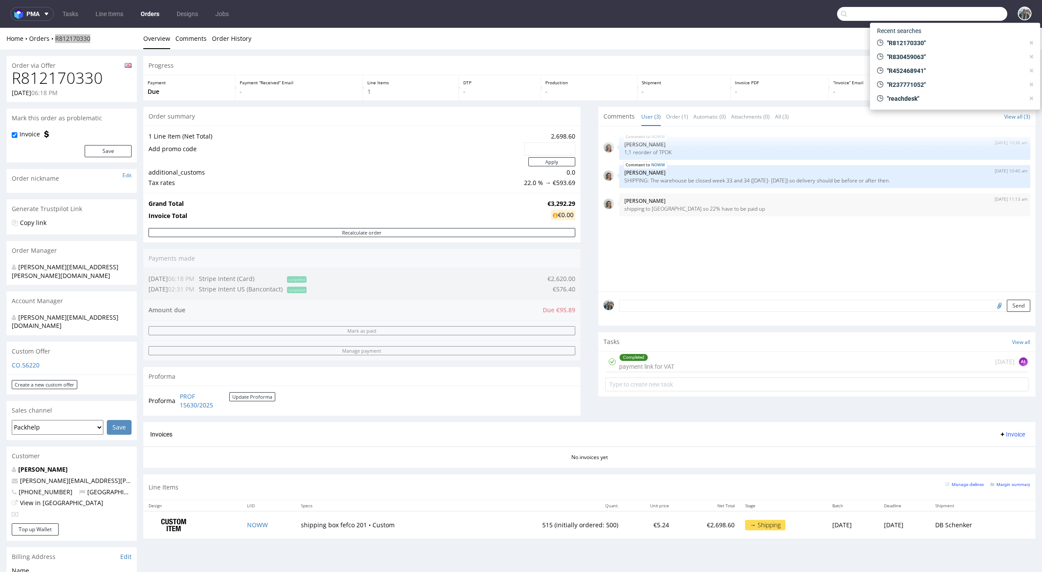
paste input "R019200081"
type input "R019200081"
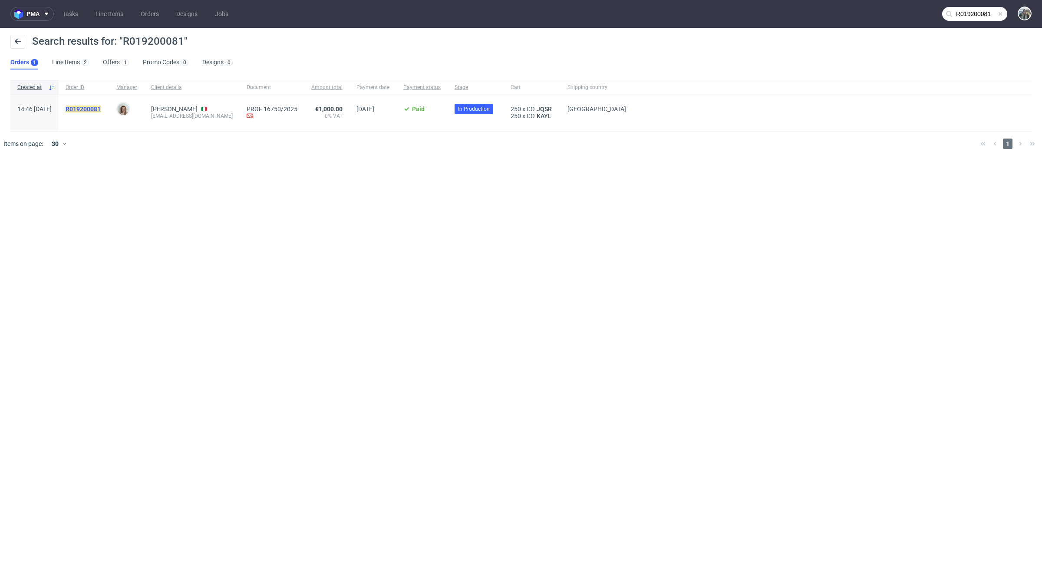
click at [101, 106] on mark "R019200081" at bounding box center [83, 109] width 35 height 7
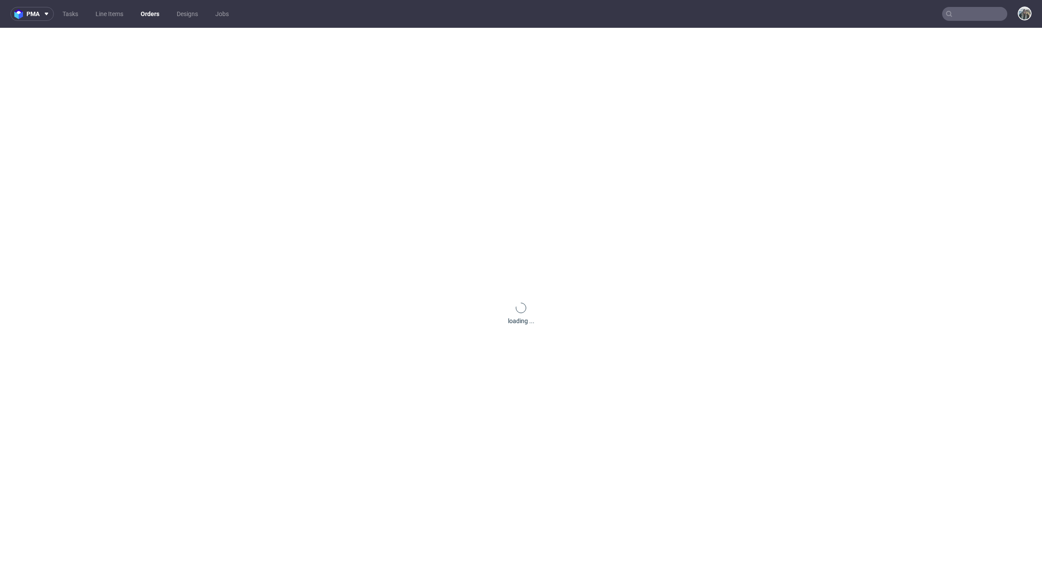
click at [102, 105] on div "loading ..." at bounding box center [521, 314] width 1042 height 572
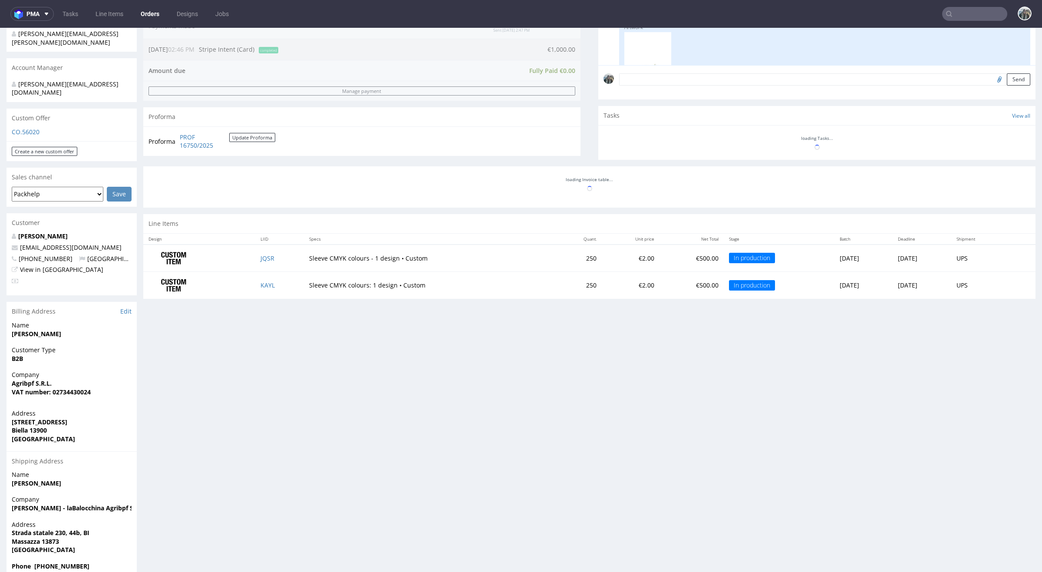
scroll to position [220, 0]
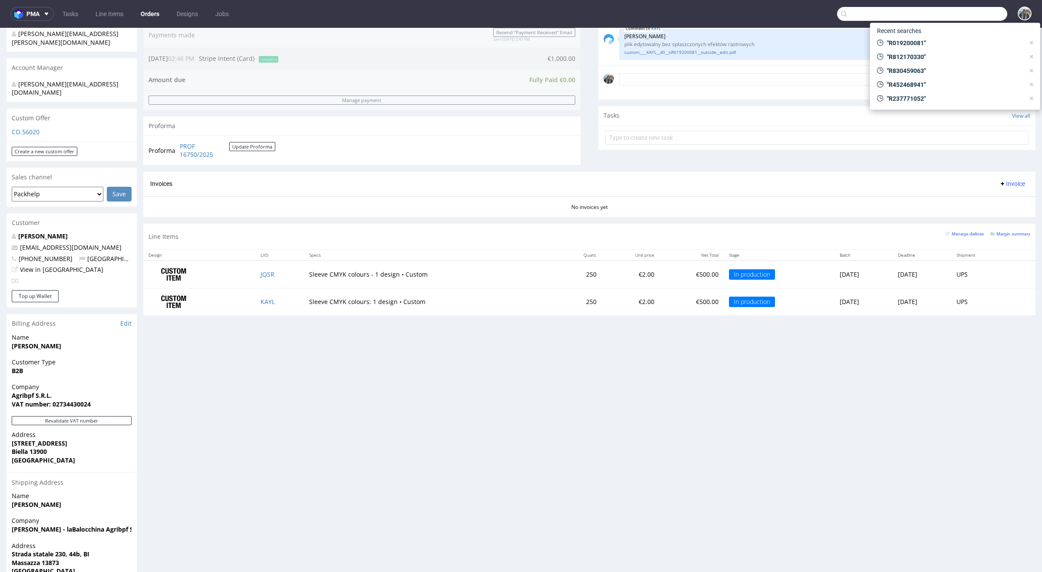
click at [957, 15] on input "text" at bounding box center [922, 14] width 170 height 14
paste input "R903095205"
type input "R903095205"
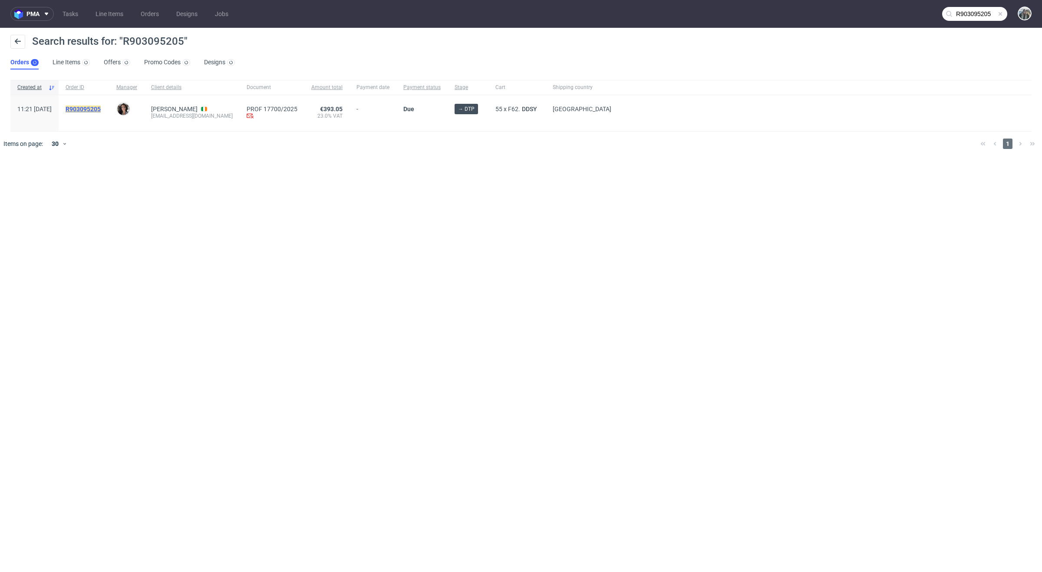
click at [101, 109] on mark "R903095205" at bounding box center [83, 109] width 35 height 7
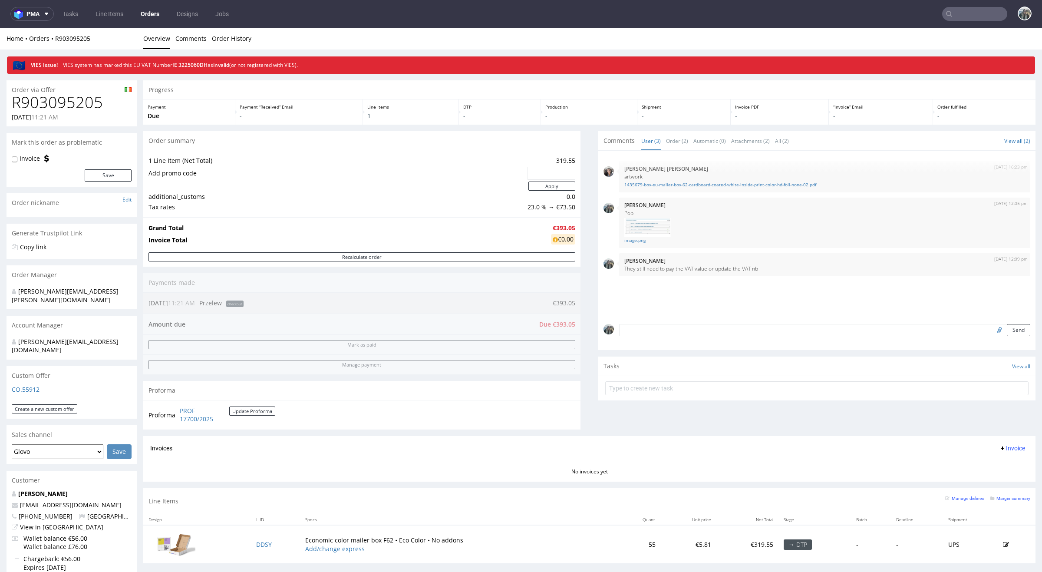
scroll to position [138, 0]
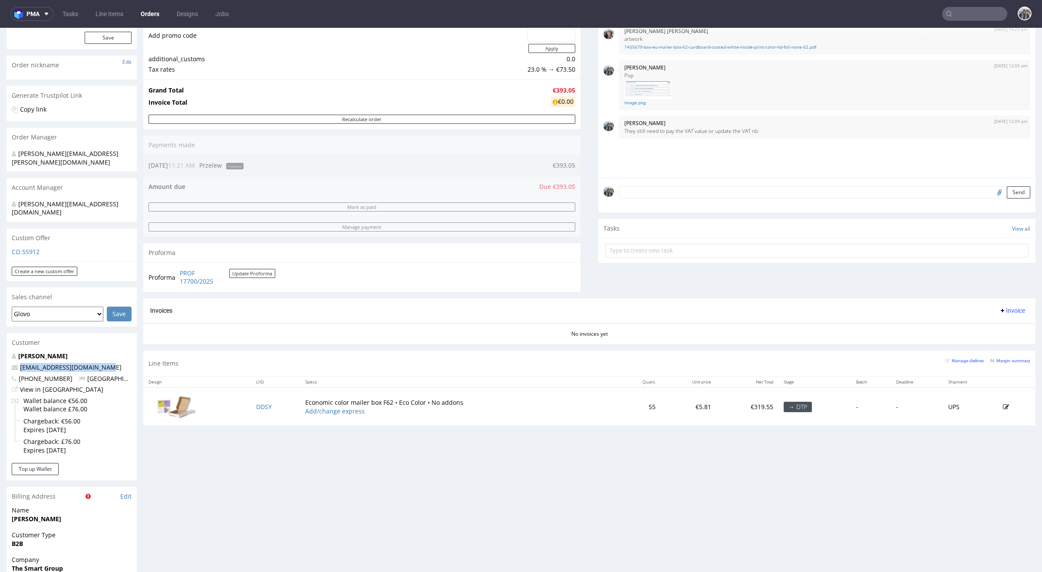
drag, startPoint x: 114, startPoint y: 353, endPoint x: 0, endPoint y: 353, distance: 113.8
click at [0, 353] on div "Order via Offer R903095205 21.08.2025 11:21 AM Mark this order as problematic I…" at bounding box center [521, 371] width 1042 height 870
copy span "productioncrew@swaghut.com"
click at [975, 17] on input "text" at bounding box center [974, 14] width 65 height 14
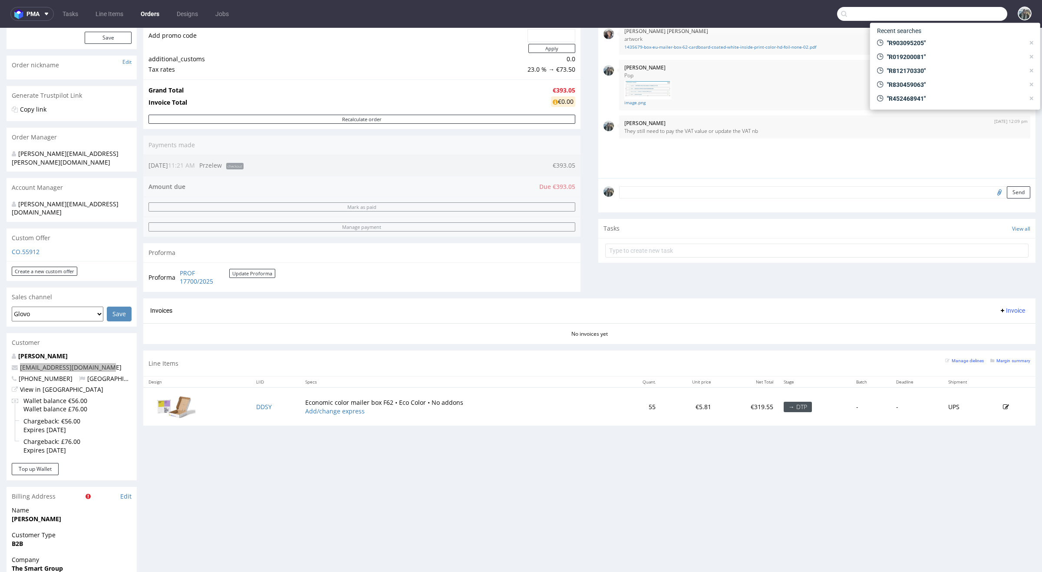
paste input "R858063325"
type input "R858063325"
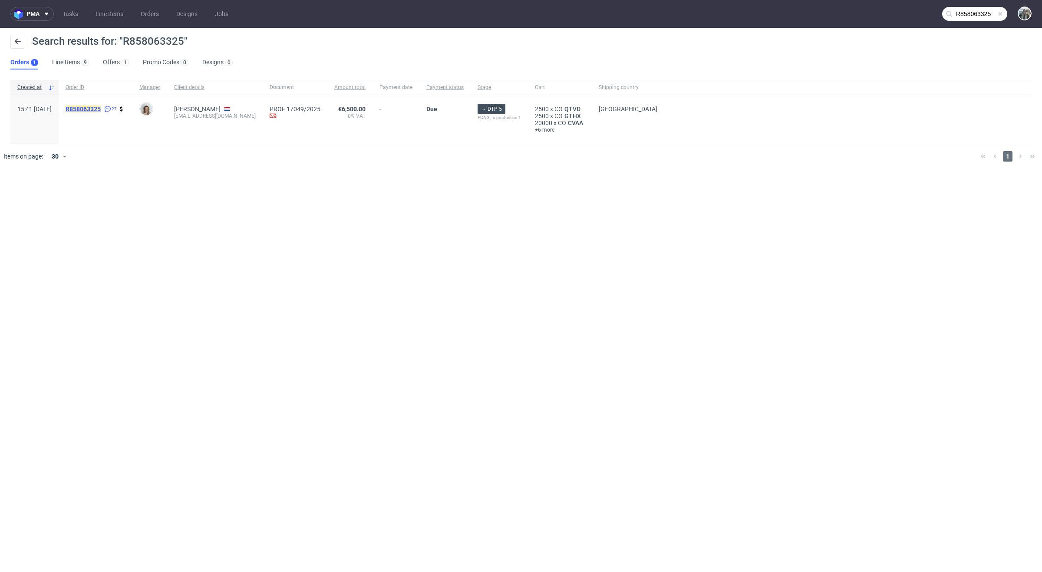
click at [87, 109] on mark "R858063325" at bounding box center [83, 109] width 35 height 7
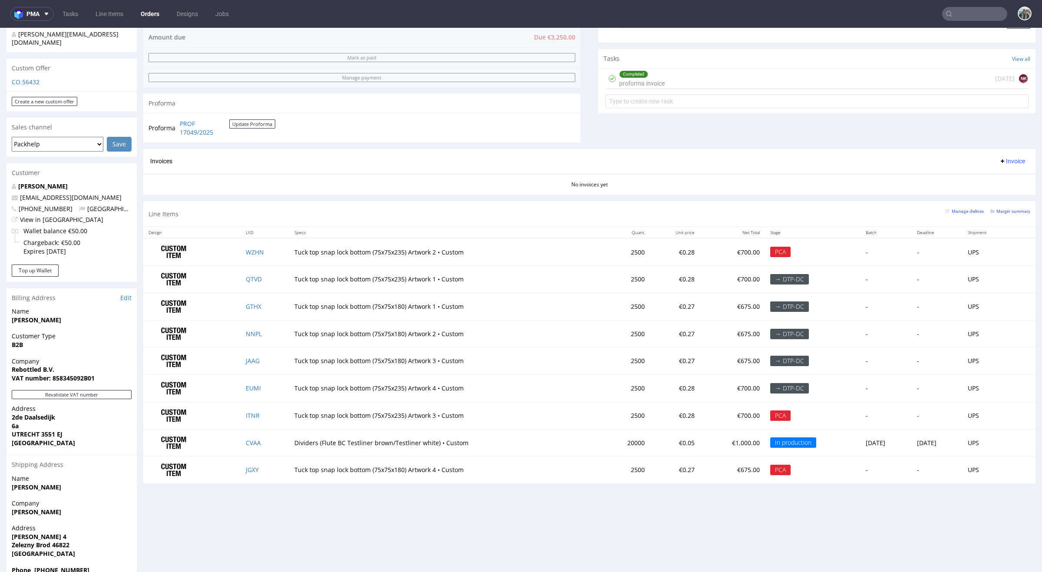
scroll to position [287, 0]
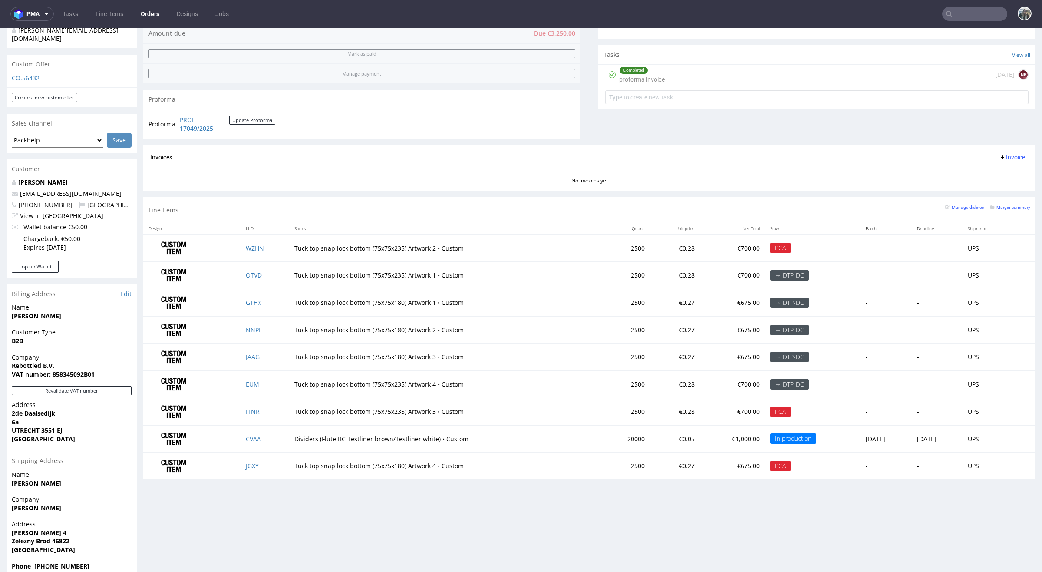
click at [974, 19] on input "text" at bounding box center [974, 14] width 65 height 14
paste input "R895915287"
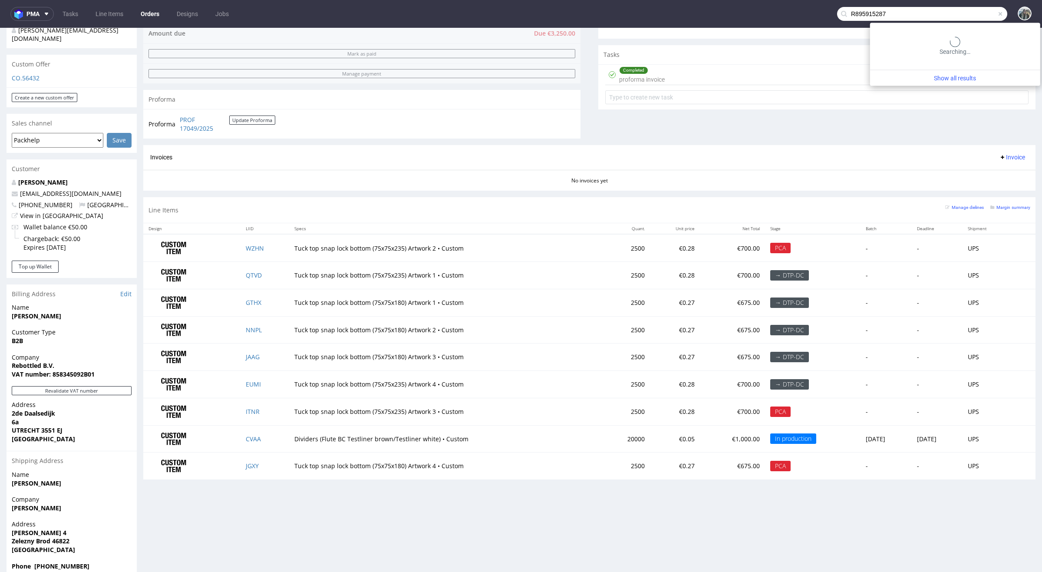
type input "R895915287"
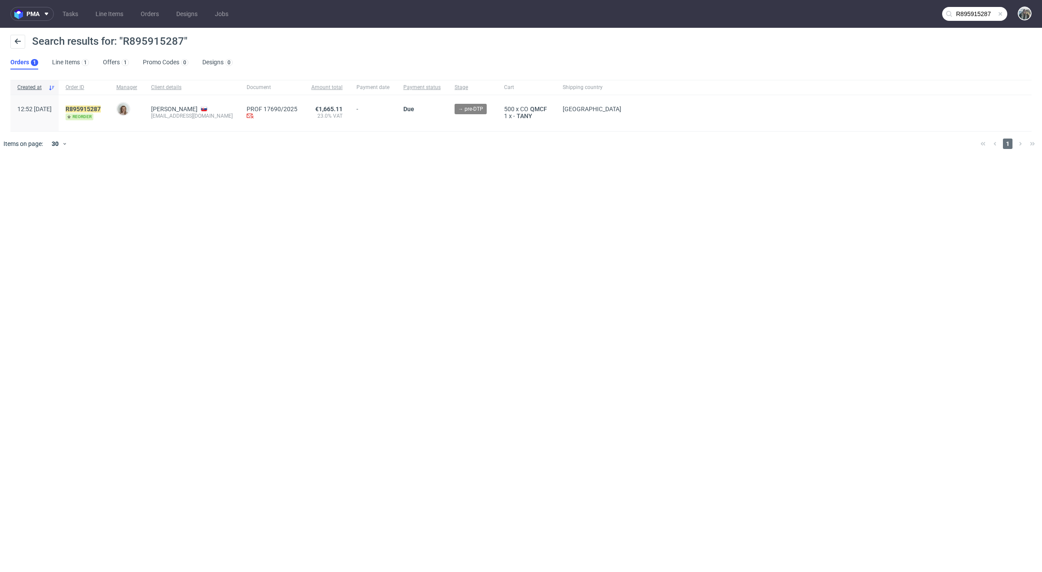
click at [102, 104] on div "R895915287 reorder" at bounding box center [84, 113] width 51 height 36
click at [101, 106] on mark "R895915287" at bounding box center [83, 109] width 35 height 7
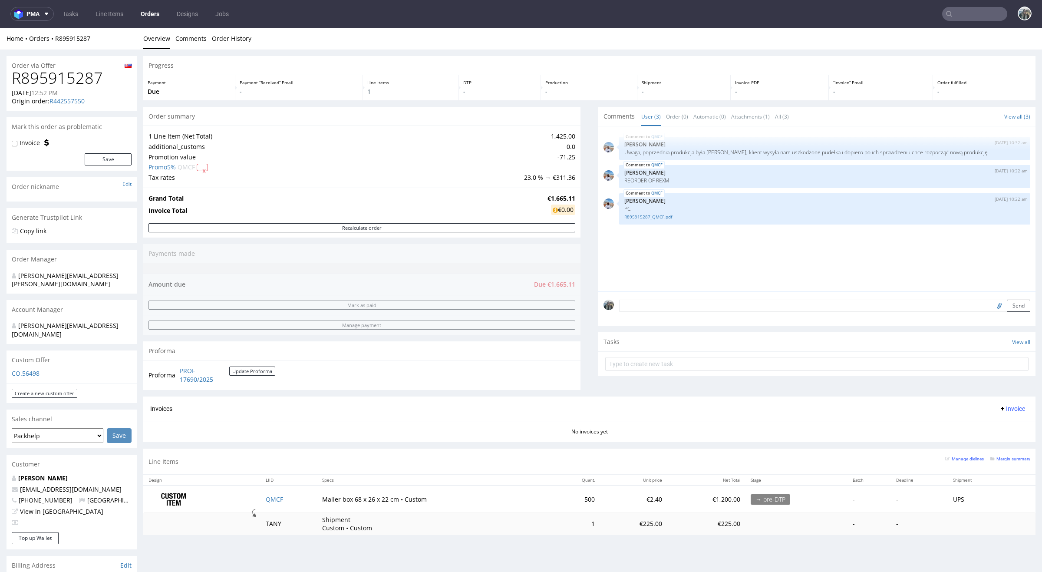
scroll to position [0, 0]
click at [966, 15] on input "text" at bounding box center [974, 14] width 65 height 14
paste input "R021977531"
type input "R021977531"
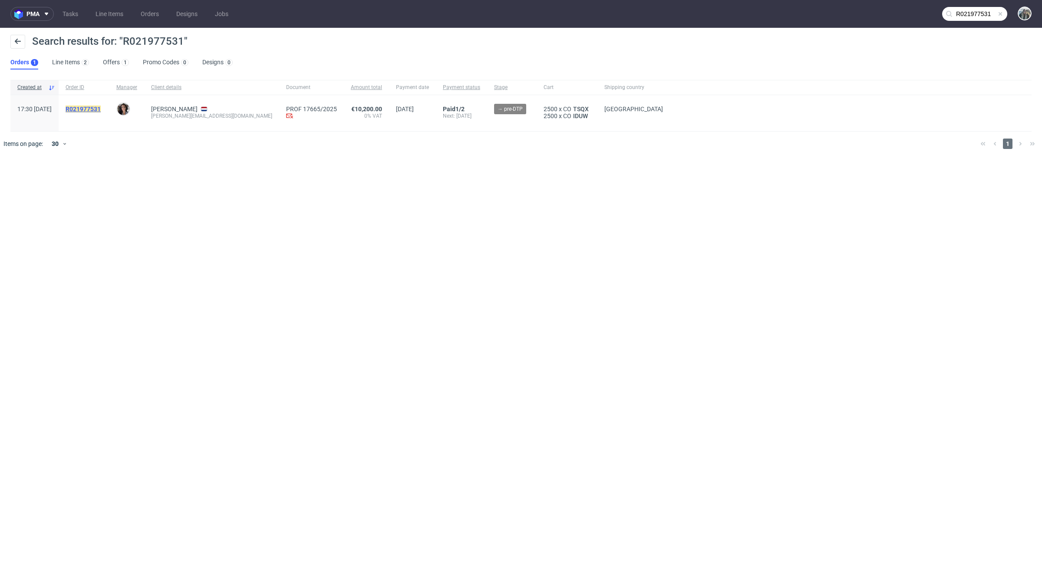
click at [101, 106] on mark "R021977531" at bounding box center [83, 109] width 35 height 7
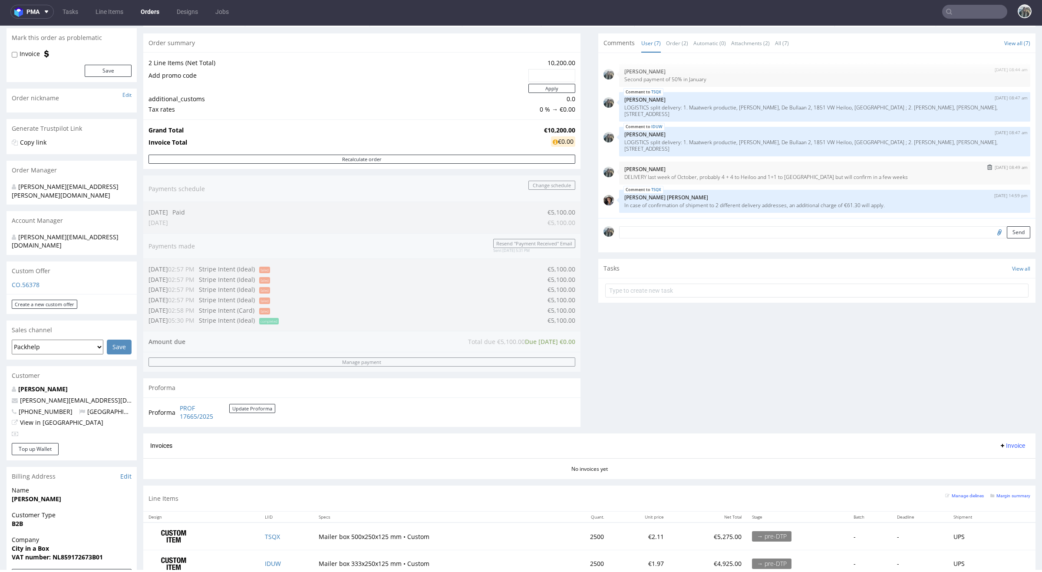
scroll to position [109, 0]
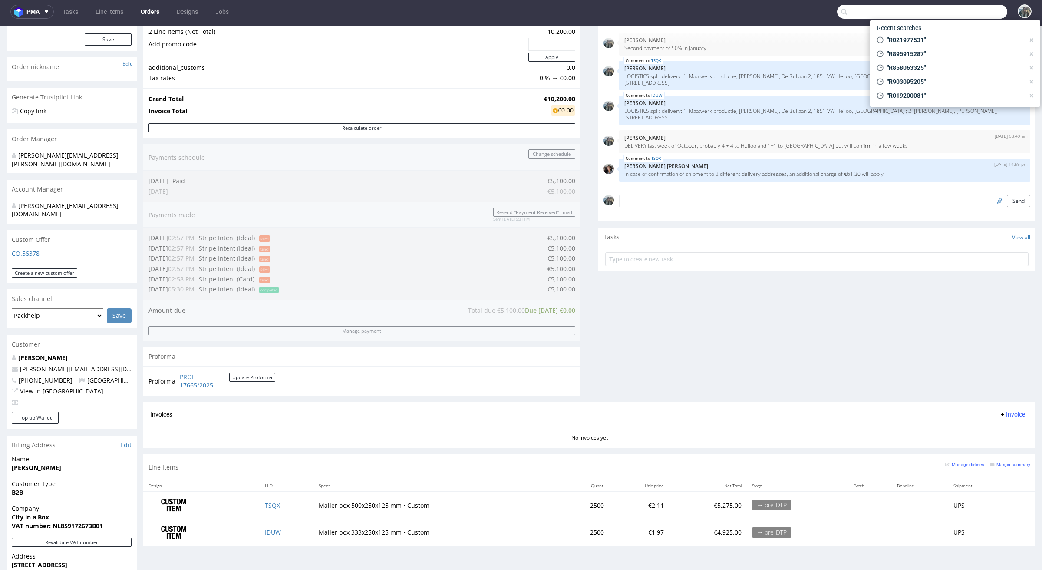
click at [951, 11] on input "text" at bounding box center [922, 12] width 170 height 14
paste input "R903095205"
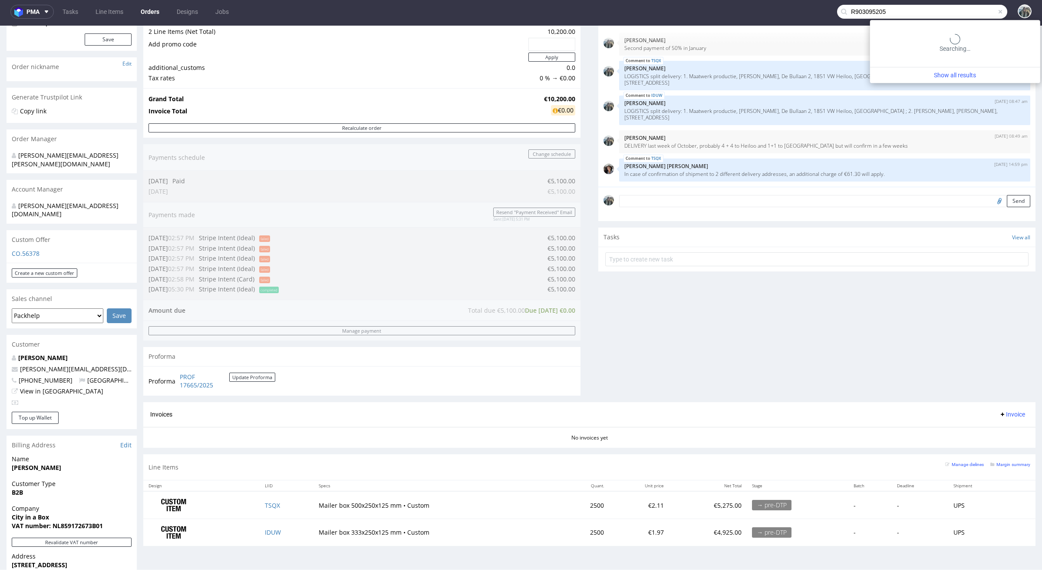
type input "R903095205"
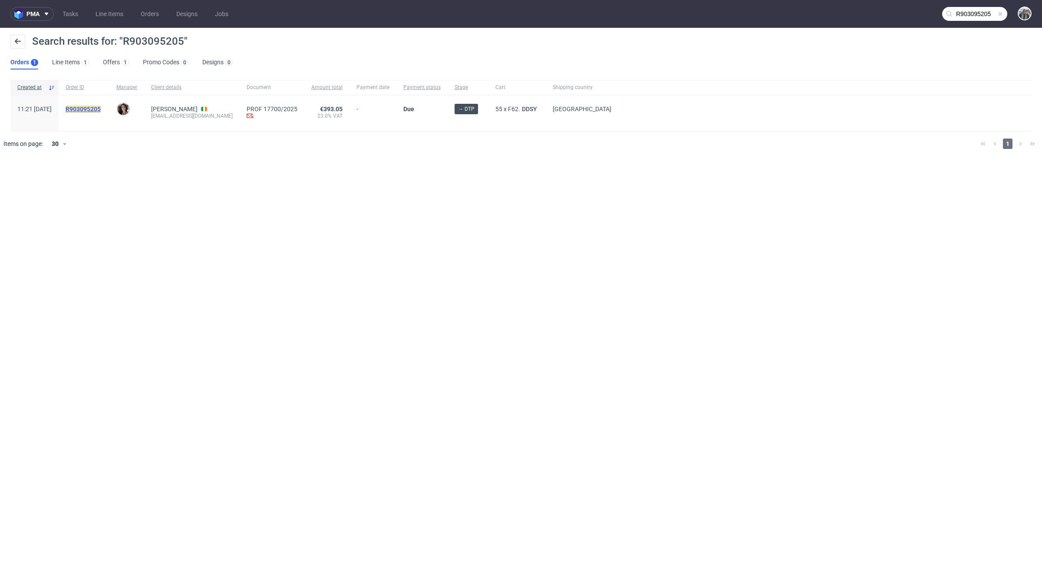
click at [101, 110] on mark "R903095205" at bounding box center [83, 109] width 35 height 7
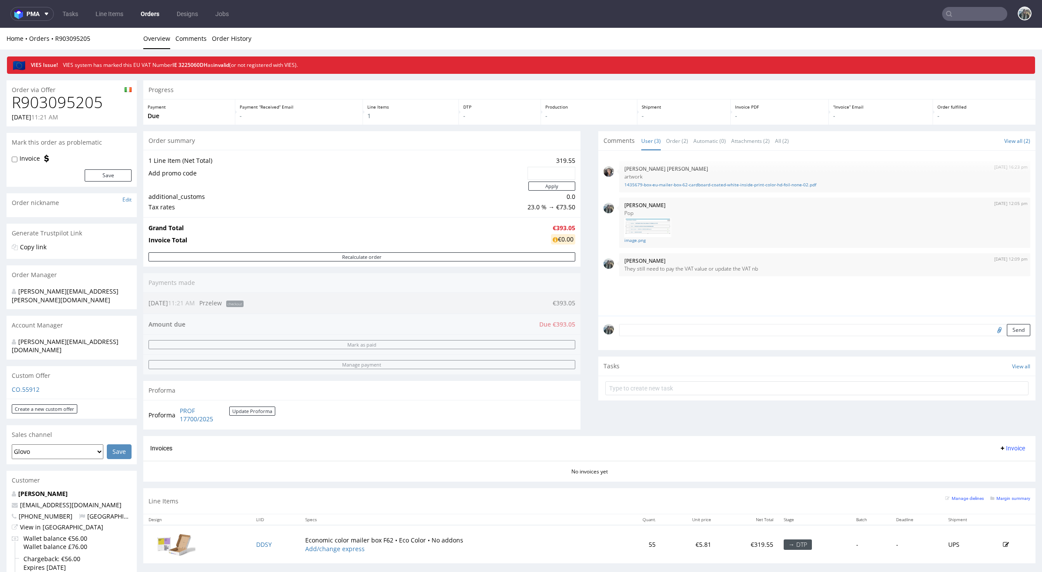
click at [959, 14] on input "text" at bounding box center [974, 14] width 65 height 14
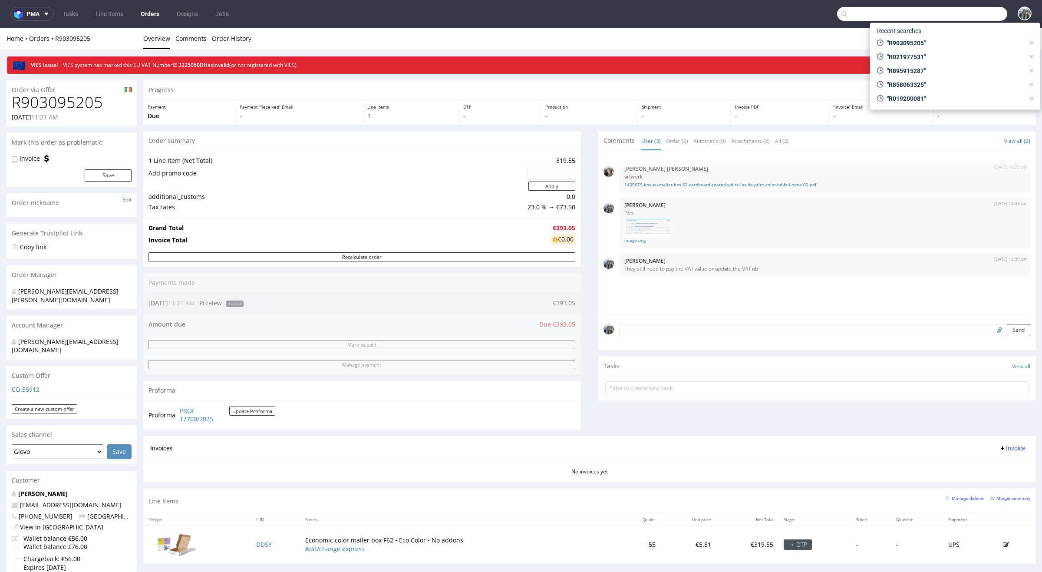
paste input "17636/2025"
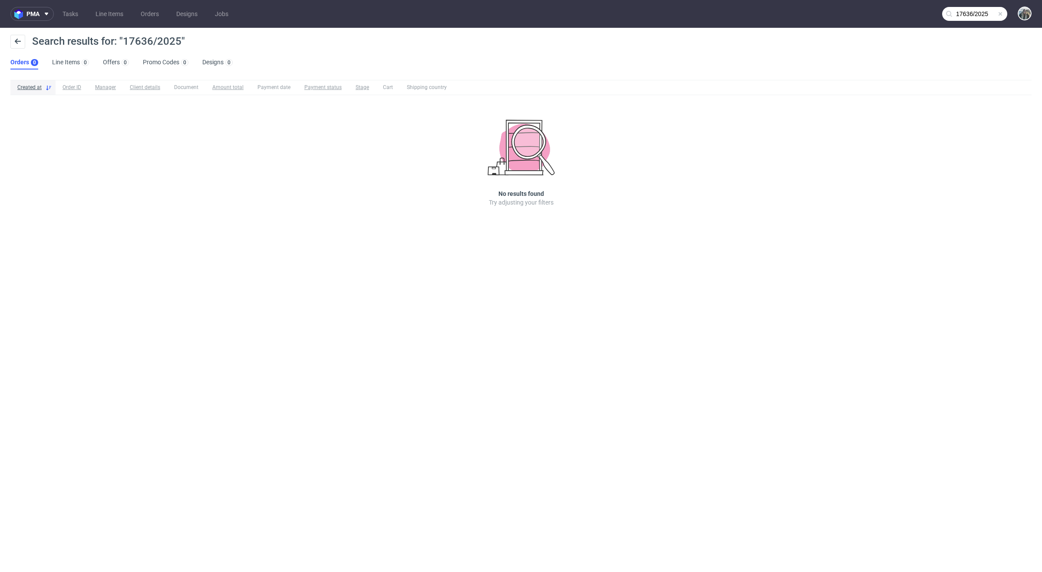
click at [986, 20] on input "17636/2025" at bounding box center [974, 14] width 65 height 14
paste input "auxivo"
type input "auxivo"
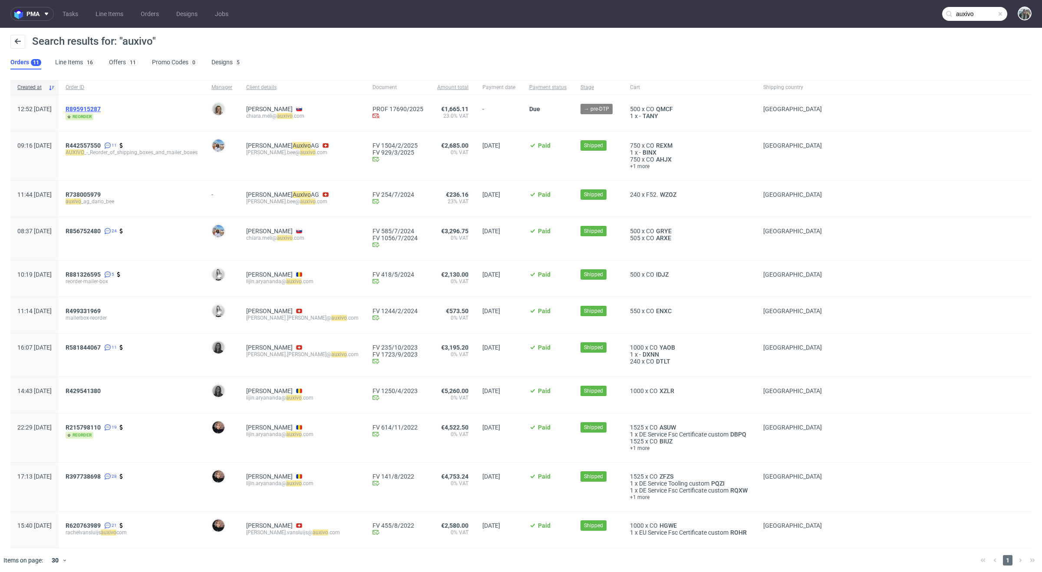
click at [101, 109] on span "R895915287" at bounding box center [83, 109] width 35 height 7
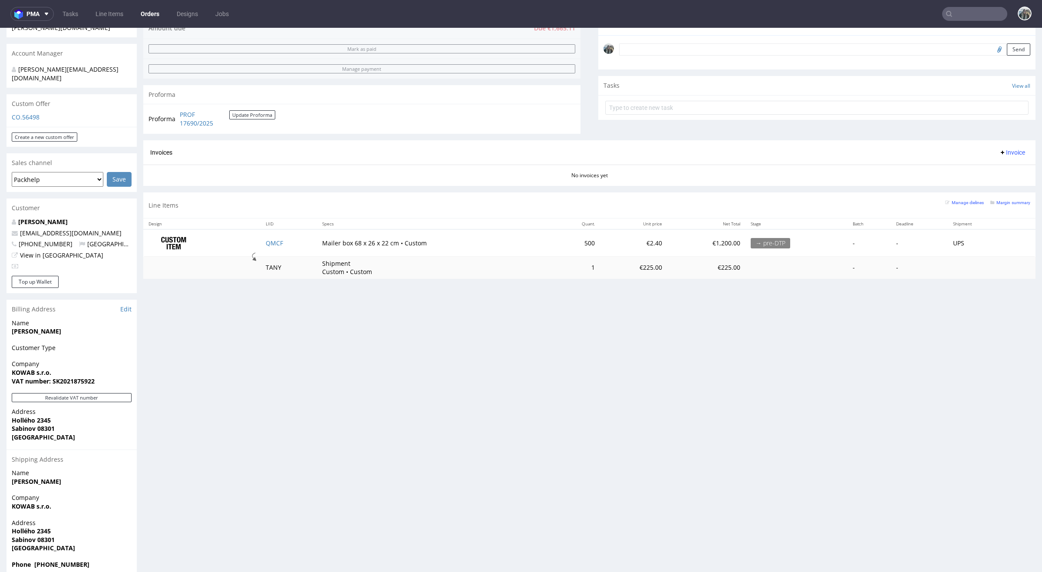
scroll to position [3, 0]
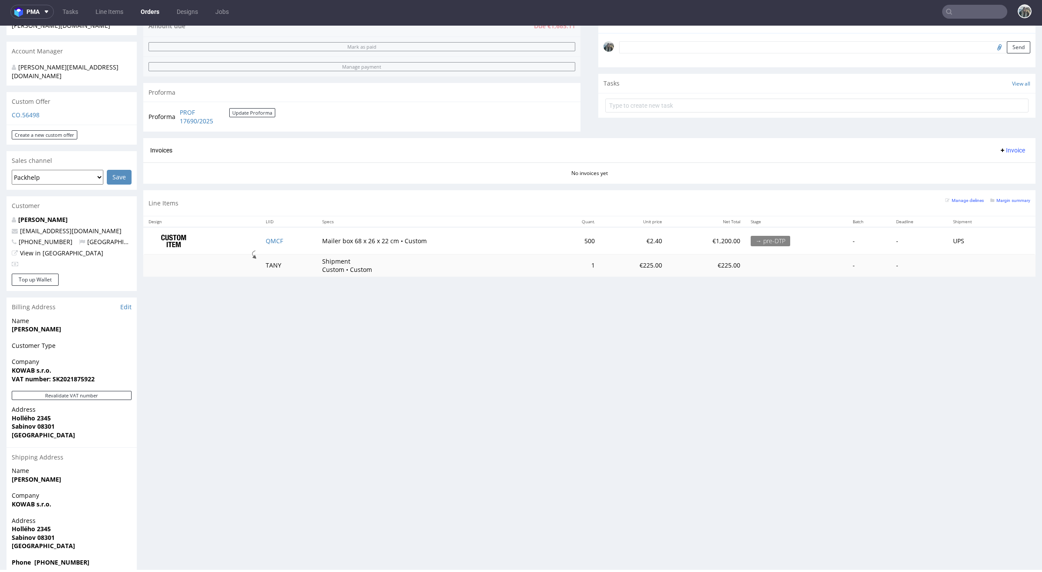
click at [70, 375] on strong "VAT number: SK2021875922" at bounding box center [53, 379] width 83 height 8
copy strong "SK2021875922"
click at [129, 303] on link "Edit" at bounding box center [125, 307] width 11 height 9
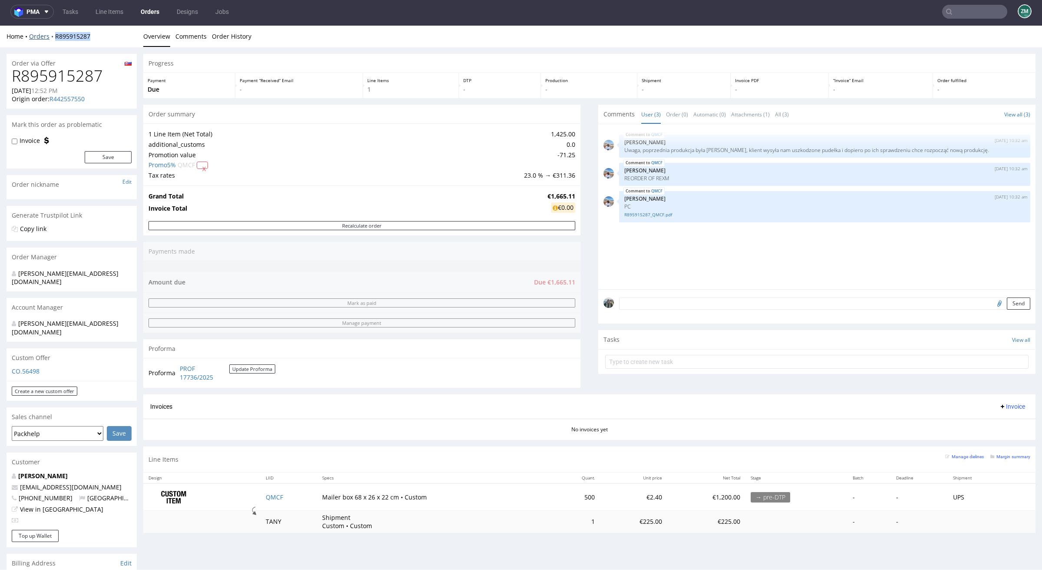
drag, startPoint x: 100, startPoint y: 40, endPoint x: 54, endPoint y: 38, distance: 46.5
click at [54, 38] on div "Home Orders R895915287" at bounding box center [72, 36] width 130 height 9
copy link "R895915287"
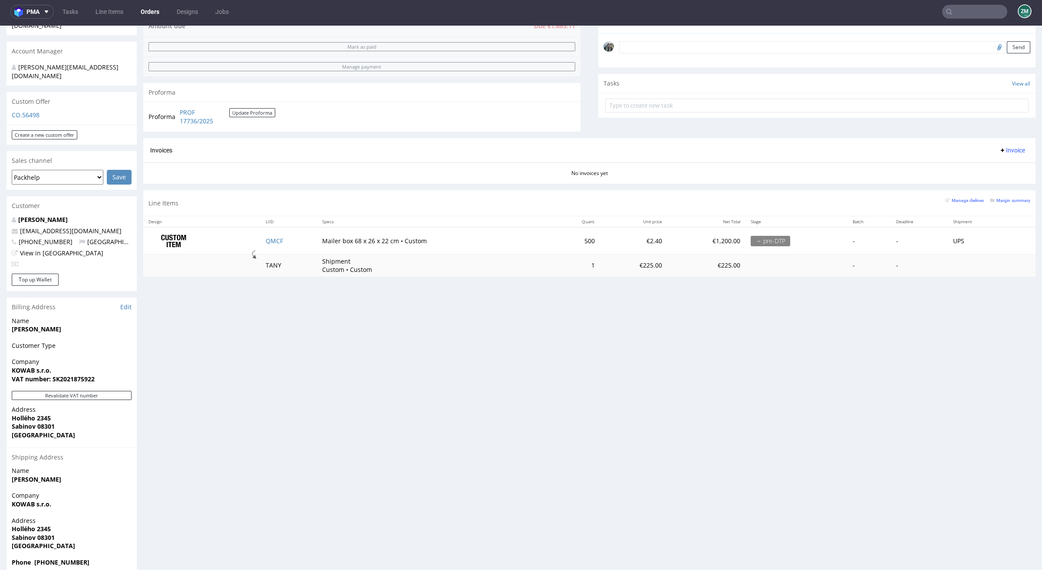
click at [160, 459] on div "Progress Payment Due Payment “Received” Email - Line Items 1 DTP - Production -…" at bounding box center [589, 186] width 892 height 777
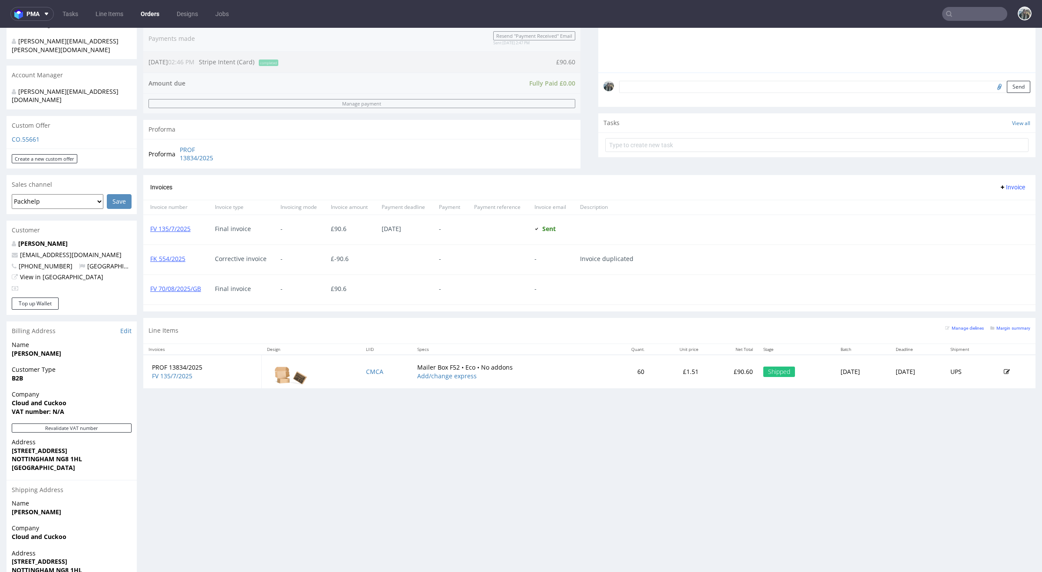
scroll to position [225, 0]
drag, startPoint x: 106, startPoint y: 242, endPoint x: 0, endPoint y: 242, distance: 106.0
click at [0, 242] on div "Order via Offer R689722837 [DATE] 02:46 PM [PERSON_NAME] this order as problema…" at bounding box center [521, 220] width 1042 height 790
copy span "[EMAIL_ADDRESS][DOMAIN_NAME]"
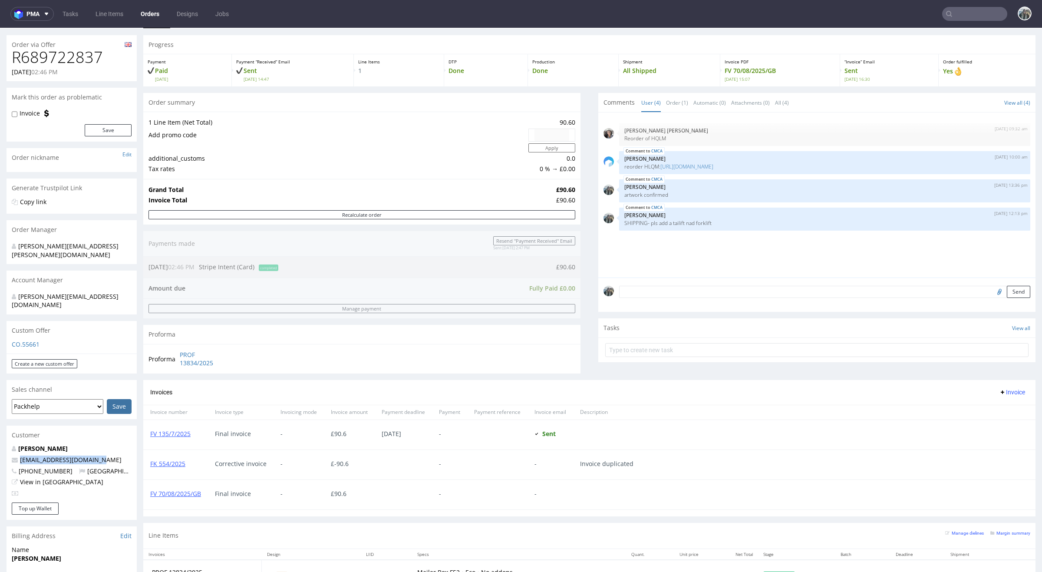
scroll to position [0, 0]
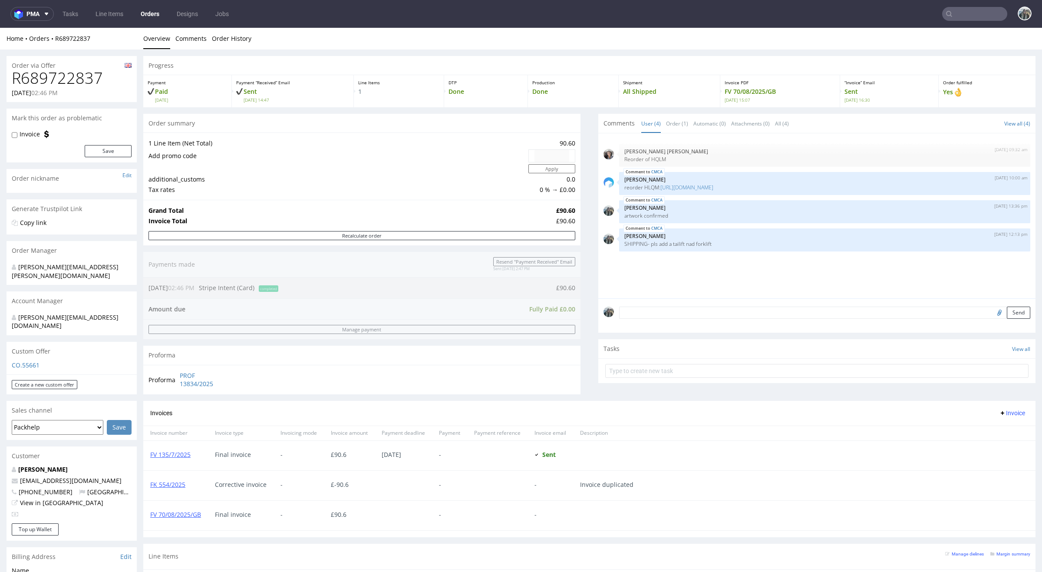
click at [77, 78] on h1 "R689722837" at bounding box center [72, 77] width 120 height 17
click at [77, 77] on h1 "R689722837" at bounding box center [72, 77] width 120 height 17
copy h1 "R689722837"
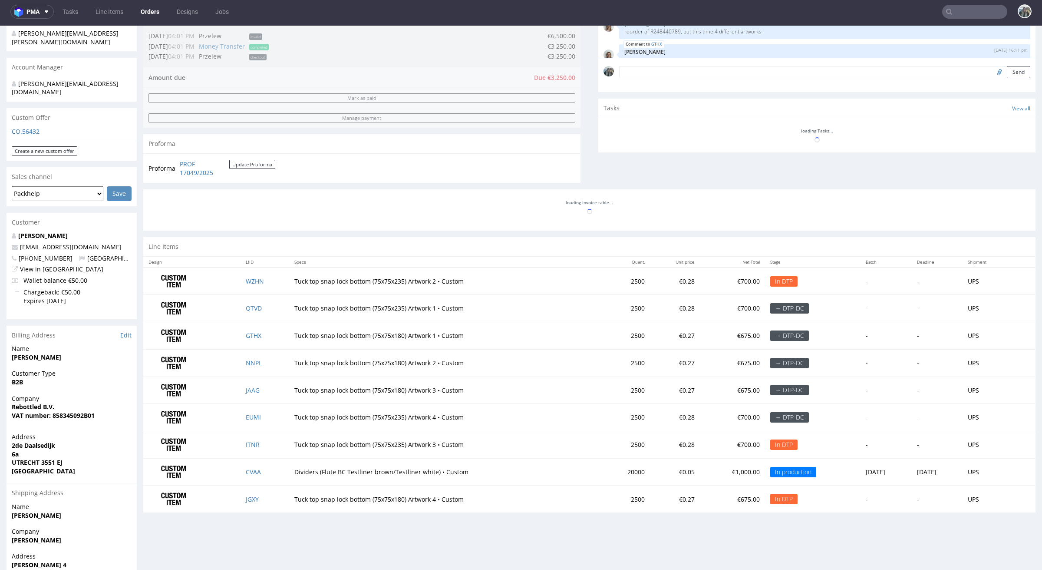
scroll to position [772, 0]
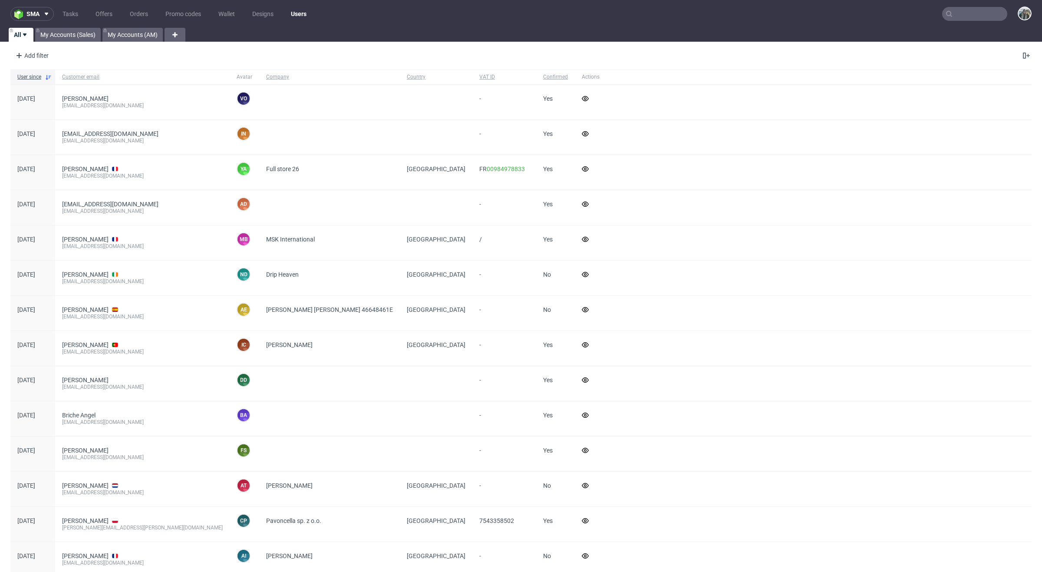
click at [974, 6] on nav "sma Tasks Offers Orders Promo codes Wallet Designs Users" at bounding box center [521, 14] width 1042 height 28
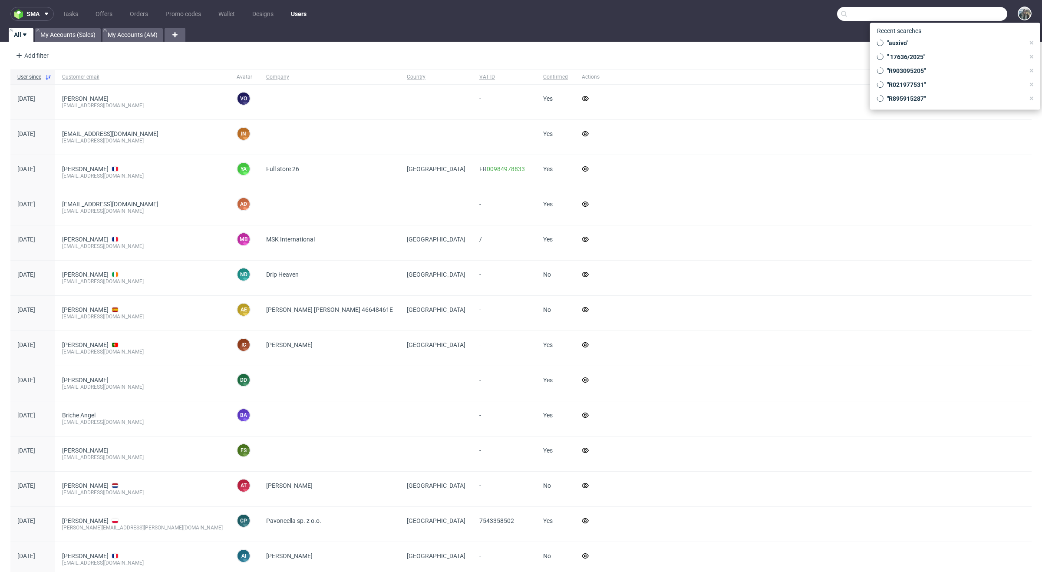
click at [953, 16] on input "text" at bounding box center [922, 14] width 170 height 14
paste input "auxivo"
type input "auxivo"
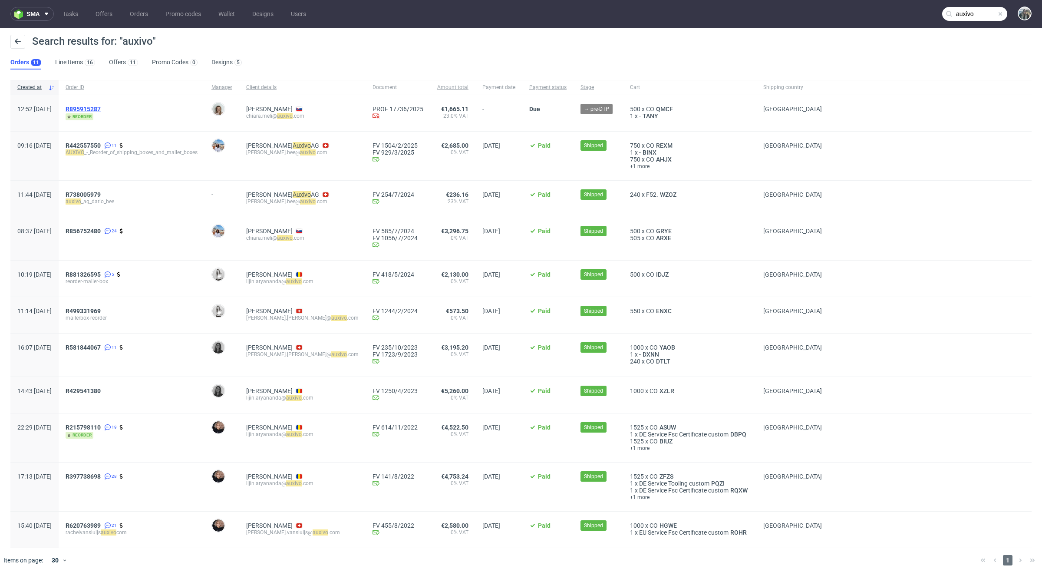
click at [101, 108] on span "R895915287" at bounding box center [83, 109] width 35 height 7
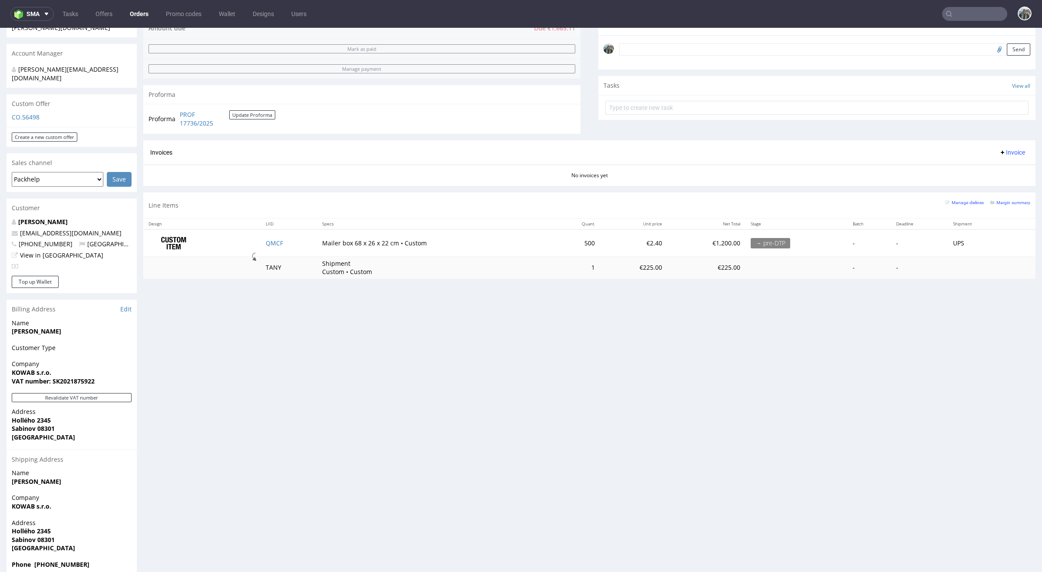
scroll to position [255, 0]
